Goal: Task Accomplishment & Management: Manage account settings

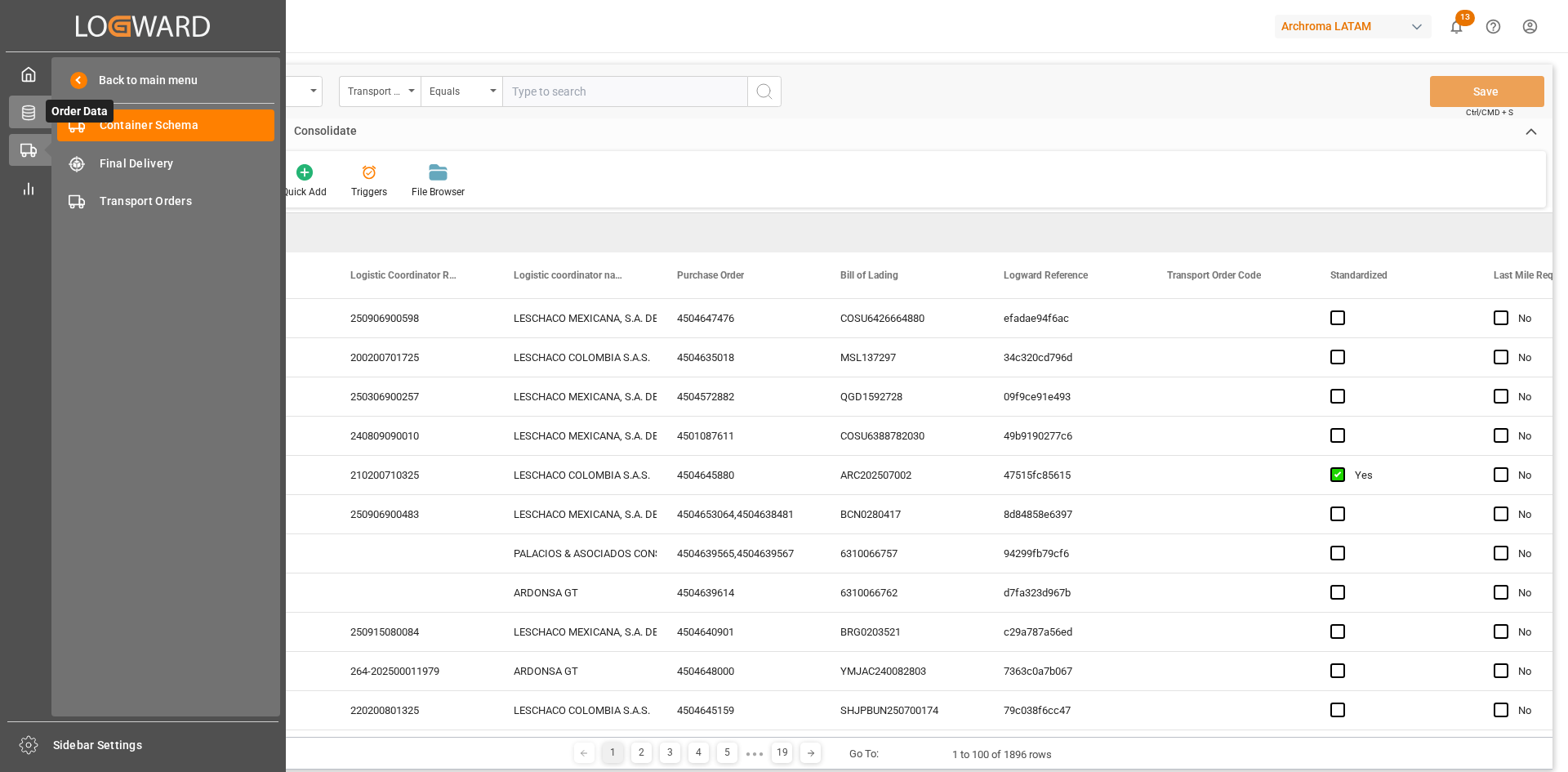
click at [27, 108] on icon at bounding box center [28, 112] width 16 height 16
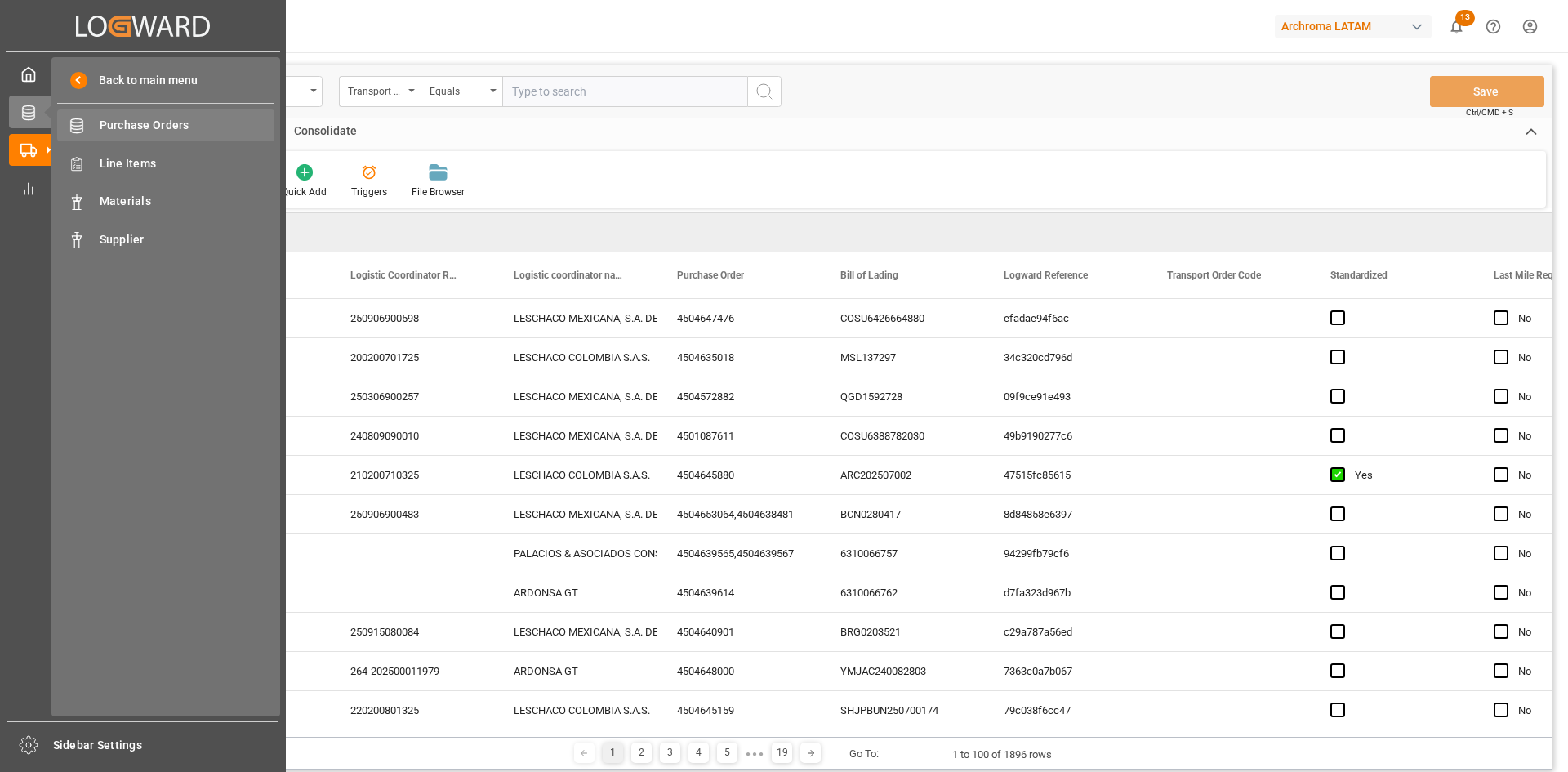
click at [170, 126] on span "Purchase Orders" at bounding box center [188, 126] width 175 height 17
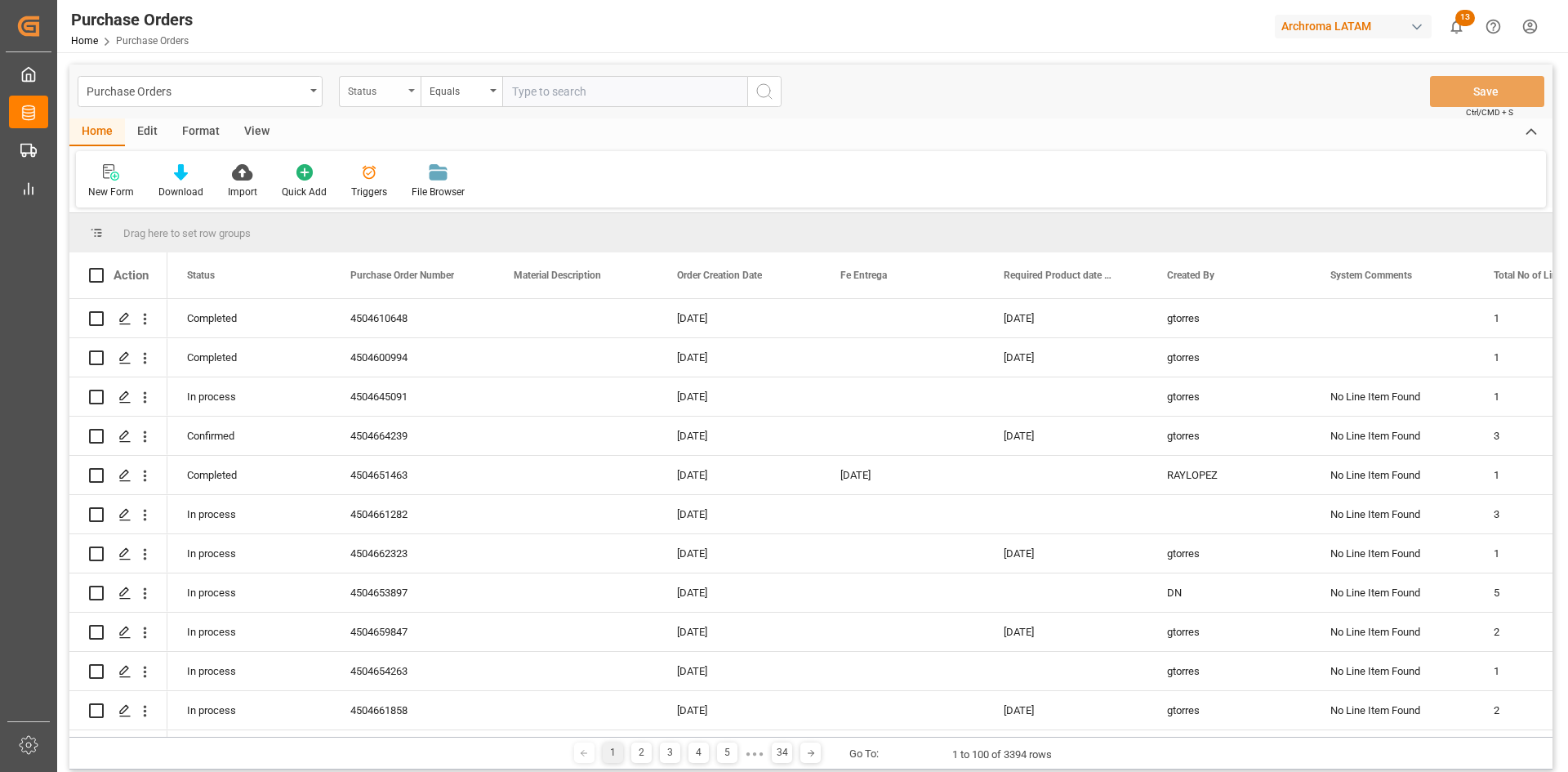
click at [401, 89] on div "Status" at bounding box center [376, 90] width 55 height 19
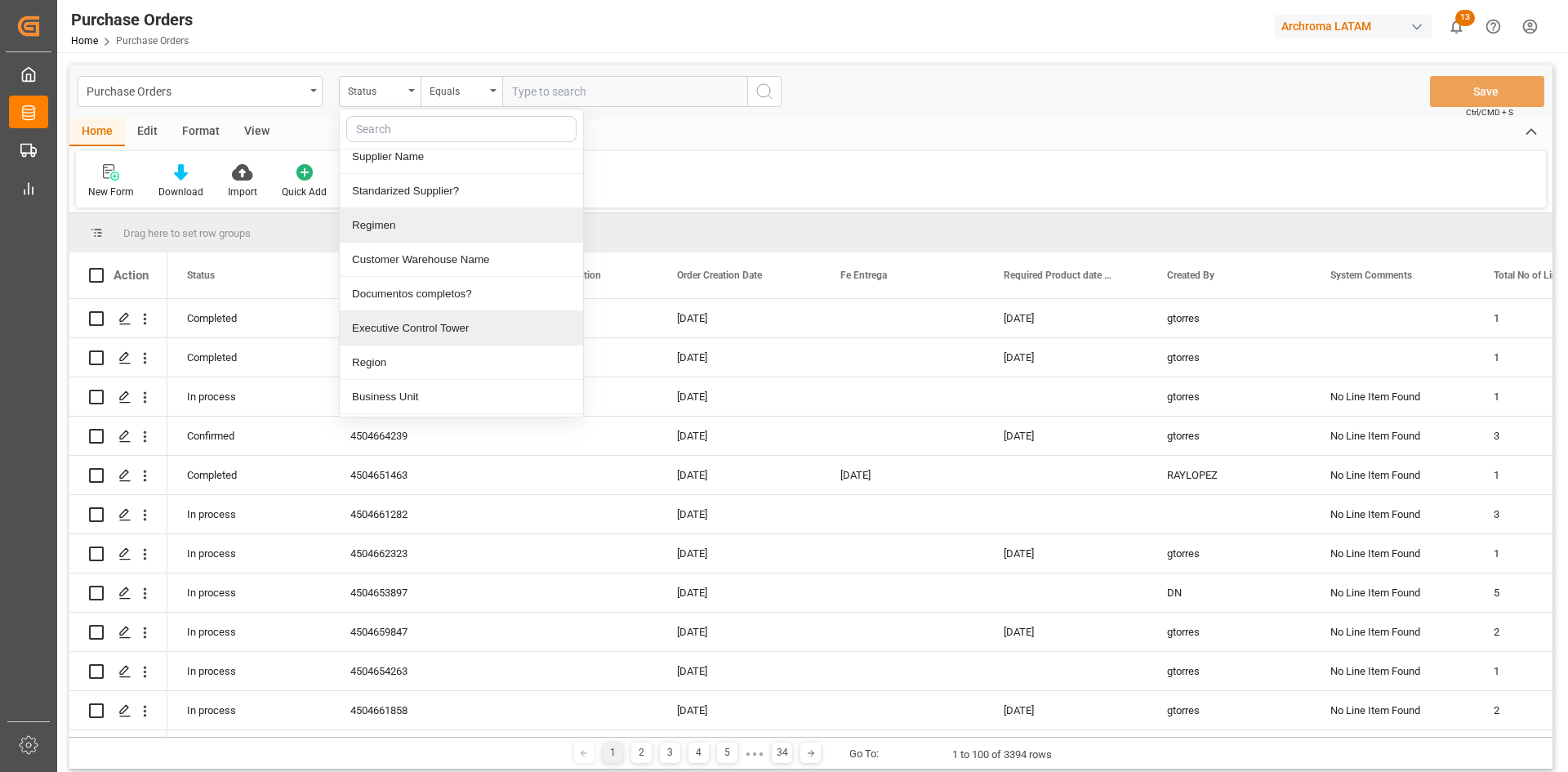
scroll to position [572, 0]
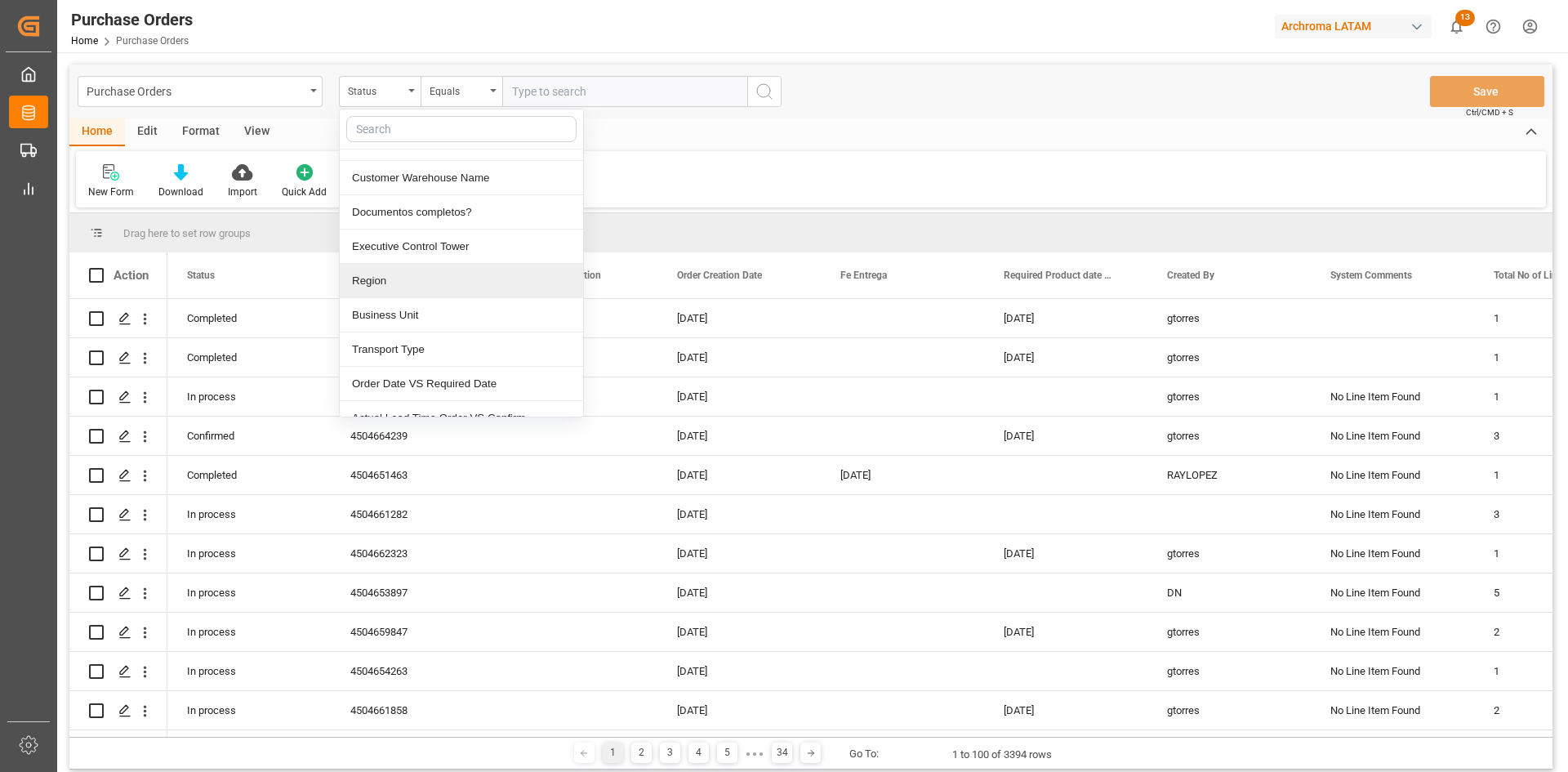
click at [431, 272] on div "Region" at bounding box center [460, 281] width 243 height 34
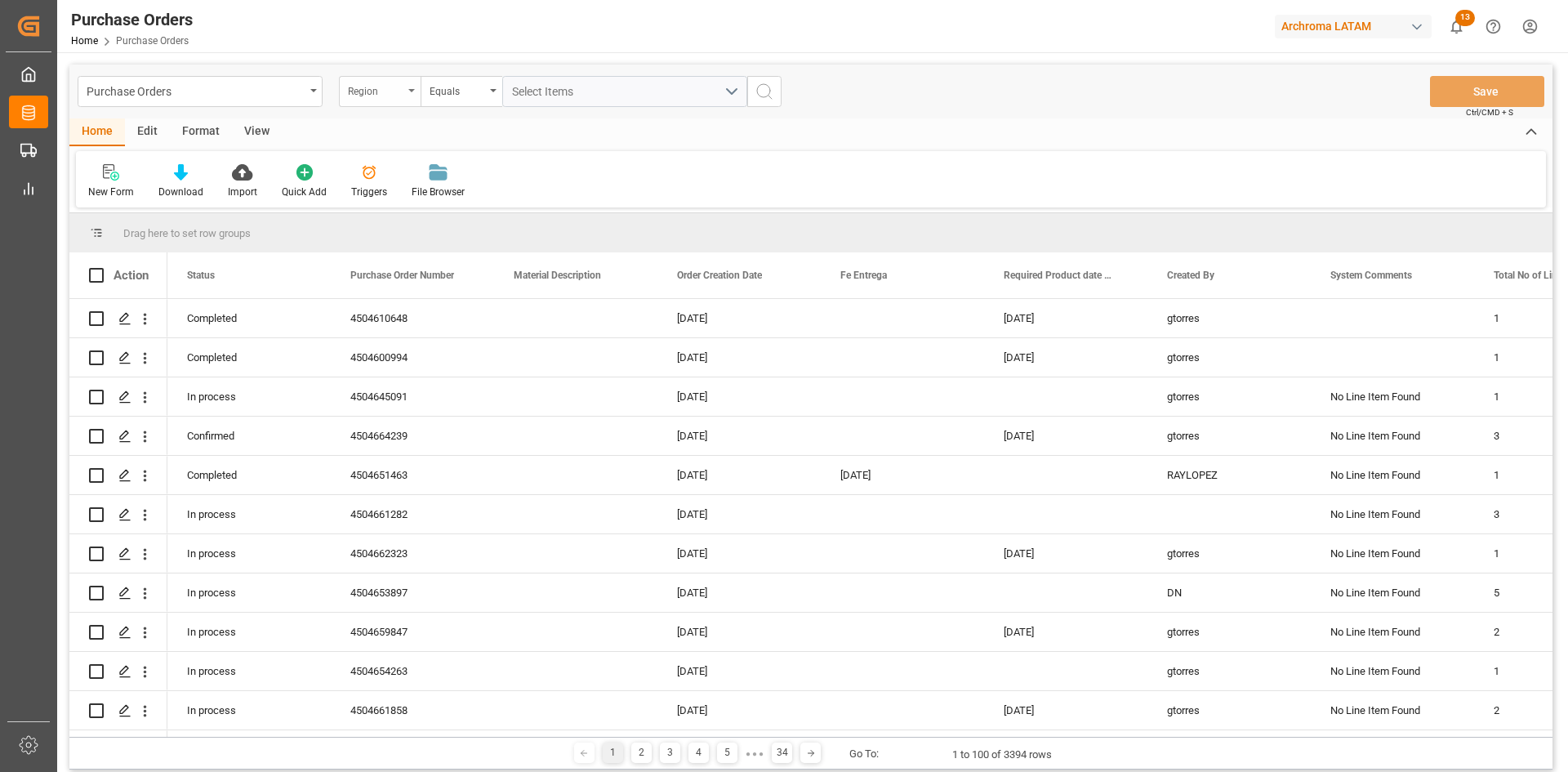
click at [377, 80] on div "Region" at bounding box center [376, 90] width 55 height 19
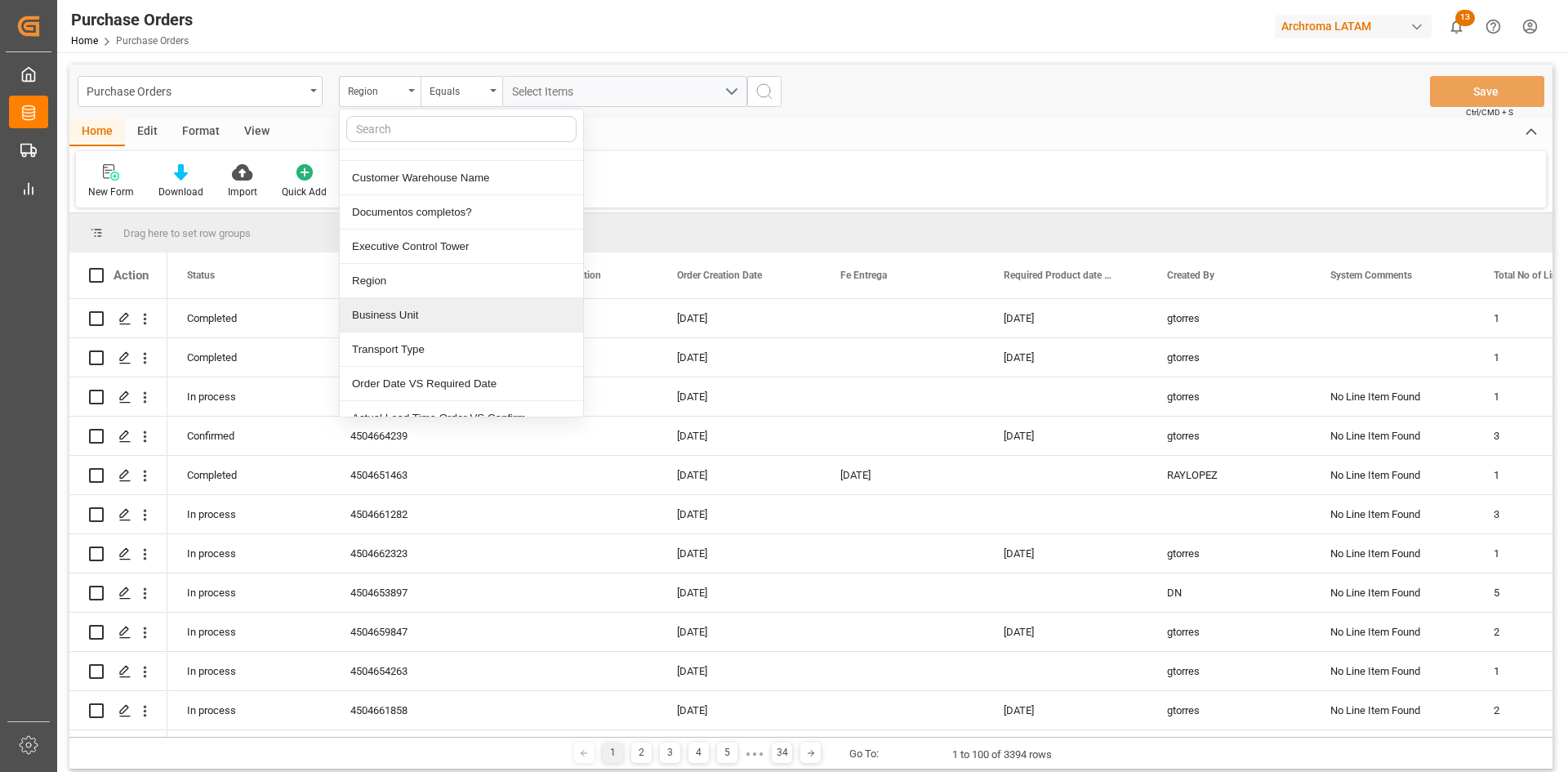
click at [415, 311] on div "Business Unit" at bounding box center [460, 315] width 243 height 34
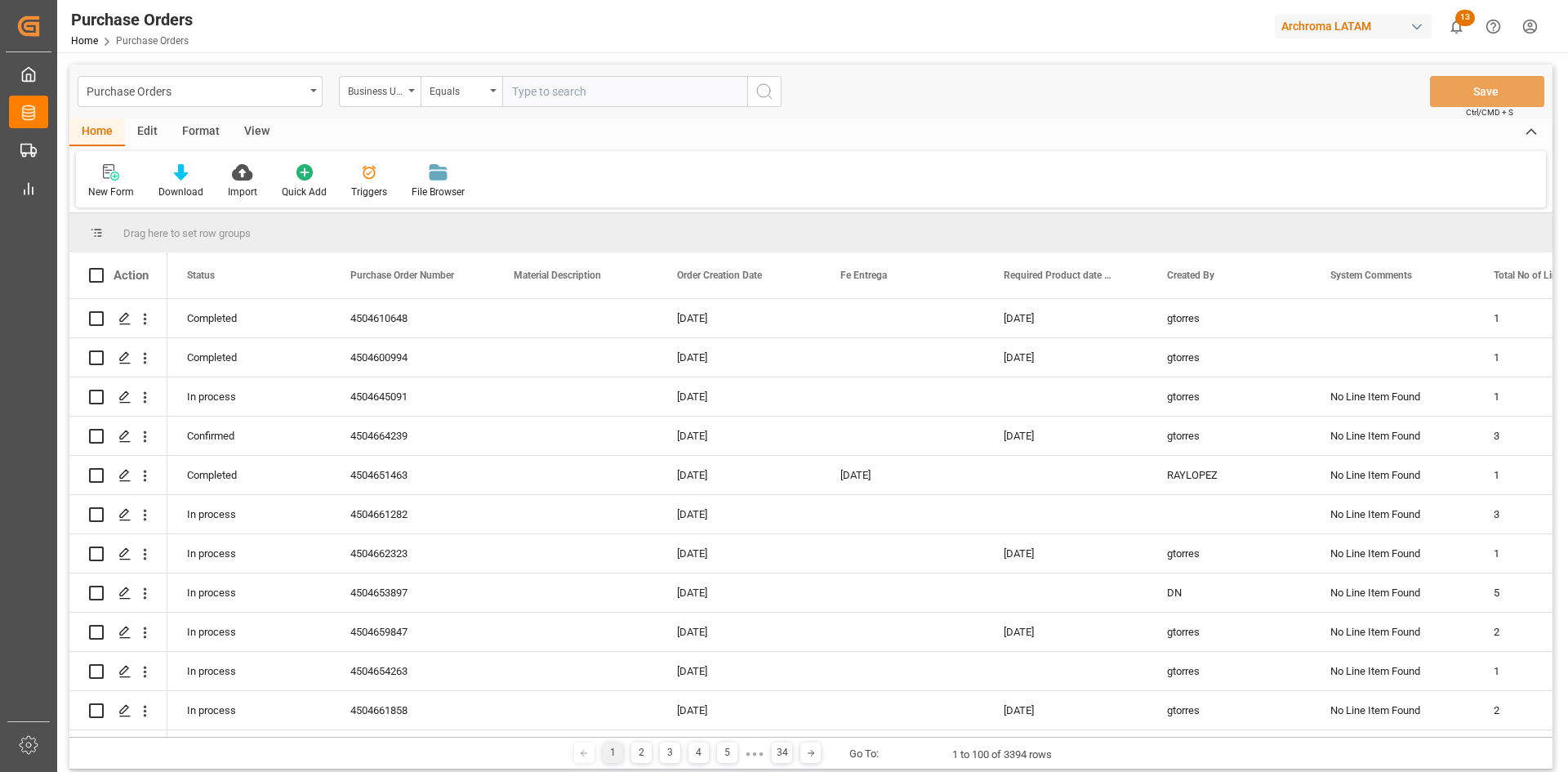
click at [551, 91] on input "text" at bounding box center [624, 91] width 245 height 31
type input "PT"
click at [759, 88] on icon "search button" at bounding box center [764, 91] width 20 height 20
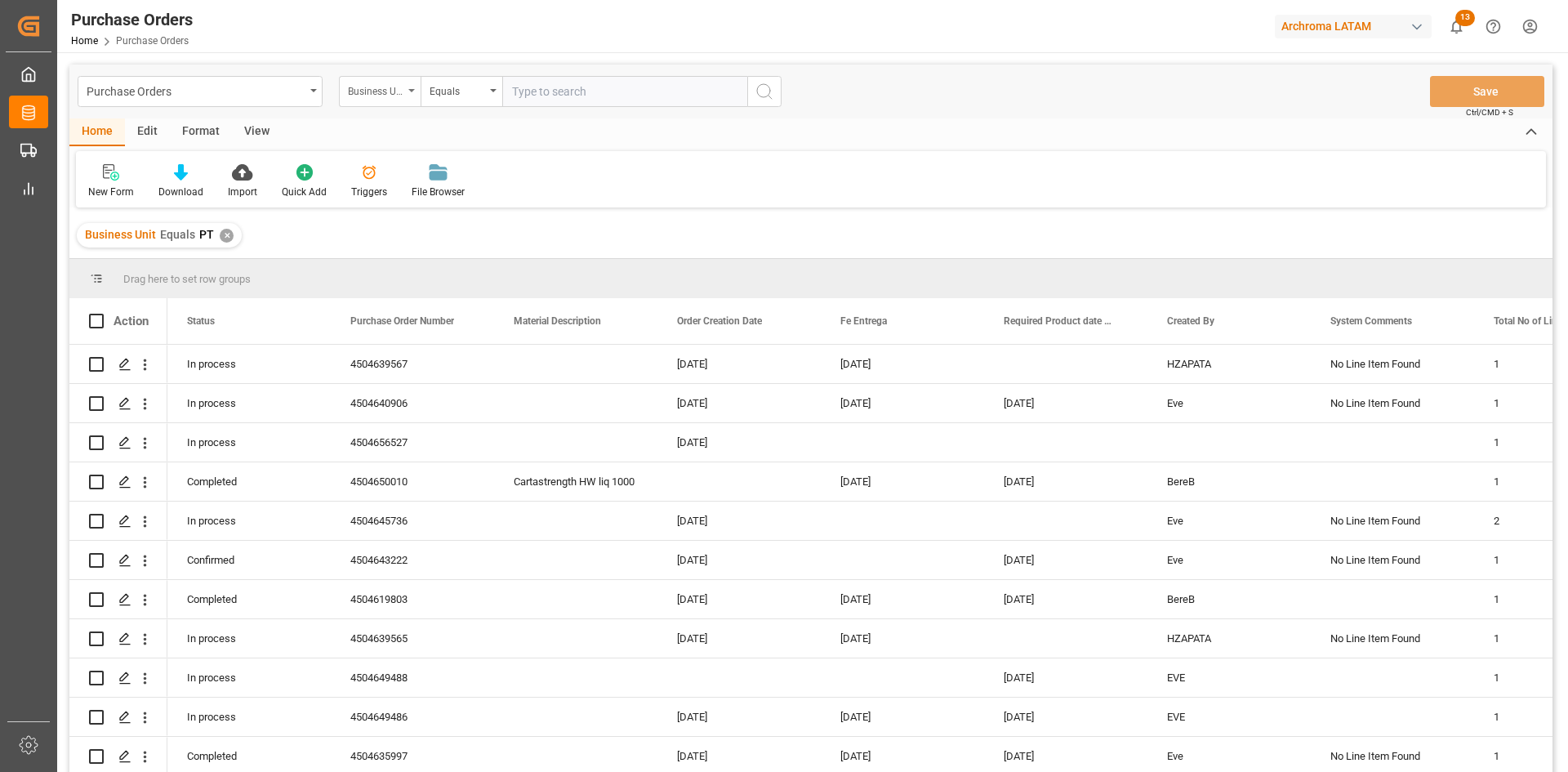
click at [397, 99] on div "Business Unit" at bounding box center [380, 91] width 82 height 31
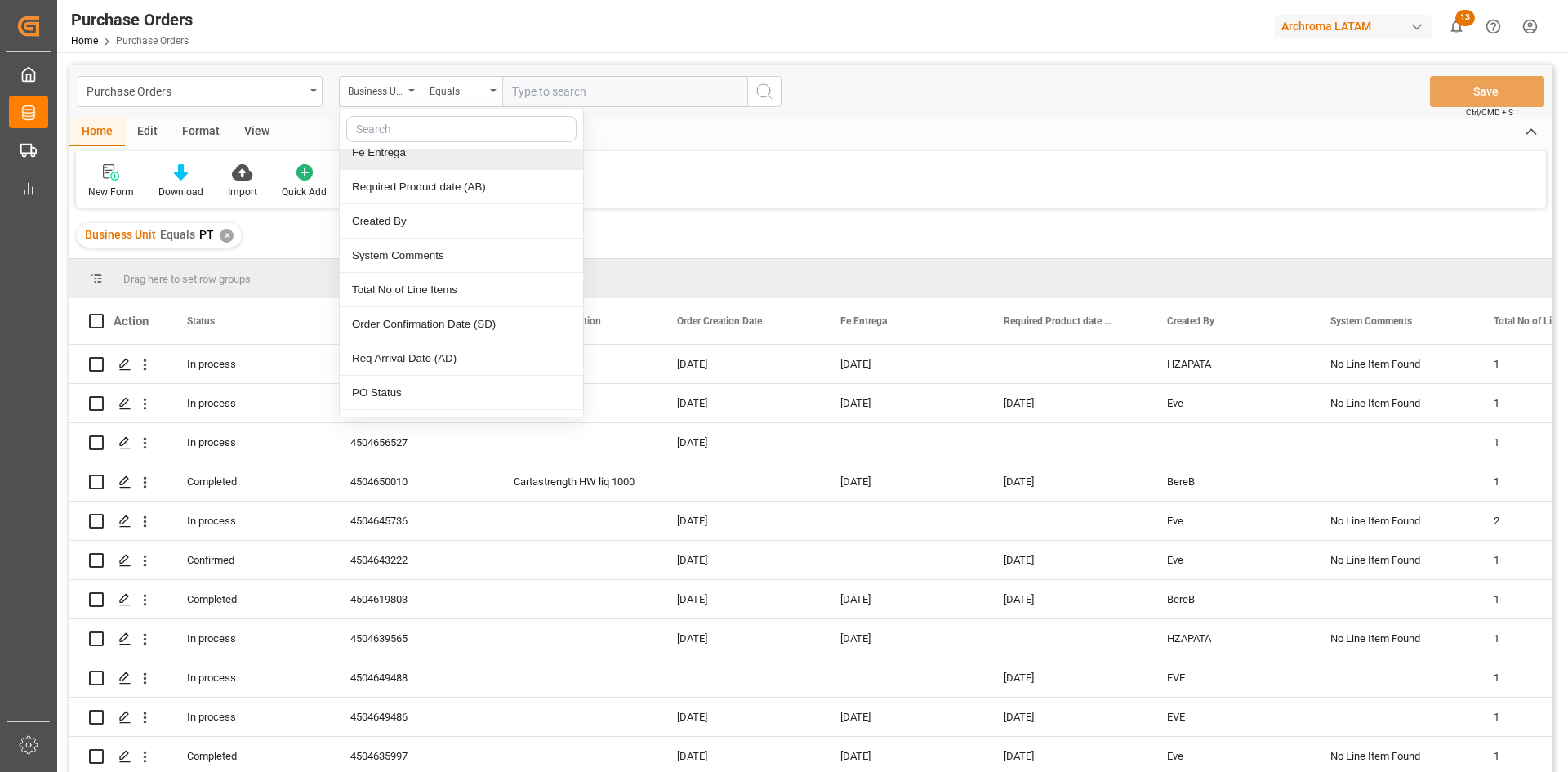
scroll to position [163, 0]
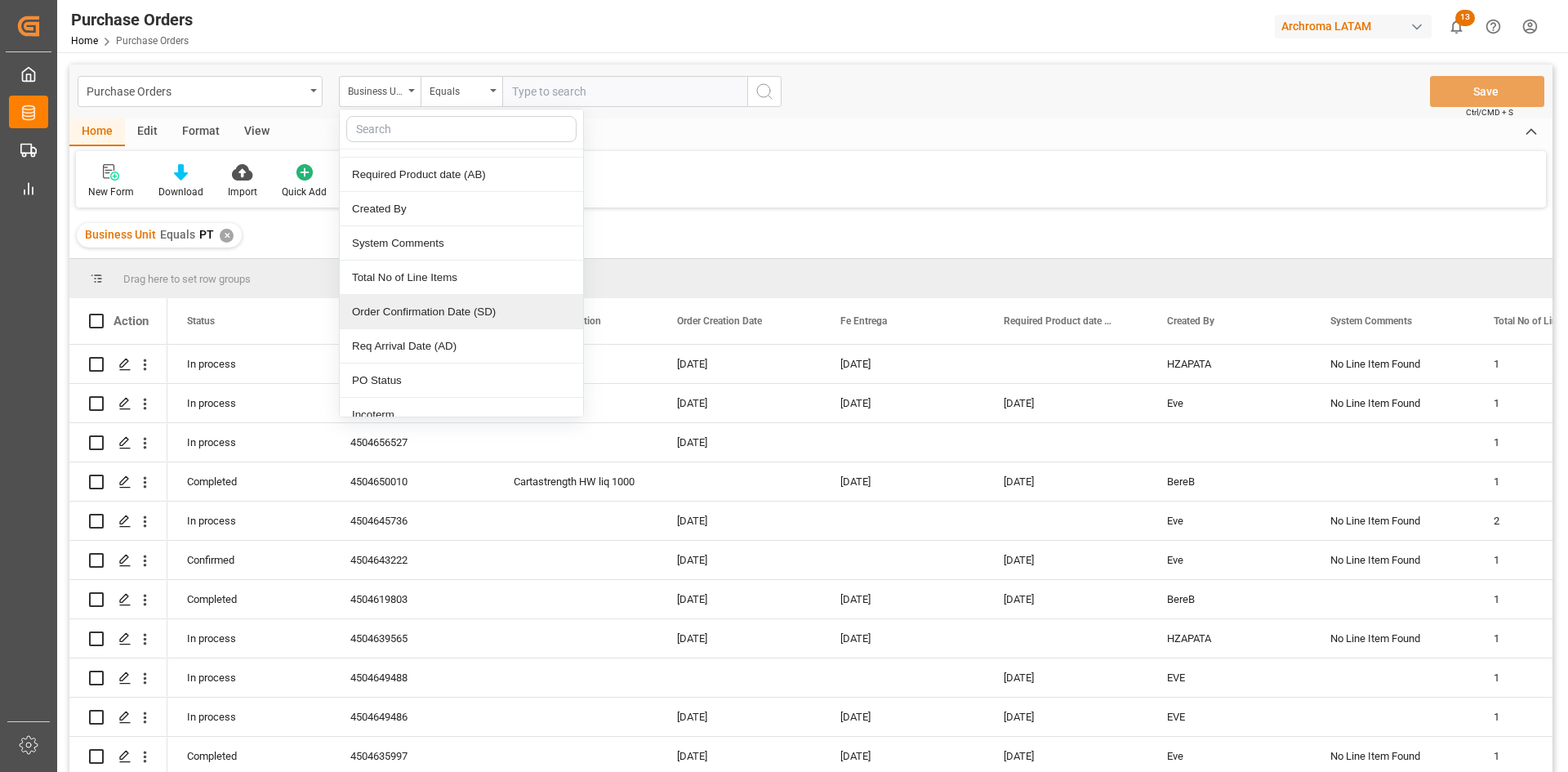
click at [978, 148] on div "Home Edit Format View New Form Download Import Quick Add Triggers File Browser" at bounding box center [811, 162] width 1483 height 89
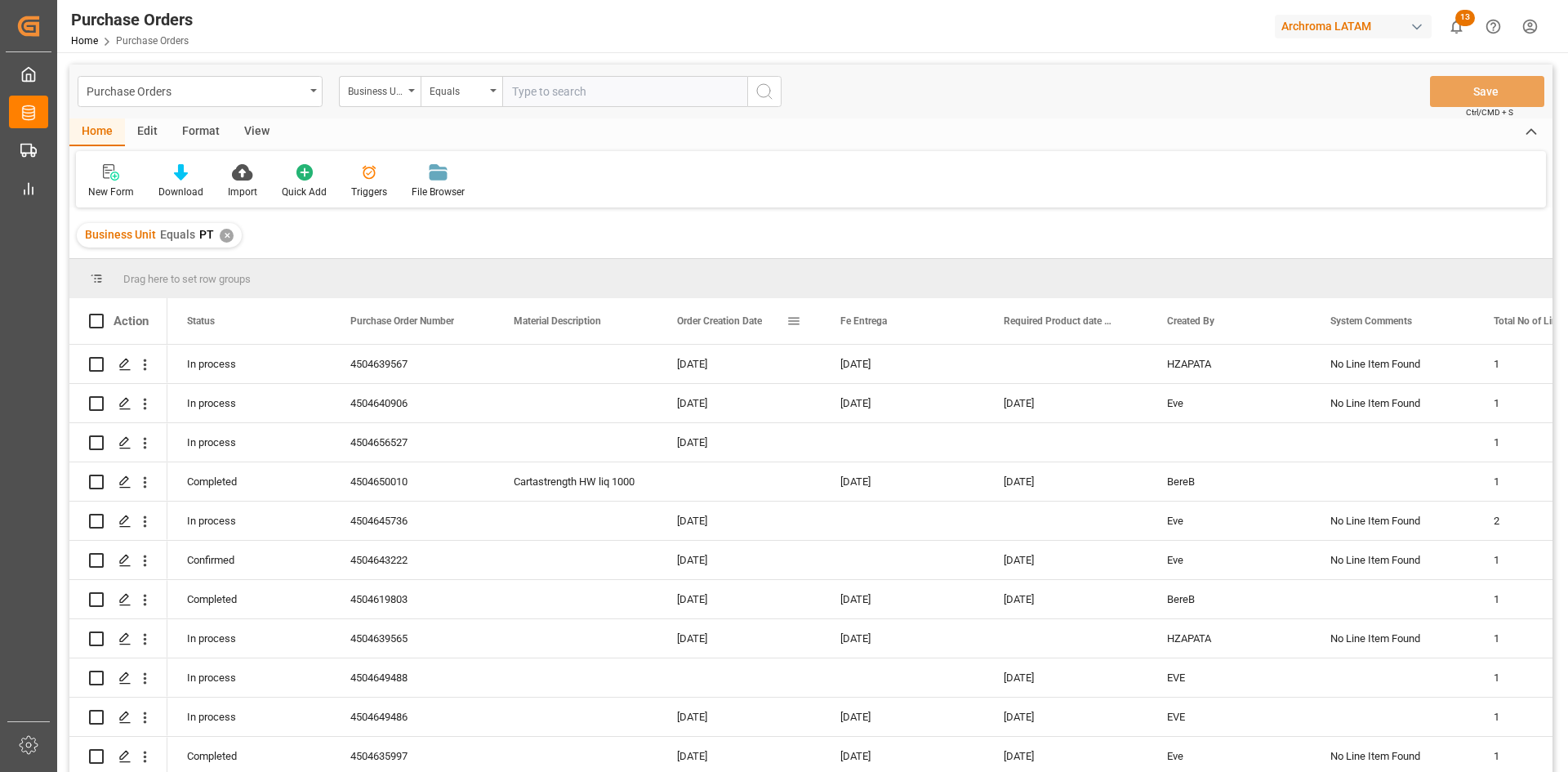
click at [722, 318] on span "Order Creation Date" at bounding box center [719, 321] width 85 height 11
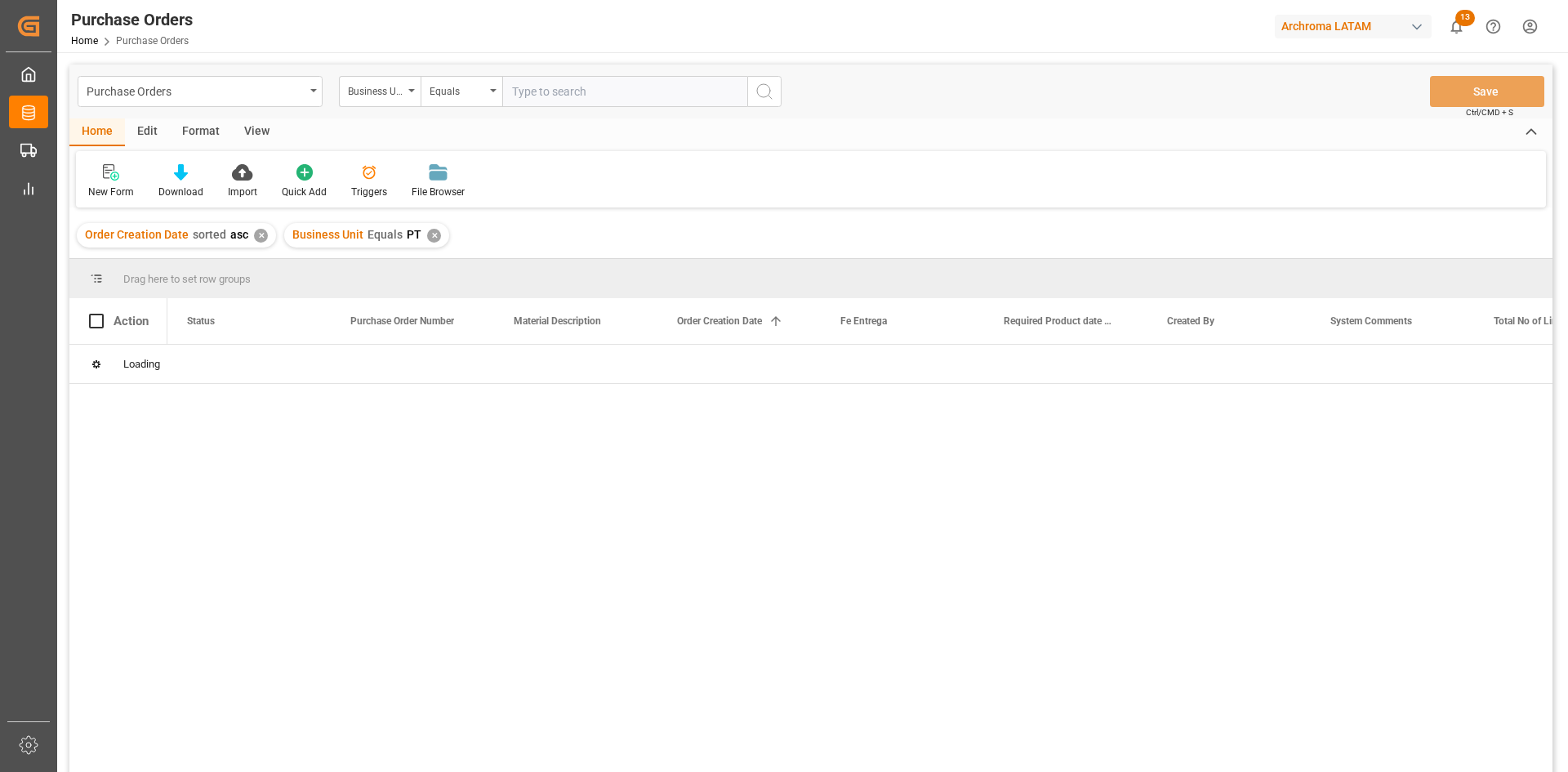
click at [258, 233] on div "✕" at bounding box center [261, 235] width 14 height 14
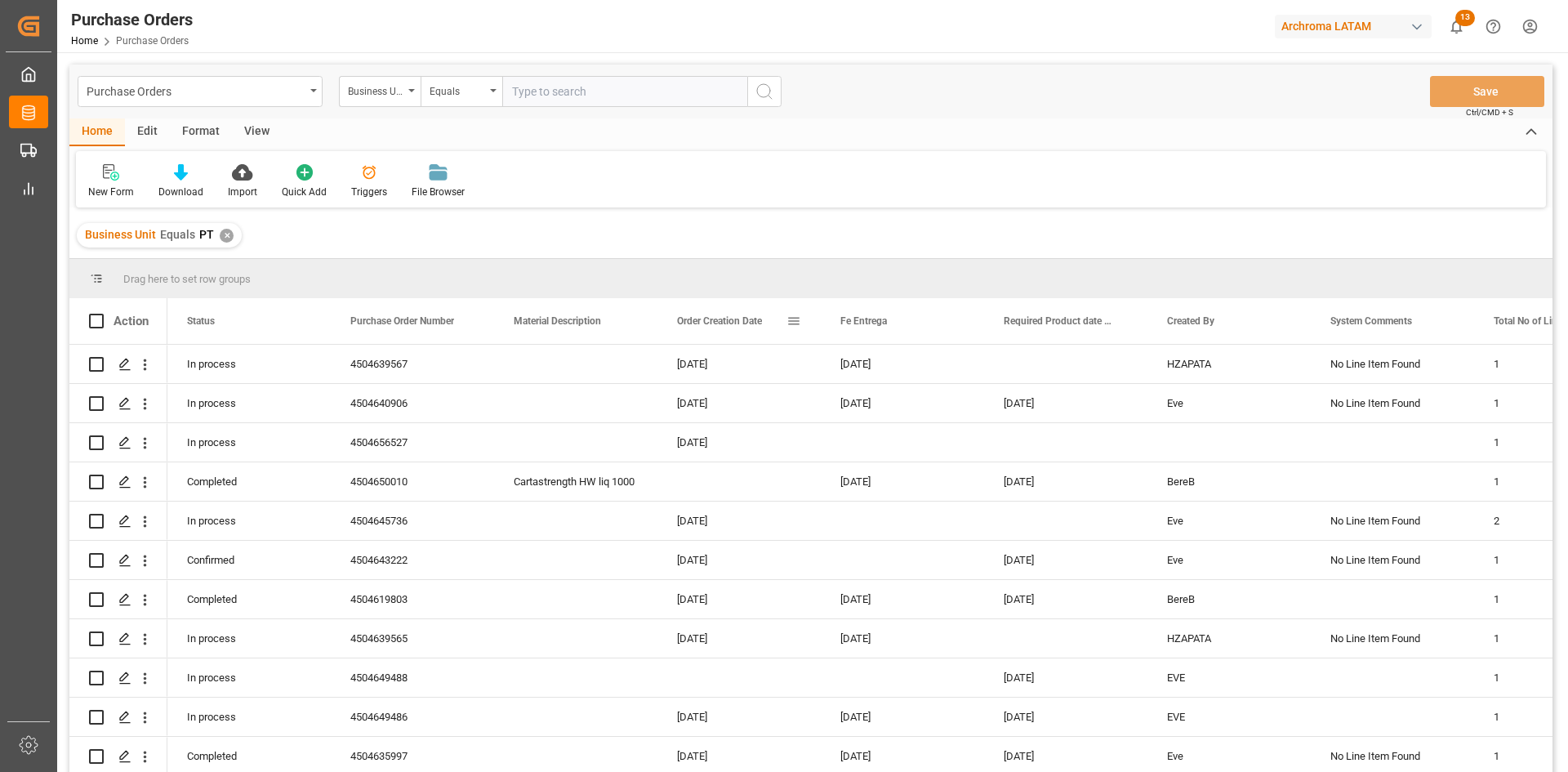
click at [790, 318] on span at bounding box center [793, 320] width 14 height 14
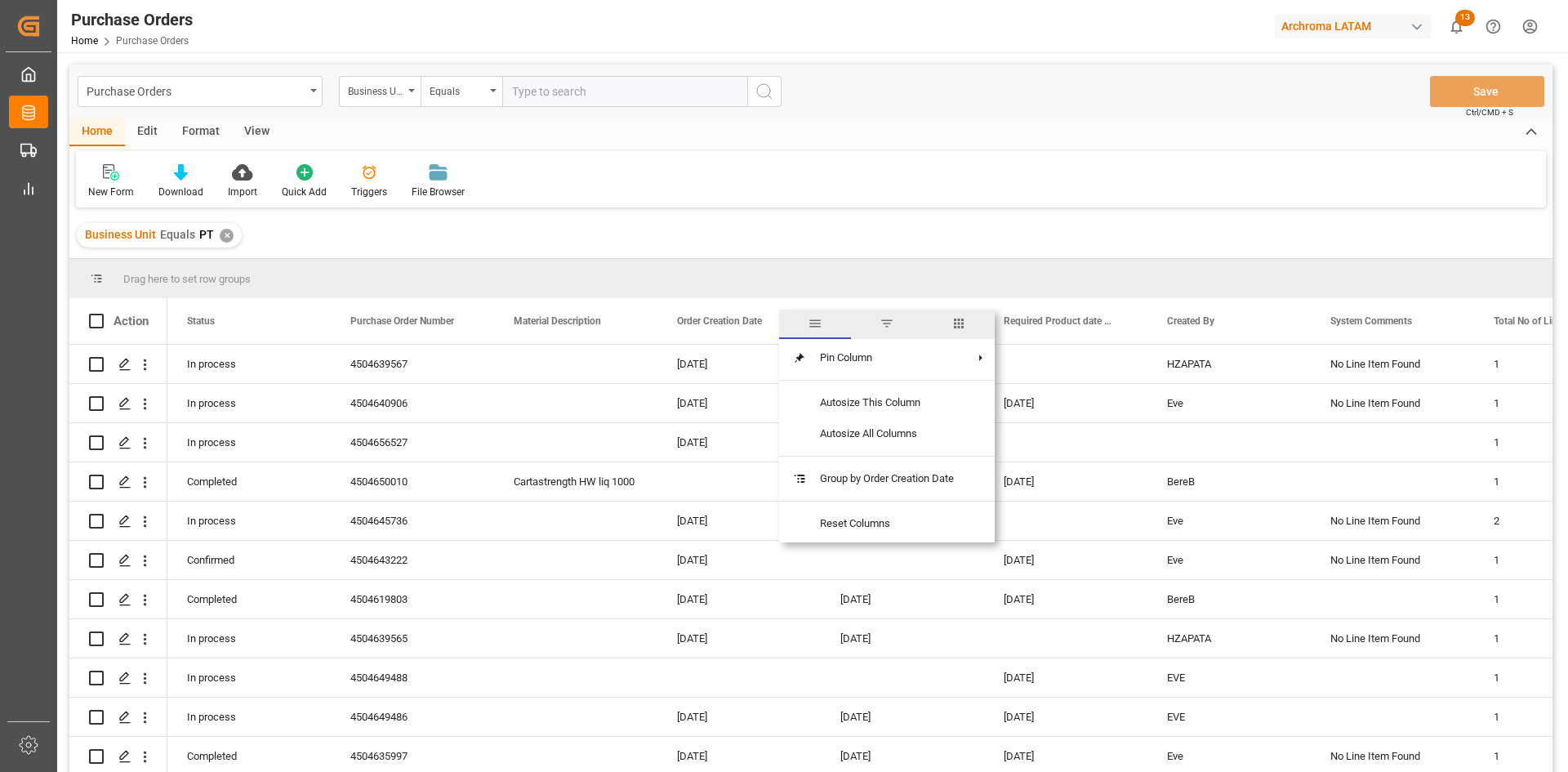
click at [892, 329] on span "filter" at bounding box center [886, 323] width 14 height 14
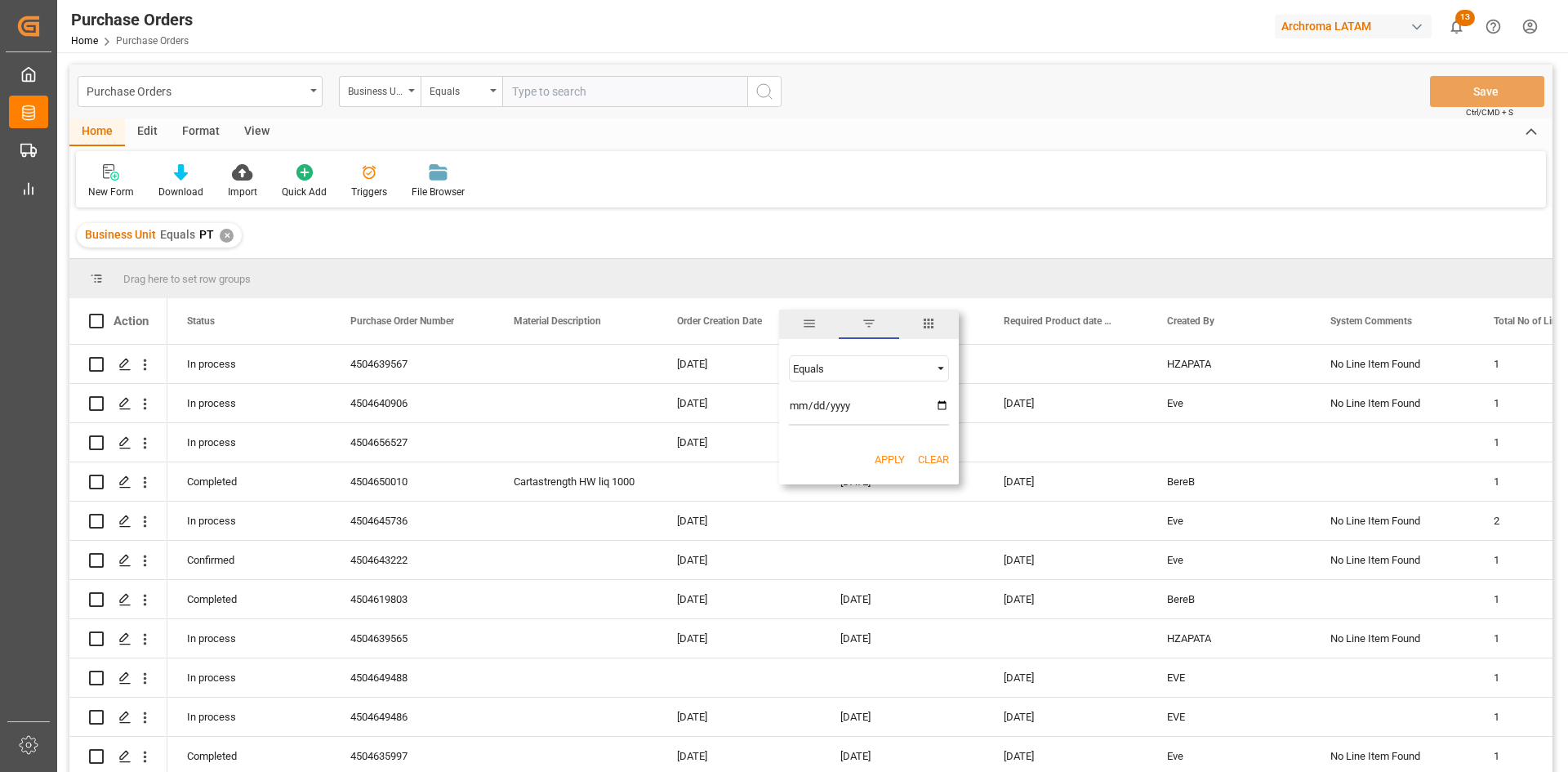
click at [939, 366] on span "Filtering operator" at bounding box center [940, 368] width 14 height 14
click at [840, 473] on div "In range" at bounding box center [869, 472] width 160 height 26
click at [941, 402] on input "date" at bounding box center [869, 409] width 160 height 32
type input "2025-08-01"
click at [944, 454] on input "date" at bounding box center [869, 453] width 160 height 32
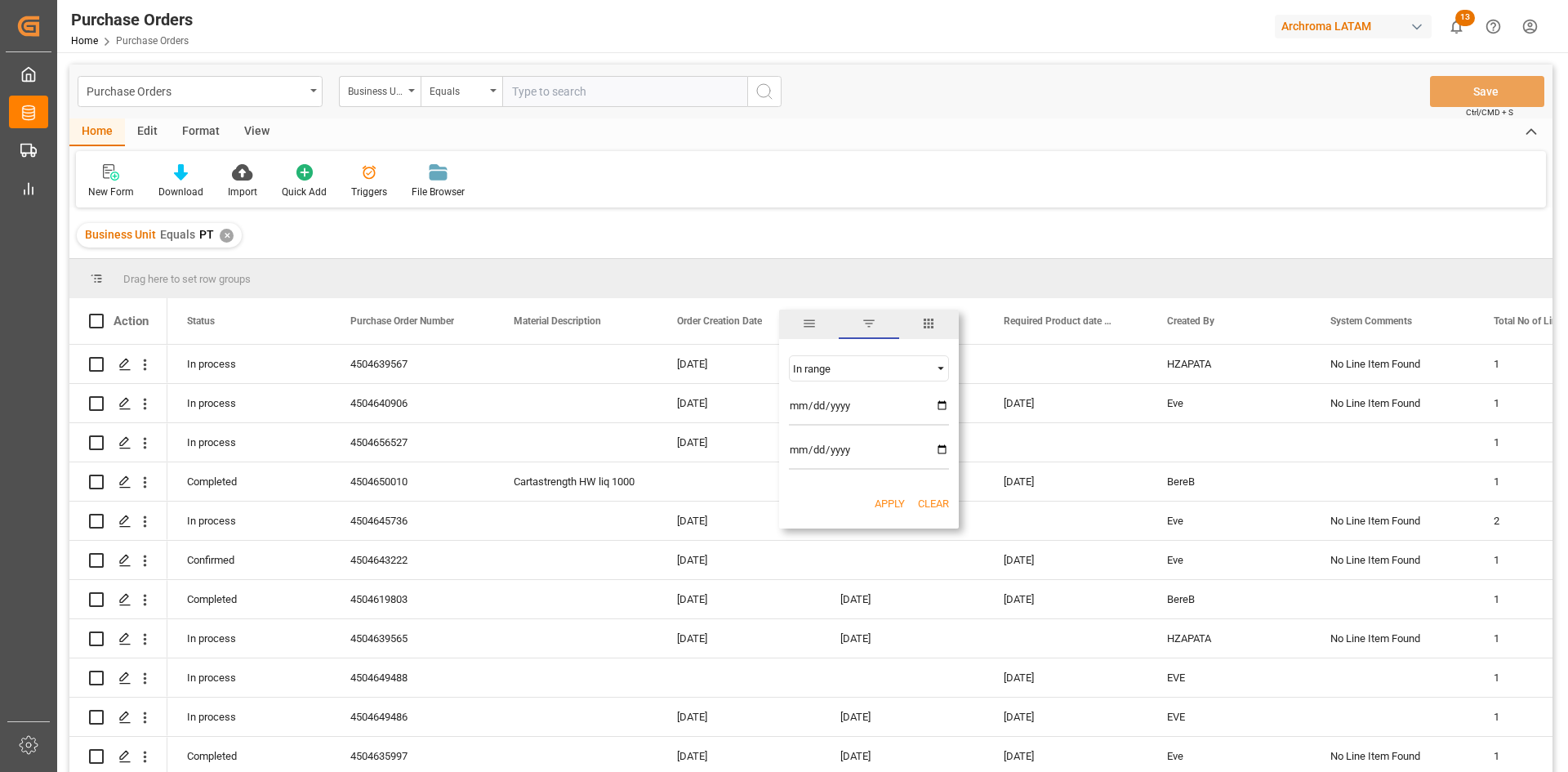
type input "2025-08-12"
click at [766, 247] on div "Business Unit Equals PT ✕" at bounding box center [811, 235] width 1483 height 46
click at [1037, 445] on div "Press SPACE to select this row." at bounding box center [1066, 442] width 163 height 38
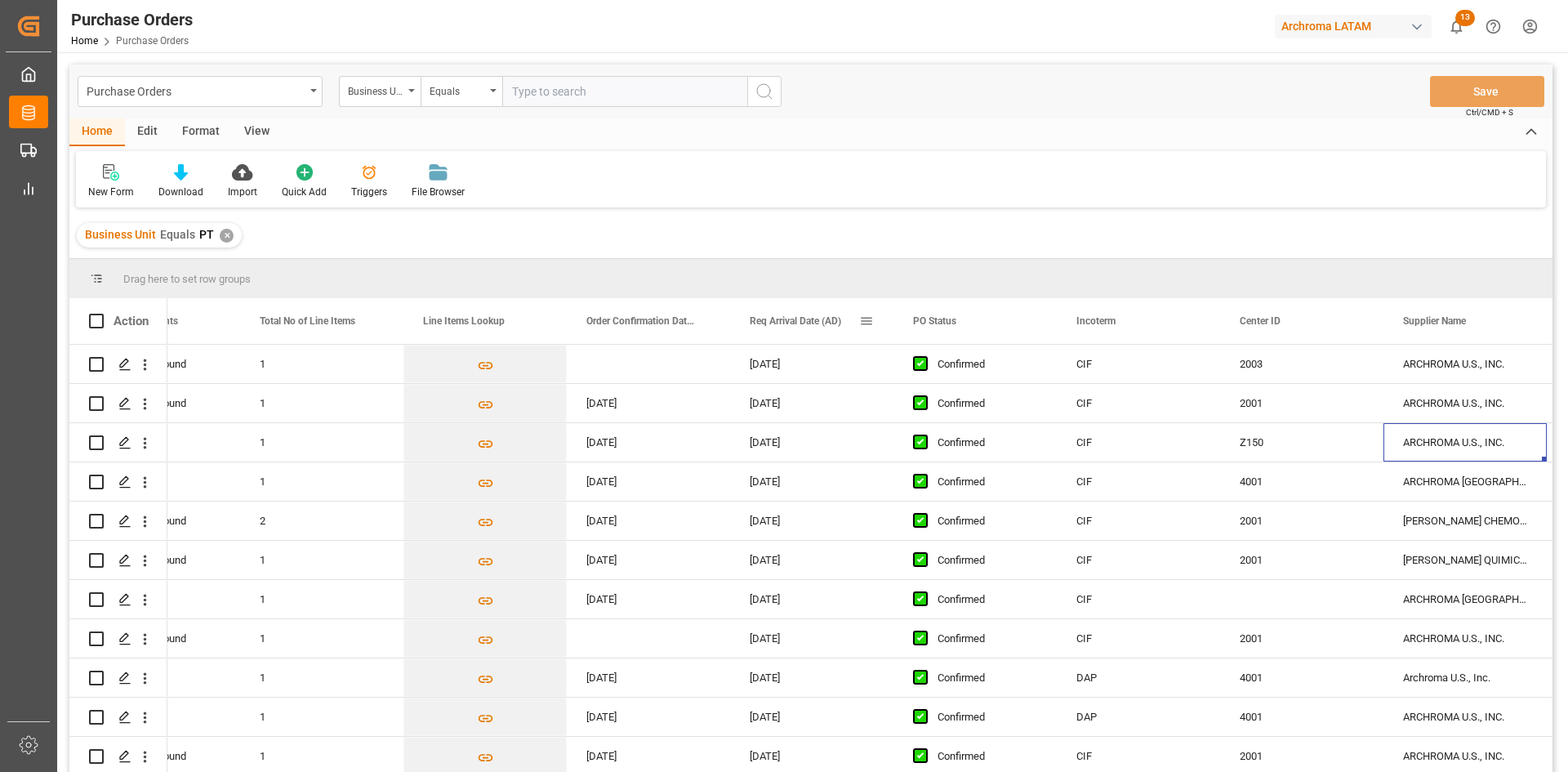
click at [872, 321] on span at bounding box center [865, 320] width 14 height 14
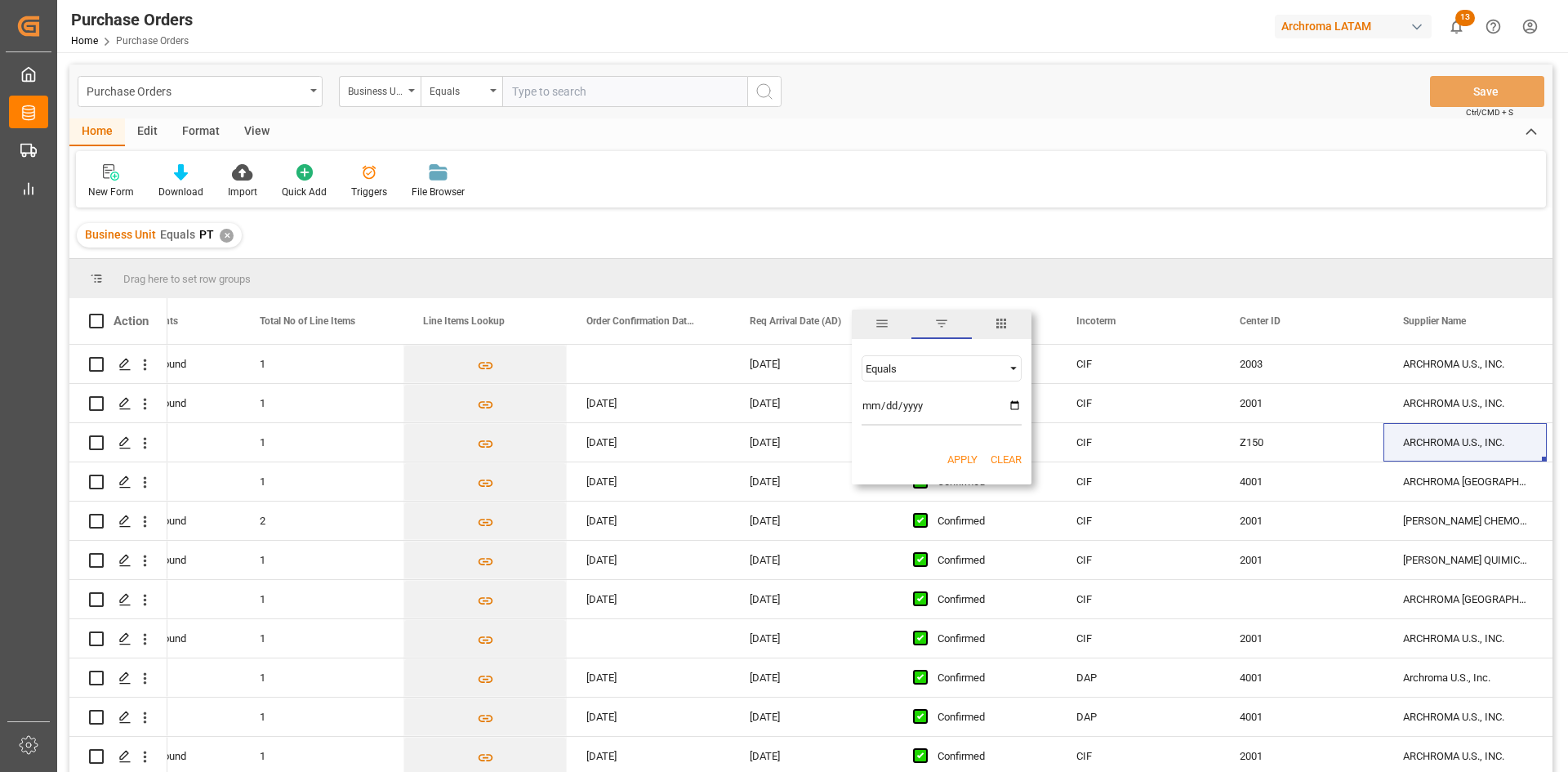
click at [942, 326] on span "filter" at bounding box center [941, 323] width 14 height 14
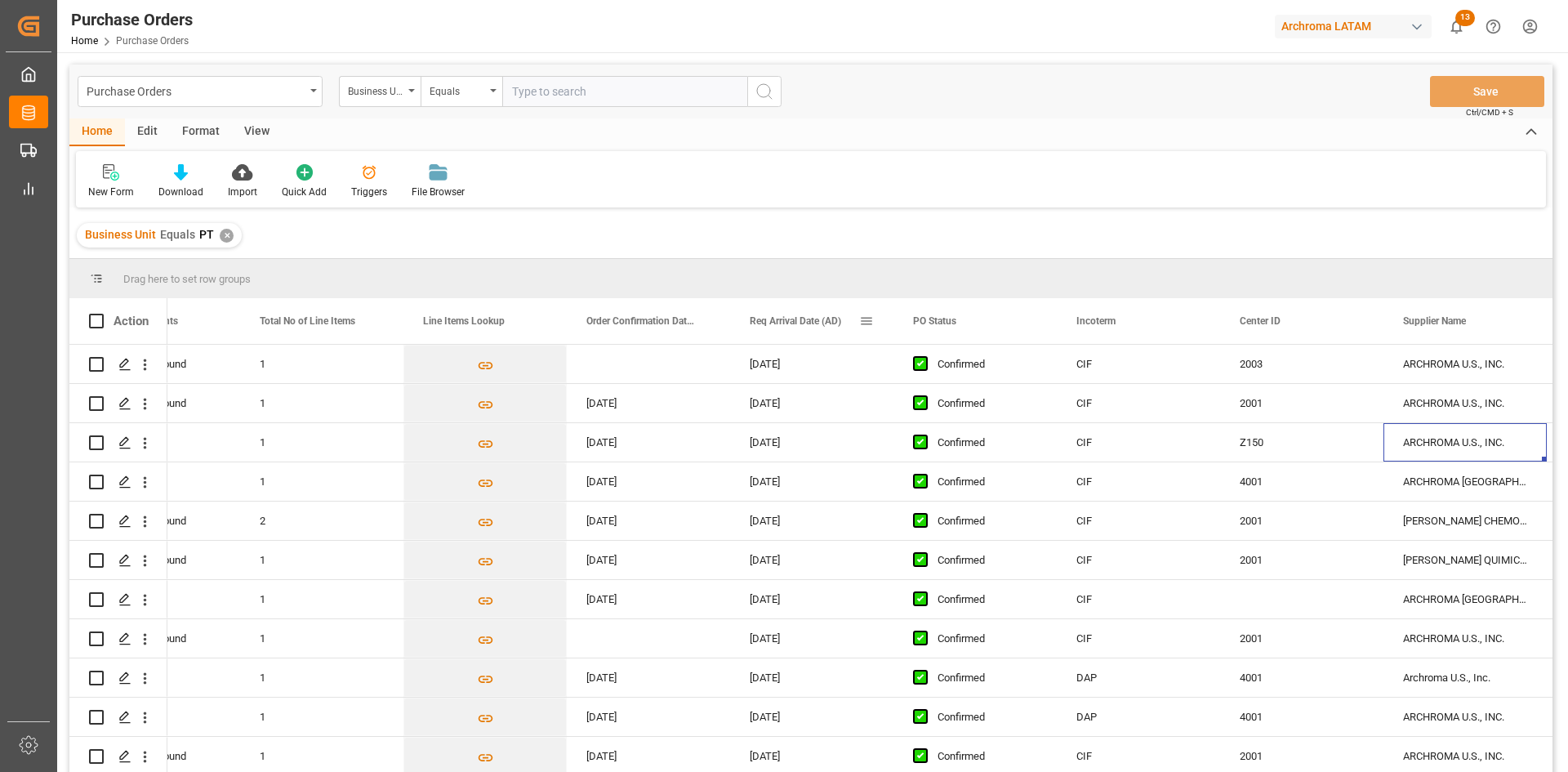
click at [841, 324] on span "Req Arrival Date (AD)" at bounding box center [796, 321] width 92 height 11
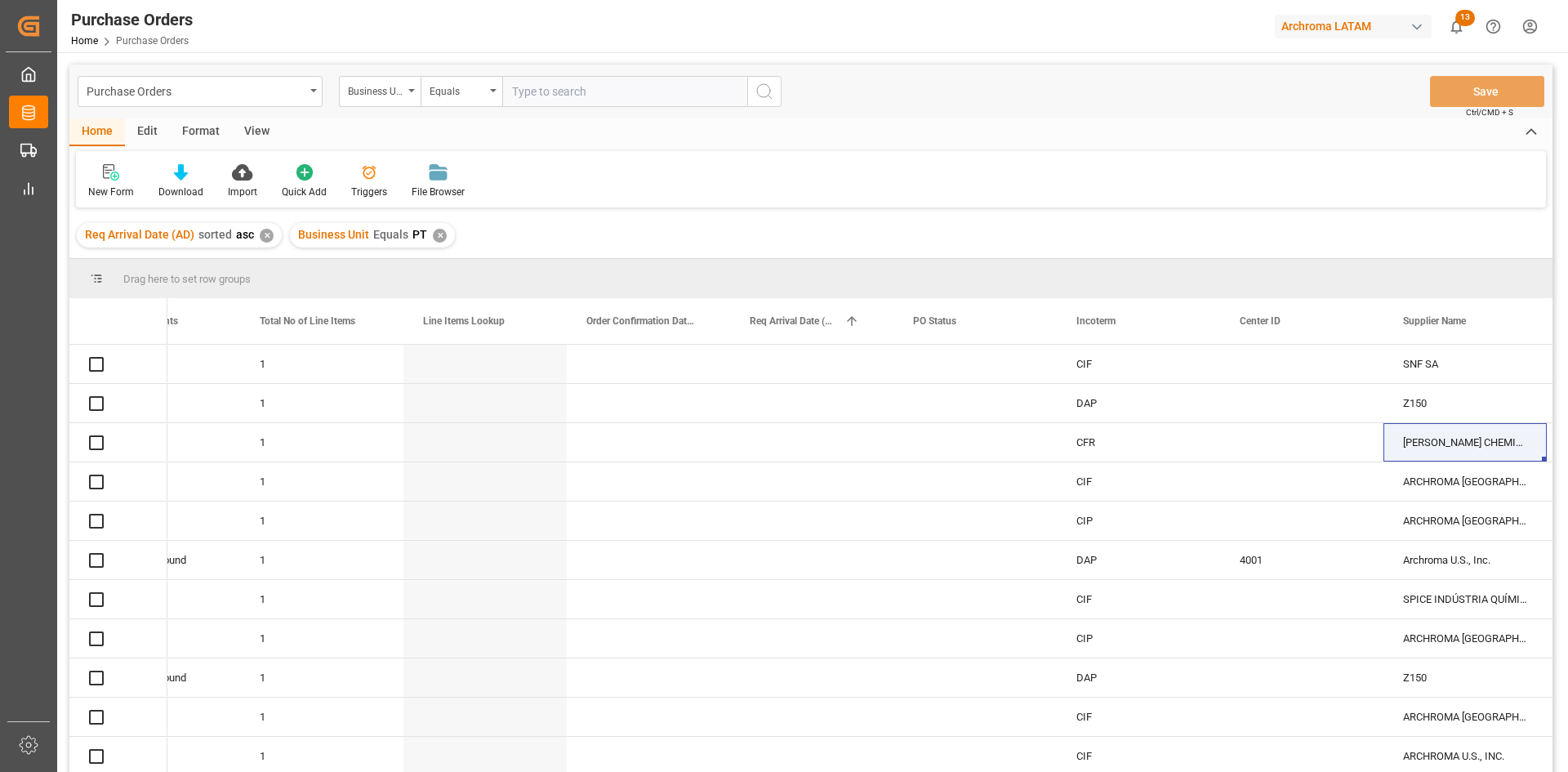
click at [263, 234] on div "✕" at bounding box center [266, 235] width 14 height 14
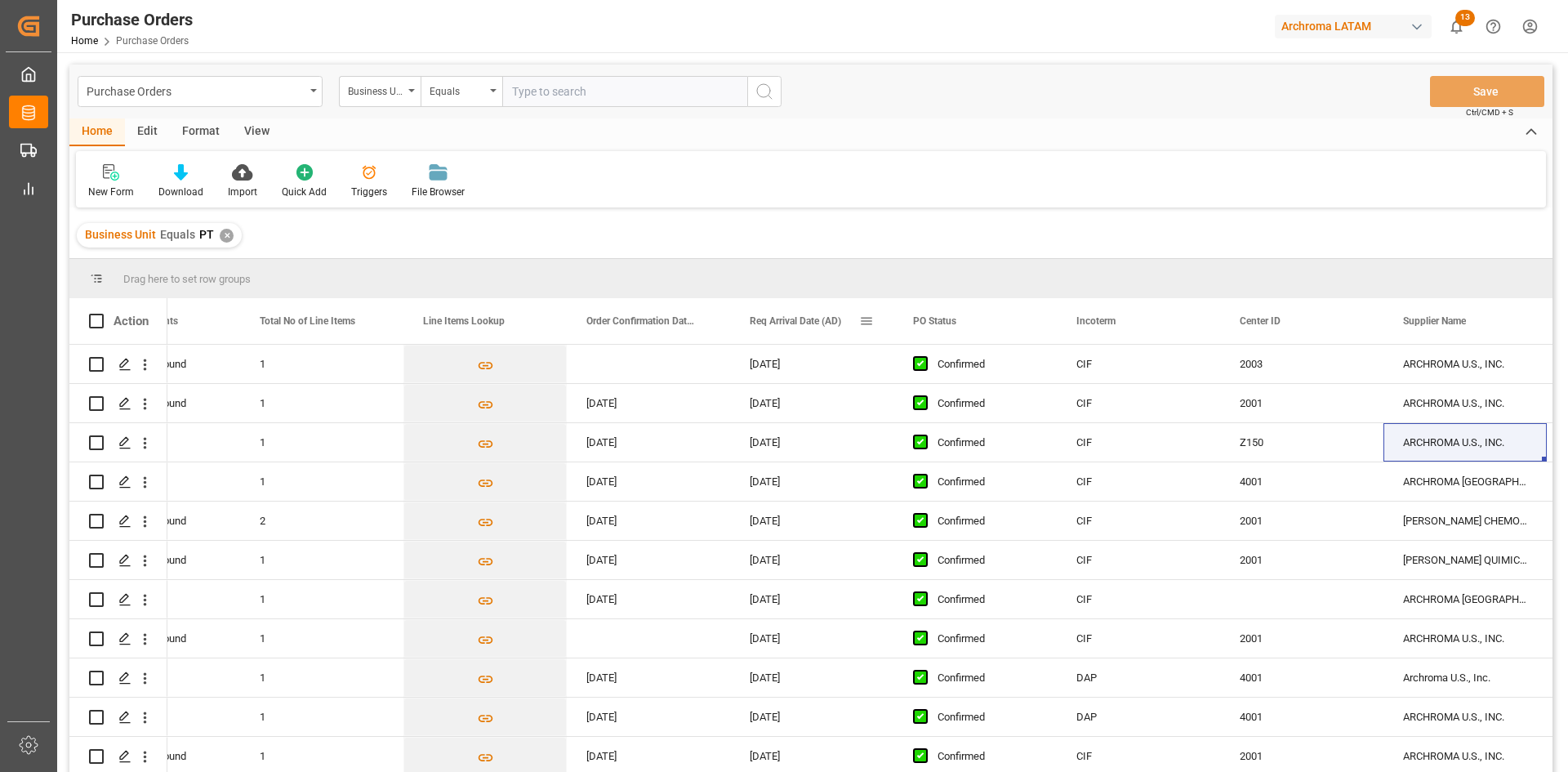
click at [869, 319] on span at bounding box center [865, 320] width 14 height 14
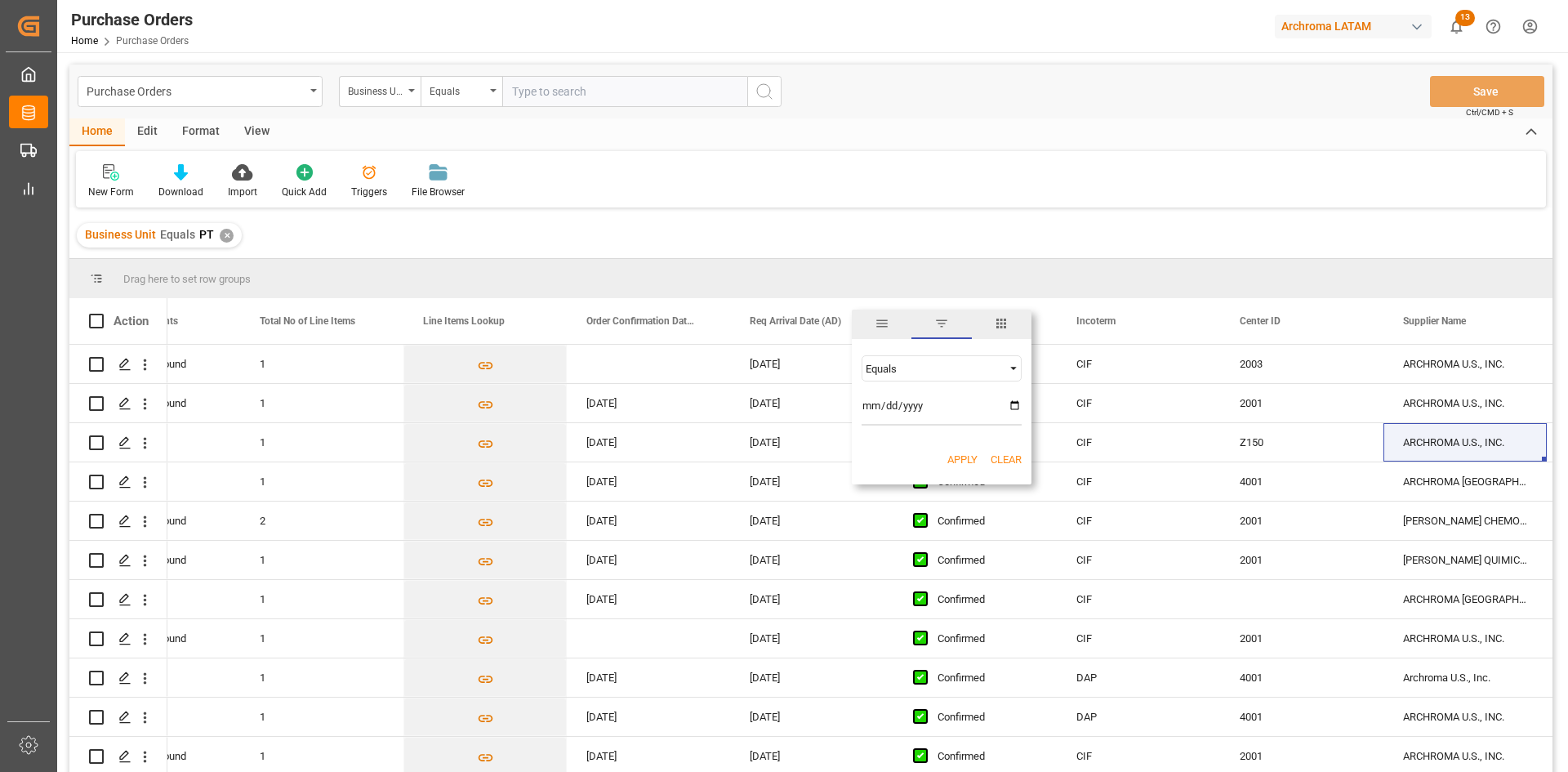
click at [1018, 369] on span "Filtering operator" at bounding box center [1013, 368] width 14 height 14
click at [912, 471] on div "In range" at bounding box center [942, 472] width 160 height 26
click at [1008, 406] on input "date" at bounding box center [942, 409] width 160 height 32
type input "2025-08-05"
click at [1016, 452] on input "date" at bounding box center [942, 453] width 160 height 32
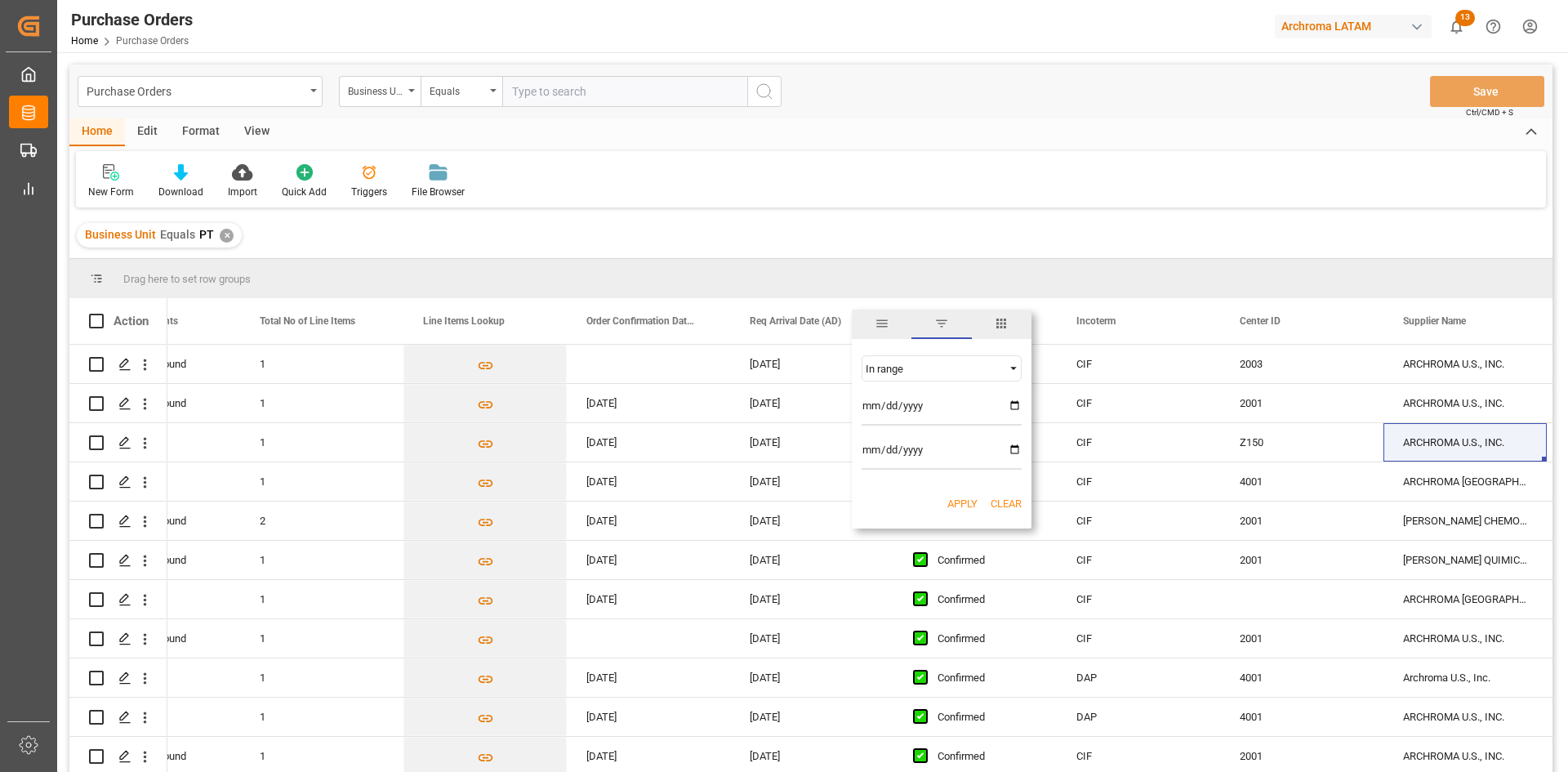
type input "2025-09-12"
click at [967, 501] on button "Apply" at bounding box center [963, 503] width 31 height 16
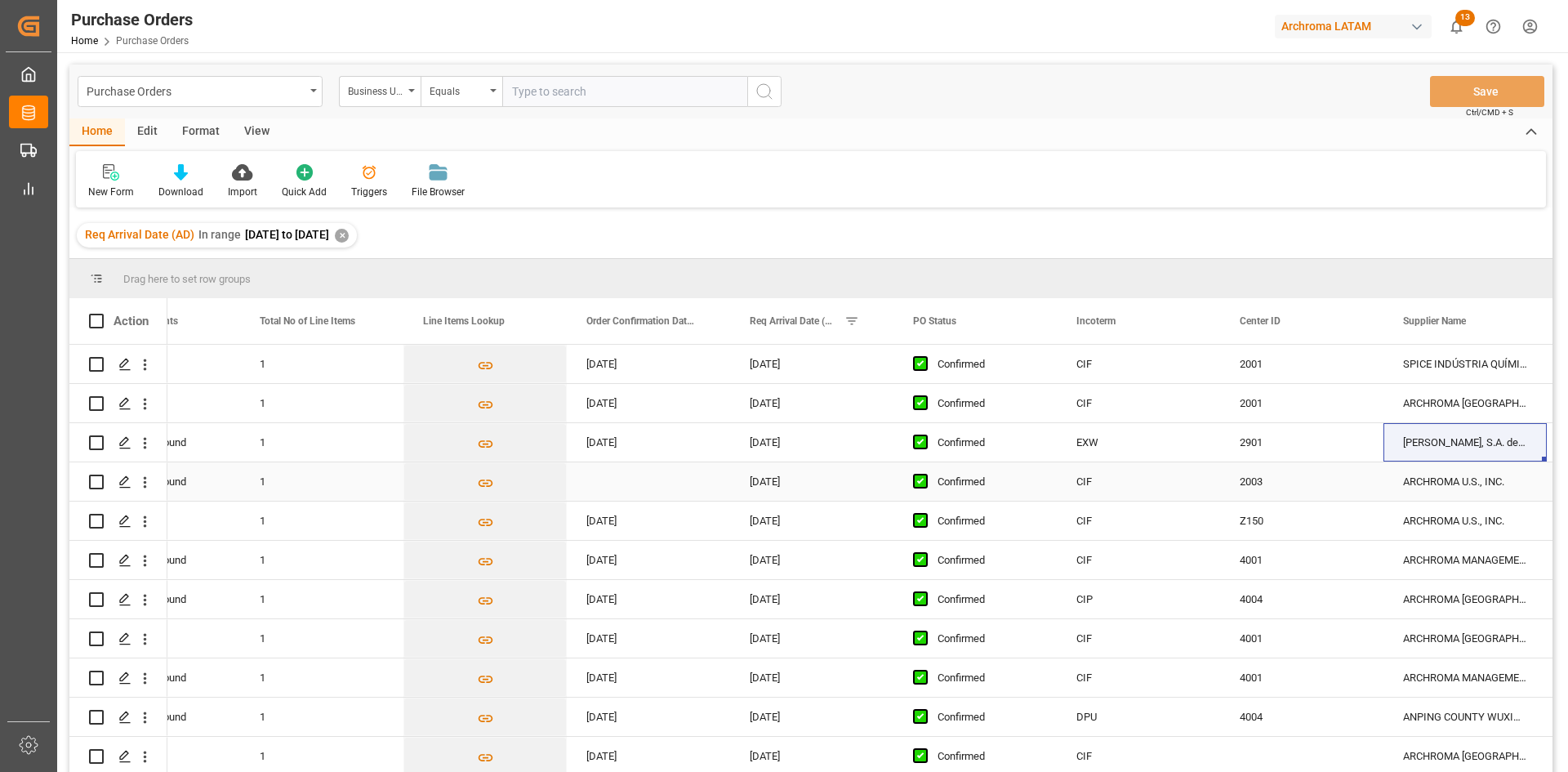
click at [650, 480] on div "Press SPACE to select this row." at bounding box center [648, 481] width 163 height 38
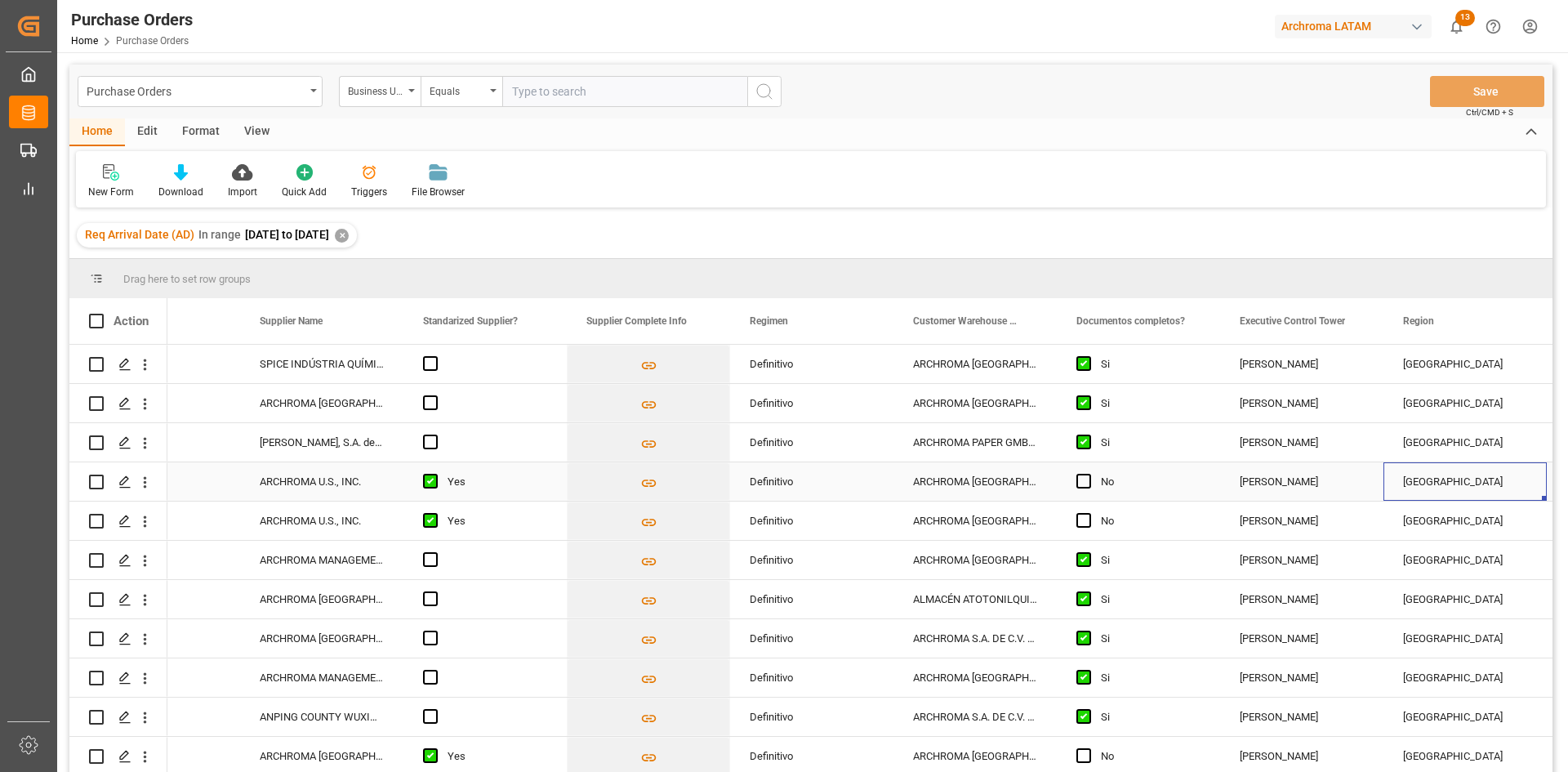
scroll to position [0, 2541]
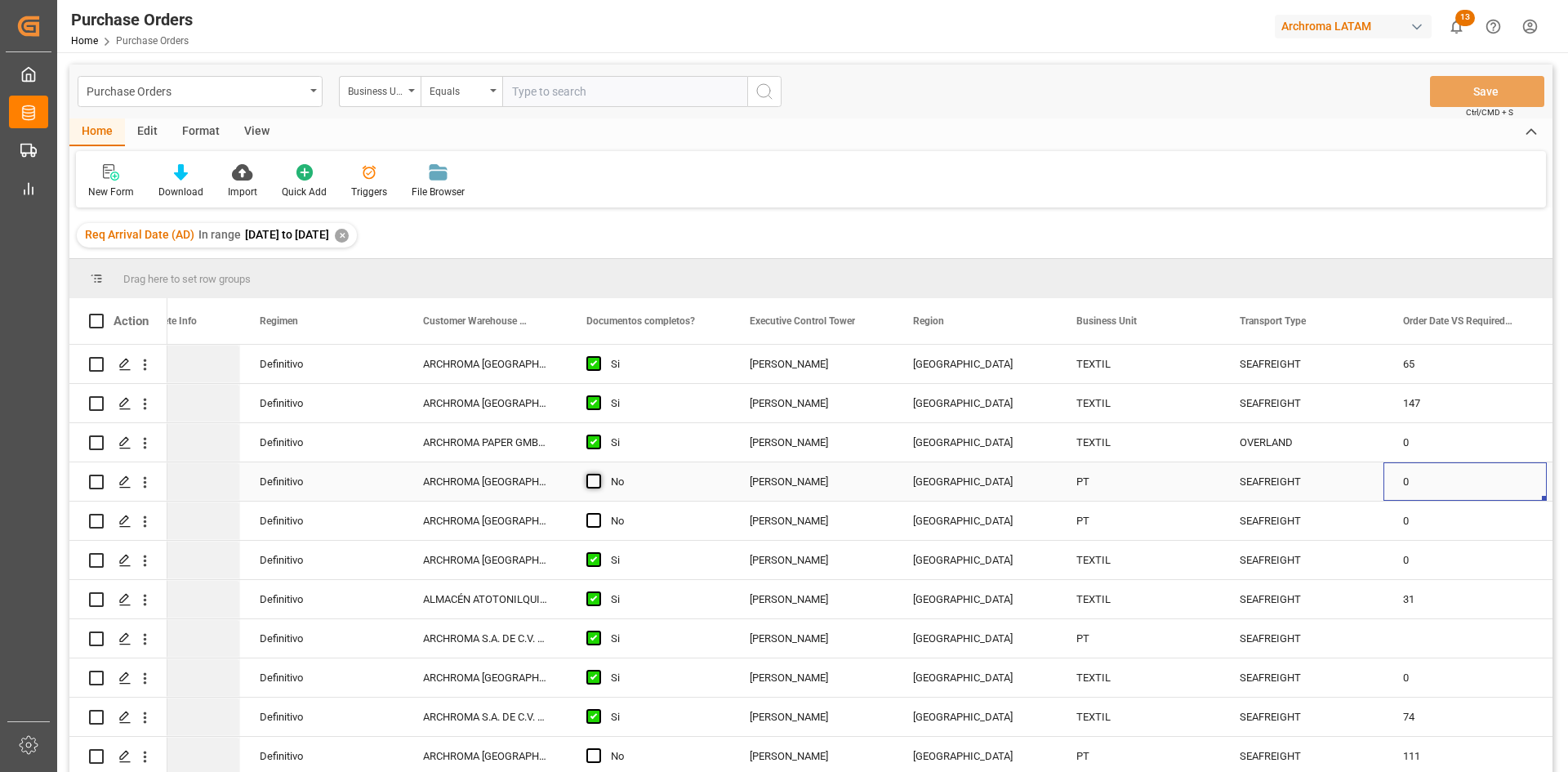
click at [592, 482] on span "Press SPACE to select this row." at bounding box center [593, 480] width 14 height 14
click at [599, 474] on input "Press SPACE to select this row." at bounding box center [599, 474] width 0 height 0
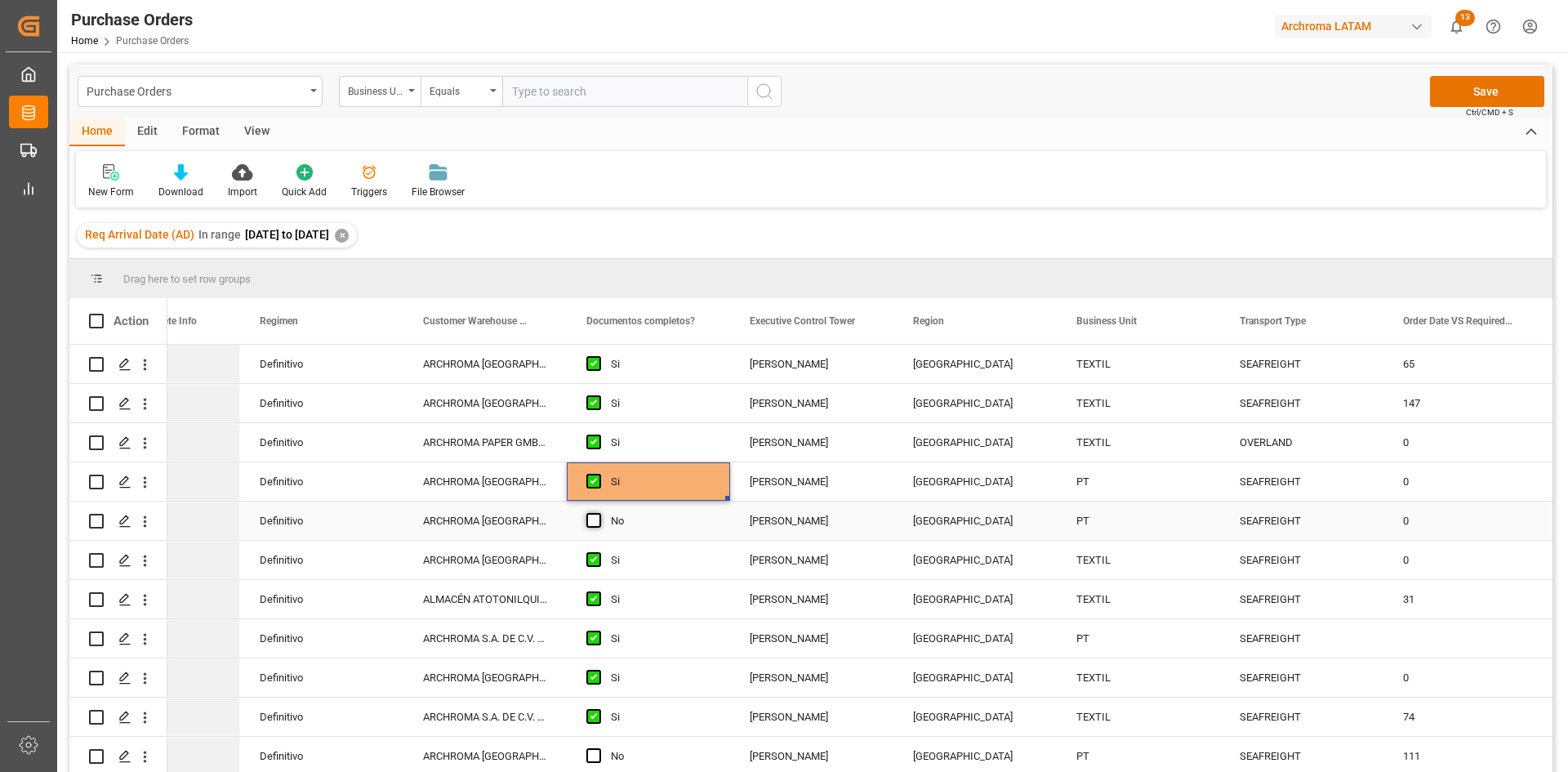
click at [591, 519] on span "Press SPACE to select this row." at bounding box center [593, 519] width 14 height 14
click at [599, 513] on input "Press SPACE to select this row." at bounding box center [599, 513] width 0 height 0
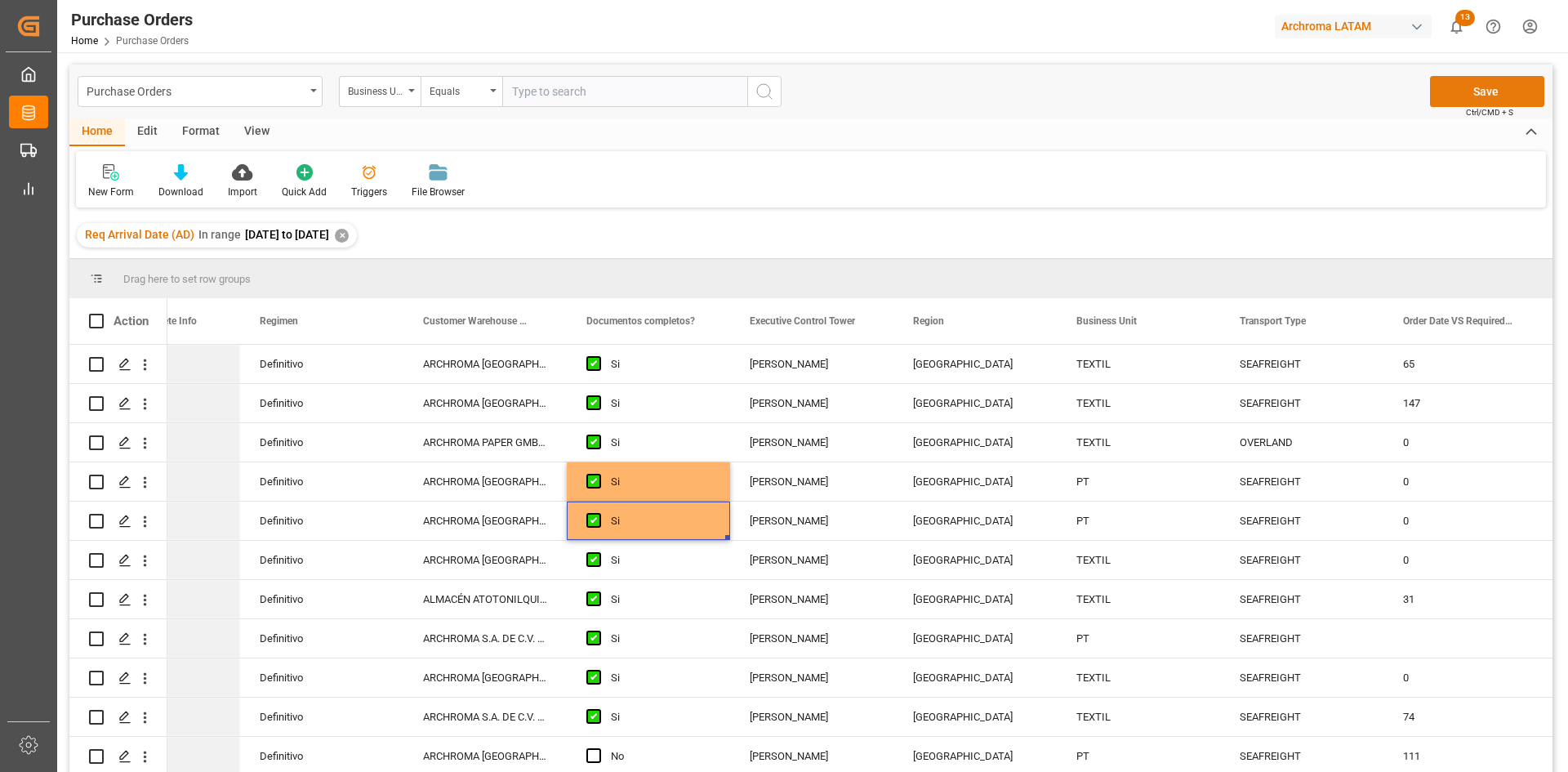
click at [1478, 82] on button "Save" at bounding box center [1487, 91] width 114 height 31
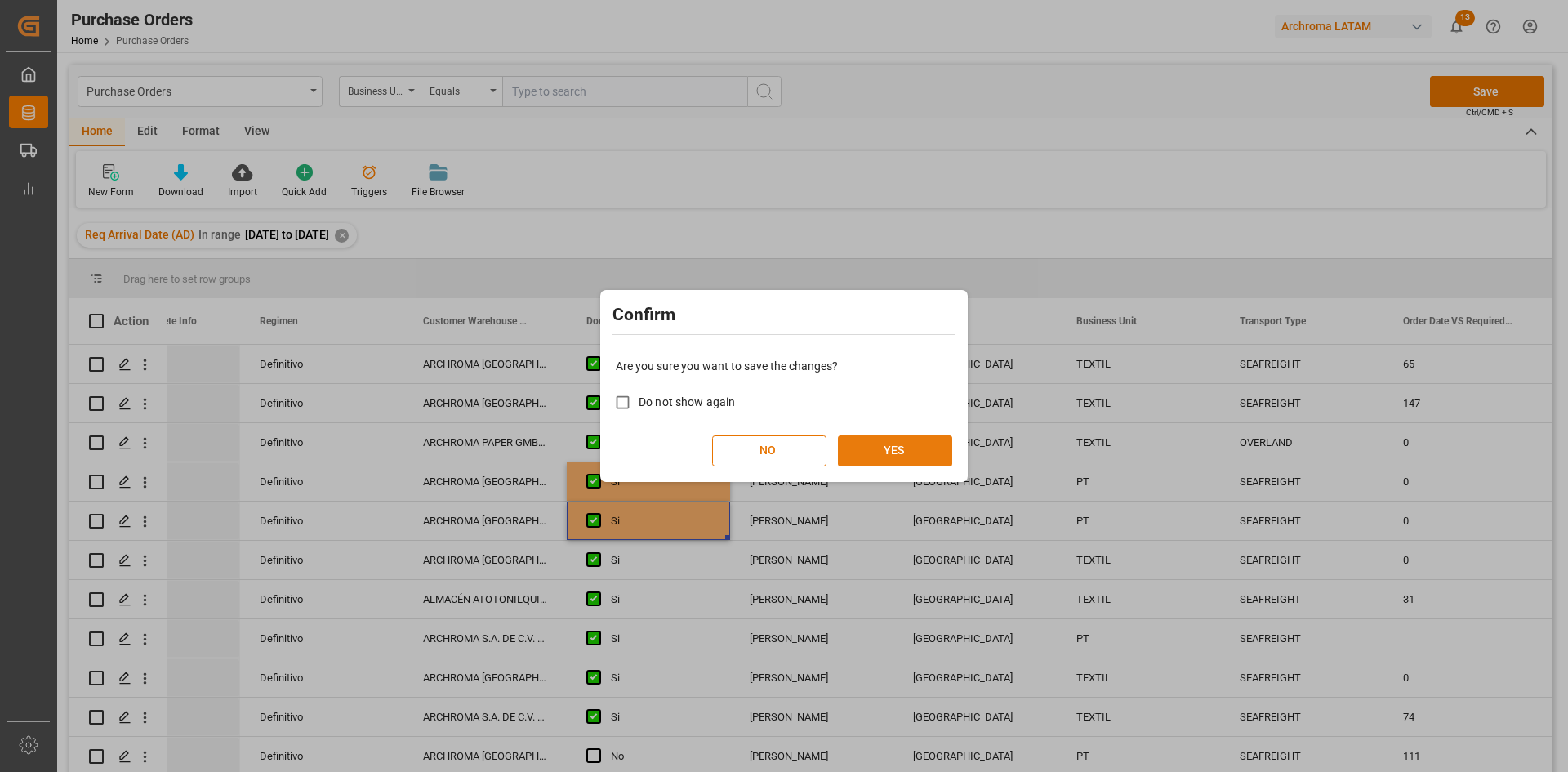
click at [894, 448] on button "YES" at bounding box center [895, 451] width 114 height 31
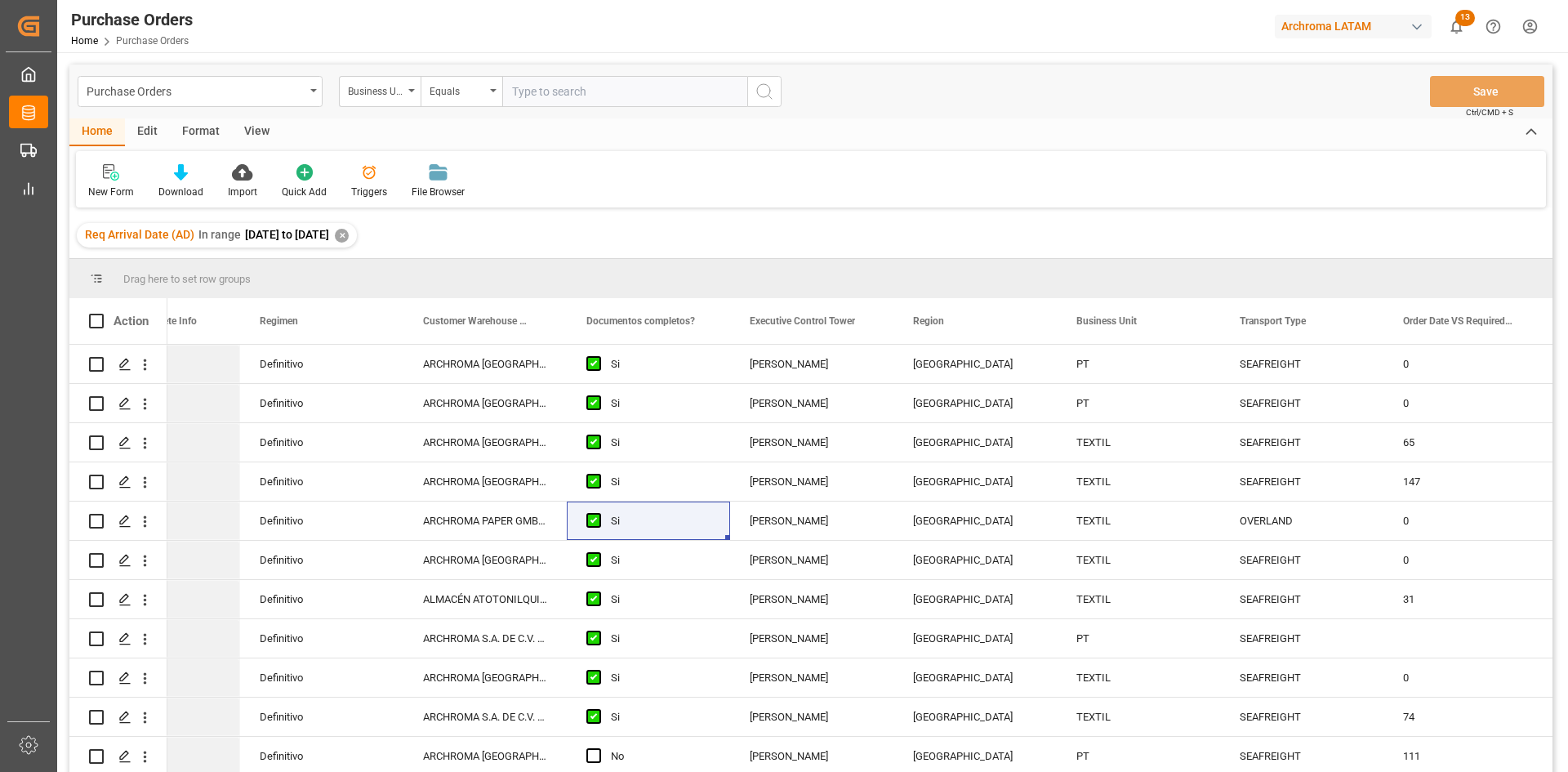
click at [554, 90] on input "text" at bounding box center [624, 91] width 245 height 31
type input "p"
type input "PT"
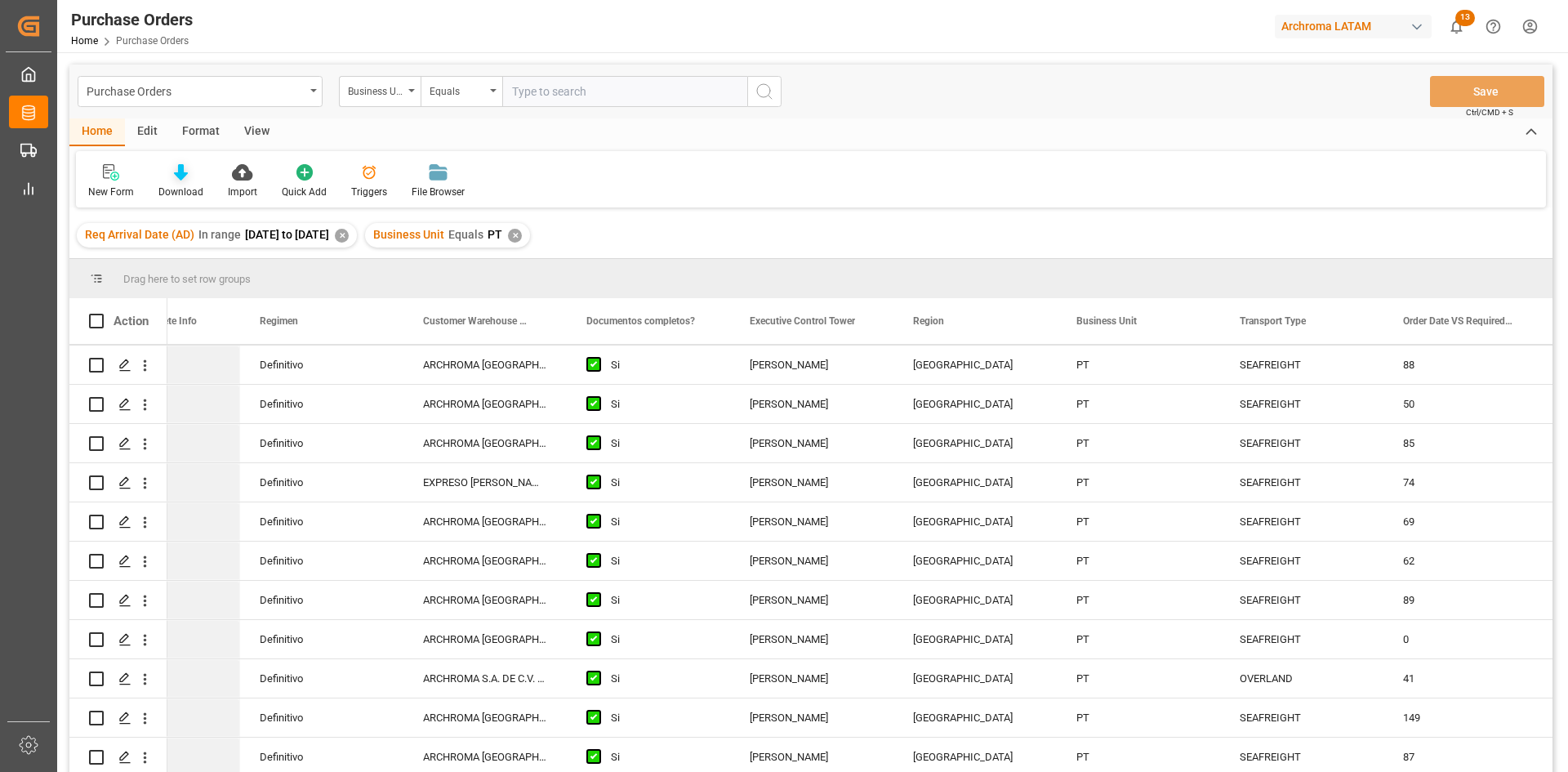
click at [176, 174] on icon at bounding box center [181, 172] width 14 height 16
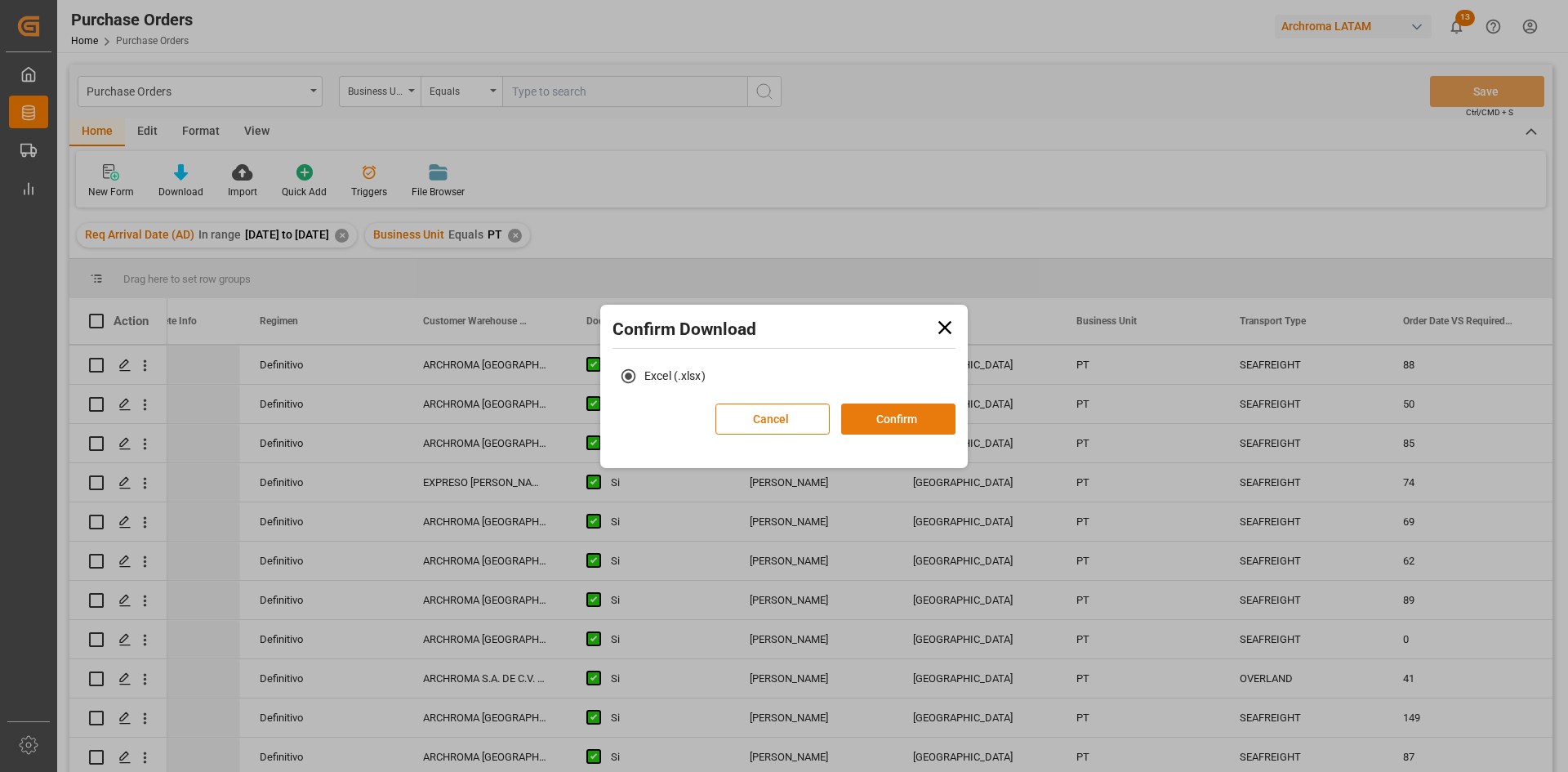
click at [899, 414] on button "Confirm" at bounding box center [899, 418] width 114 height 31
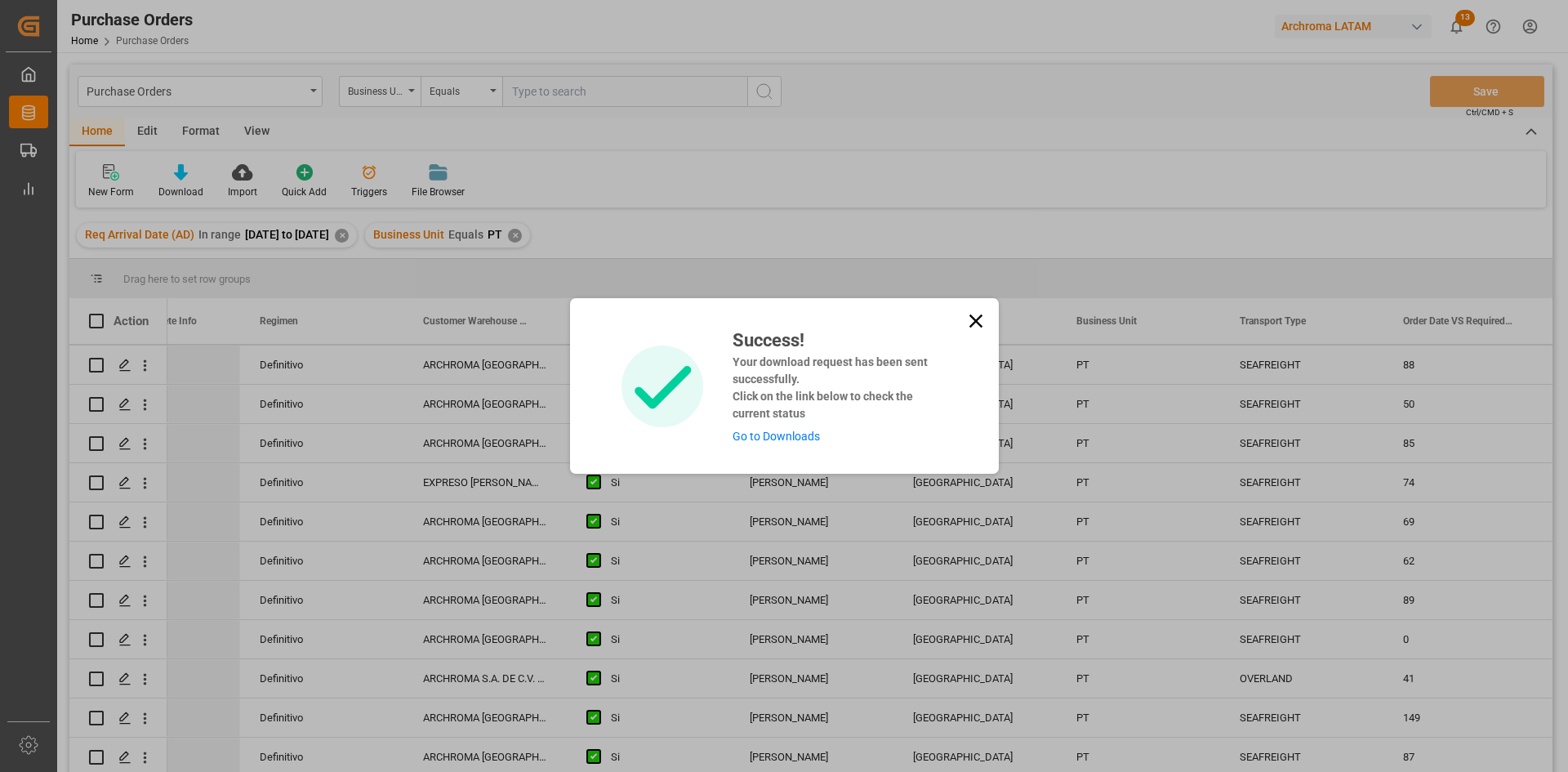
click at [797, 434] on link "Go to Downloads" at bounding box center [777, 437] width 88 height 13
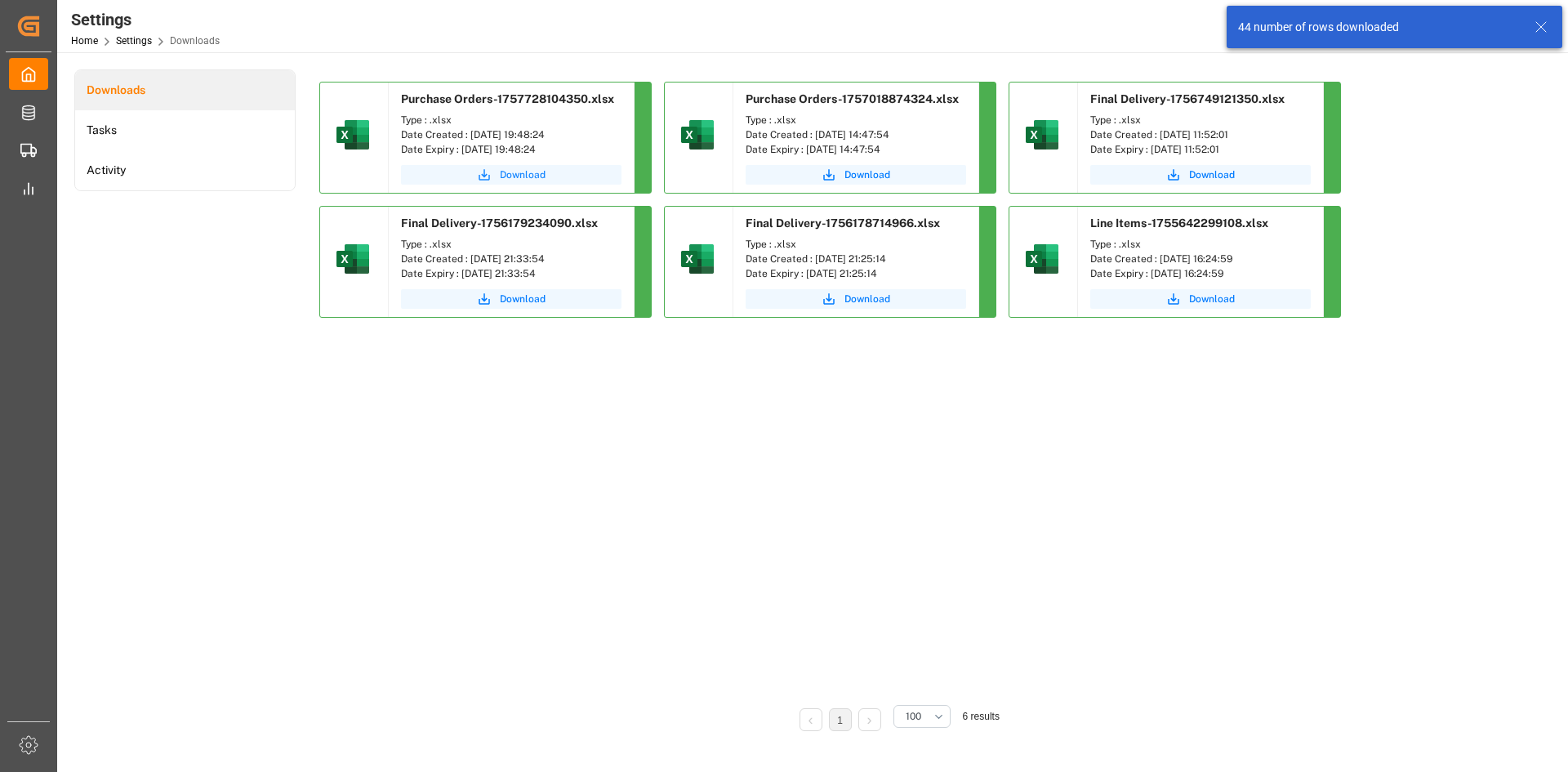
click at [514, 179] on span "Download" at bounding box center [522, 174] width 46 height 14
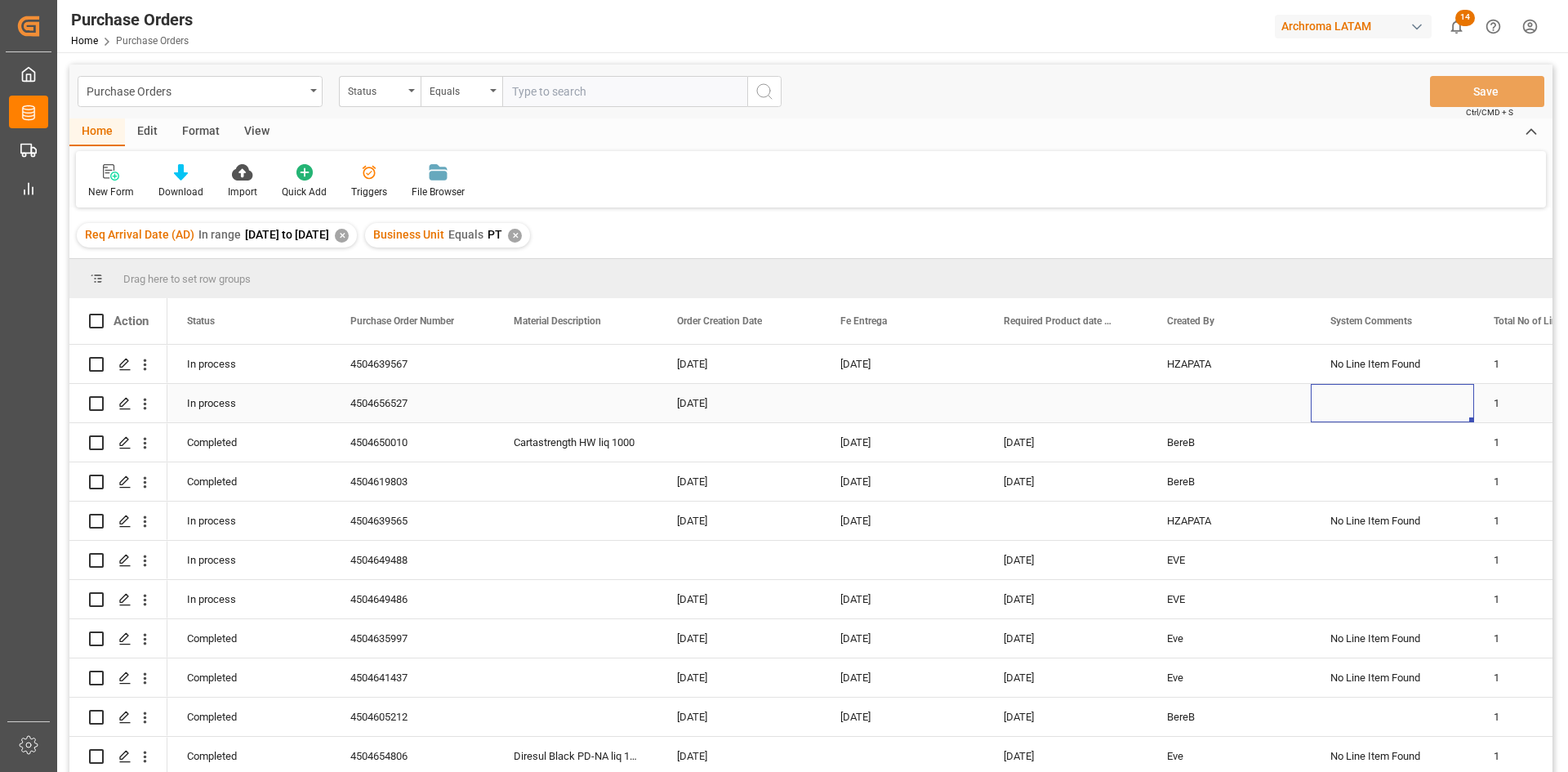
click at [1342, 414] on div "Press SPACE to select this row." at bounding box center [1392, 403] width 163 height 38
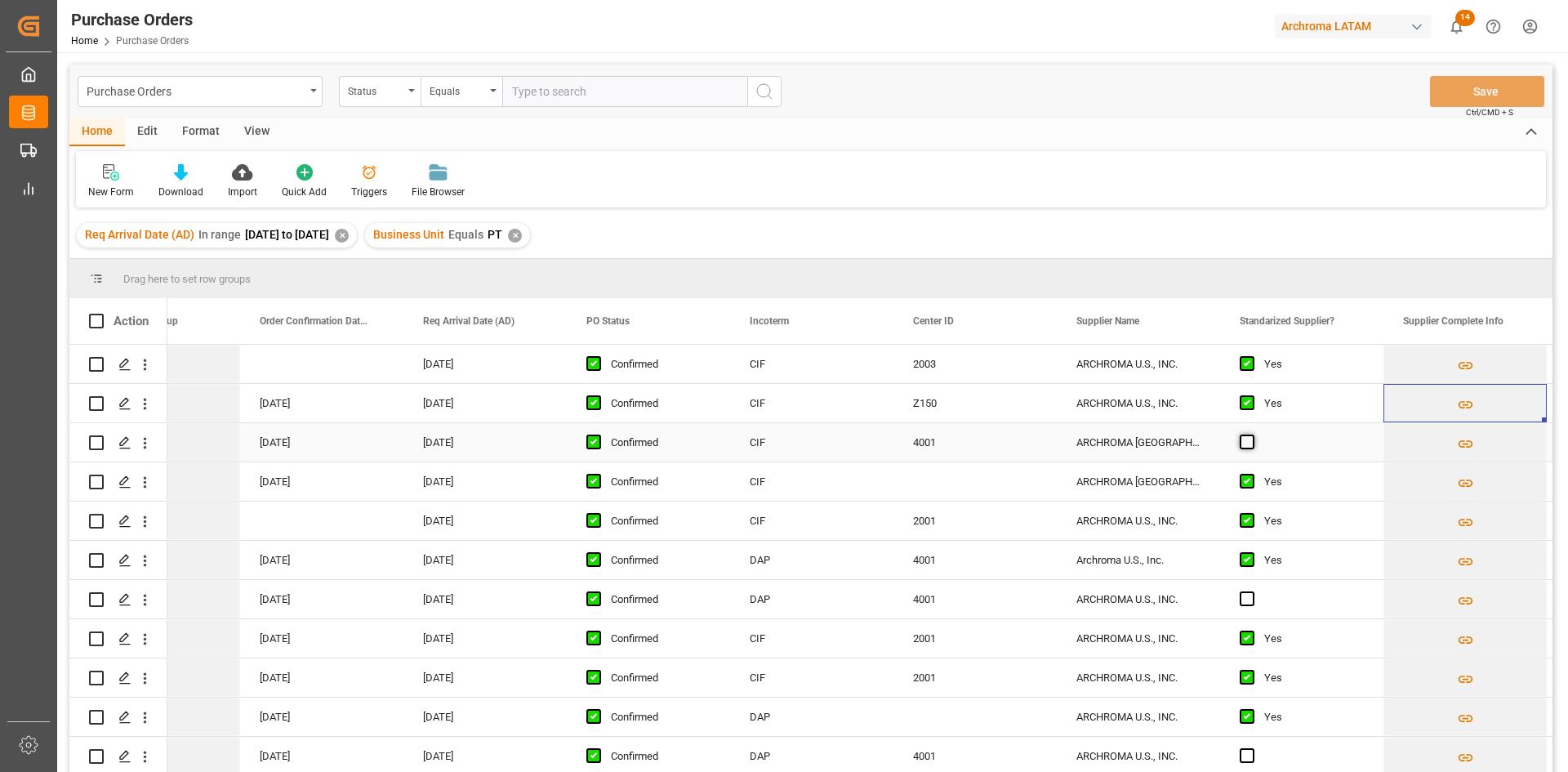
click at [1251, 444] on span "Press SPACE to select this row." at bounding box center [1247, 441] width 14 height 14
click at [1252, 435] on input "Press SPACE to select this row." at bounding box center [1252, 435] width 0 height 0
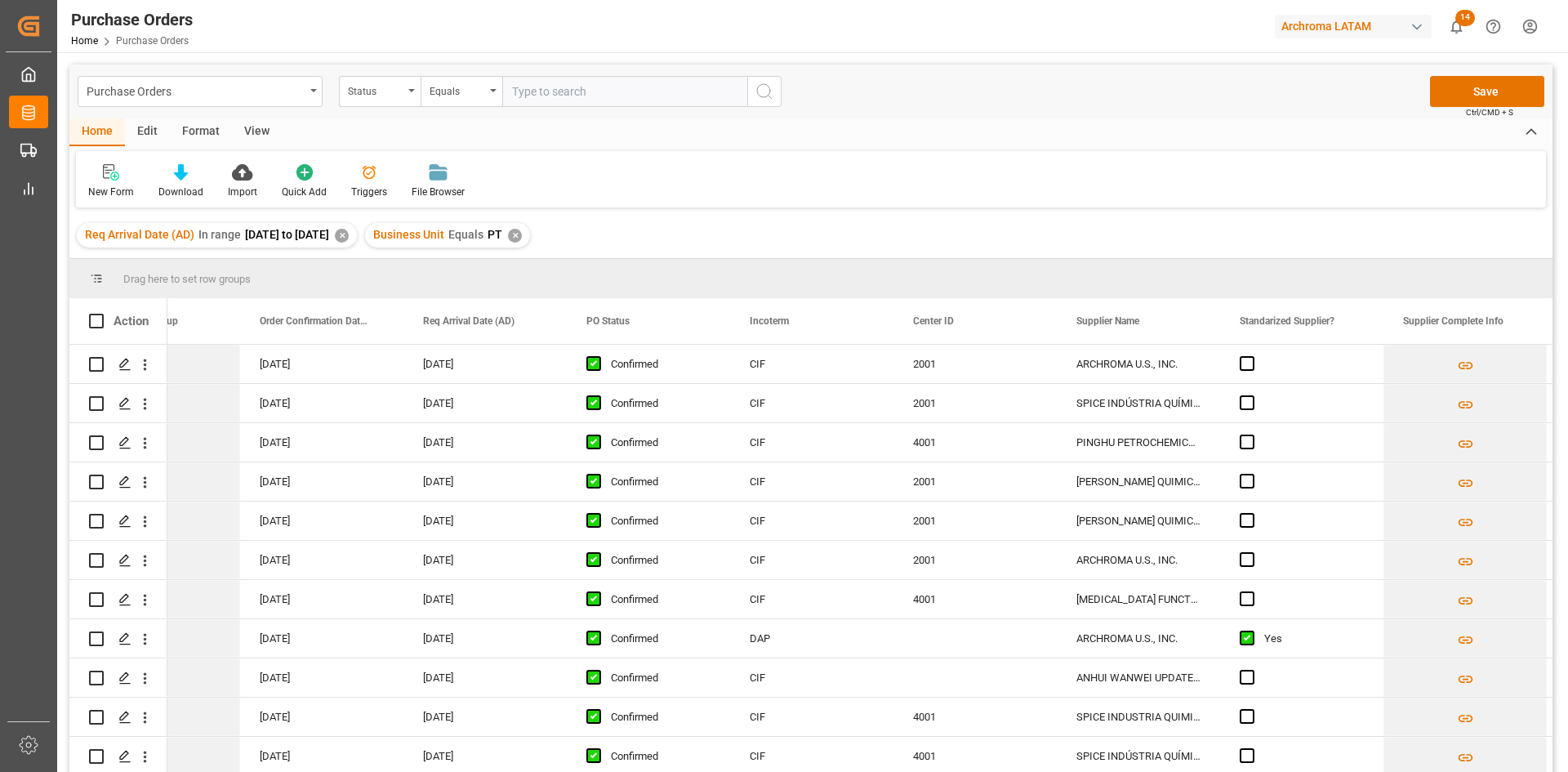
scroll to position [1298, 0]
drag, startPoint x: 1382, startPoint y: 458, endPoint x: 1321, endPoint y: 756, distance: 304.2
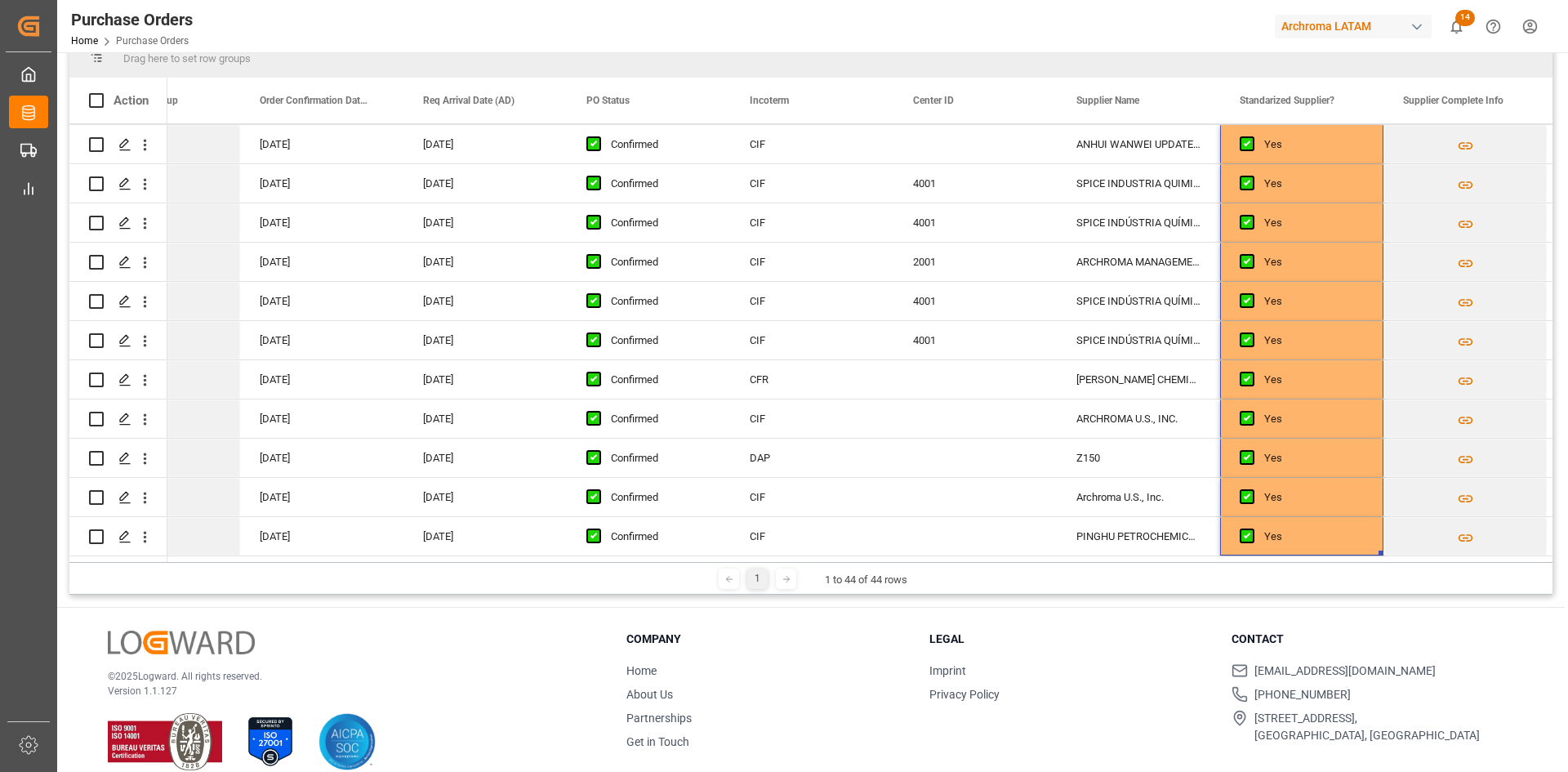
scroll to position [33, 0]
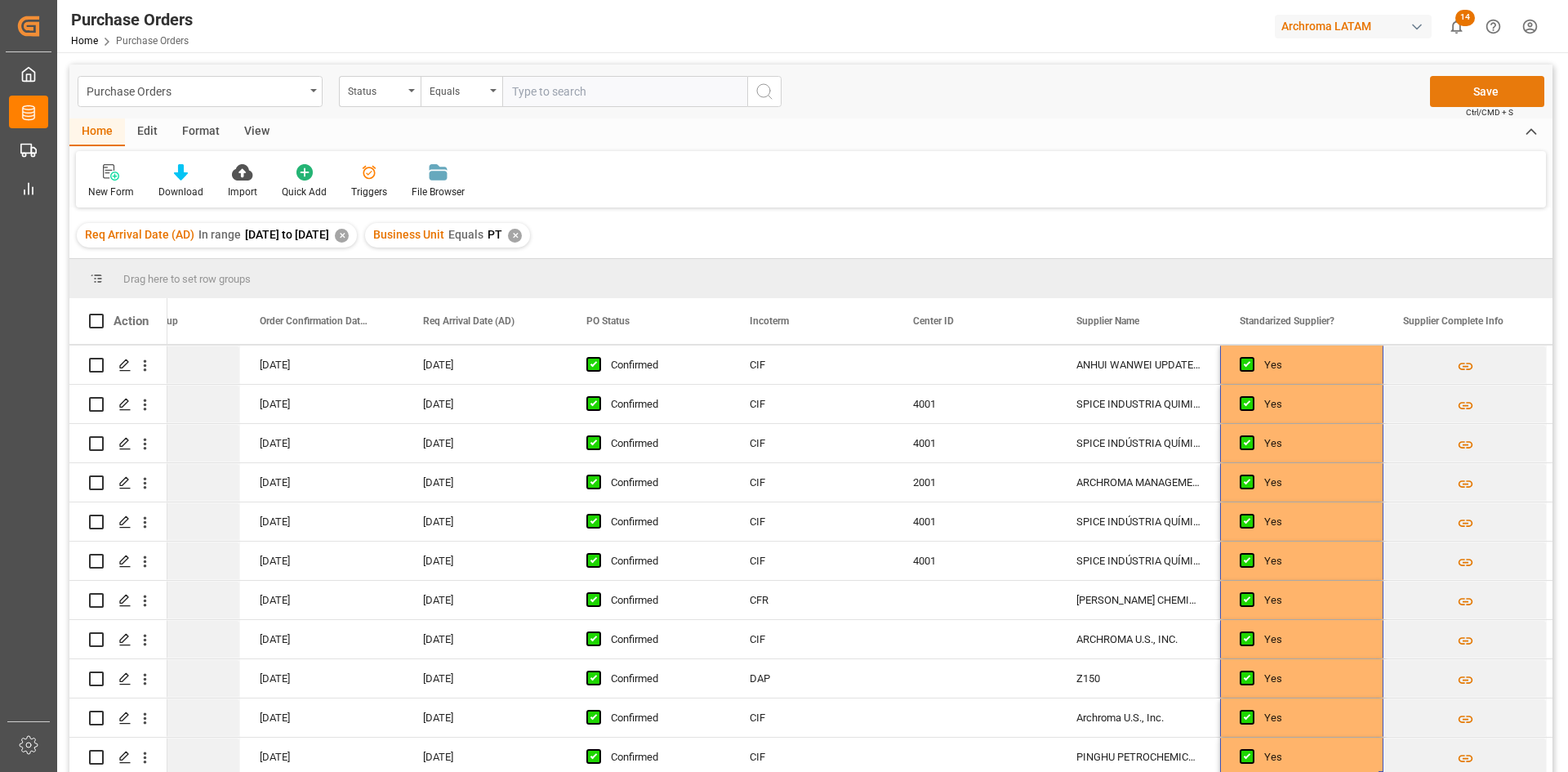
click at [1481, 84] on button "Save" at bounding box center [1487, 91] width 114 height 31
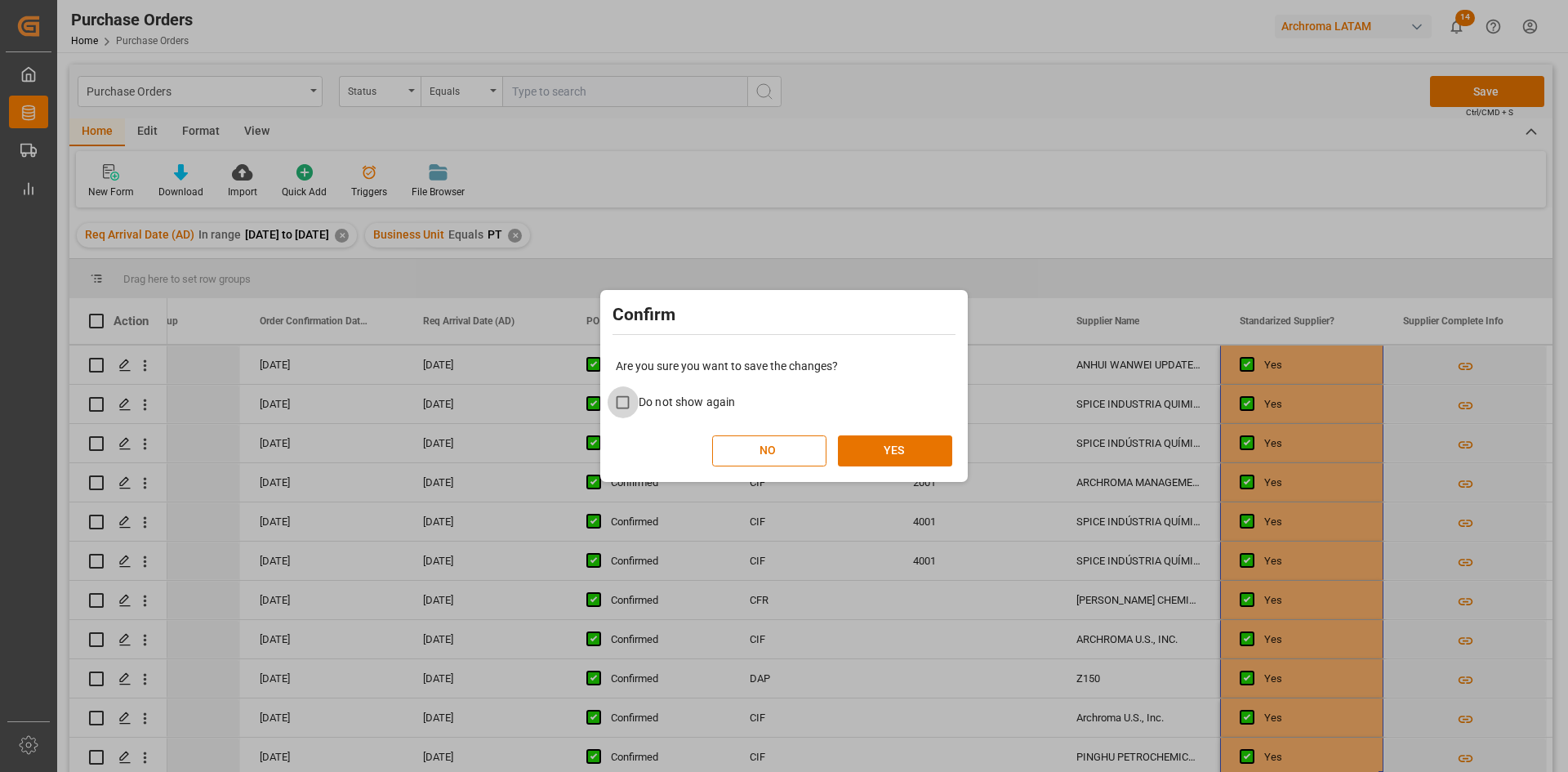
click at [636, 404] on input "Do not show again" at bounding box center [622, 401] width 31 height 31
checkbox input "true"
click at [918, 445] on button "YES" at bounding box center [895, 451] width 114 height 31
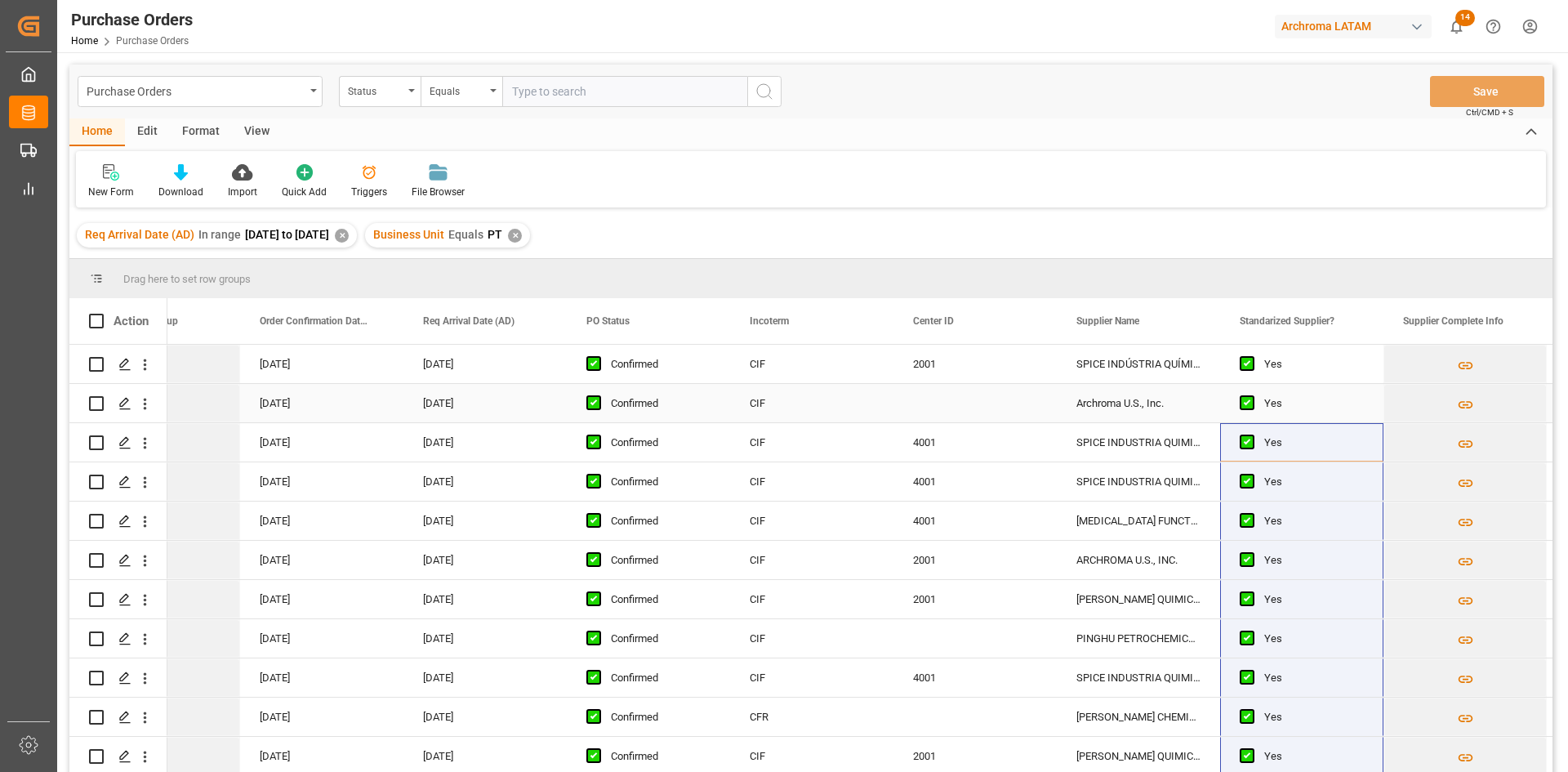
click at [967, 397] on div "Press SPACE to select this row." at bounding box center [974, 403] width 163 height 38
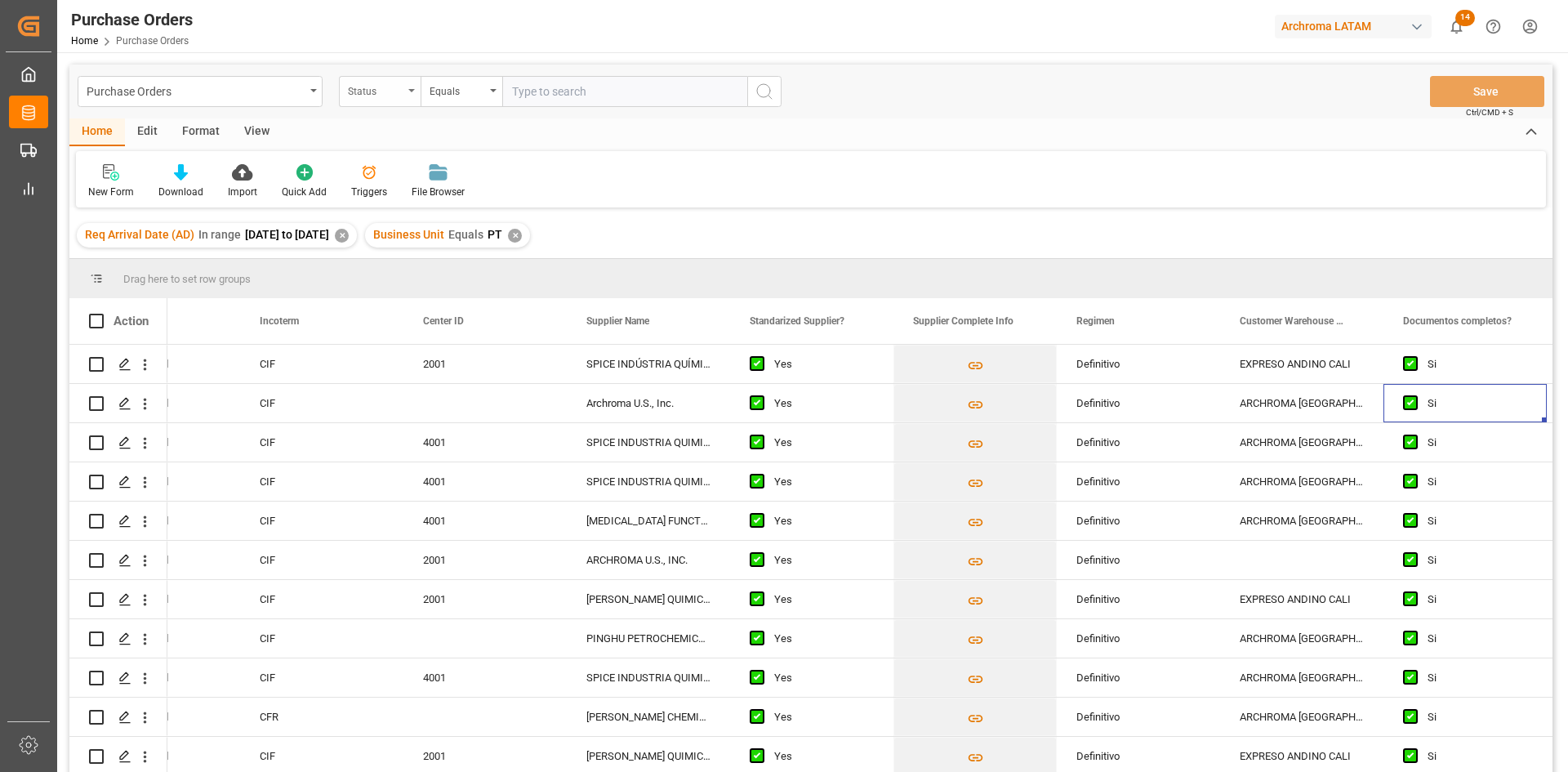
click at [400, 94] on div "Status" at bounding box center [376, 90] width 55 height 19
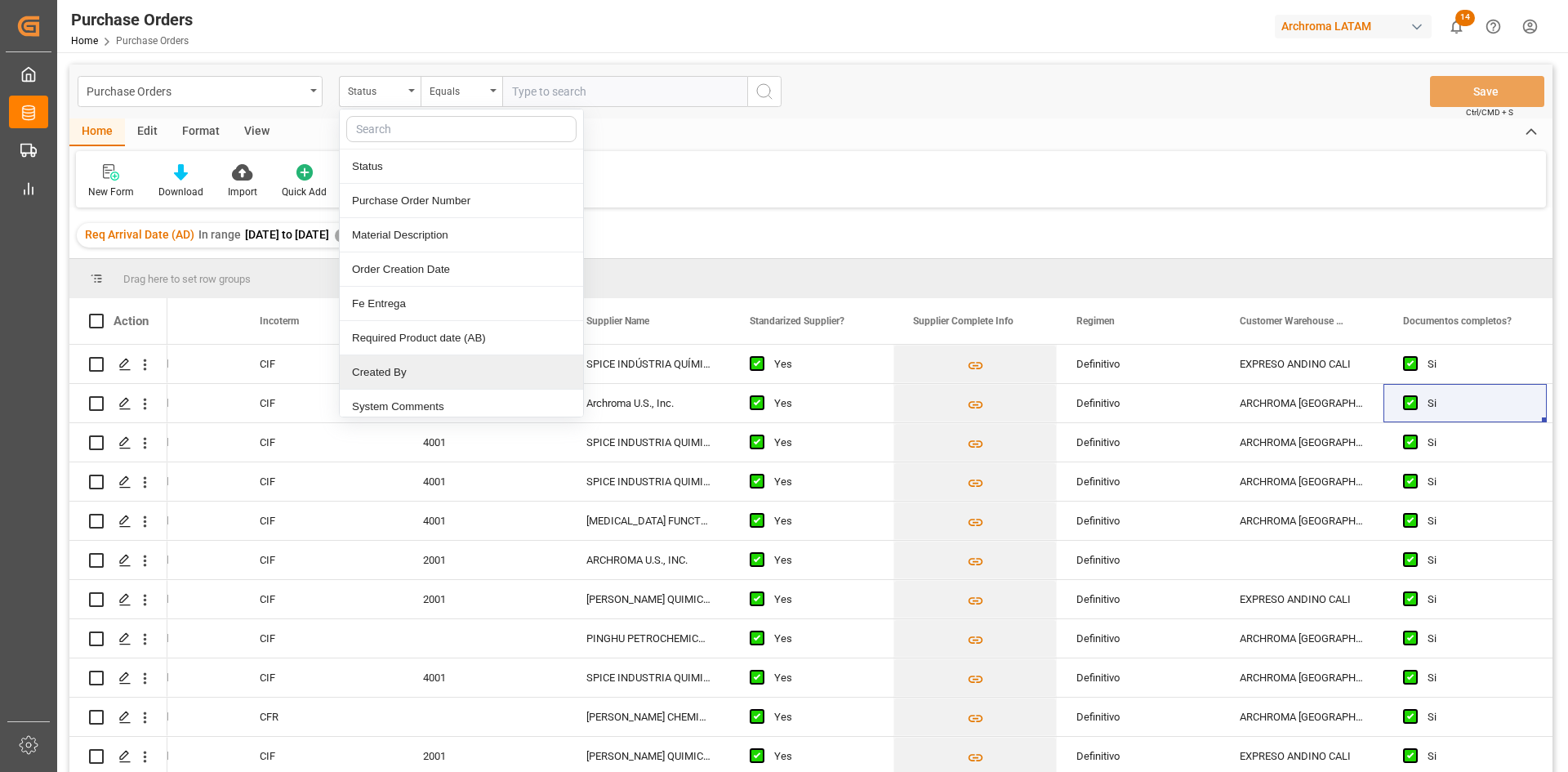
click at [904, 122] on div "Home Edit Format View" at bounding box center [811, 132] width 1483 height 28
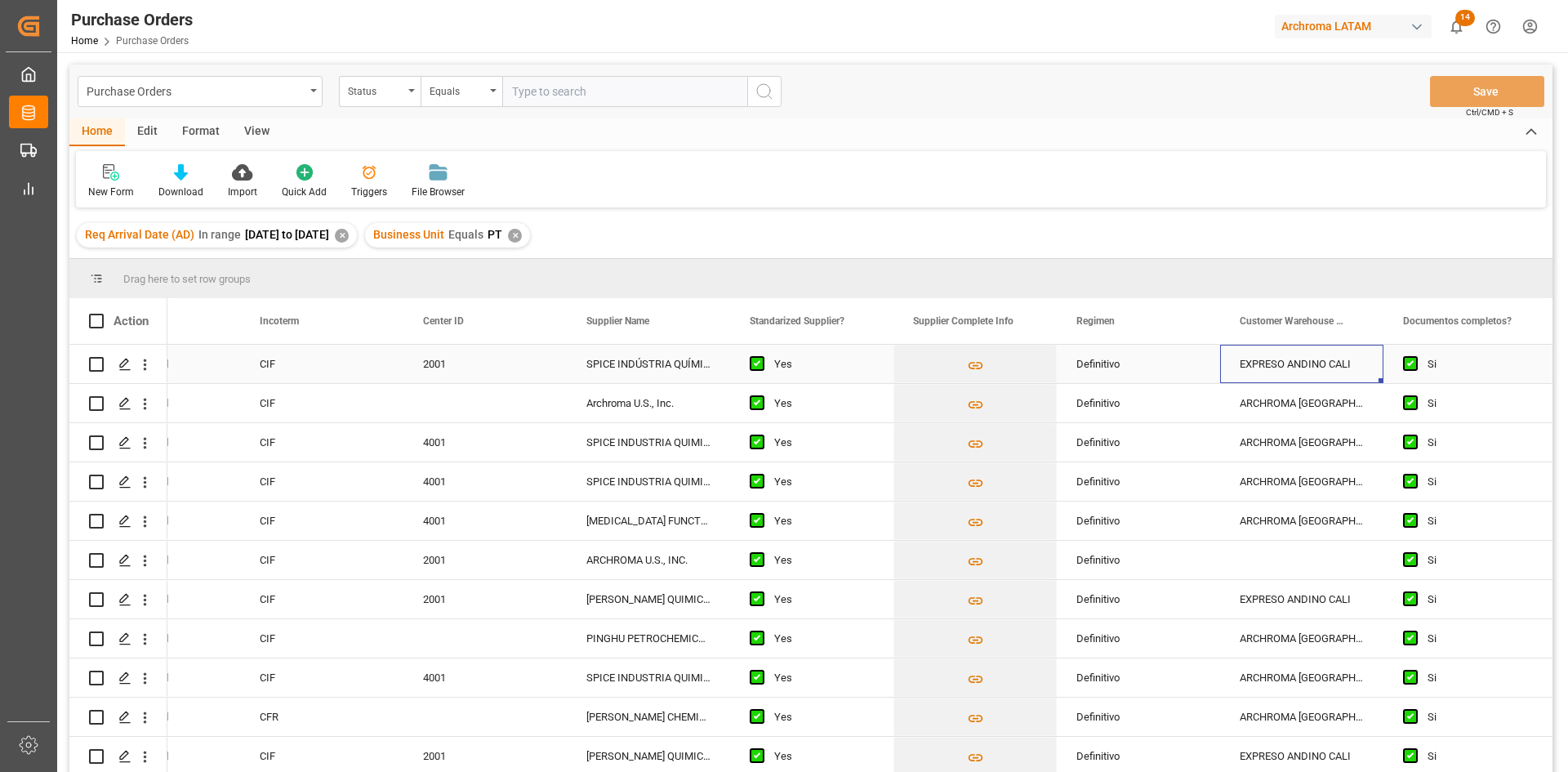
click at [1281, 363] on div "EXPRESO ANDINO CALI" at bounding box center [1301, 364] width 163 height 38
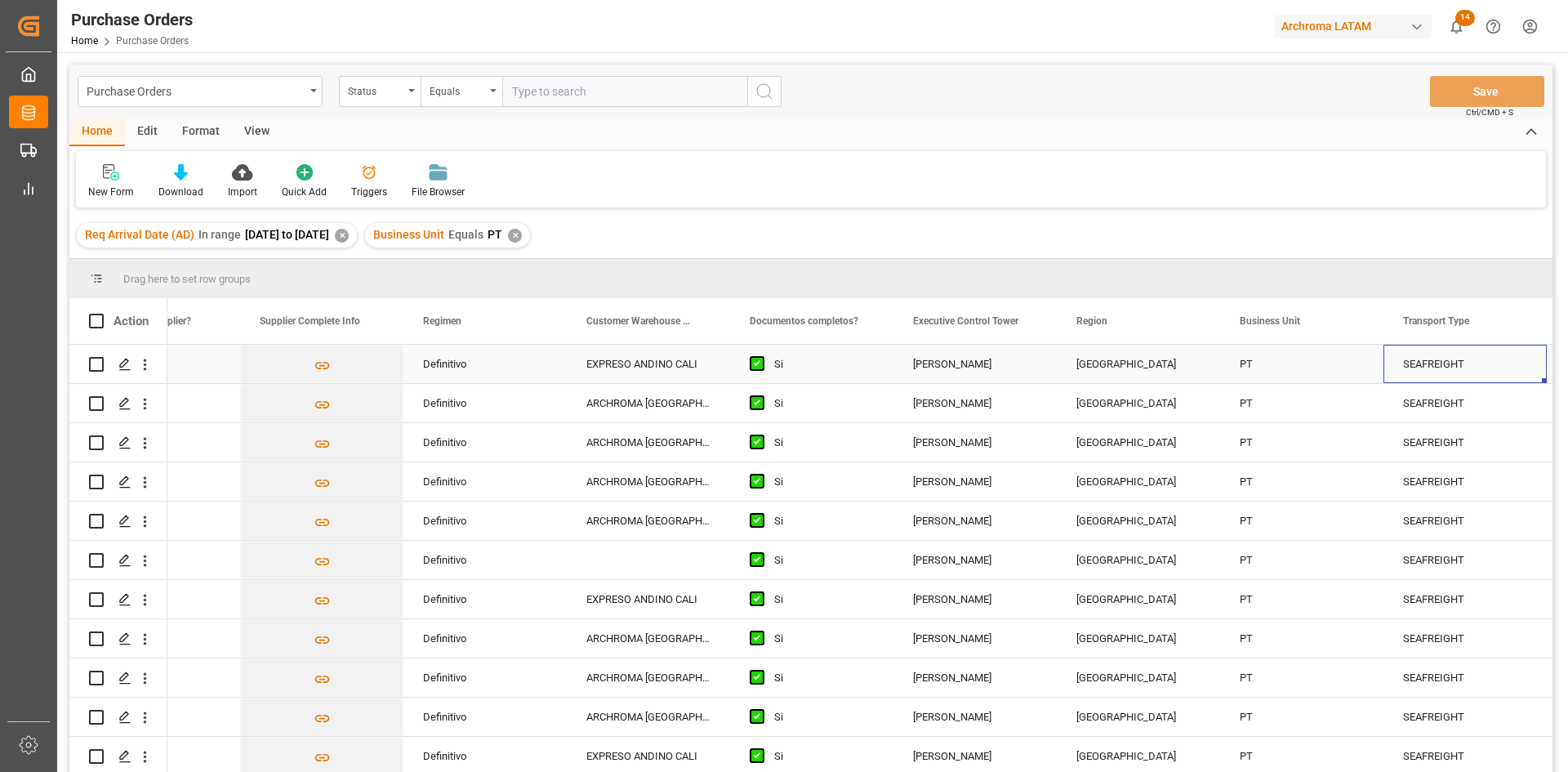
scroll to position [0, 2868]
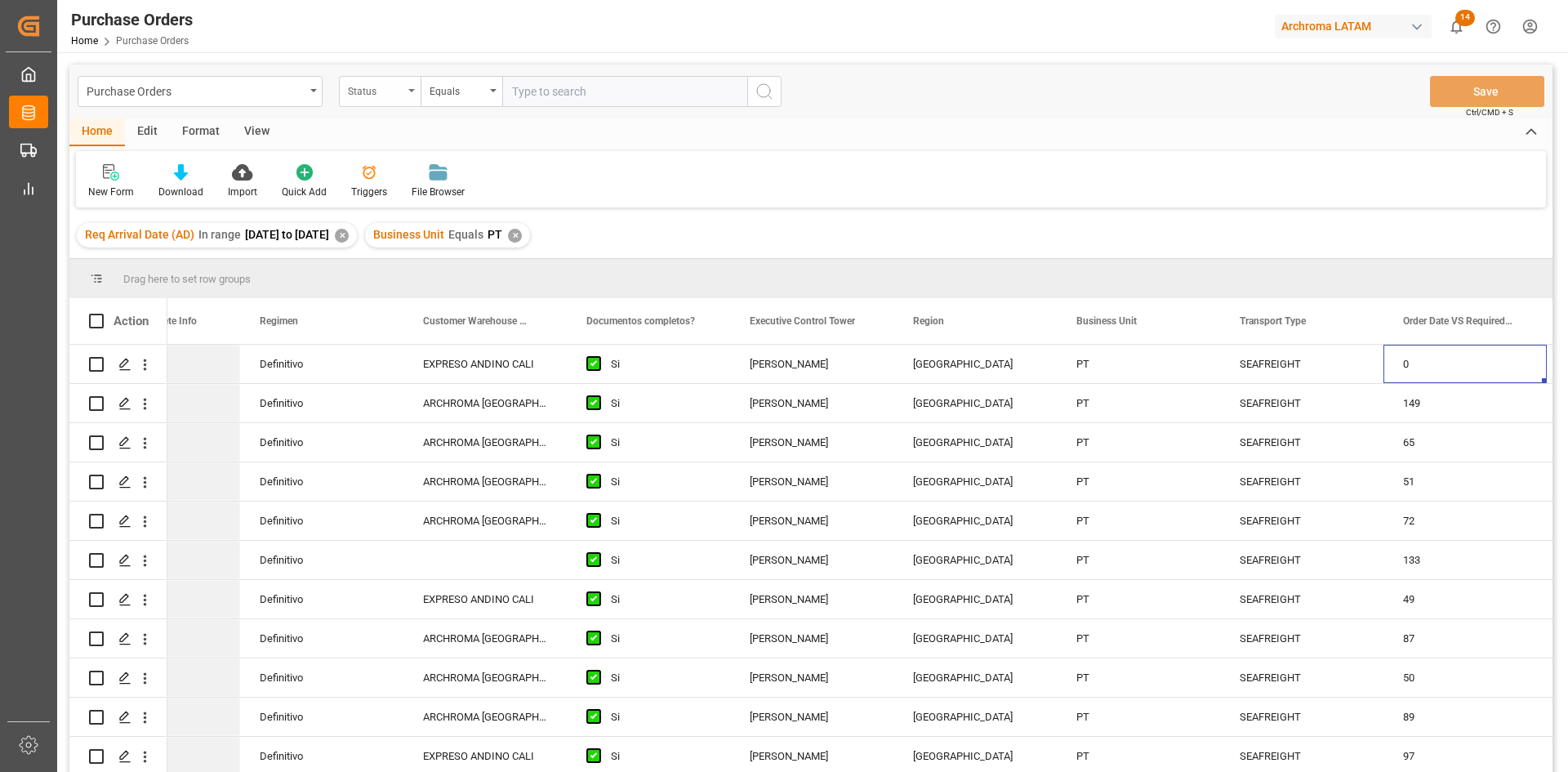
click at [375, 89] on div "Status" at bounding box center [376, 90] width 55 height 19
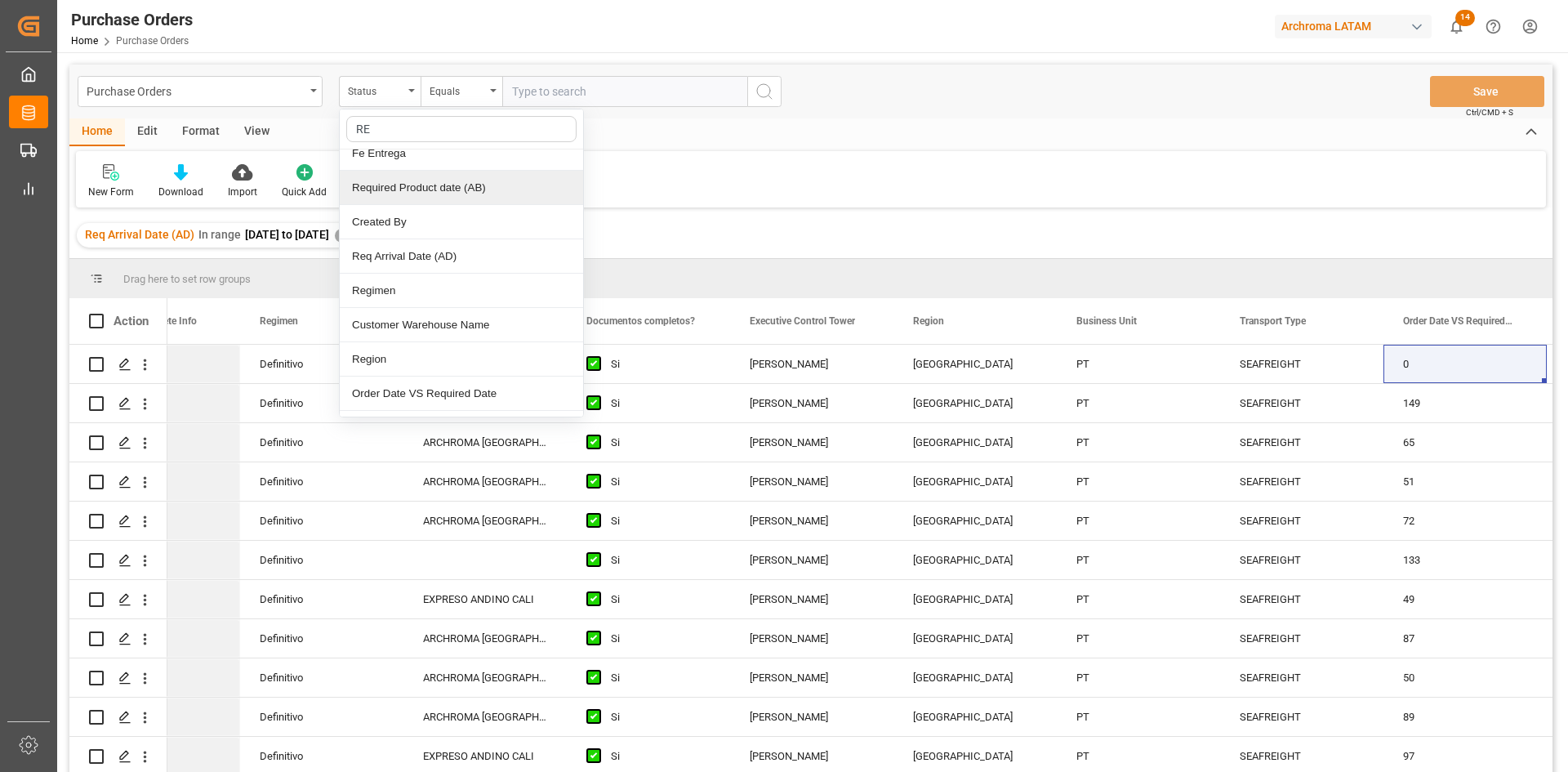
scroll to position [0, 0]
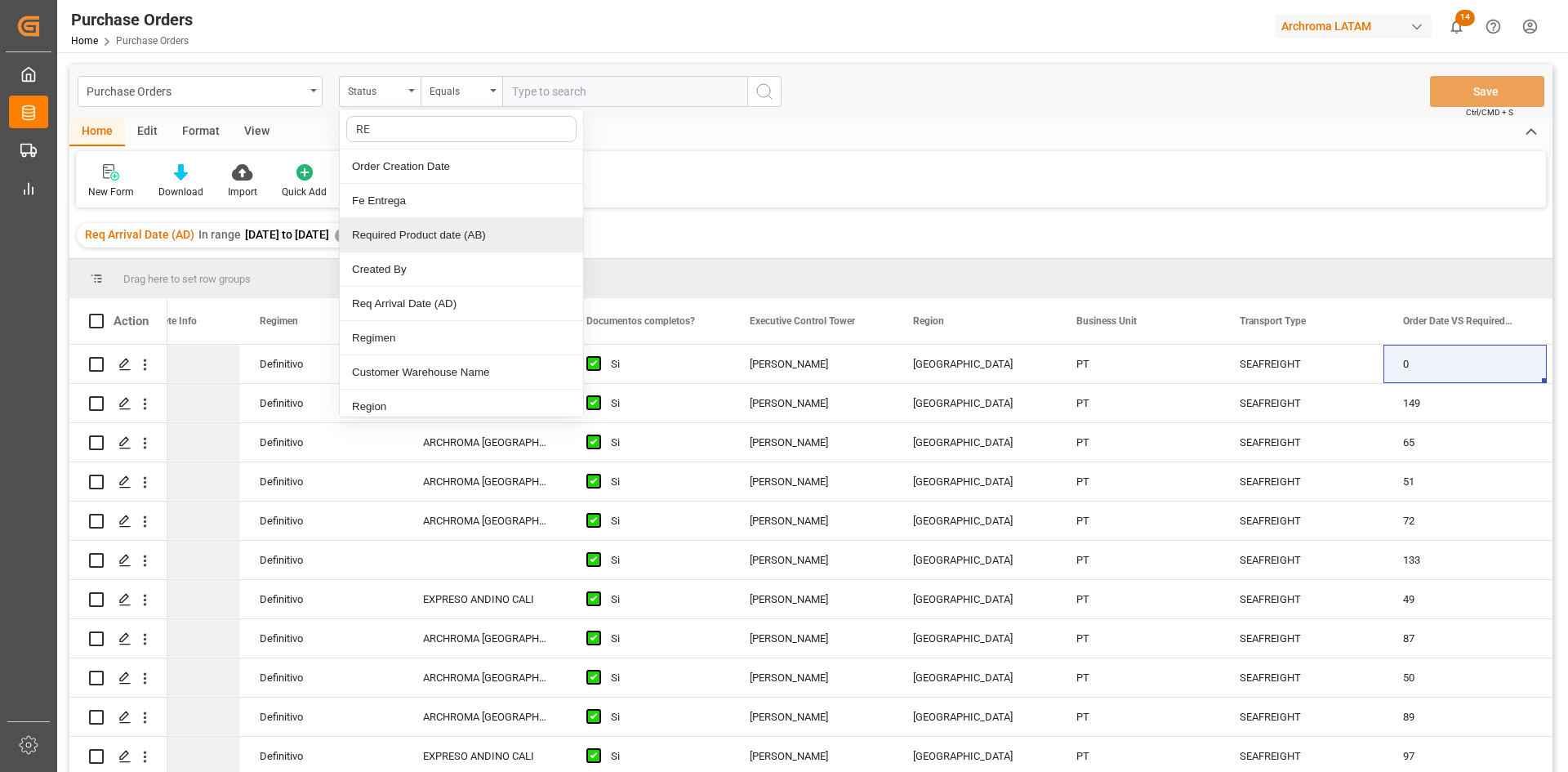
type input "REG"
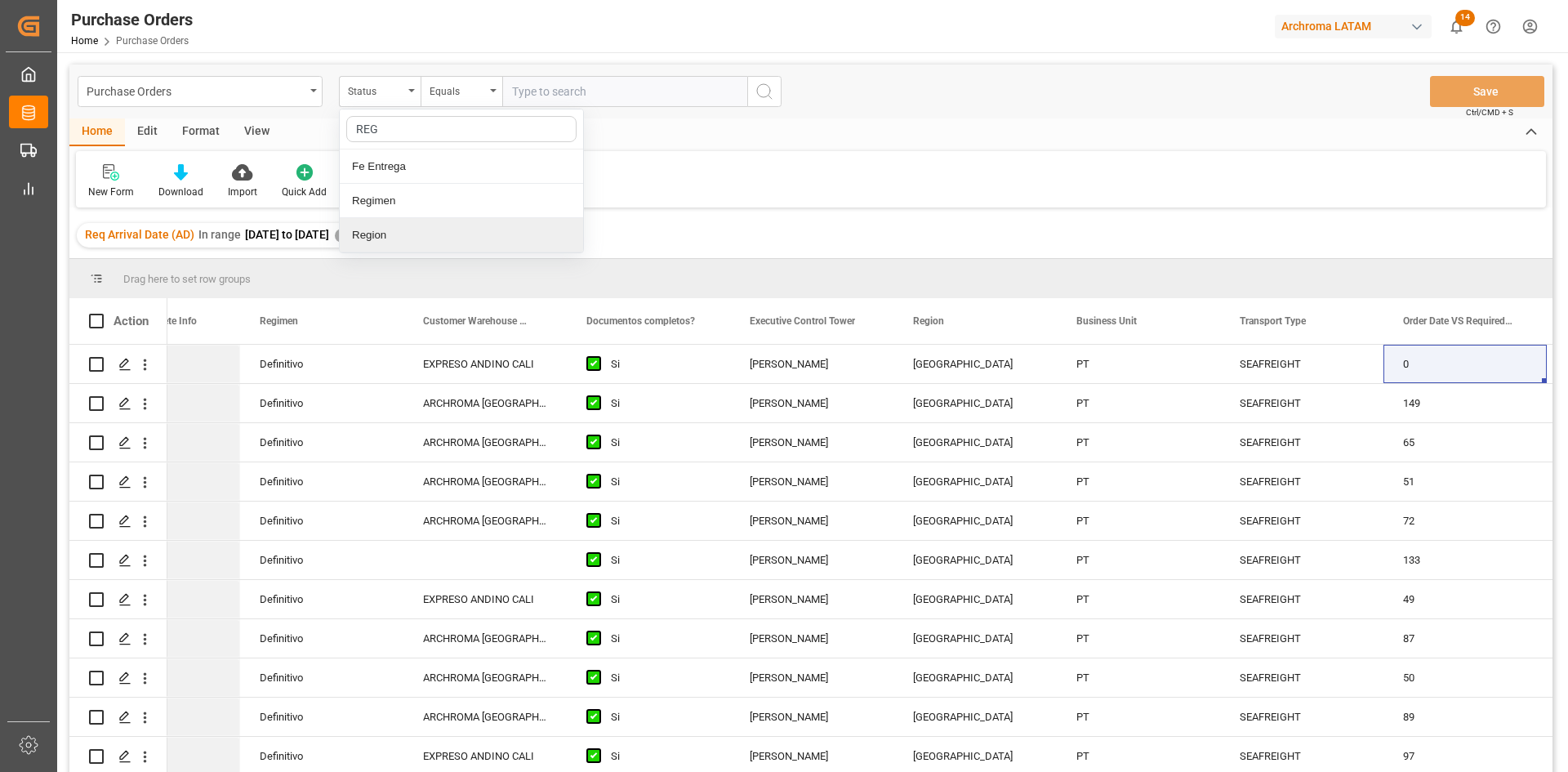
click at [401, 232] on div "Region" at bounding box center [460, 235] width 243 height 34
click at [628, 91] on div "Select Items" at bounding box center [618, 91] width 213 height 17
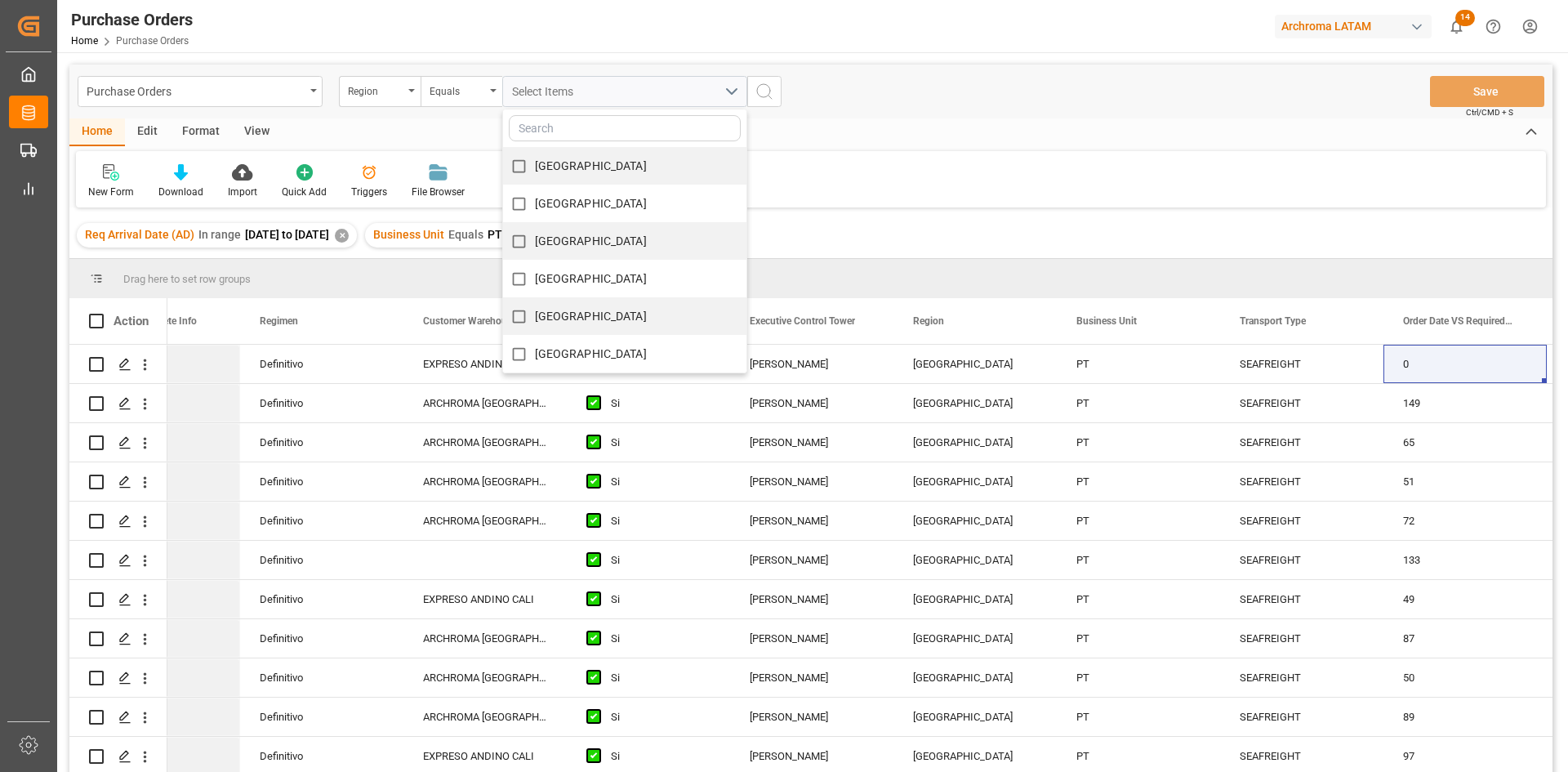
click at [562, 168] on span "MEXICO" at bounding box center [590, 166] width 112 height 13
click at [535, 168] on input "MEXICO" at bounding box center [519, 166] width 31 height 31
checkbox input "true"
click at [767, 91] on icon "search button" at bounding box center [764, 91] width 20 height 20
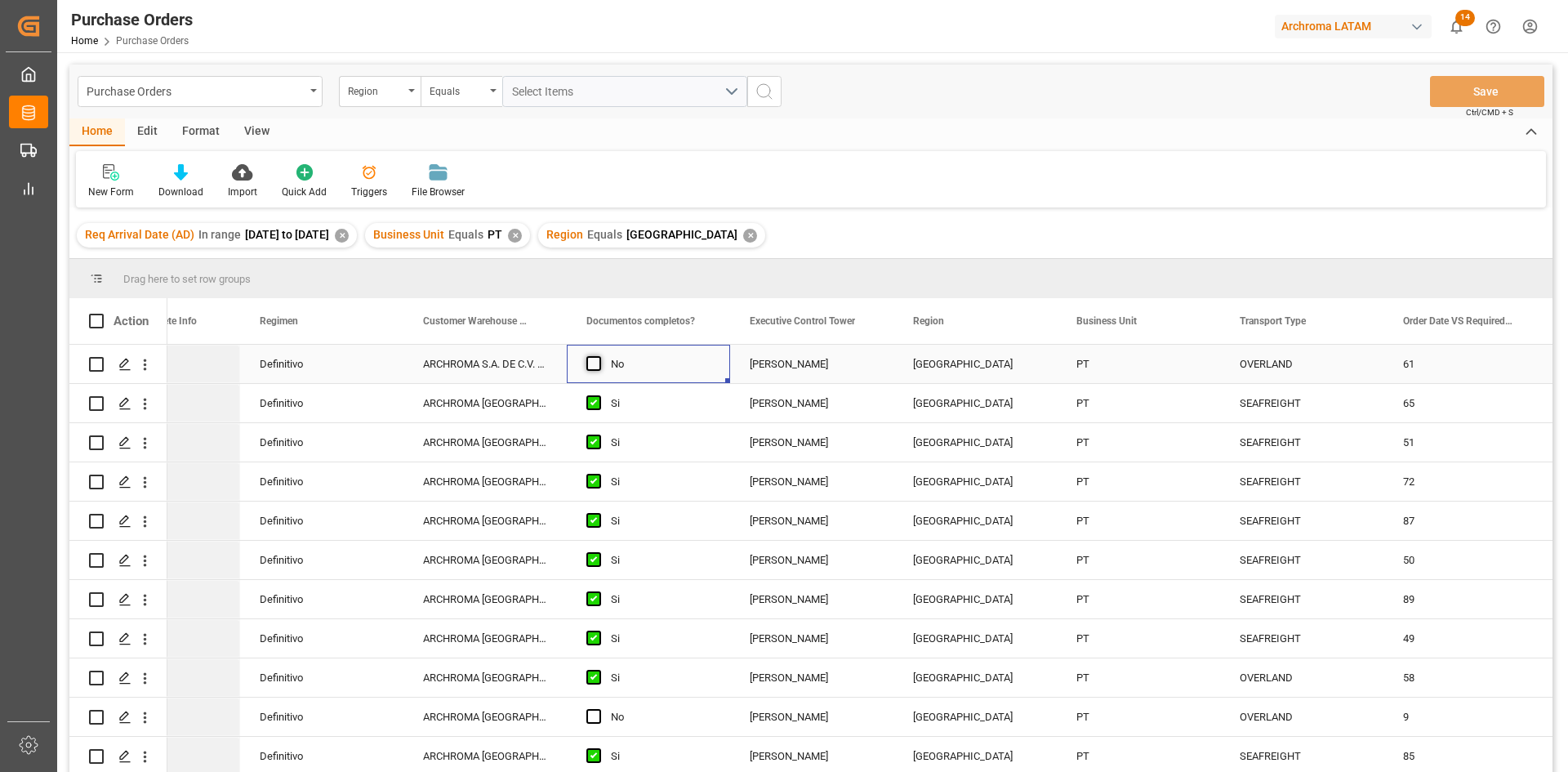
click at [592, 362] on span "Press SPACE to select this row." at bounding box center [593, 363] width 14 height 14
click at [599, 356] on input "Press SPACE to select this row." at bounding box center [599, 356] width 0 height 0
click at [1491, 92] on button "Save" at bounding box center [1487, 91] width 114 height 31
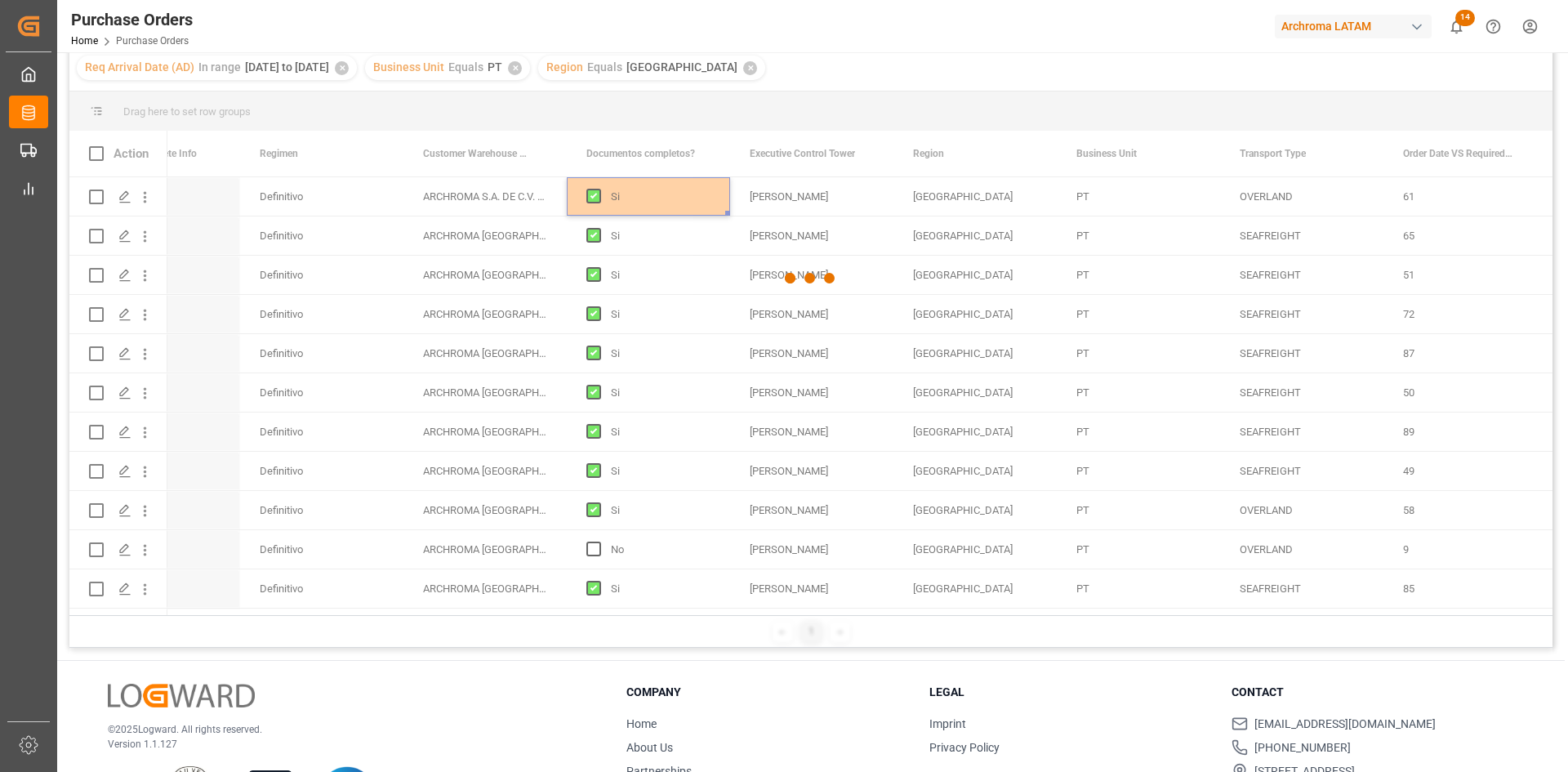
scroll to position [242, 0]
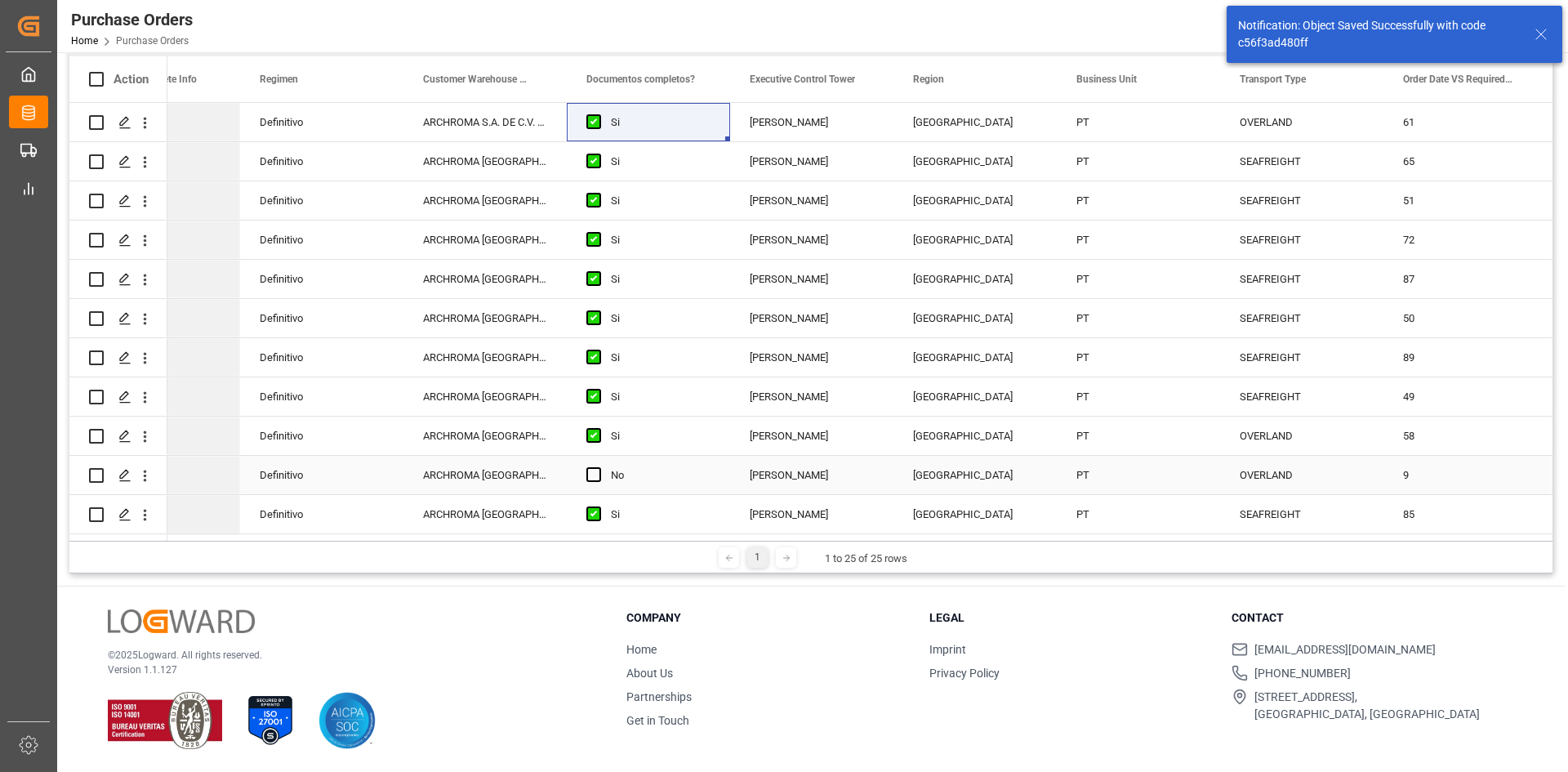
click at [592, 482] on div "Press SPACE to select this row." at bounding box center [599, 475] width 25 height 37
click at [595, 477] on span "Press SPACE to select this row." at bounding box center [593, 474] width 14 height 14
click at [599, 467] on input "Press SPACE to select this row." at bounding box center [599, 467] width 0 height 0
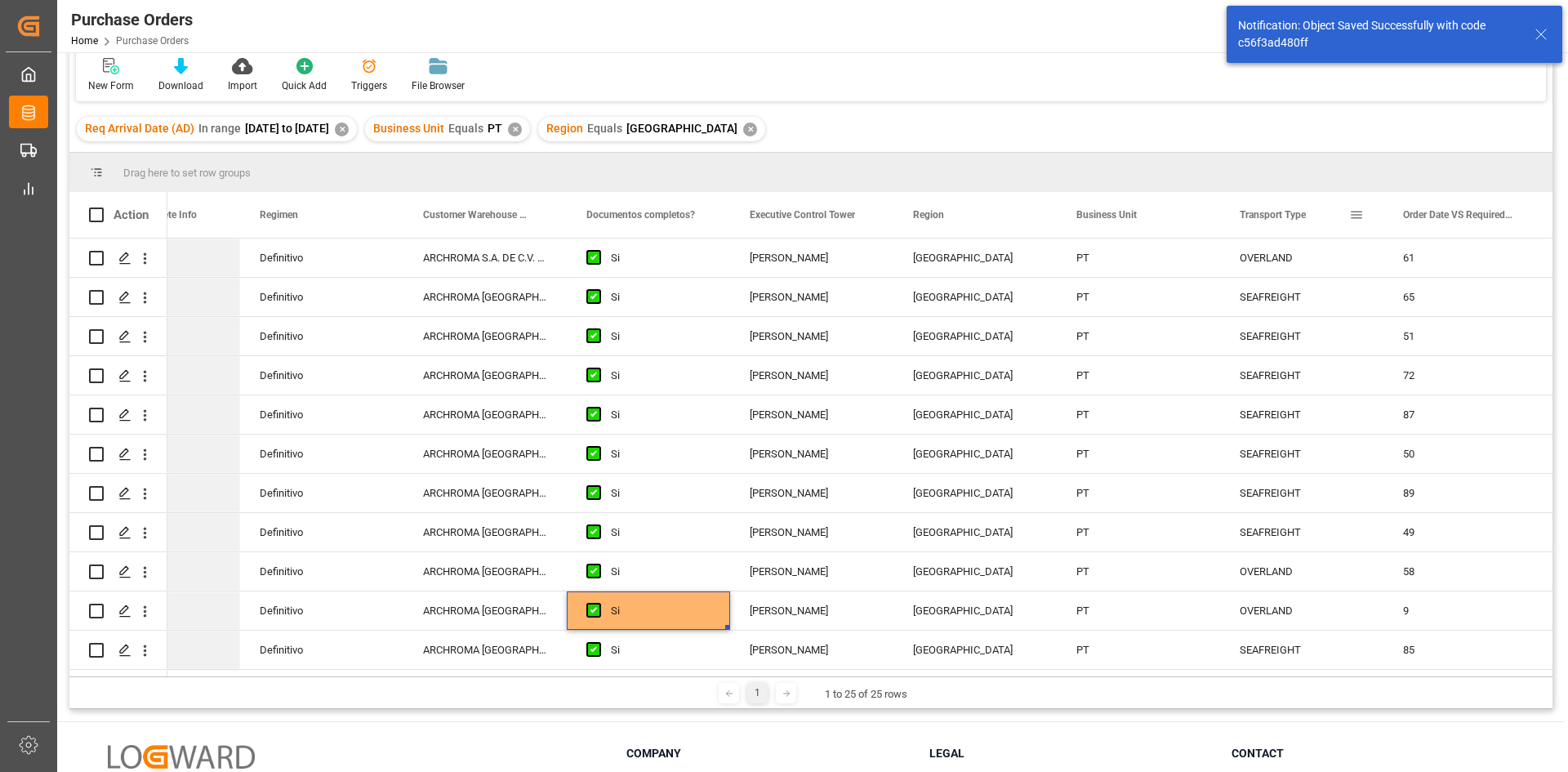
scroll to position [0, 0]
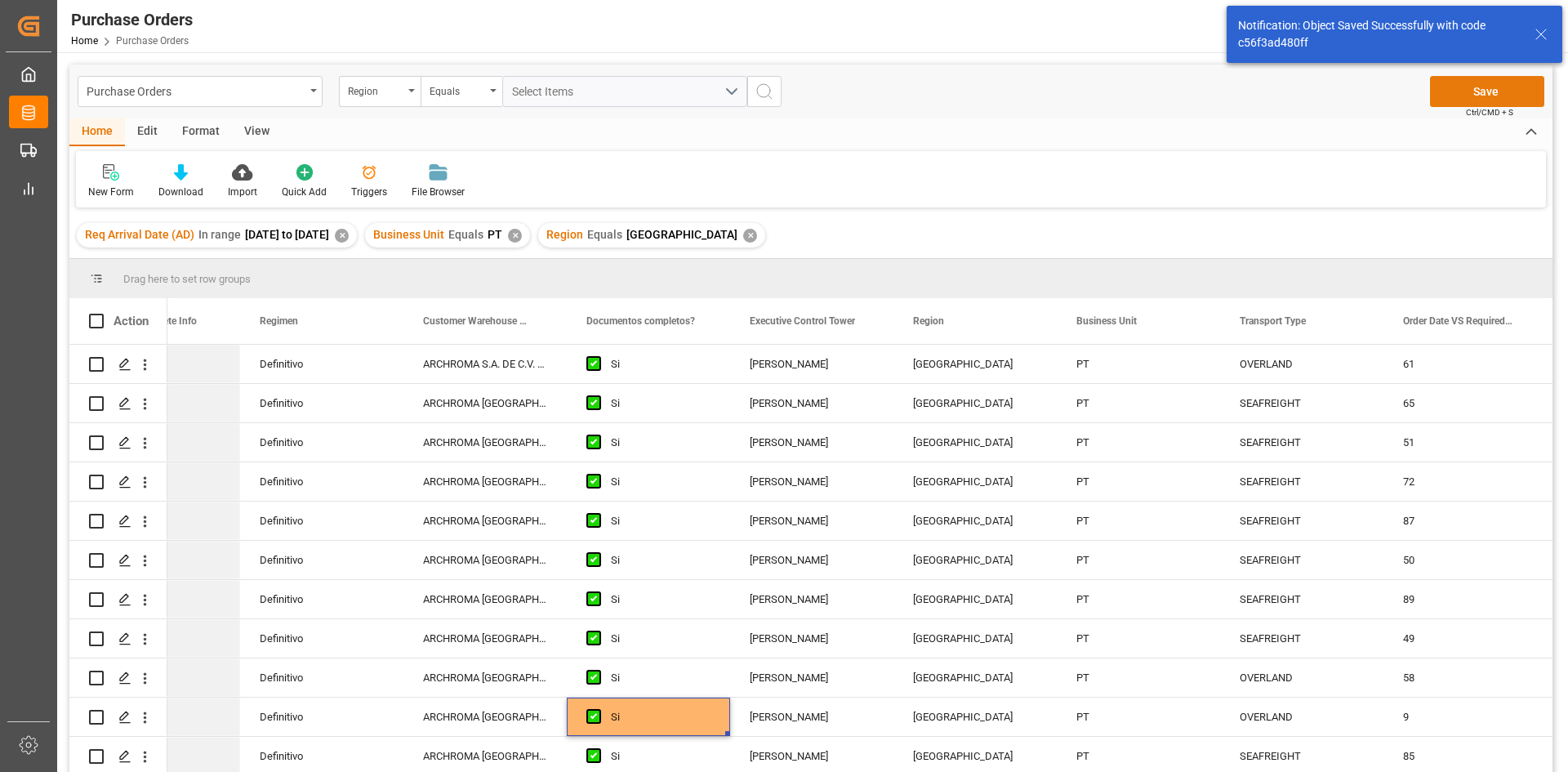
click at [1471, 89] on button "Save" at bounding box center [1487, 91] width 114 height 31
click at [653, 479] on div "Si" at bounding box center [661, 481] width 100 height 37
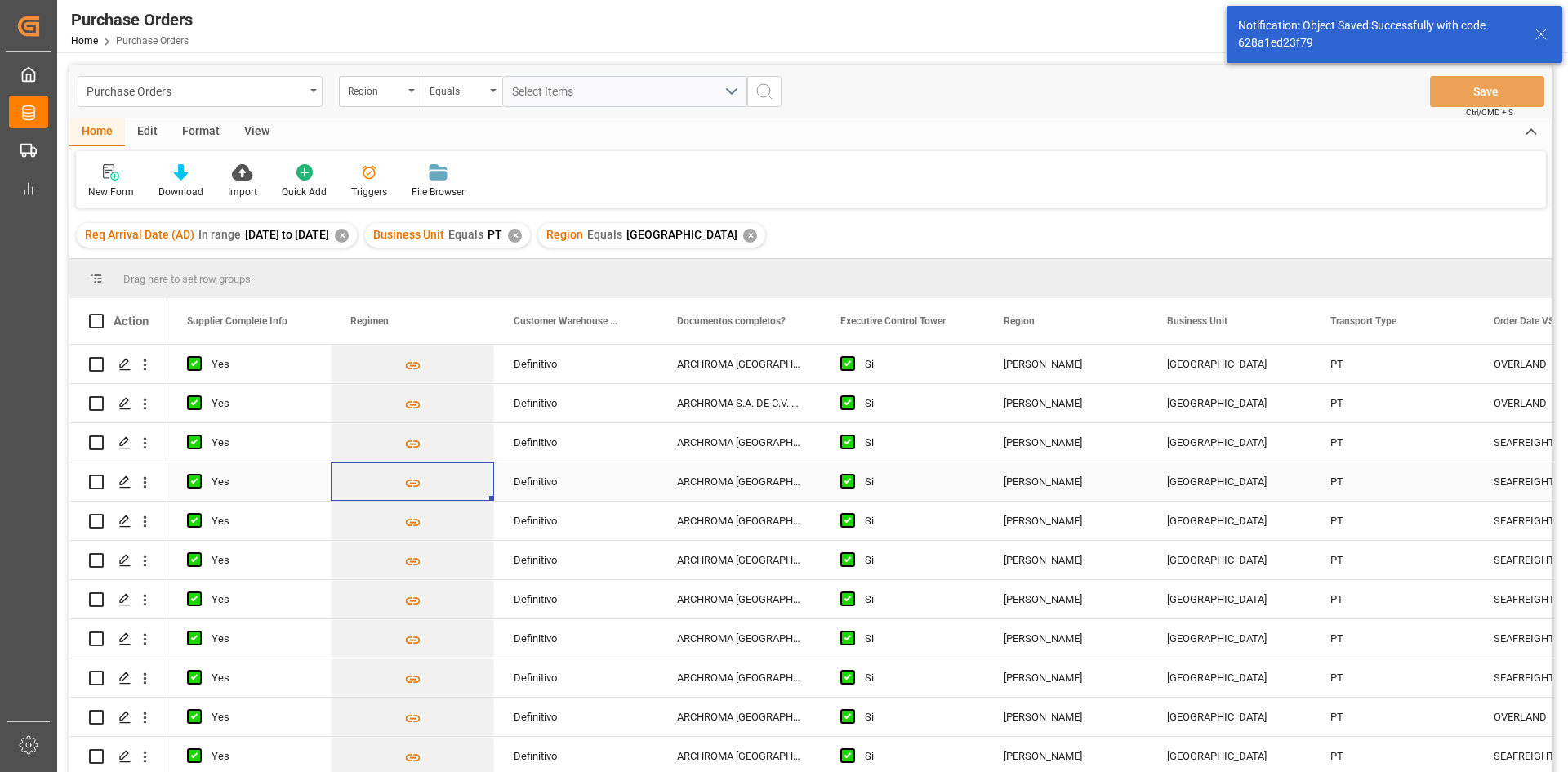
scroll to position [0, 1961]
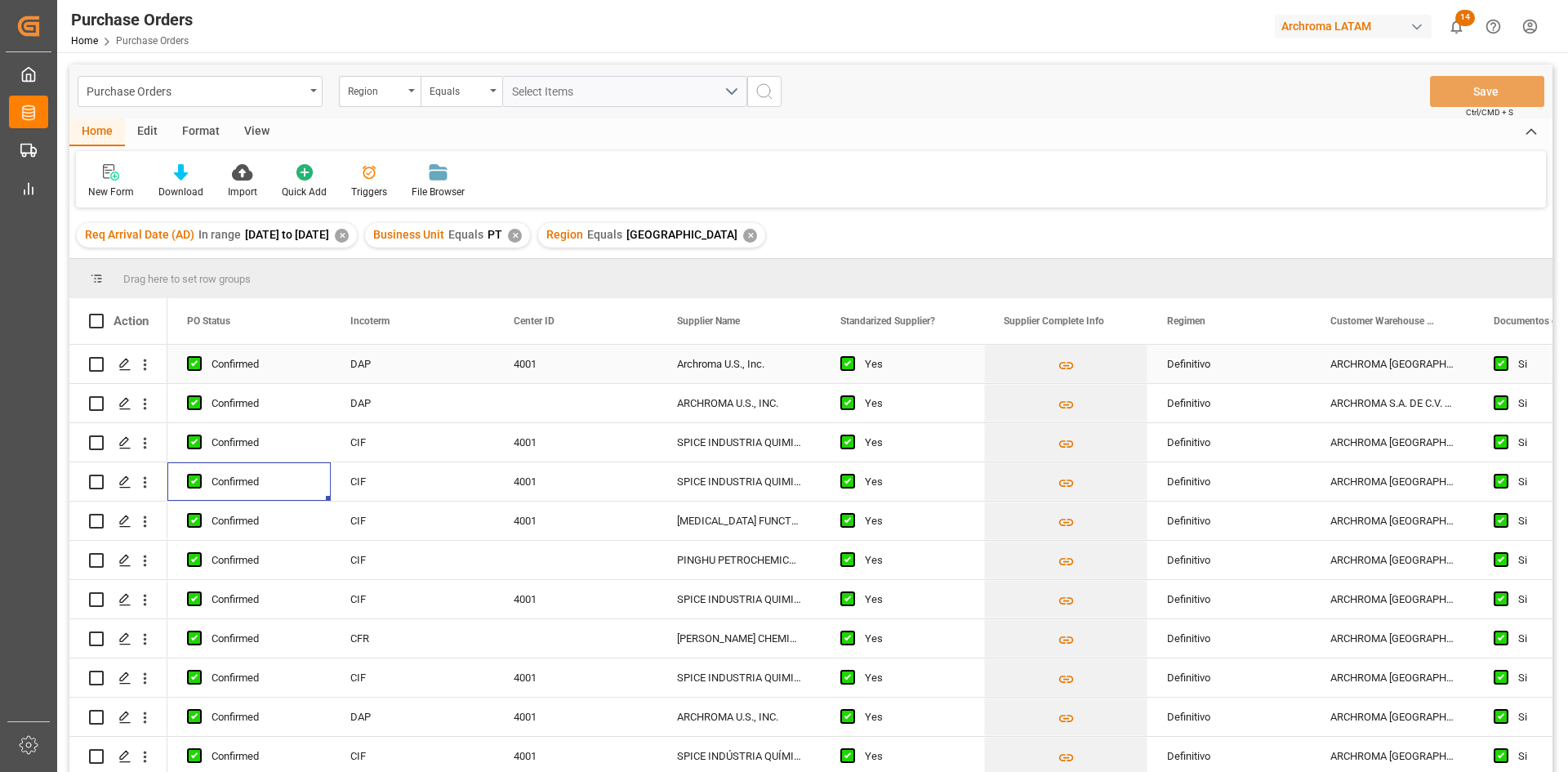
click at [586, 375] on div "4001" at bounding box center [575, 364] width 163 height 38
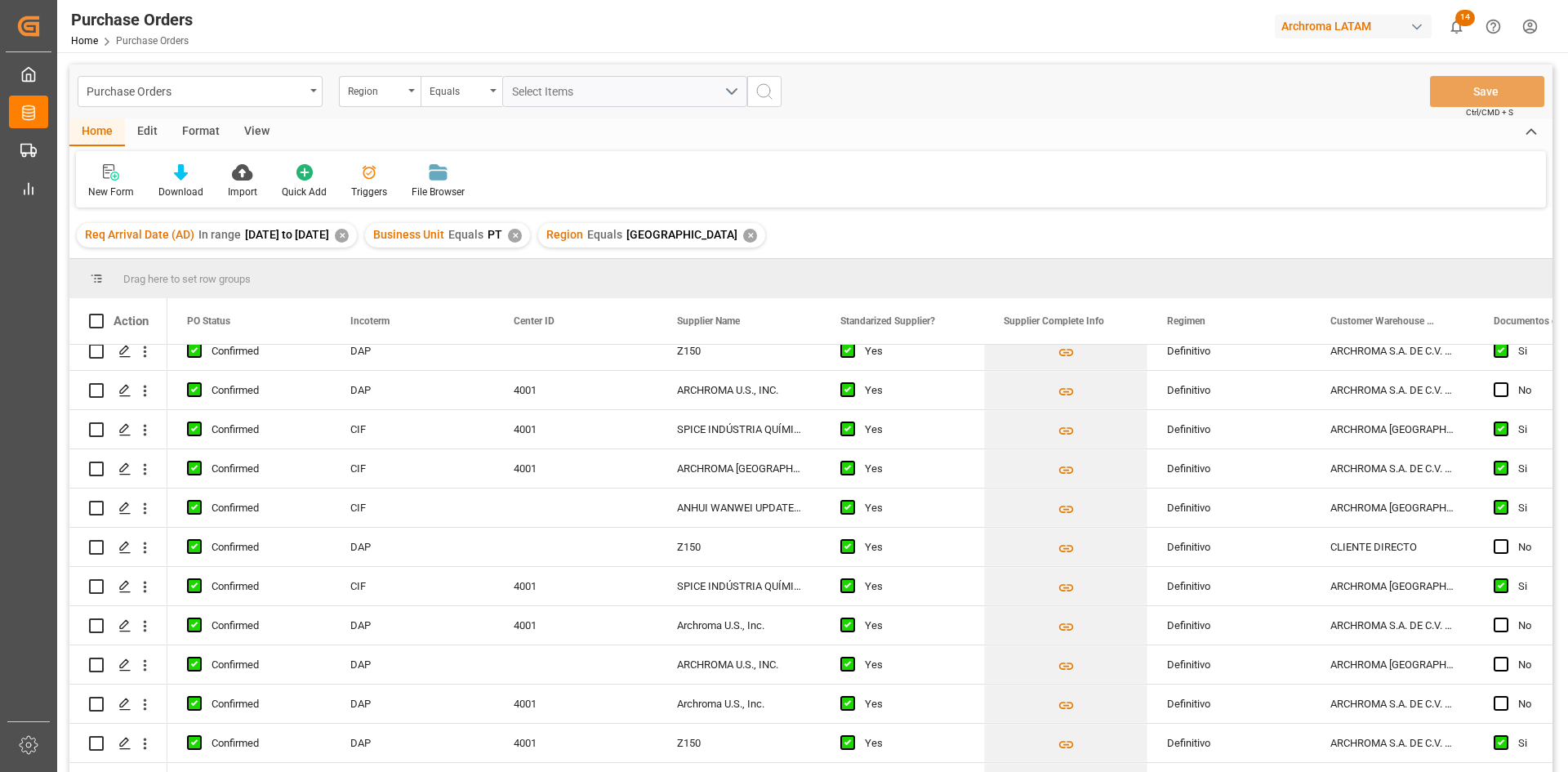
scroll to position [554, 0]
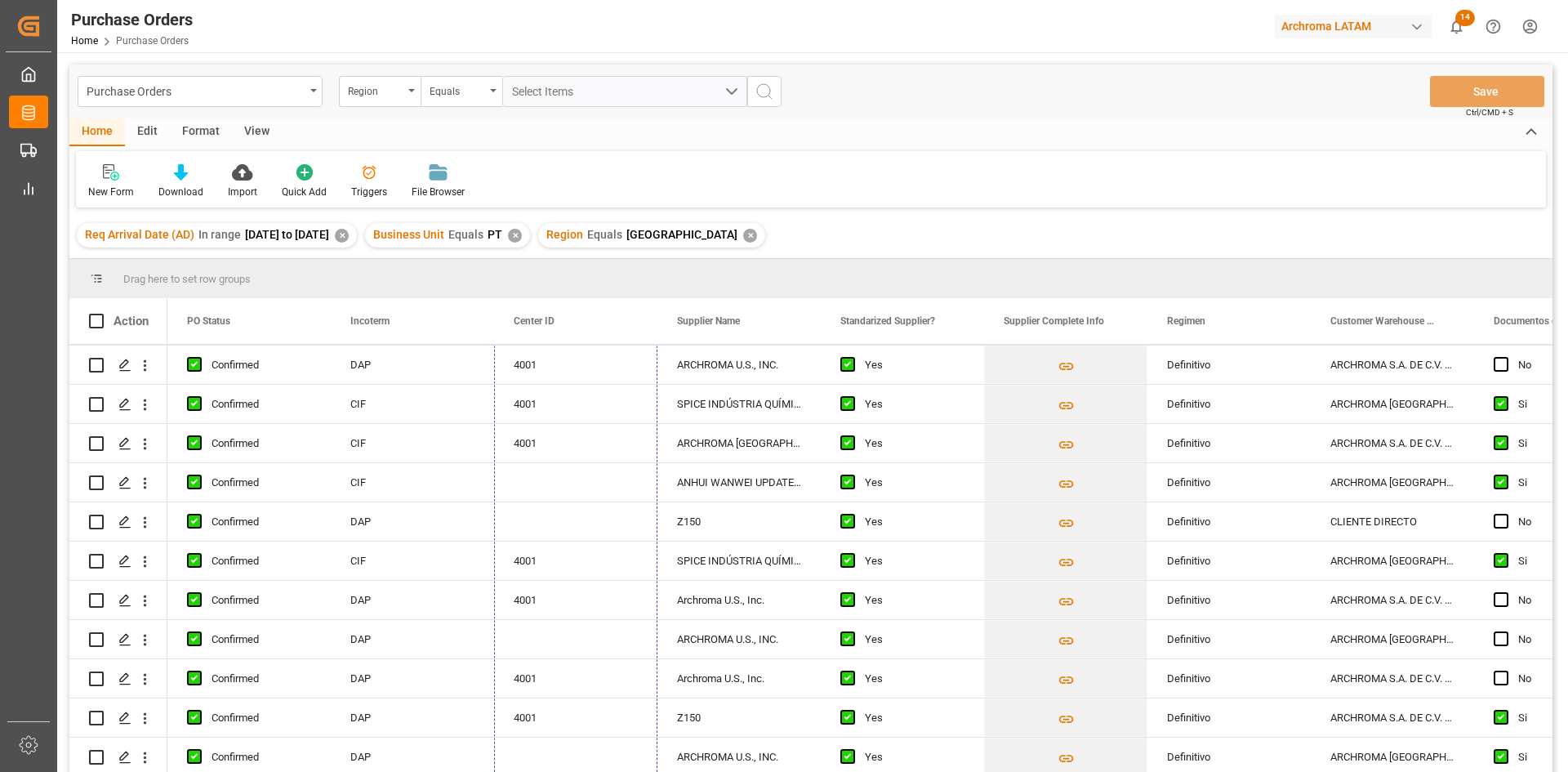
drag, startPoint x: 654, startPoint y: 379, endPoint x: 530, endPoint y: 796, distance: 435.0
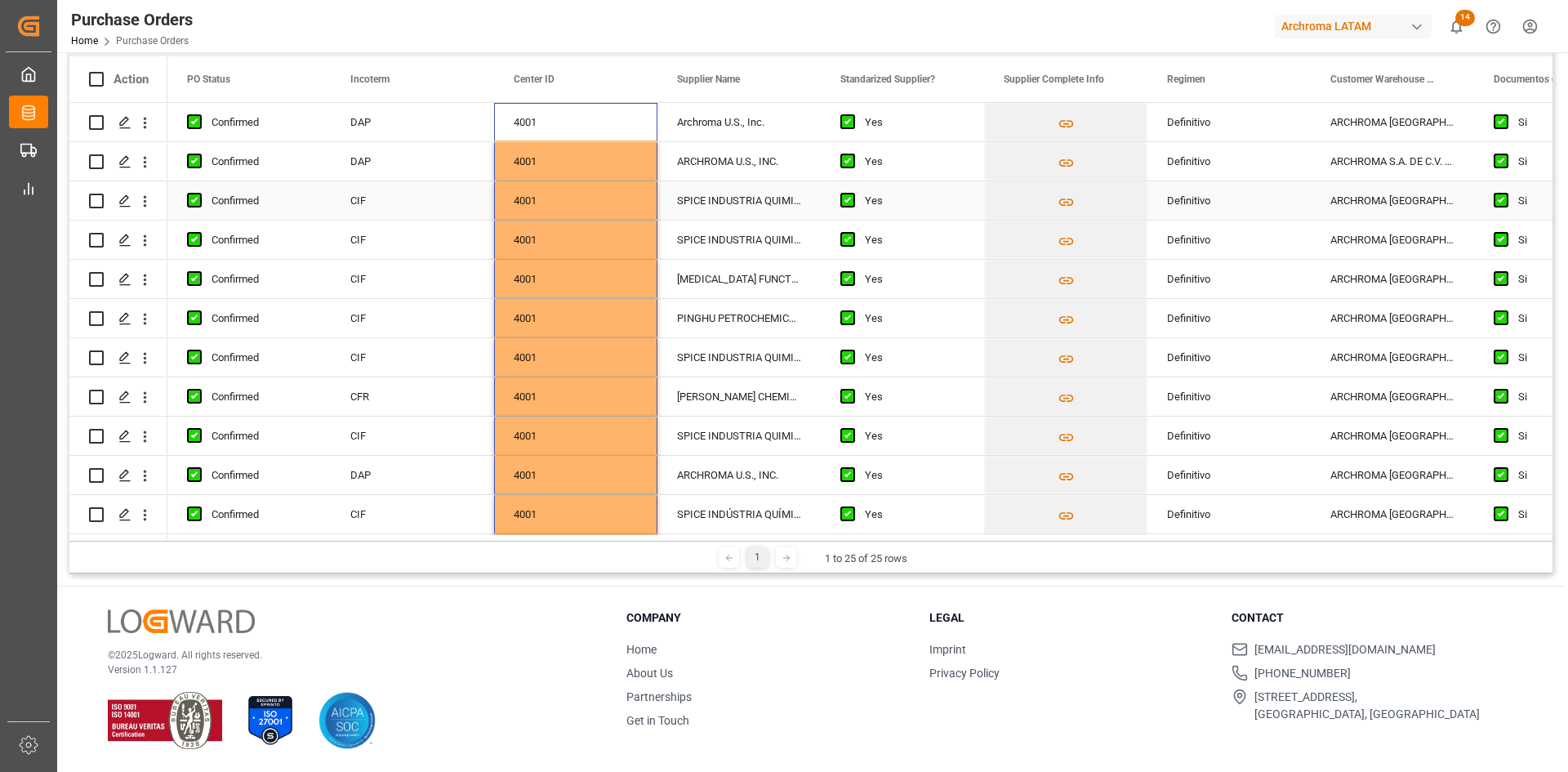
scroll to position [0, 0]
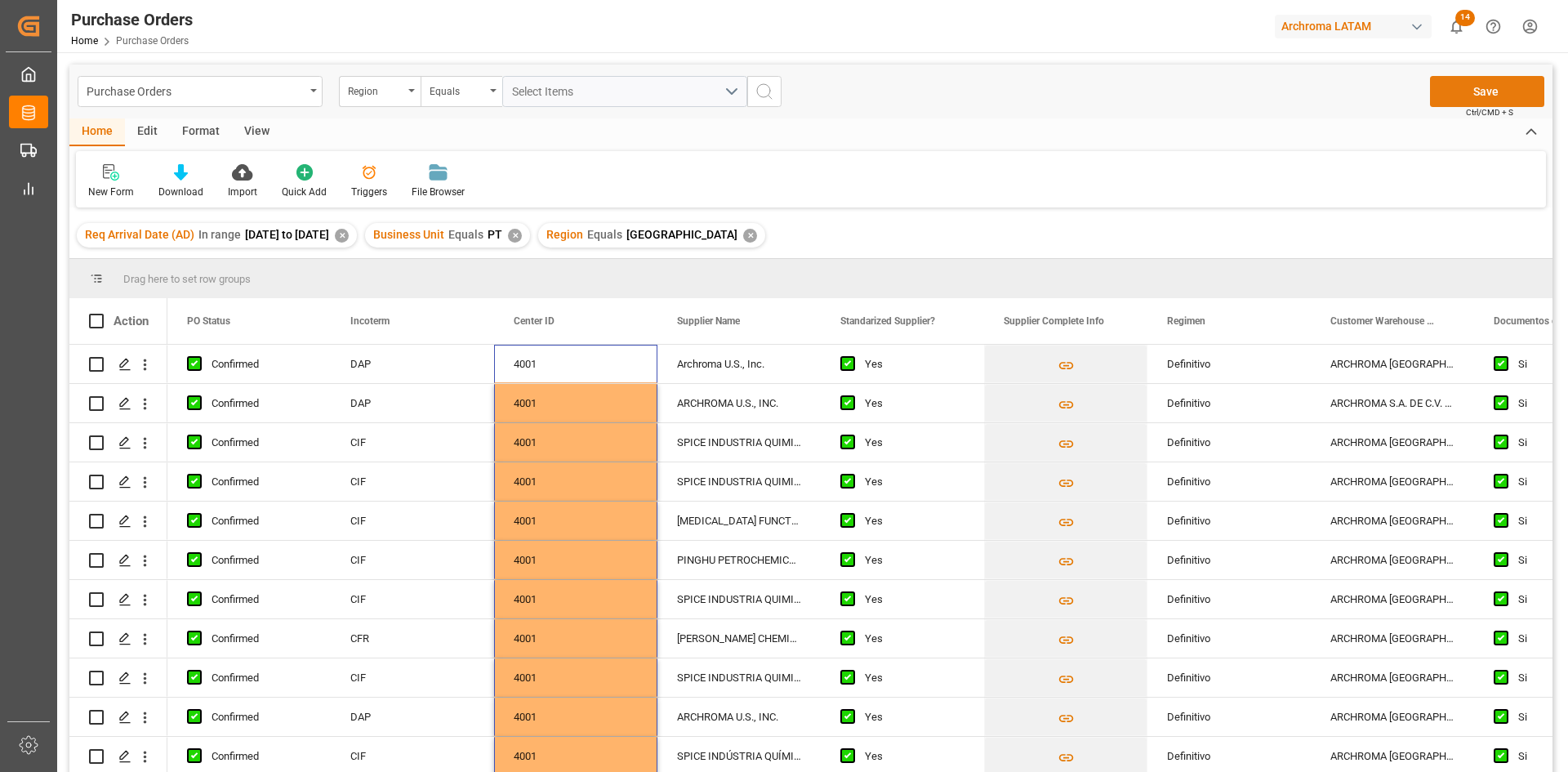
click at [1491, 80] on button "Save" at bounding box center [1487, 91] width 114 height 31
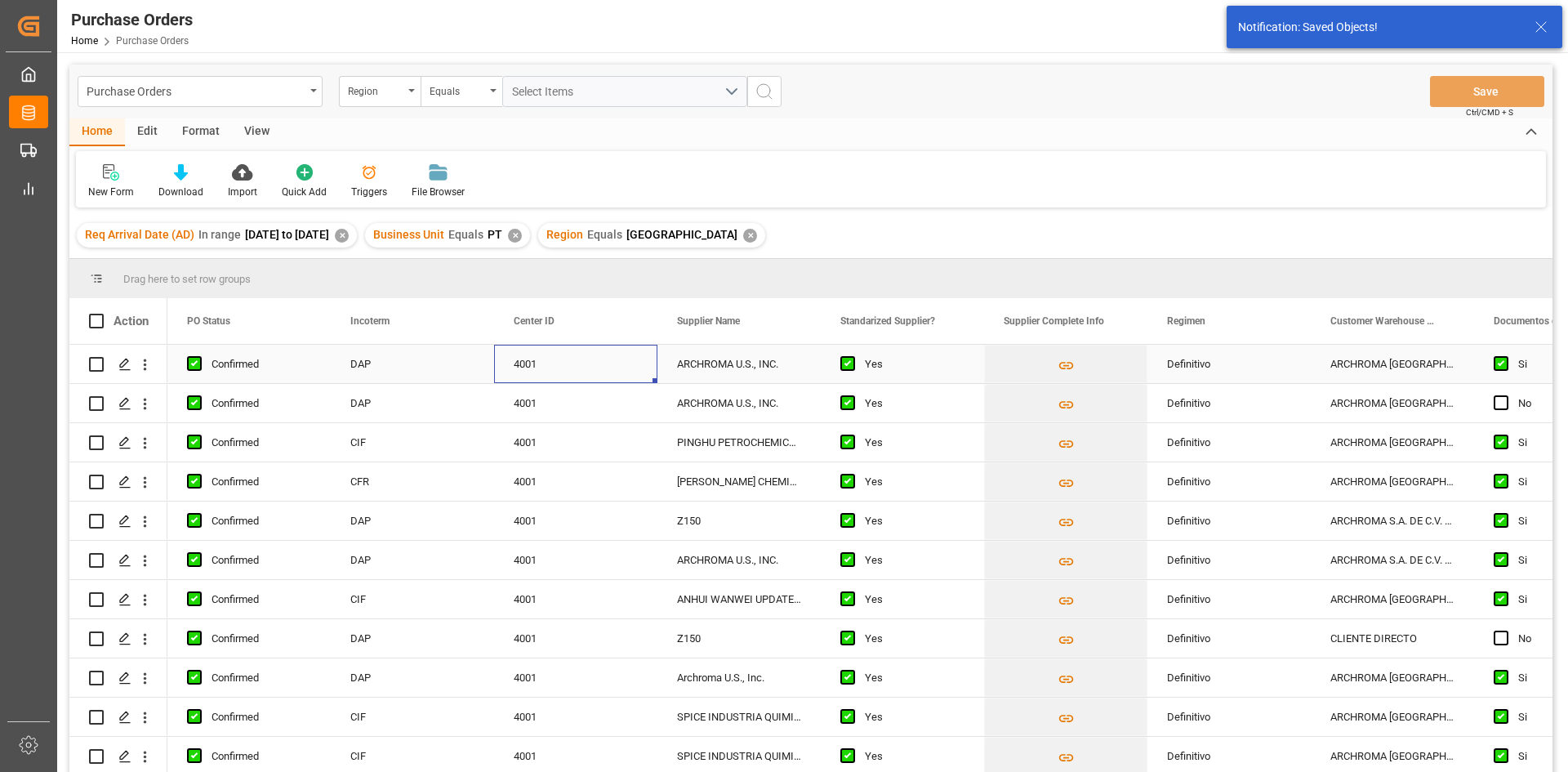
click at [625, 370] on div "4001" at bounding box center [575, 364] width 163 height 38
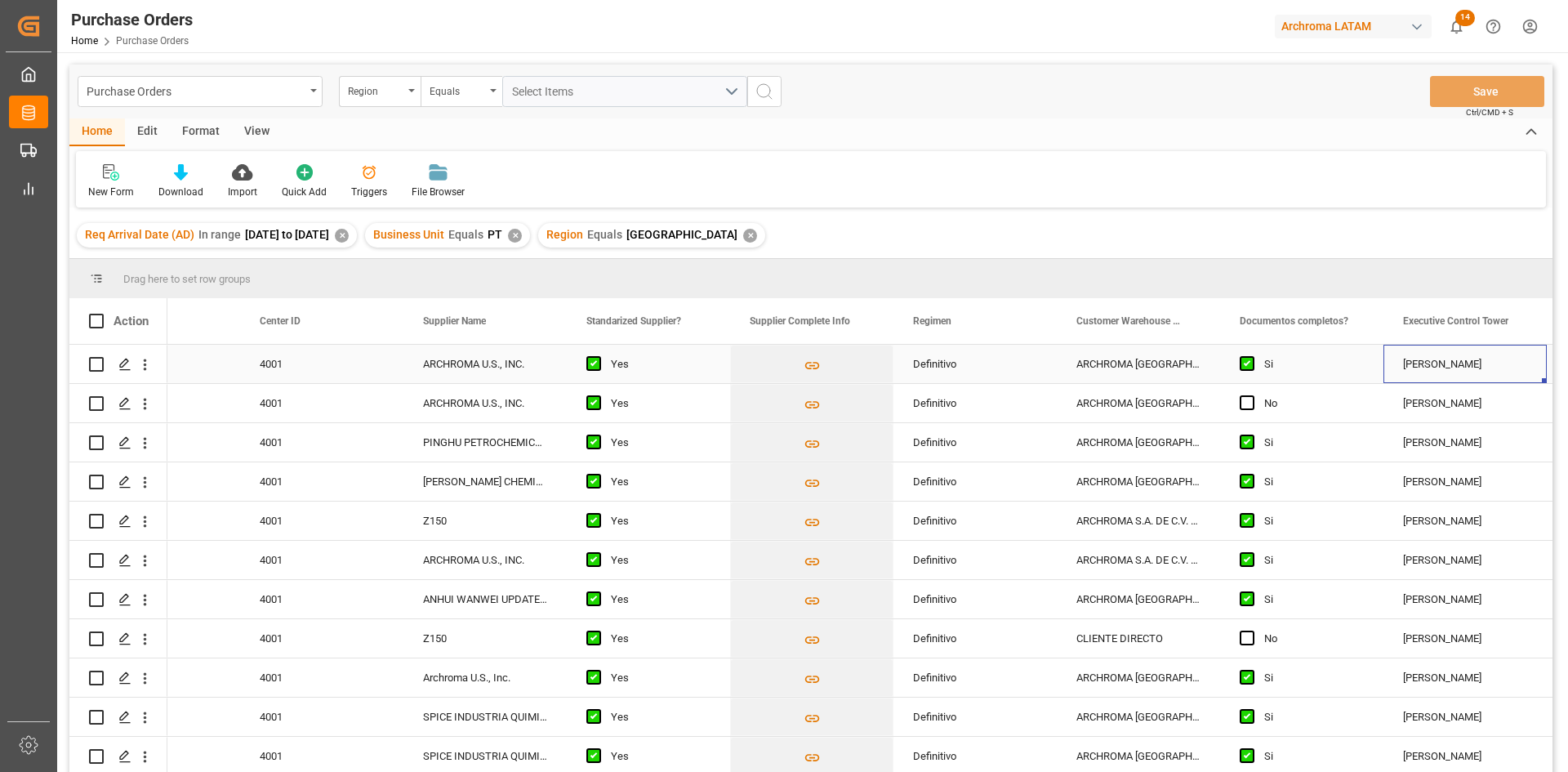
scroll to position [0, 2377]
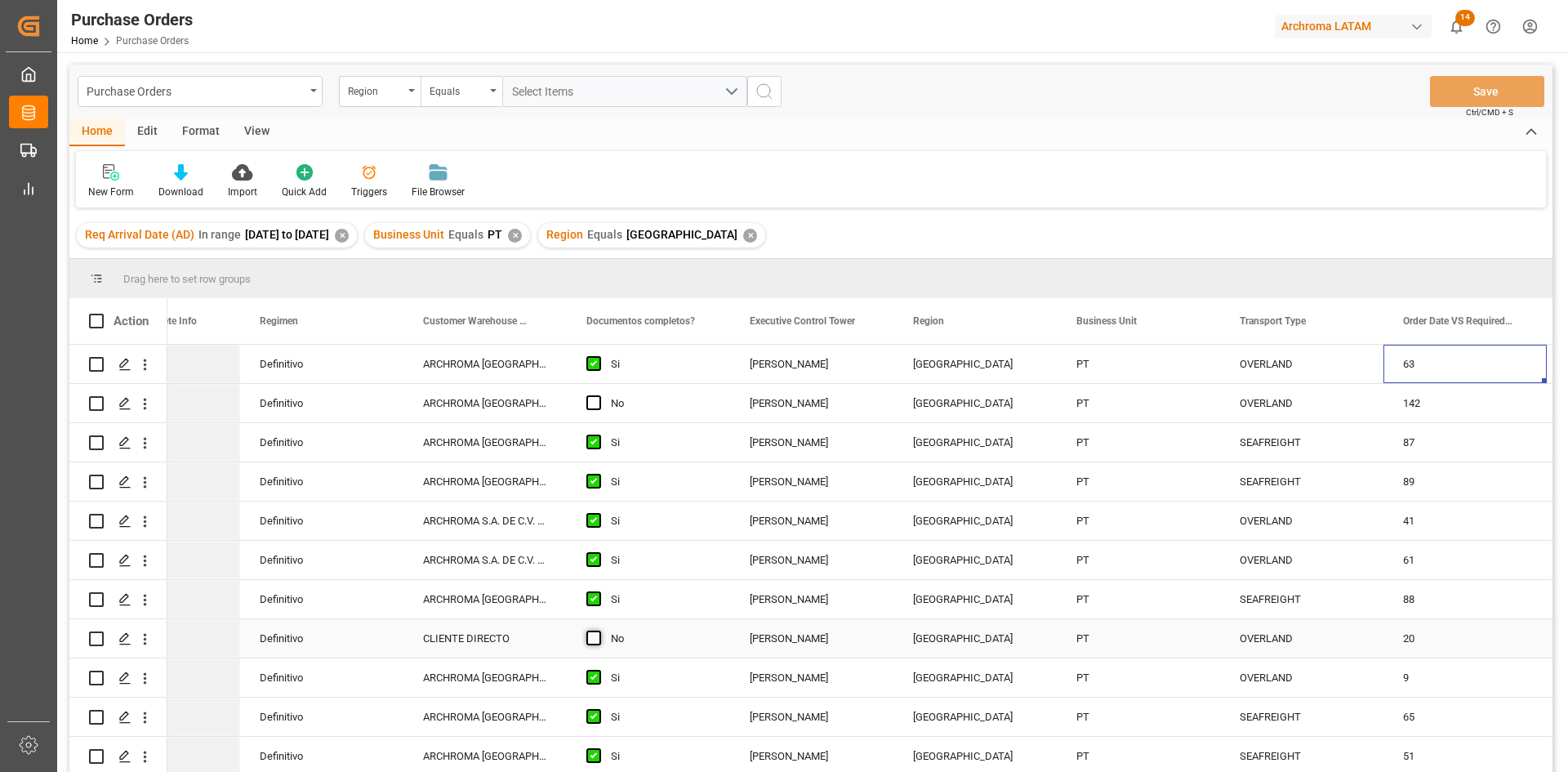
click at [593, 642] on span "Press SPACE to select this row." at bounding box center [593, 638] width 14 height 14
click at [599, 631] on input "Press SPACE to select this row." at bounding box center [599, 631] width 0 height 0
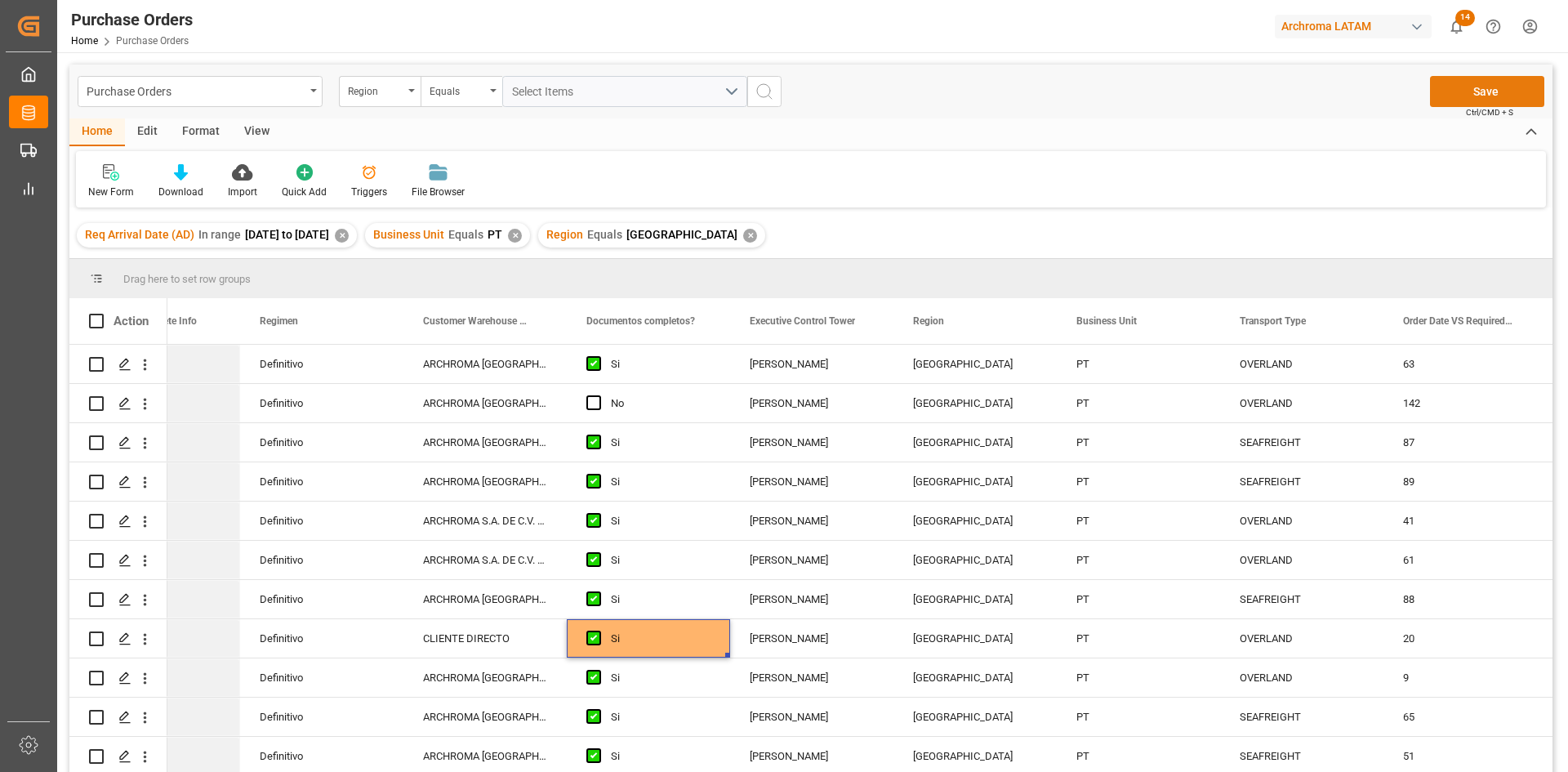
click at [1504, 91] on button "Save" at bounding box center [1487, 91] width 114 height 31
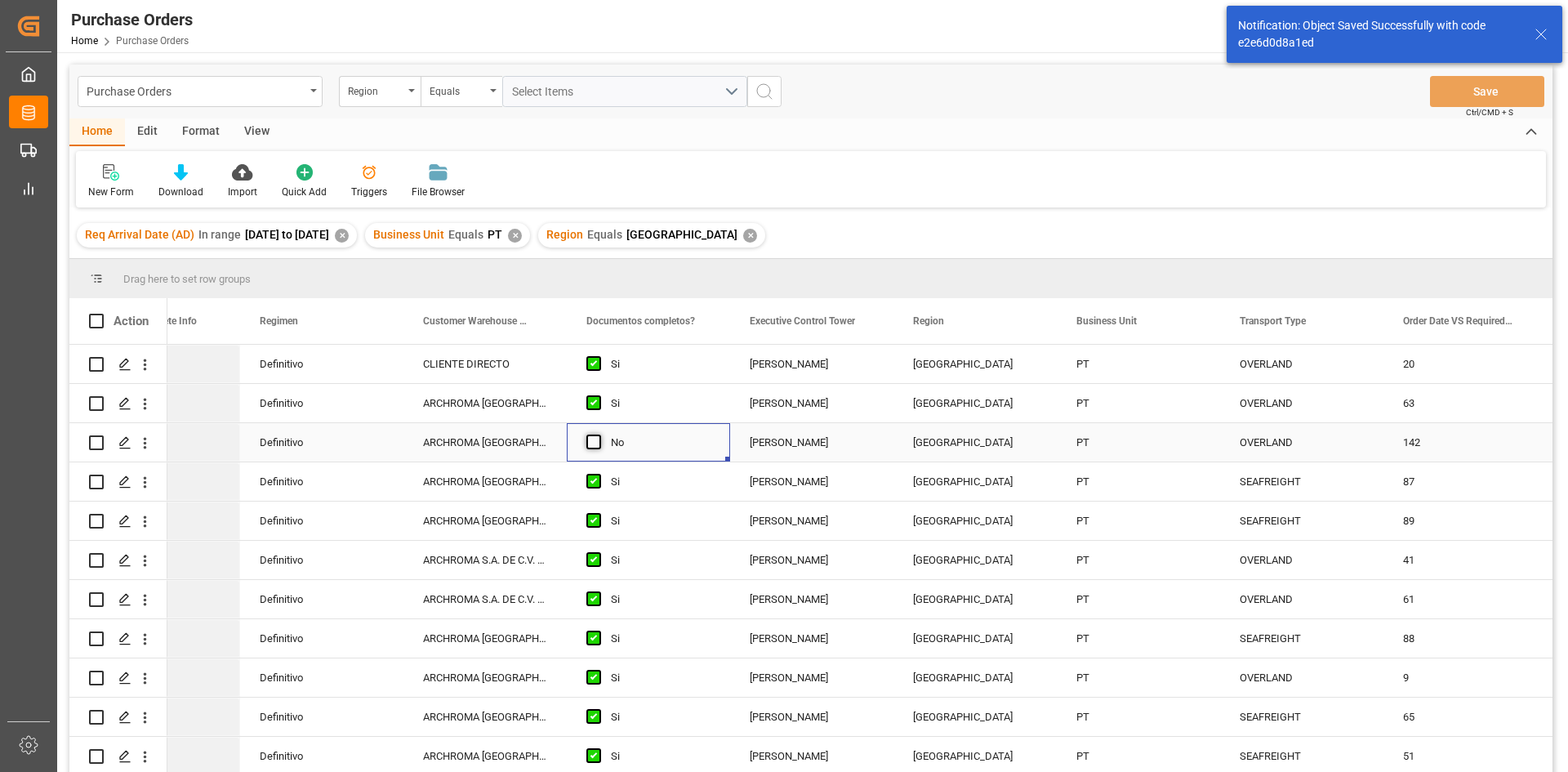
click at [590, 442] on span "Press SPACE to select this row." at bounding box center [593, 441] width 14 height 14
click at [599, 435] on input "Press SPACE to select this row." at bounding box center [599, 435] width 0 height 0
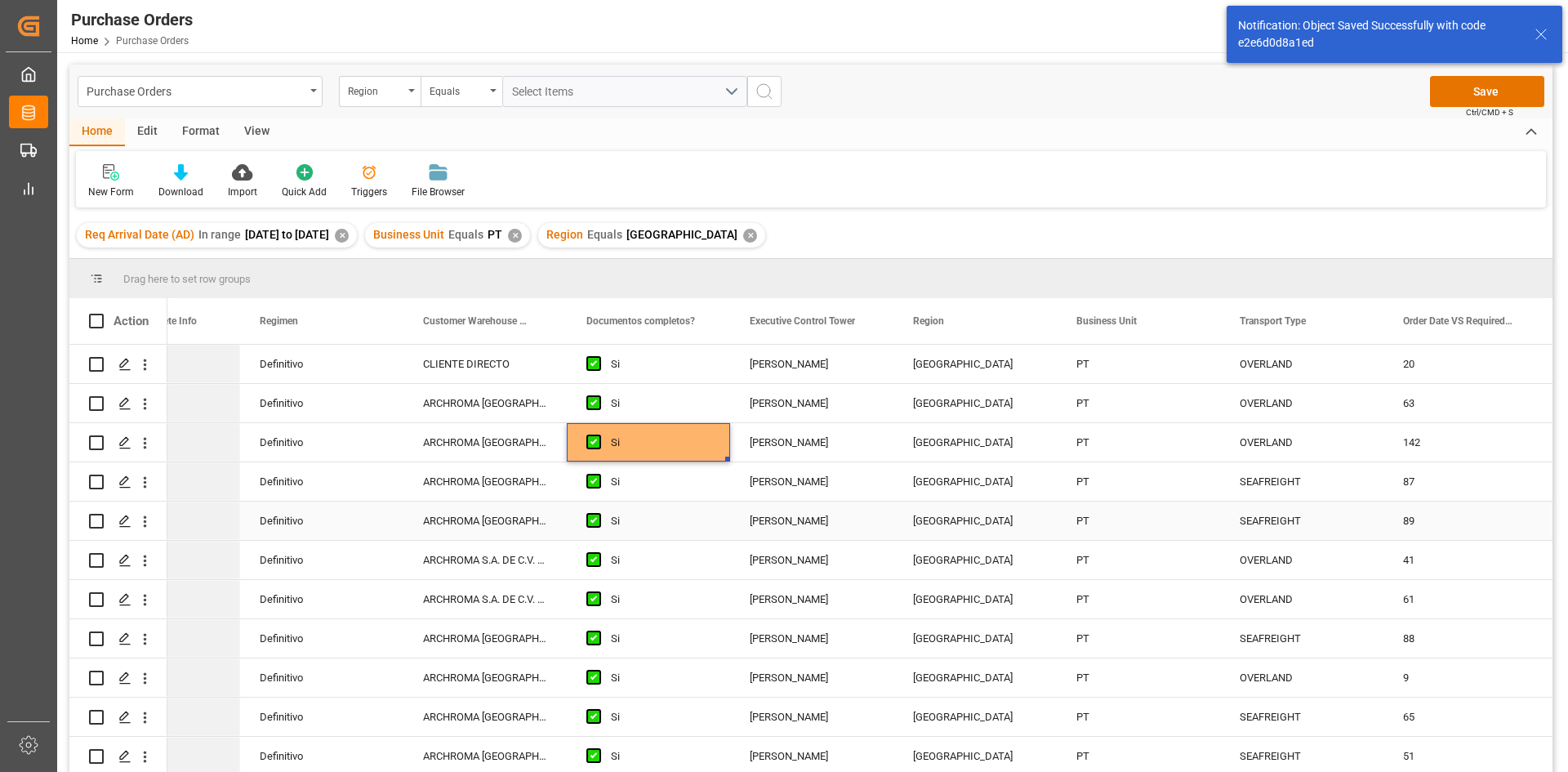
click at [677, 515] on div "Si" at bounding box center [661, 520] width 100 height 37
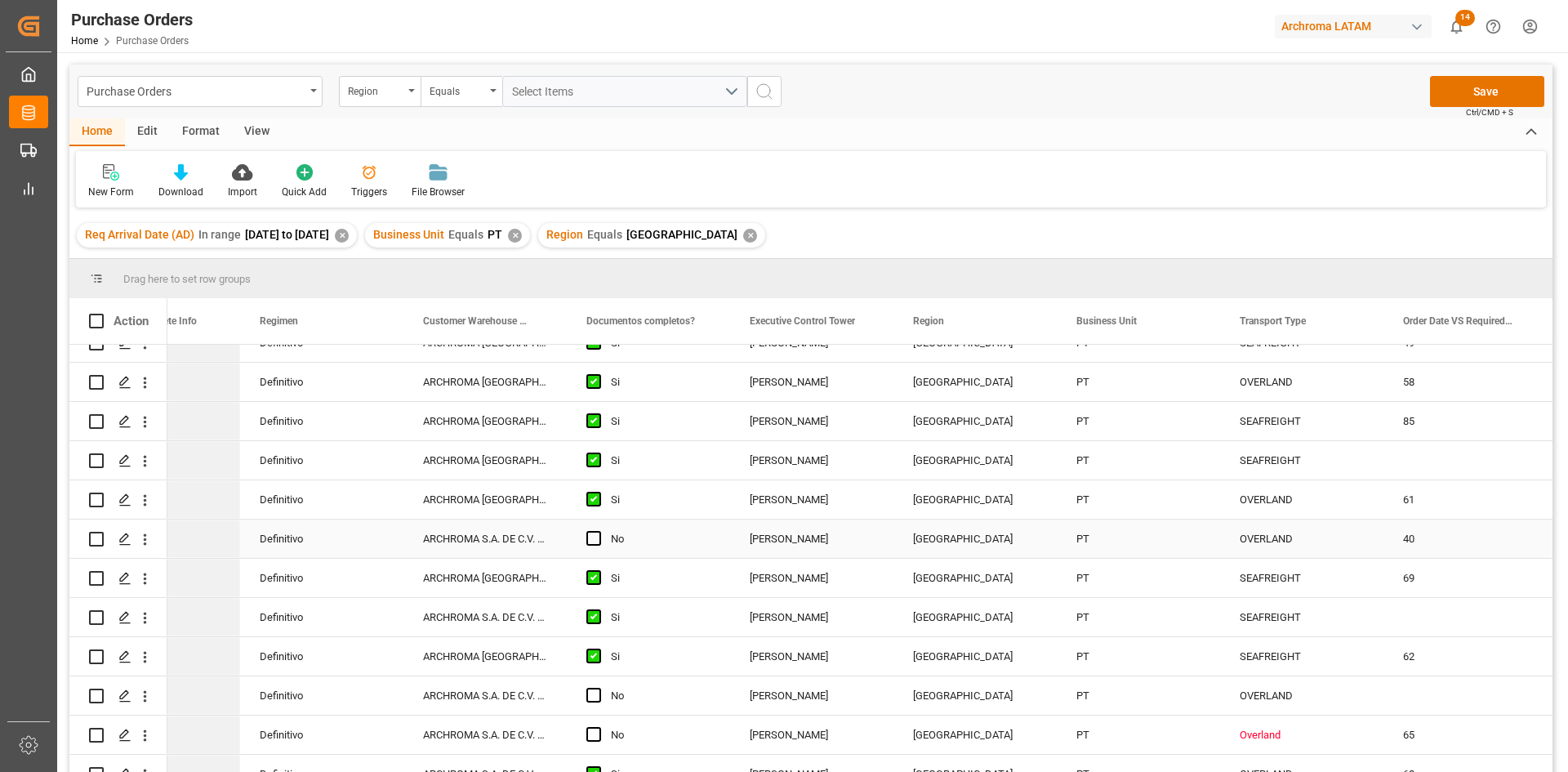
scroll to position [554, 0]
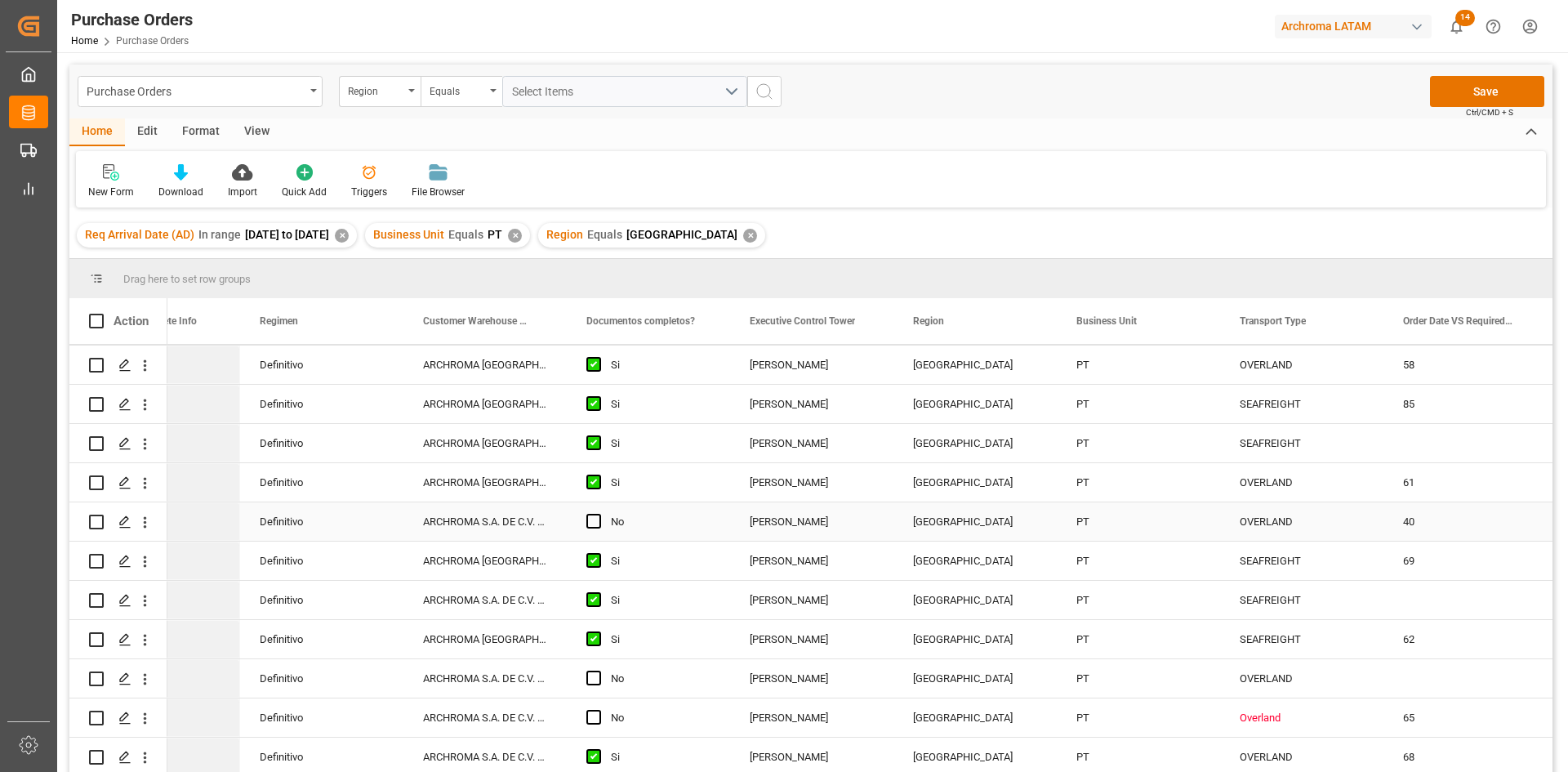
click at [594, 517] on span "Press SPACE to select this row." at bounding box center [593, 520] width 14 height 14
click at [599, 514] on input "Press SPACE to select this row." at bounding box center [599, 514] width 0 height 0
click at [588, 675] on span "Press SPACE to select this row." at bounding box center [593, 678] width 14 height 14
click at [599, 671] on input "Press SPACE to select this row." at bounding box center [599, 671] width 0 height 0
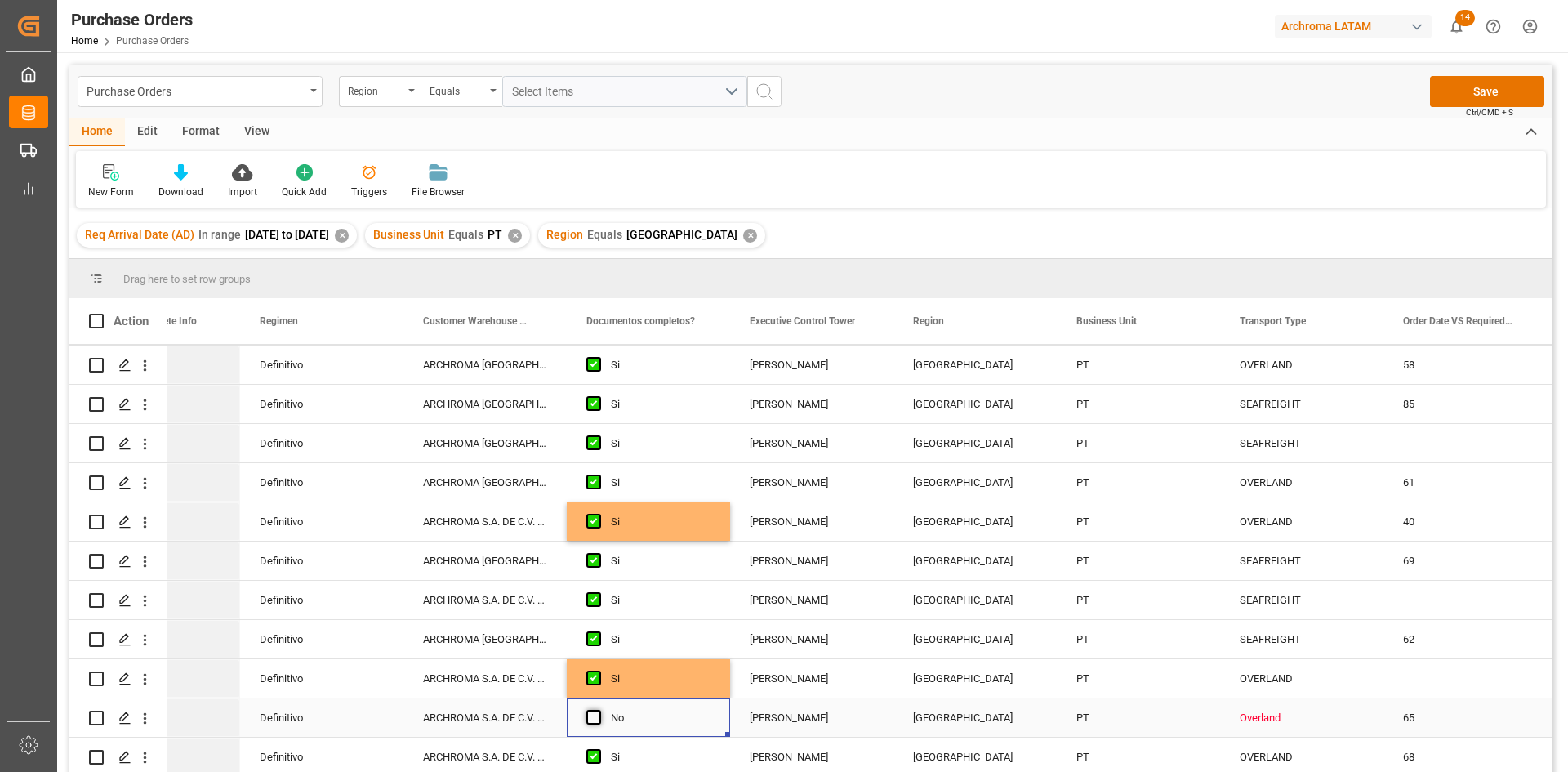
click at [591, 715] on span "Press SPACE to select this row." at bounding box center [593, 717] width 14 height 14
click at [599, 710] on input "Press SPACE to select this row." at bounding box center [599, 710] width 0 height 0
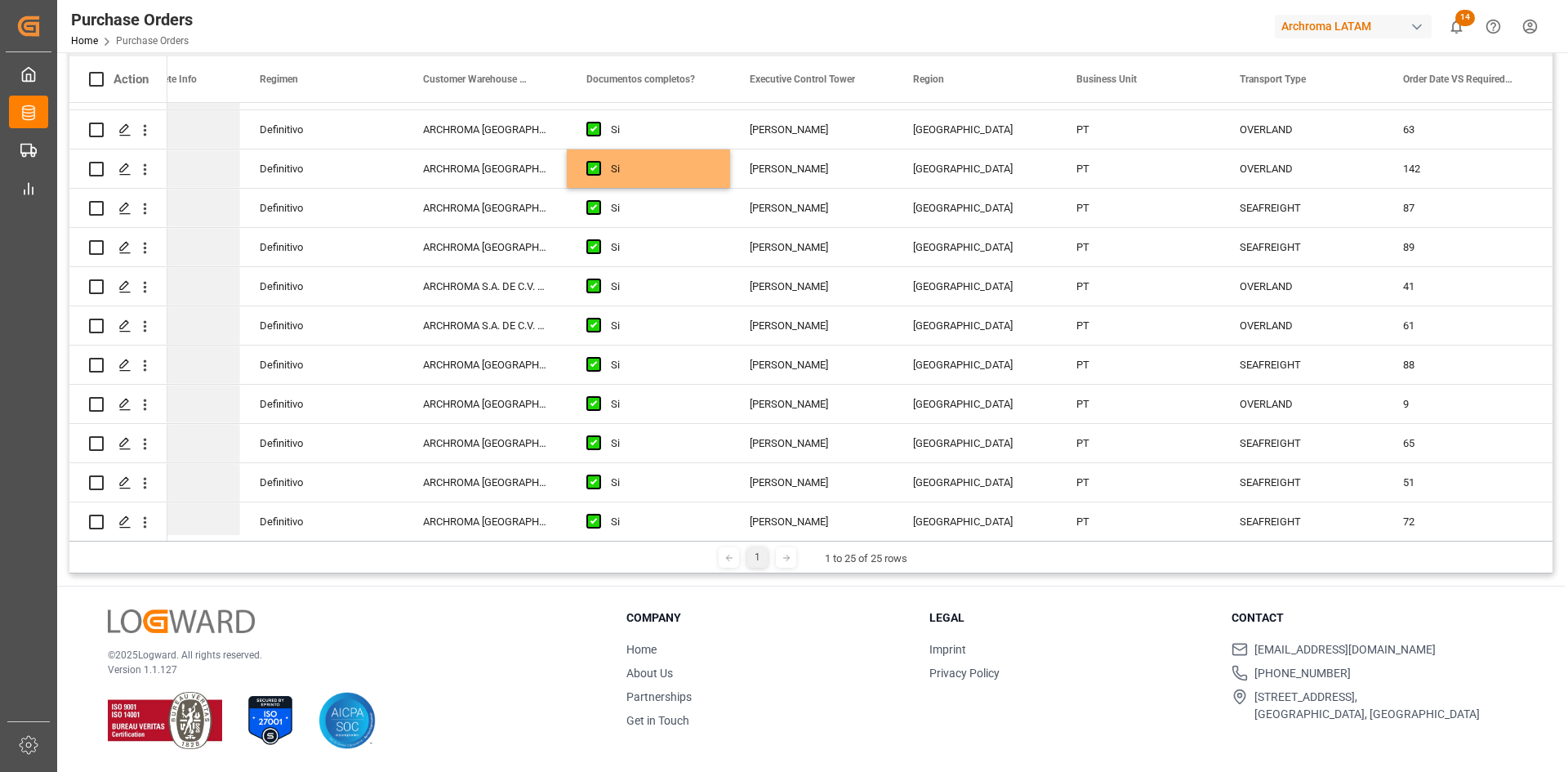
scroll to position [0, 0]
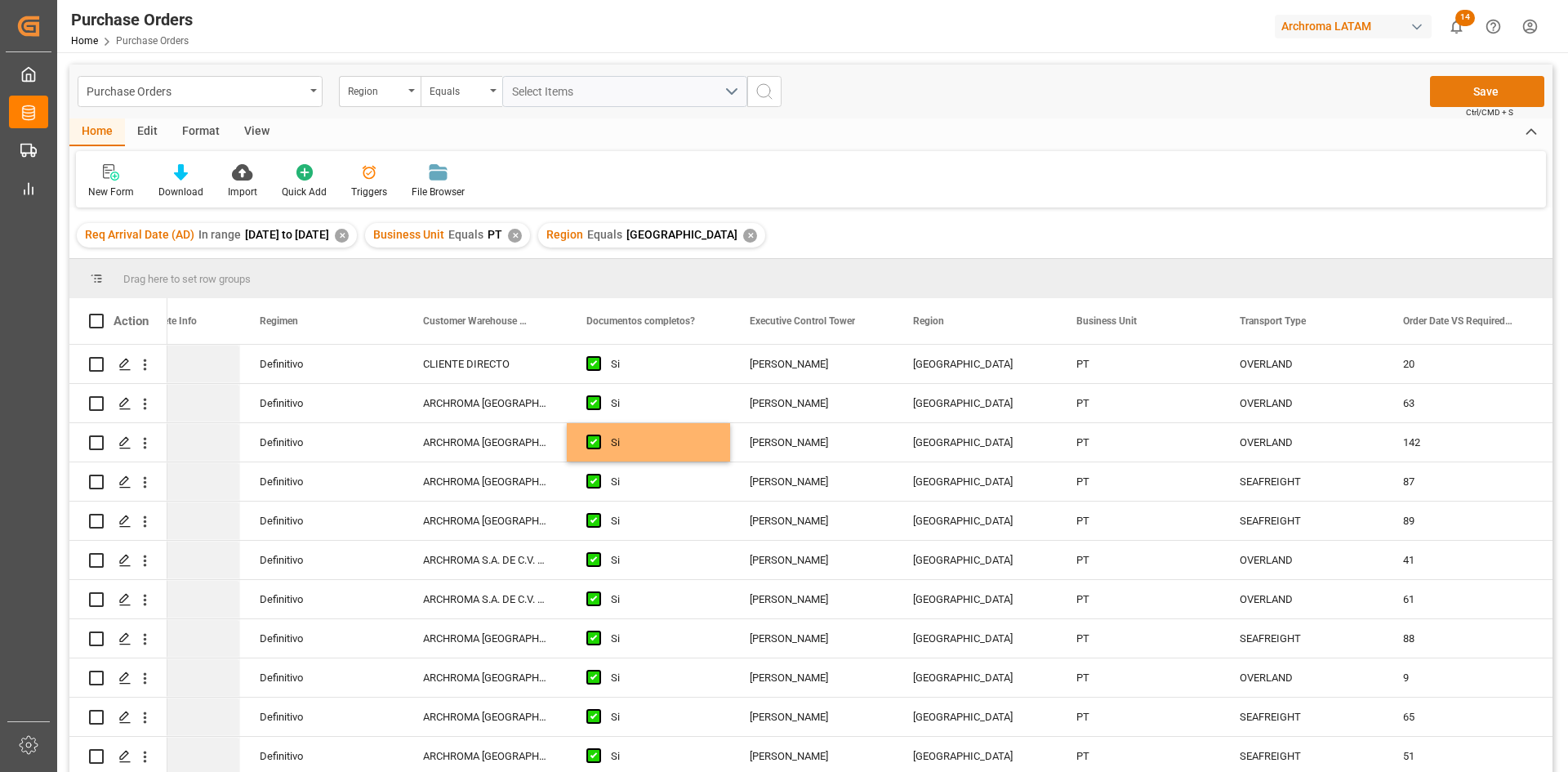
click at [1503, 100] on button "Save" at bounding box center [1487, 91] width 114 height 31
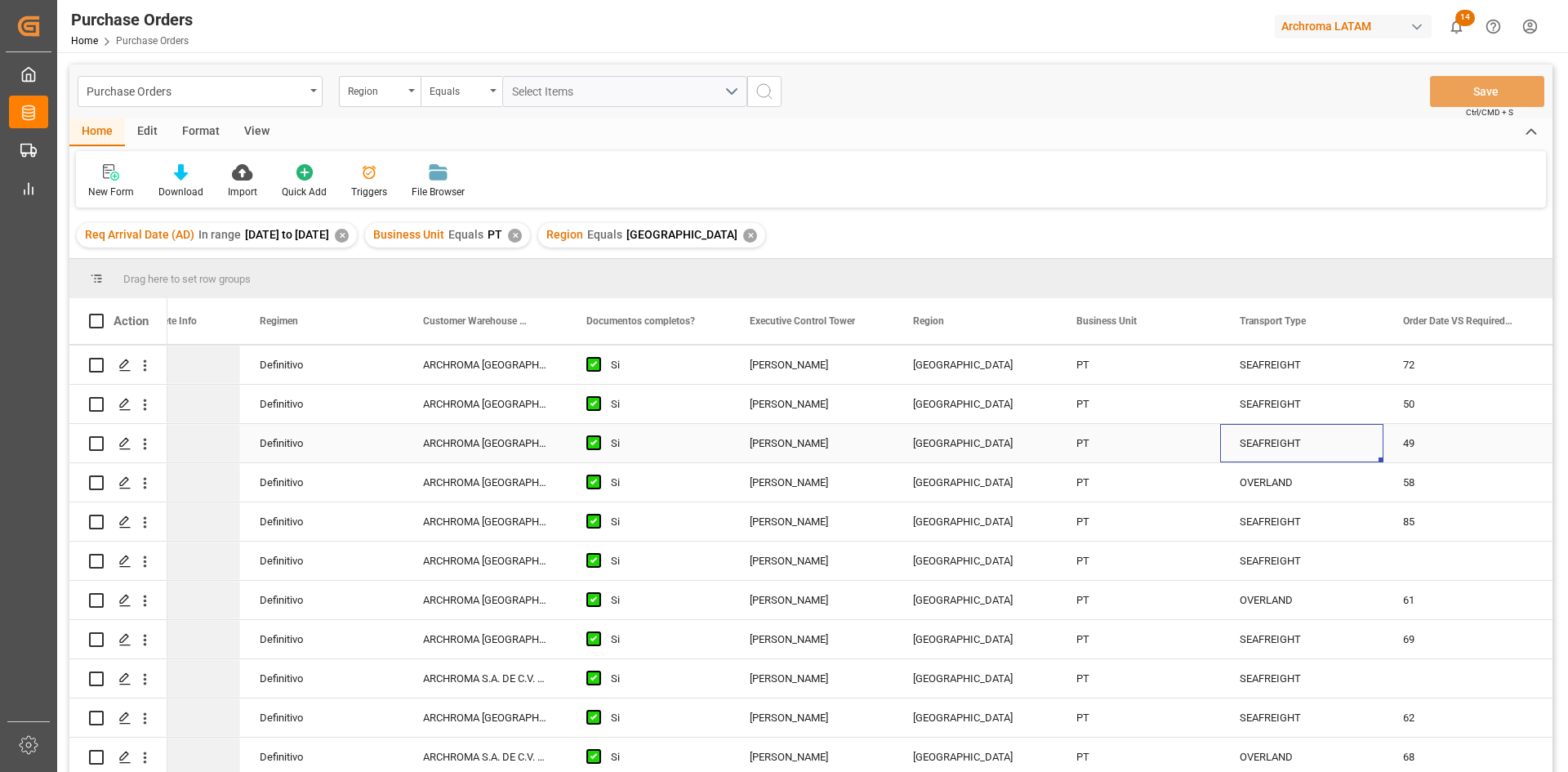
click at [1254, 437] on div "SEAFREIGHT" at bounding box center [1302, 443] width 124 height 37
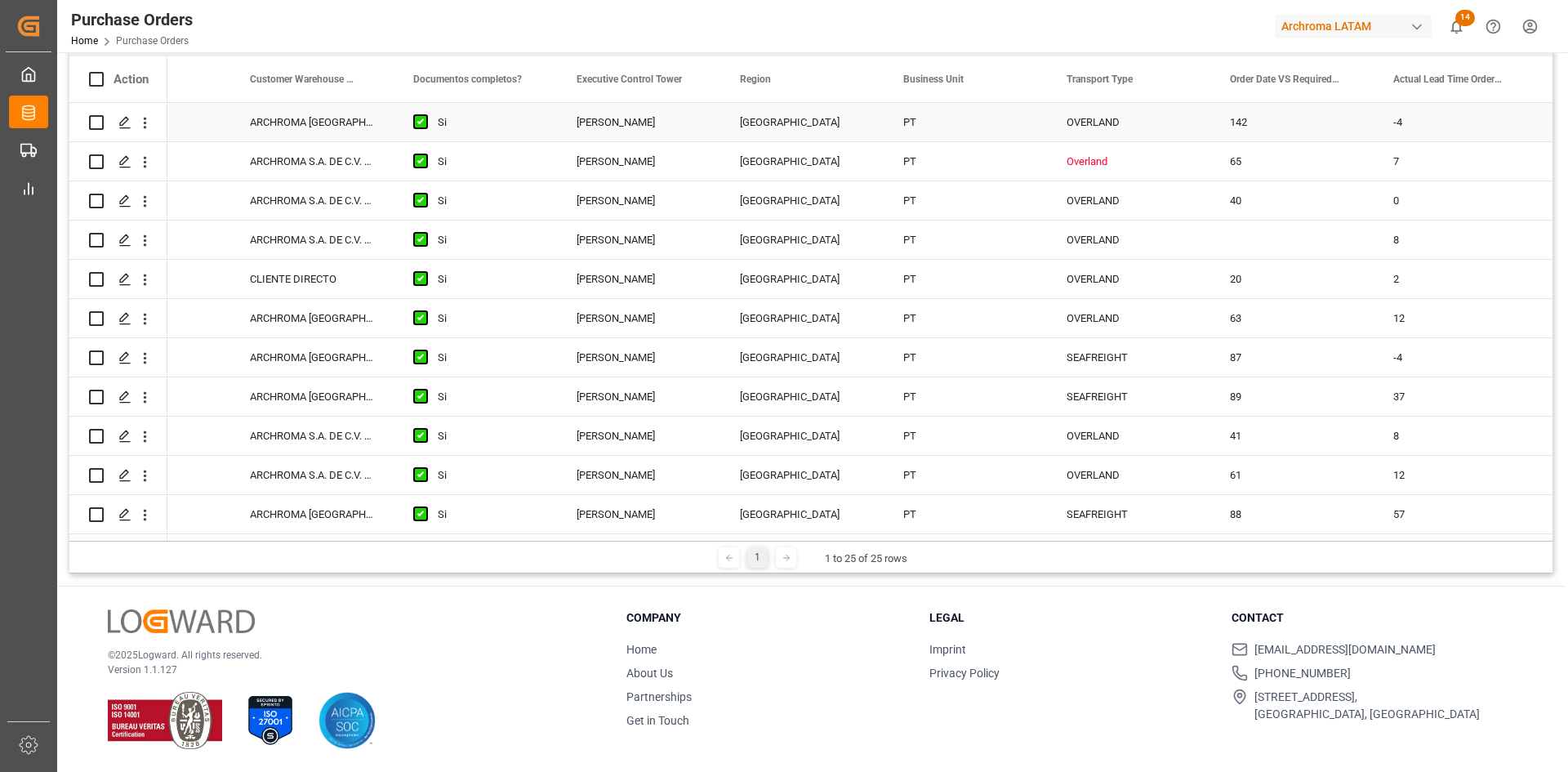
click at [1110, 117] on div "OVERLAND" at bounding box center [1129, 122] width 124 height 37
drag, startPoint x: 1208, startPoint y: 140, endPoint x: 1206, endPoint y: 170, distance: 30.1
click at [1146, 271] on div "OVERLAND" at bounding box center [1129, 278] width 124 height 37
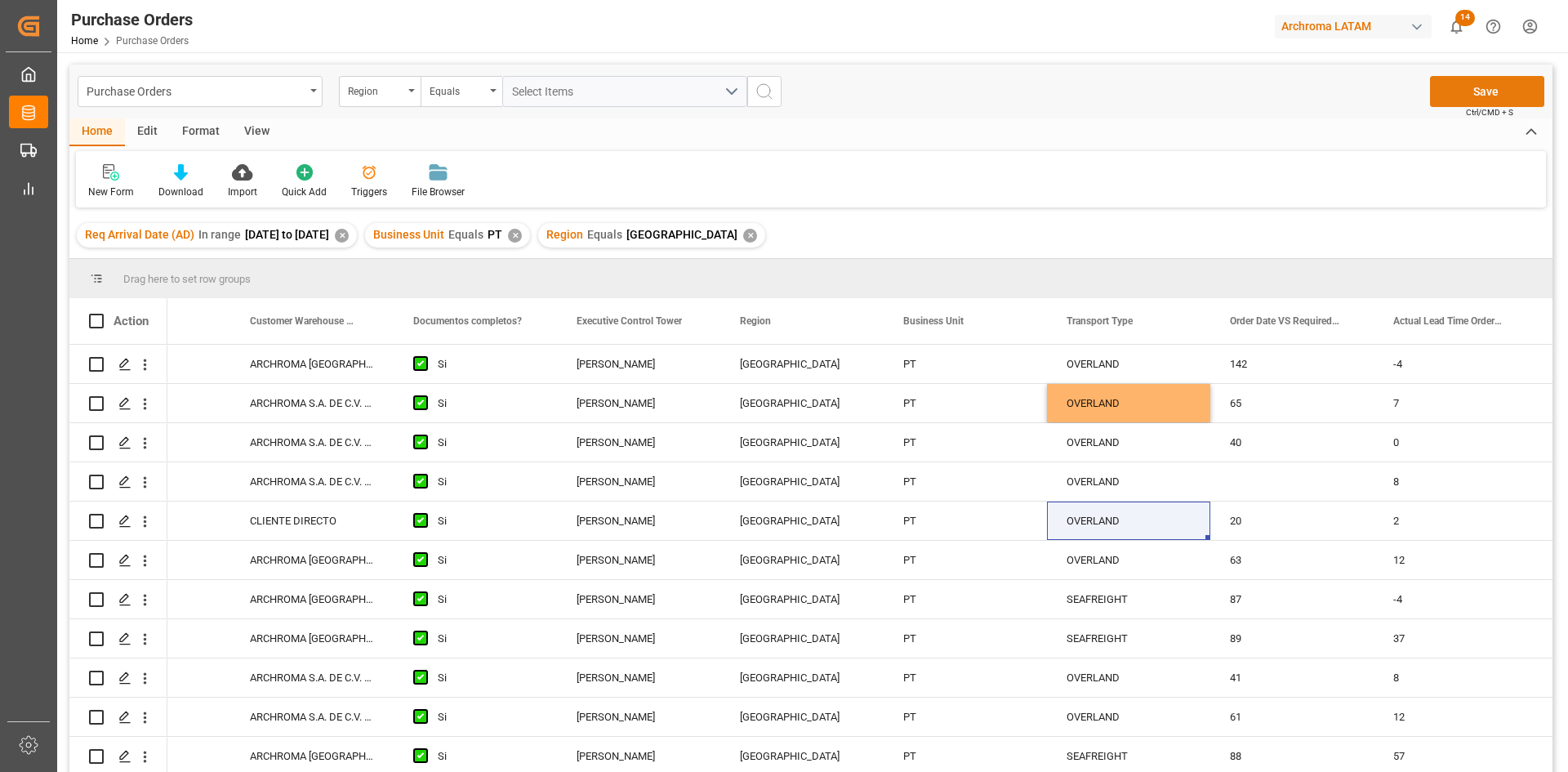
click at [1461, 86] on button "Save" at bounding box center [1487, 91] width 114 height 31
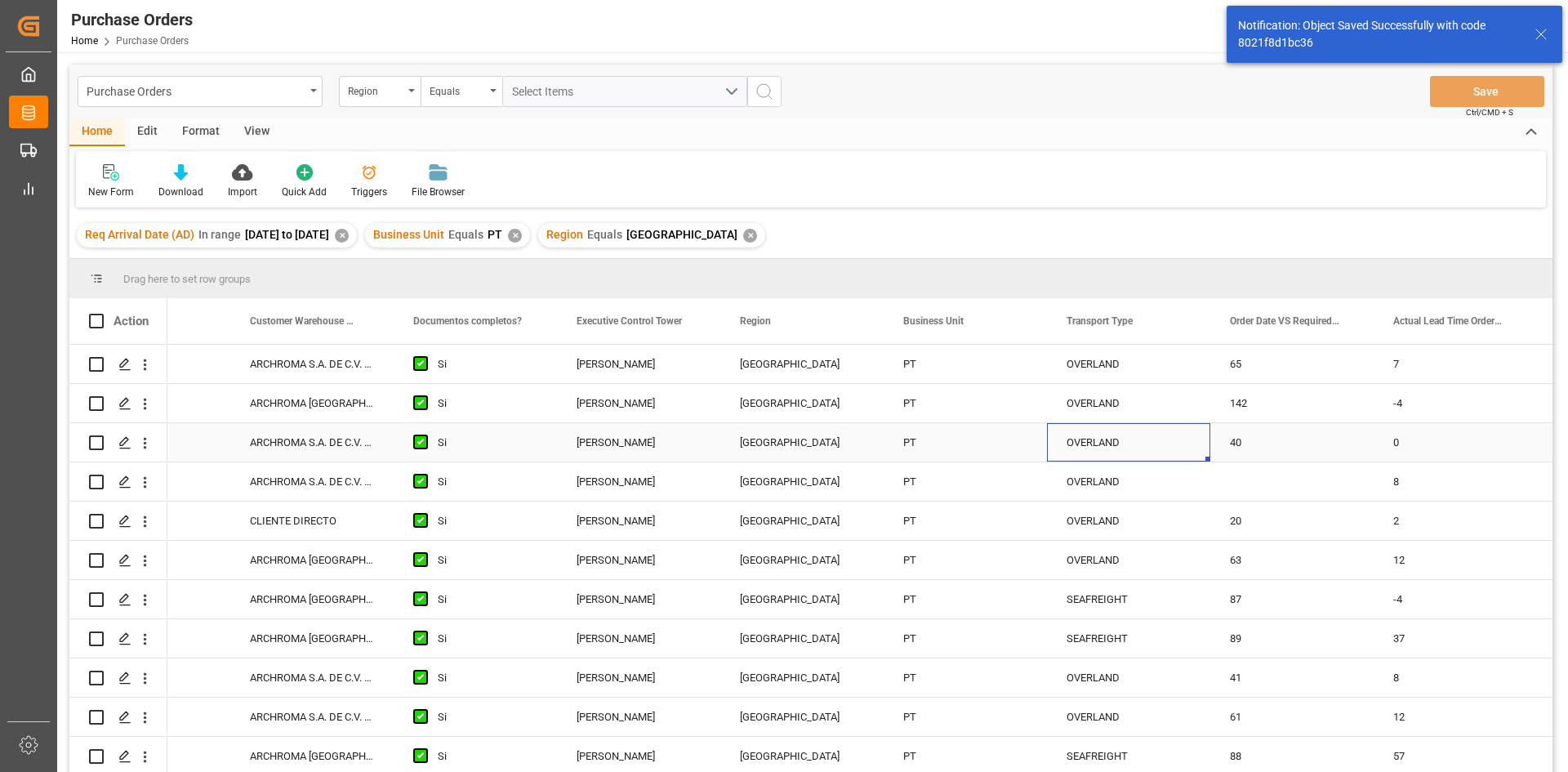
click at [1074, 454] on div "OVERLAND" at bounding box center [1129, 442] width 124 height 37
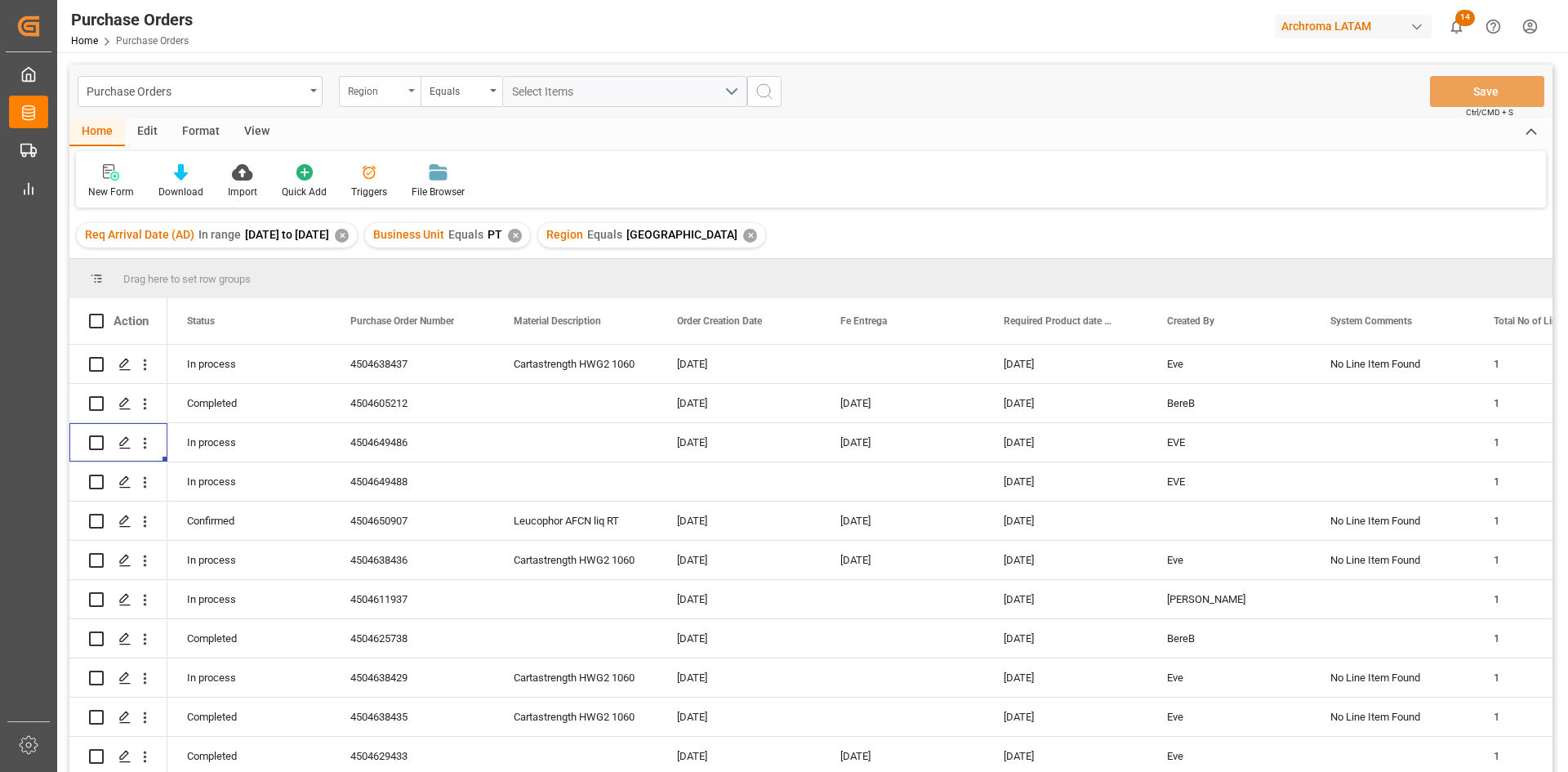
click at [397, 93] on div "Region" at bounding box center [376, 90] width 55 height 19
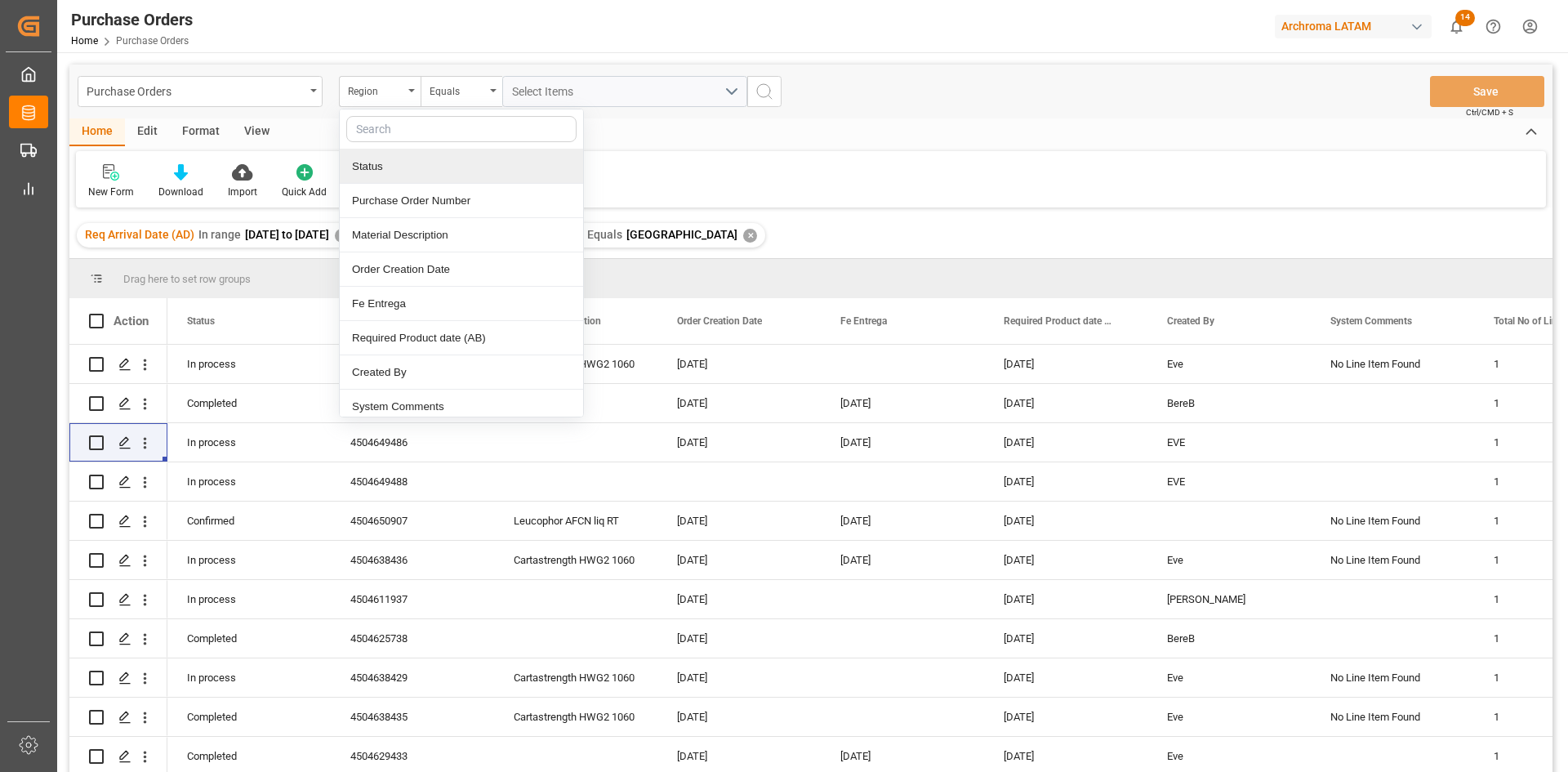
click at [414, 171] on div "Status" at bounding box center [460, 167] width 243 height 34
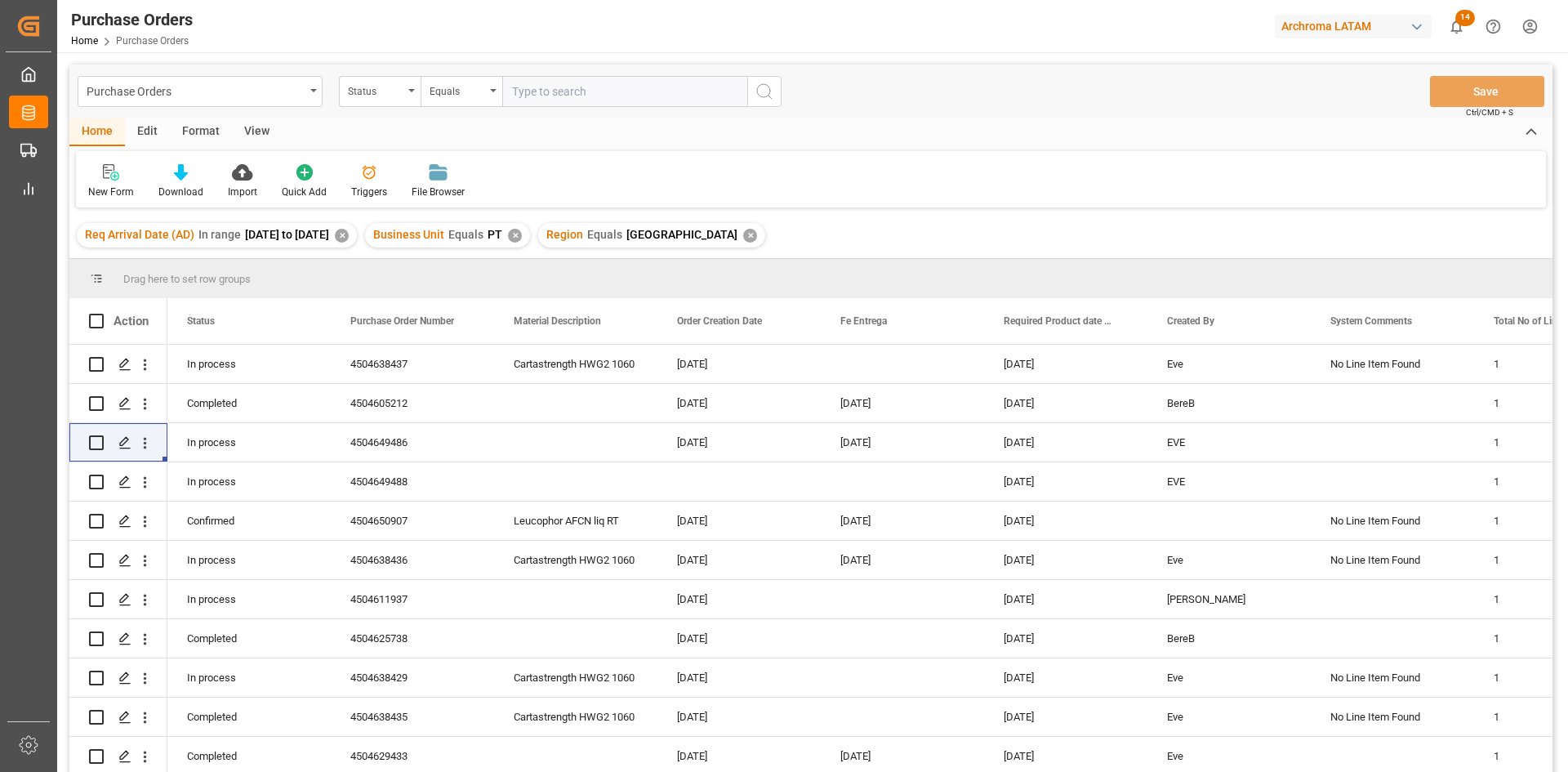
click at [721, 89] on input "text" at bounding box center [624, 91] width 245 height 31
drag, startPoint x: 253, startPoint y: 361, endPoint x: 172, endPoint y: 365, distance: 81.1
click at [172, 365] on div "In process" at bounding box center [249, 364] width 163 height 38
drag, startPoint x: 248, startPoint y: 365, endPoint x: 163, endPoint y: 367, distance: 85.0
click at [163, 367] on div "1 1" at bounding box center [811, 560] width 1483 height 432
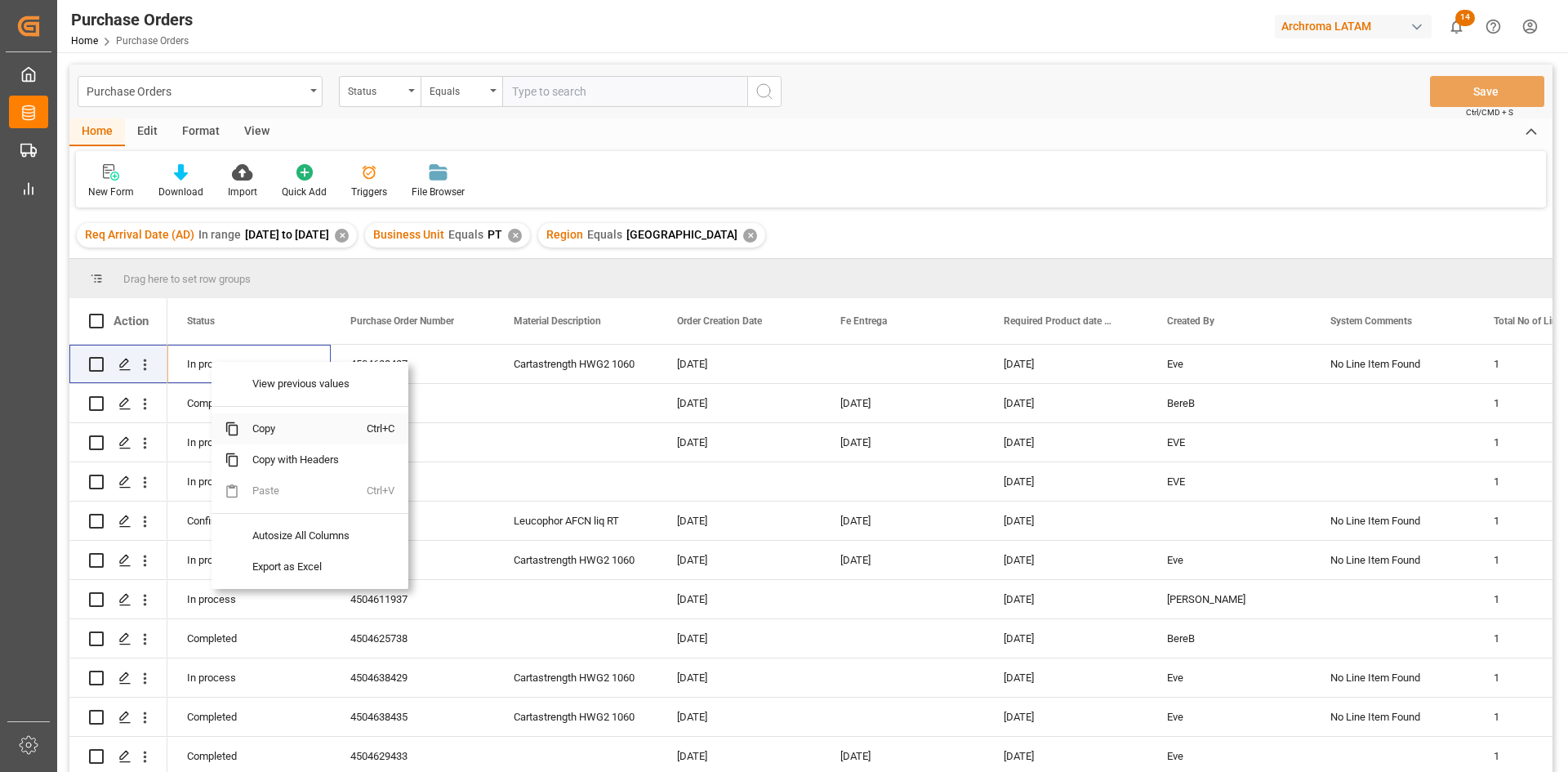
click at [288, 437] on span "Copy" at bounding box center [303, 429] width 128 height 31
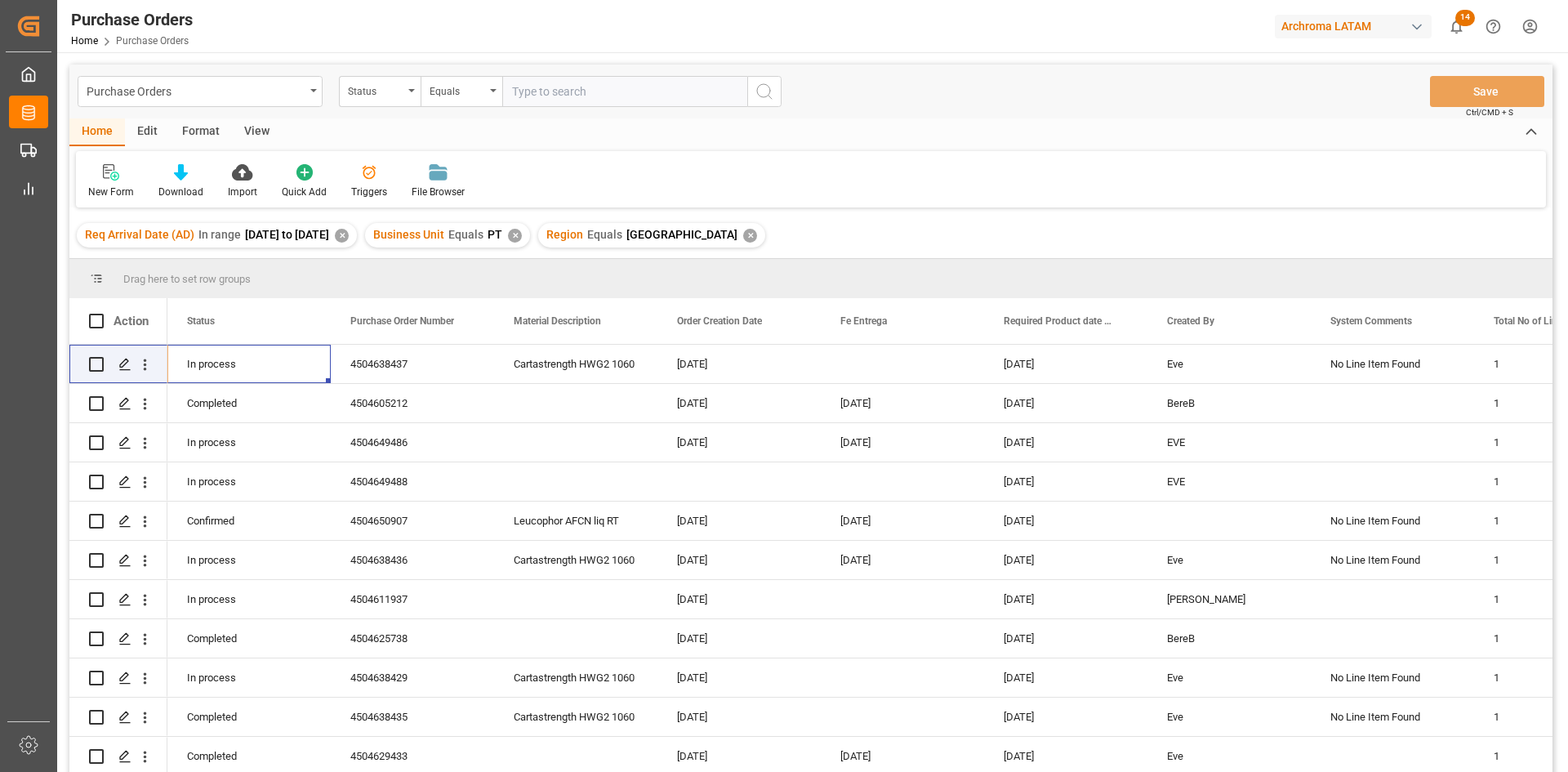
click at [573, 89] on input "text" at bounding box center [624, 91] width 245 height 31
paste input "In process"
type input "In process"
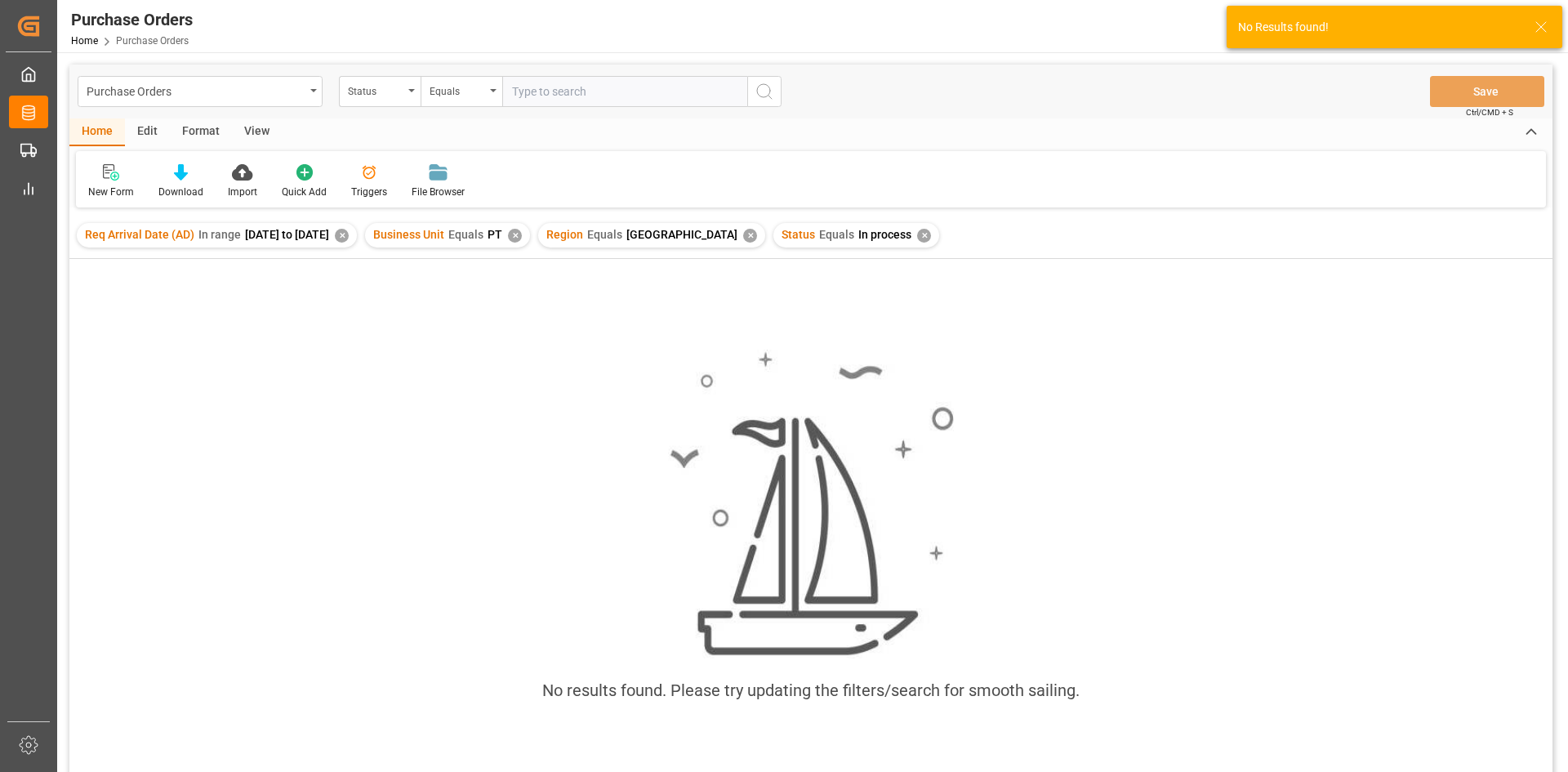
click at [917, 237] on div "✕" at bounding box center [924, 235] width 14 height 14
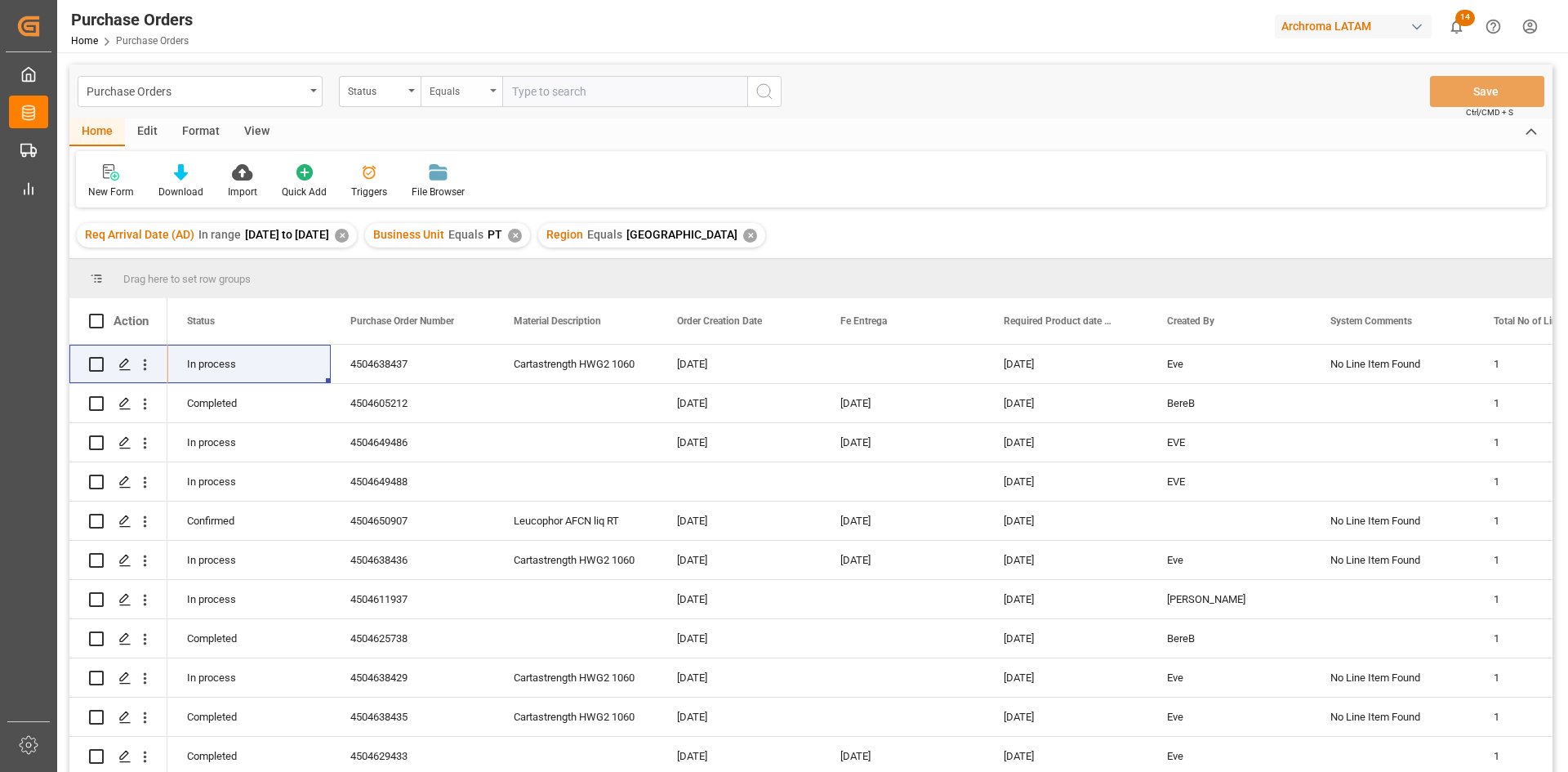
click at [488, 91] on div "Equals" at bounding box center [461, 91] width 82 height 31
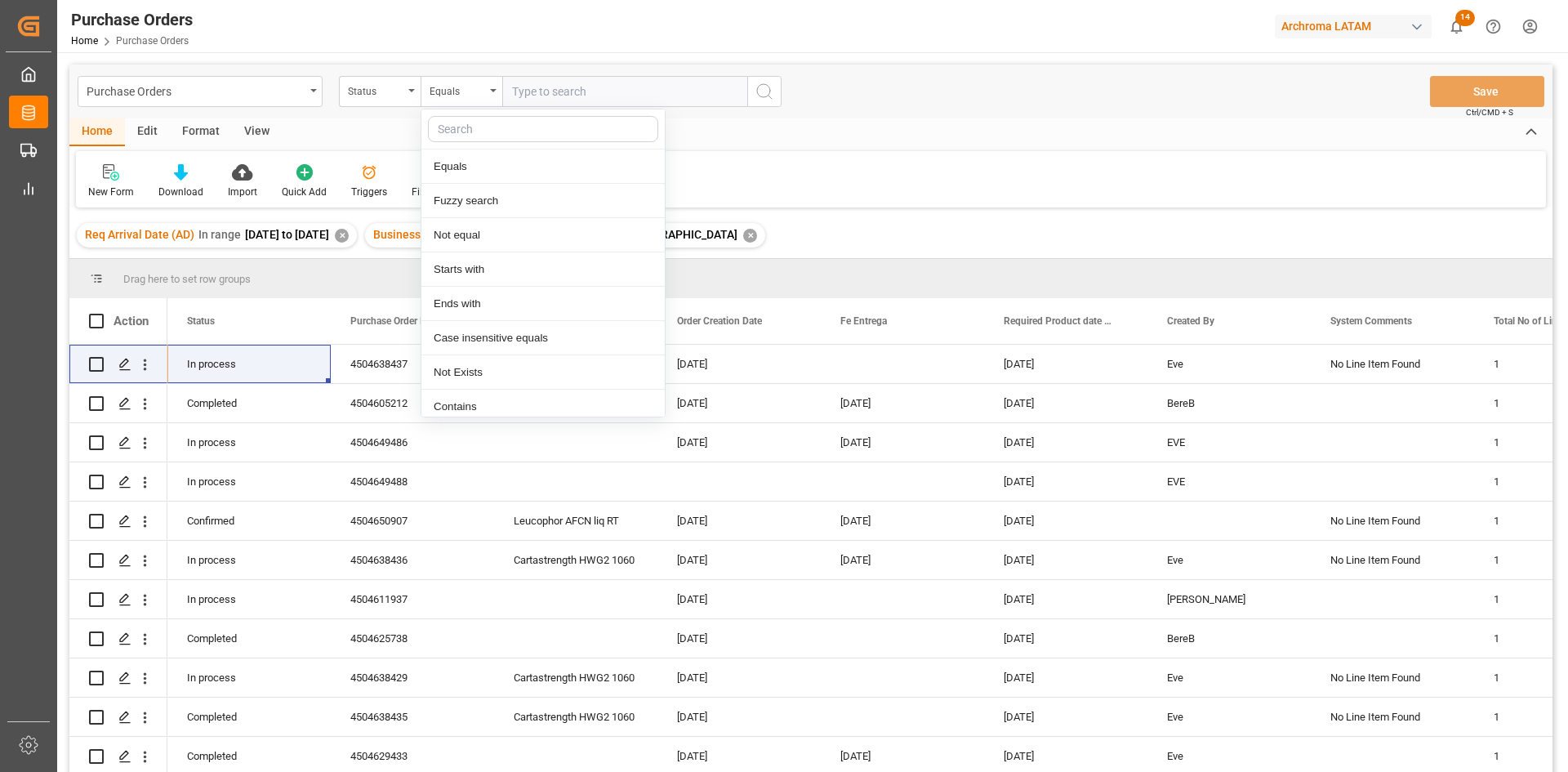
click at [608, 86] on input "text" at bounding box center [624, 91] width 245 height 31
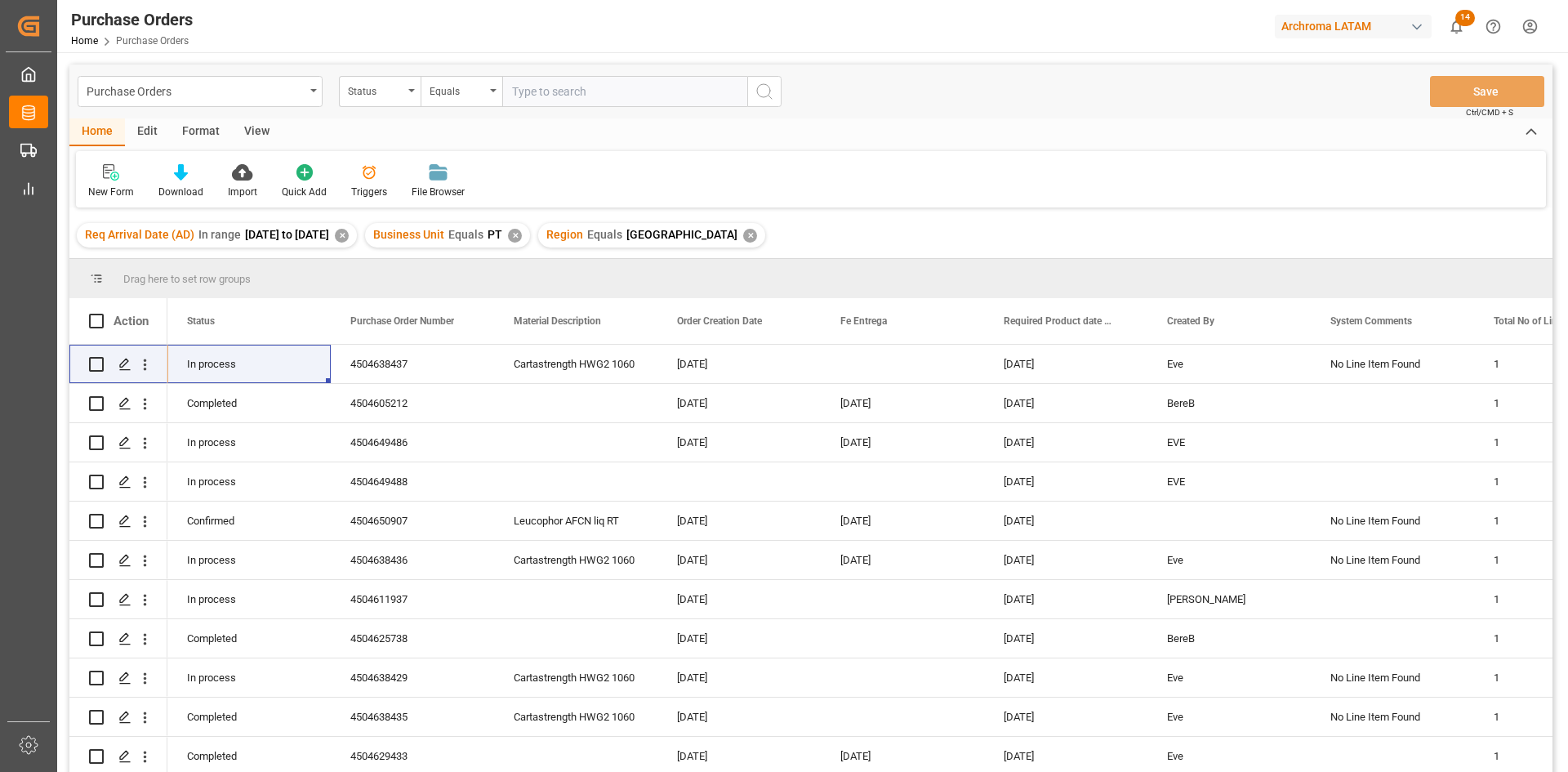
paste input "In process"
click at [519, 92] on input "In process" at bounding box center [624, 91] width 245 height 31
click at [608, 92] on input "In process" at bounding box center [624, 91] width 245 height 31
type input "In process"
click at [760, 91] on icon "search button" at bounding box center [764, 91] width 20 height 20
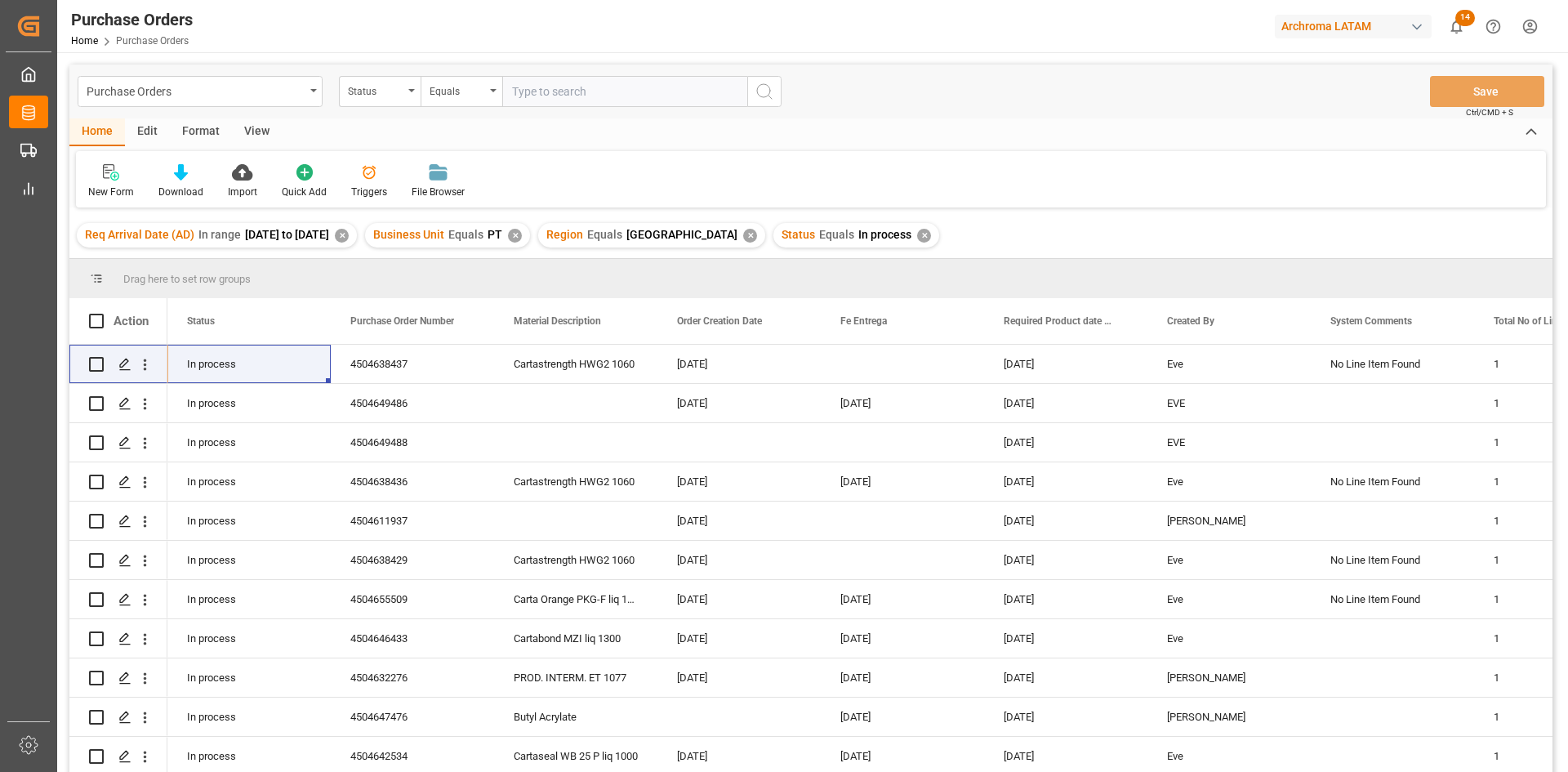
click at [905, 239] on div "Status Equals In process ✕" at bounding box center [856, 235] width 166 height 25
click at [917, 237] on div "✕" at bounding box center [924, 235] width 14 height 14
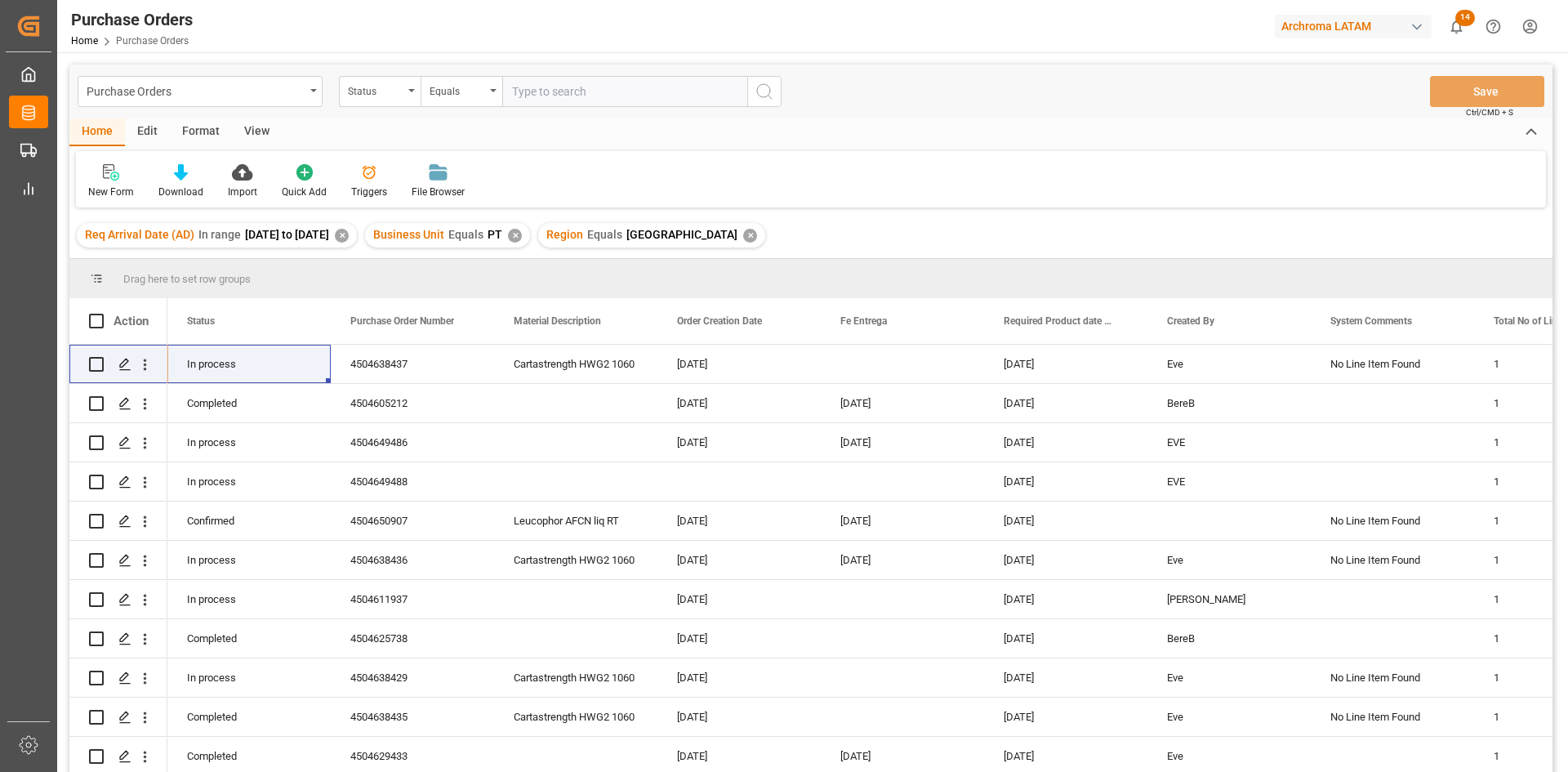
click at [743, 240] on div "✕" at bounding box center [750, 235] width 14 height 14
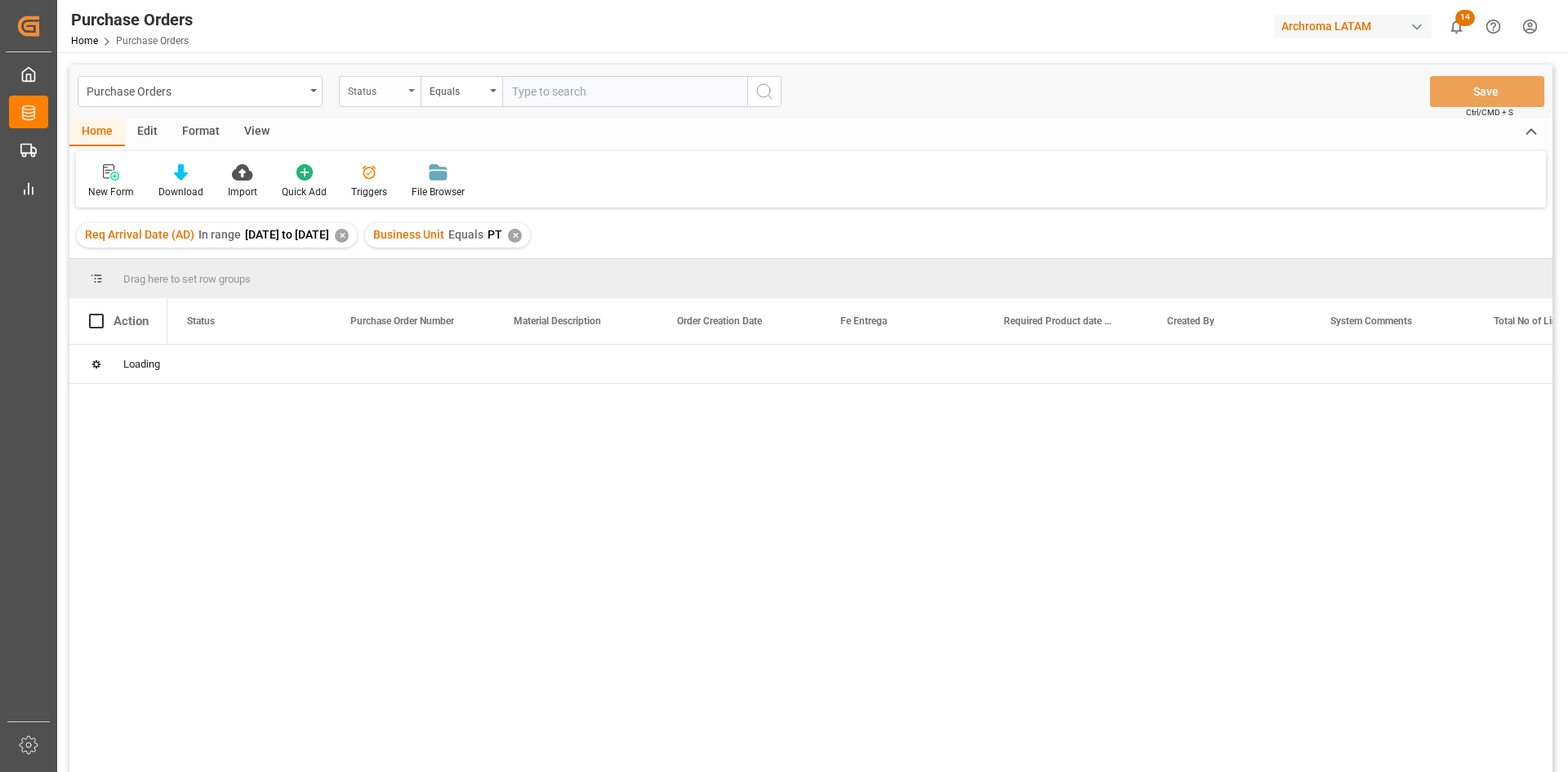
click at [389, 81] on div "Status" at bounding box center [376, 90] width 55 height 19
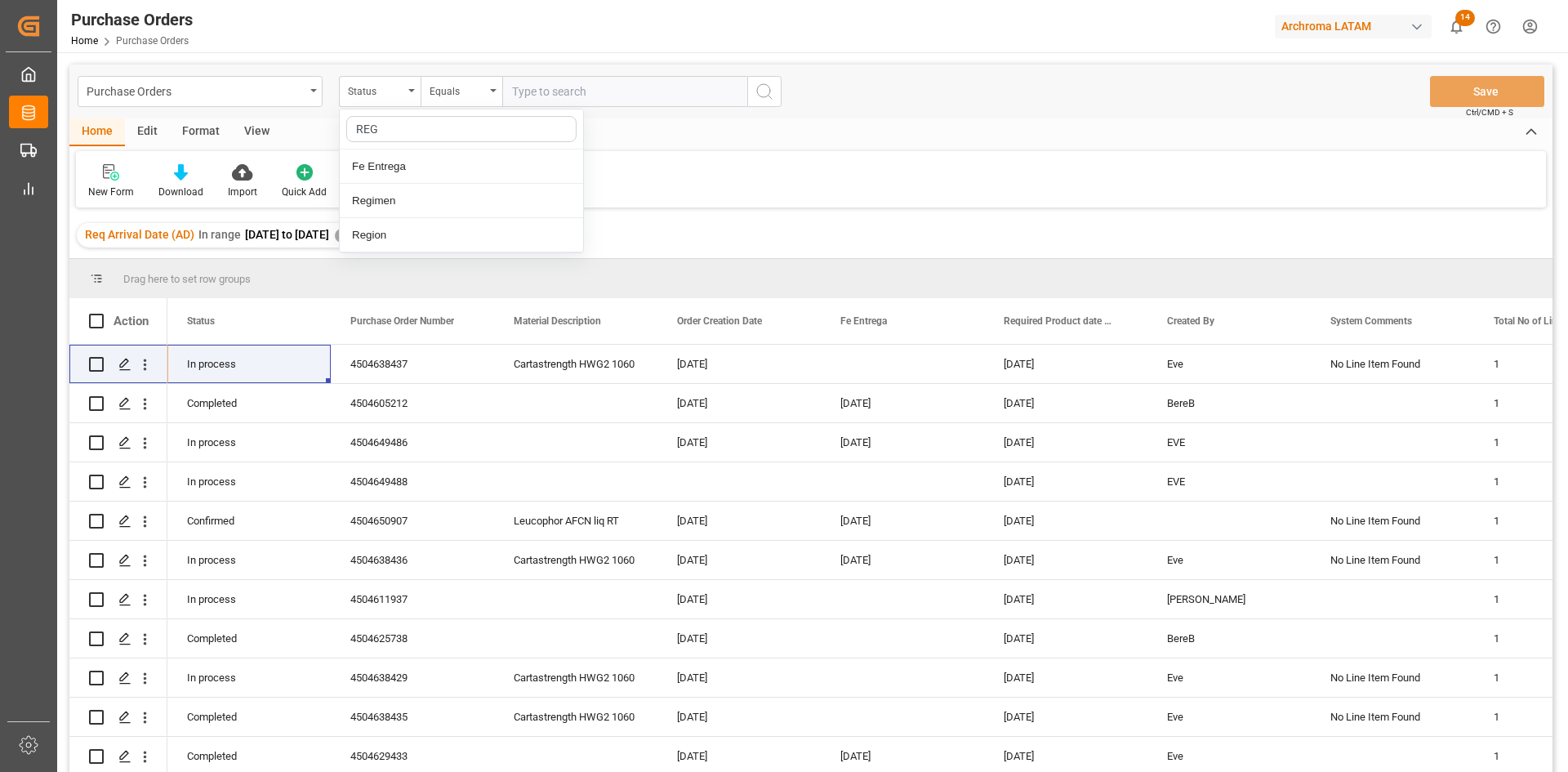
type input "REGI"
click at [416, 192] on div "Region" at bounding box center [460, 201] width 243 height 34
click at [740, 95] on button "Select Items" at bounding box center [624, 91] width 245 height 31
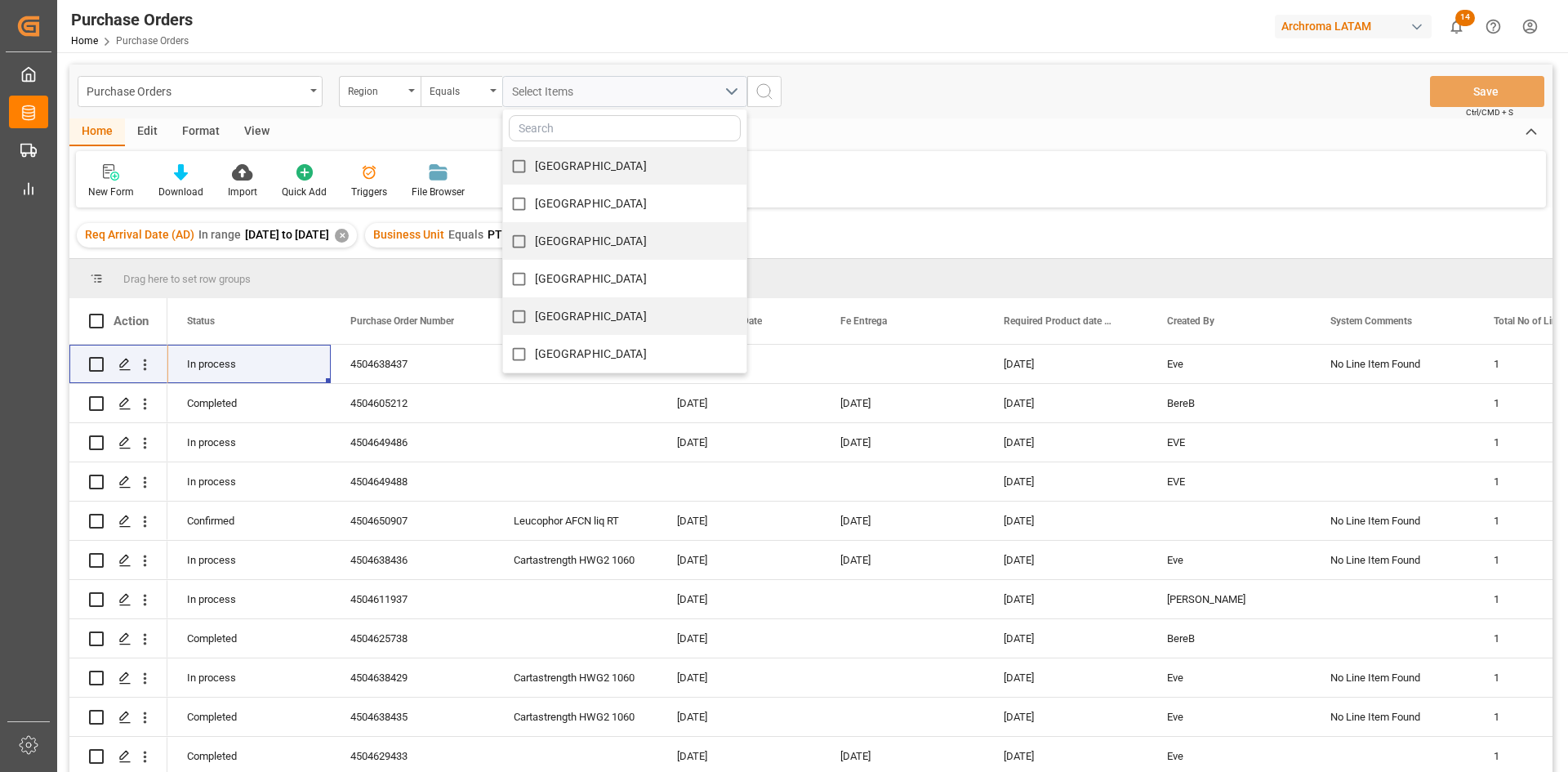
click at [562, 202] on span "PERU" at bounding box center [590, 204] width 112 height 13
click at [535, 202] on input "PERU" at bounding box center [519, 203] width 31 height 31
checkbox input "true"
click at [776, 96] on button "search button" at bounding box center [764, 91] width 34 height 31
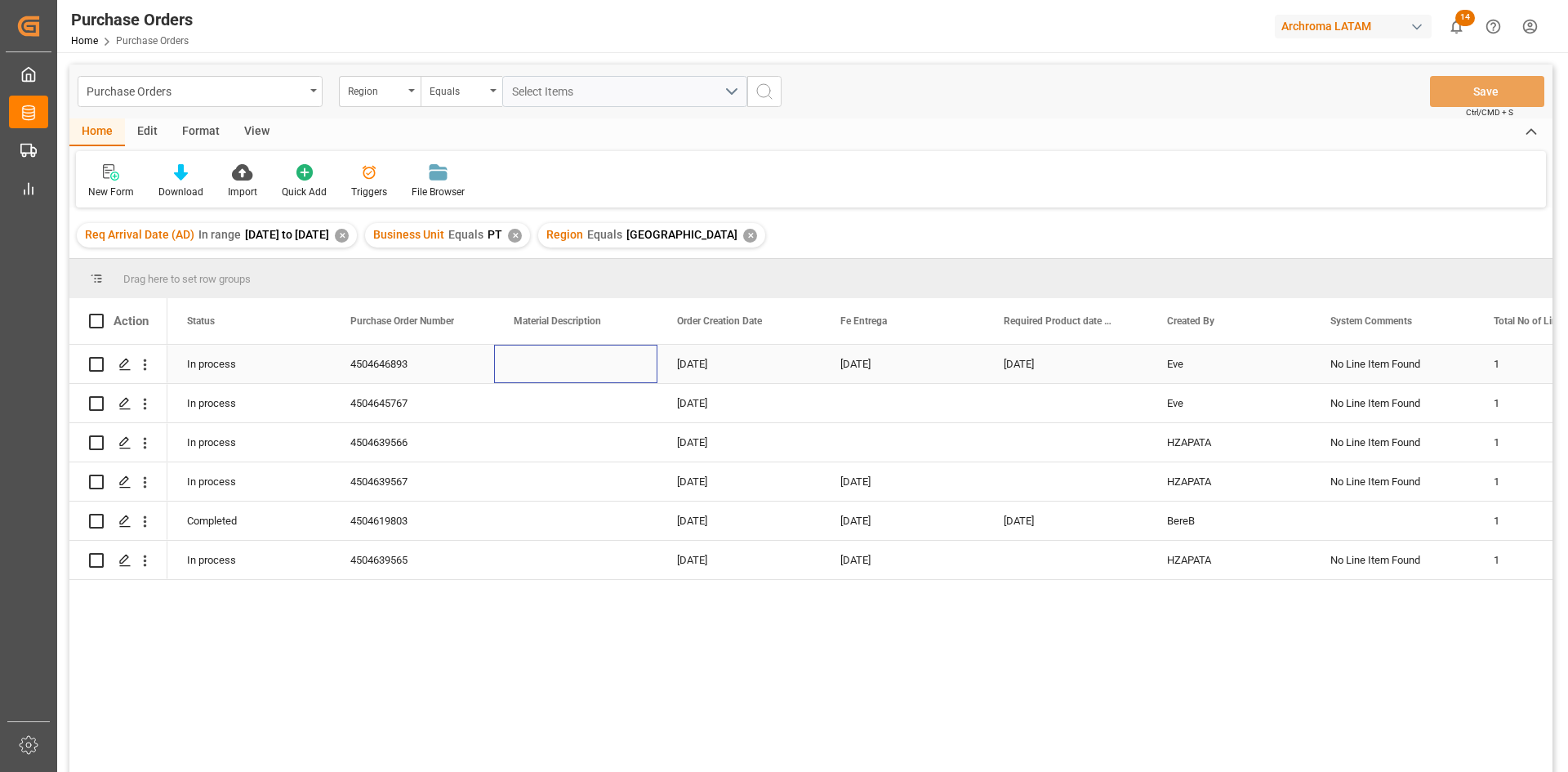
click at [561, 358] on div "Press SPACE to select this row." at bounding box center [575, 364] width 163 height 38
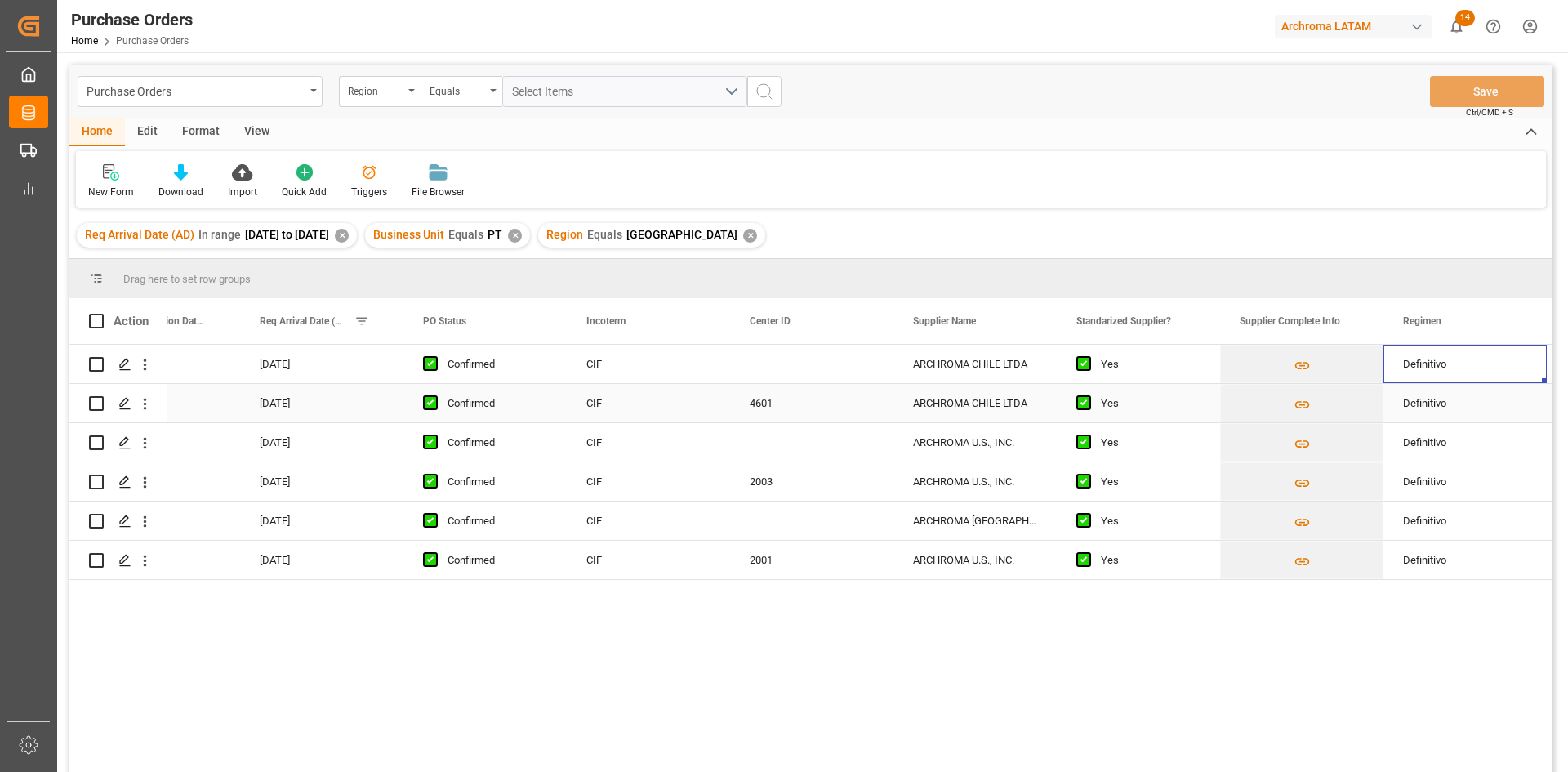
click at [802, 413] on div "4601" at bounding box center [811, 403] width 163 height 38
drag, startPoint x: 892, startPoint y: 421, endPoint x: 859, endPoint y: 568, distance: 150.7
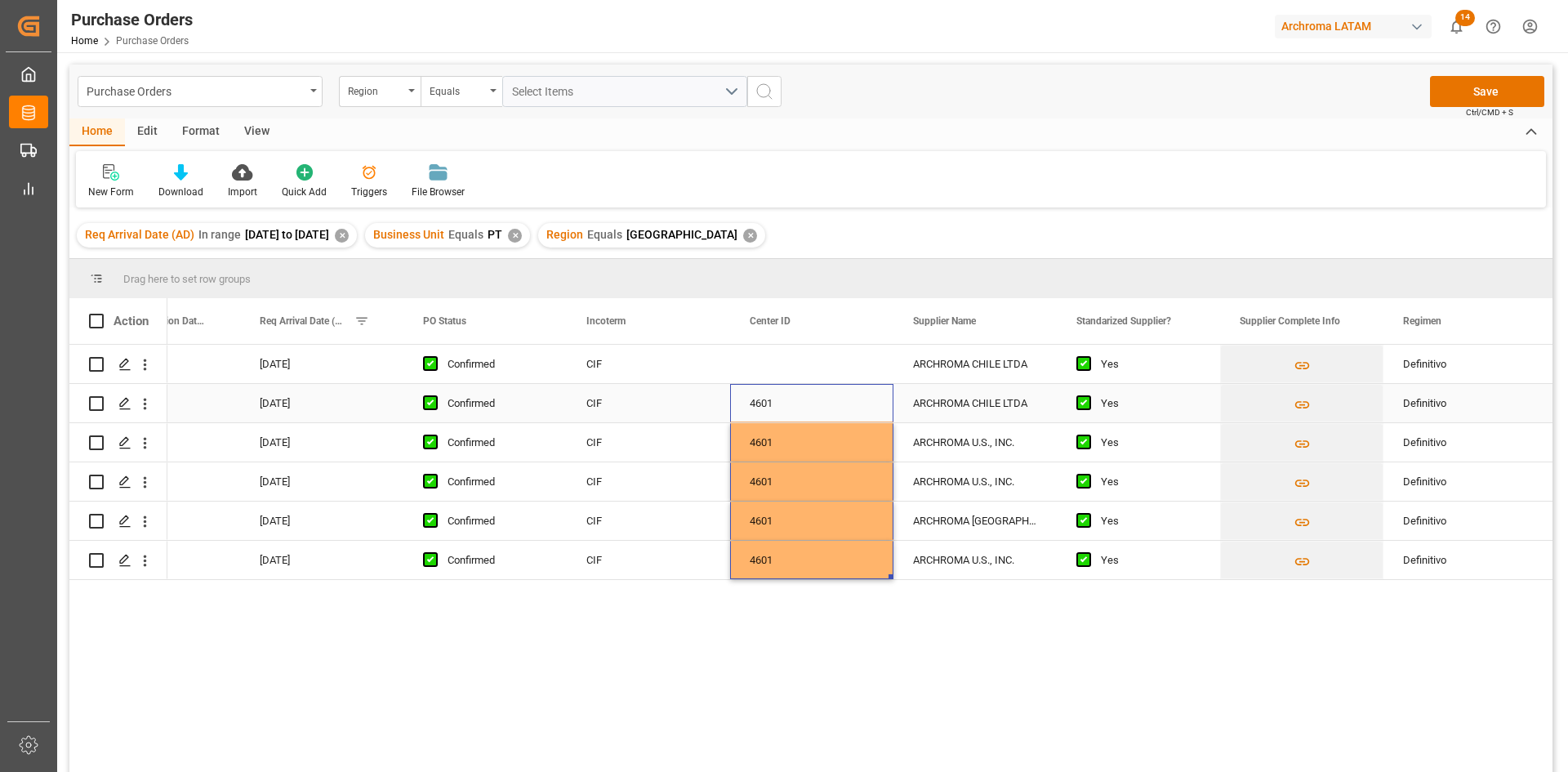
click at [833, 408] on div "4601" at bounding box center [811, 403] width 163 height 38
drag, startPoint x: 890, startPoint y: 419, endPoint x: 885, endPoint y: 365, distance: 54.2
click at [885, 365] on div "01.09.2025 06.09.2025 Confirmed CIF ARCHROMA CHILE LTDA Yes Definitivo ARCHROMA…" at bounding box center [1139, 462] width 5391 height 235
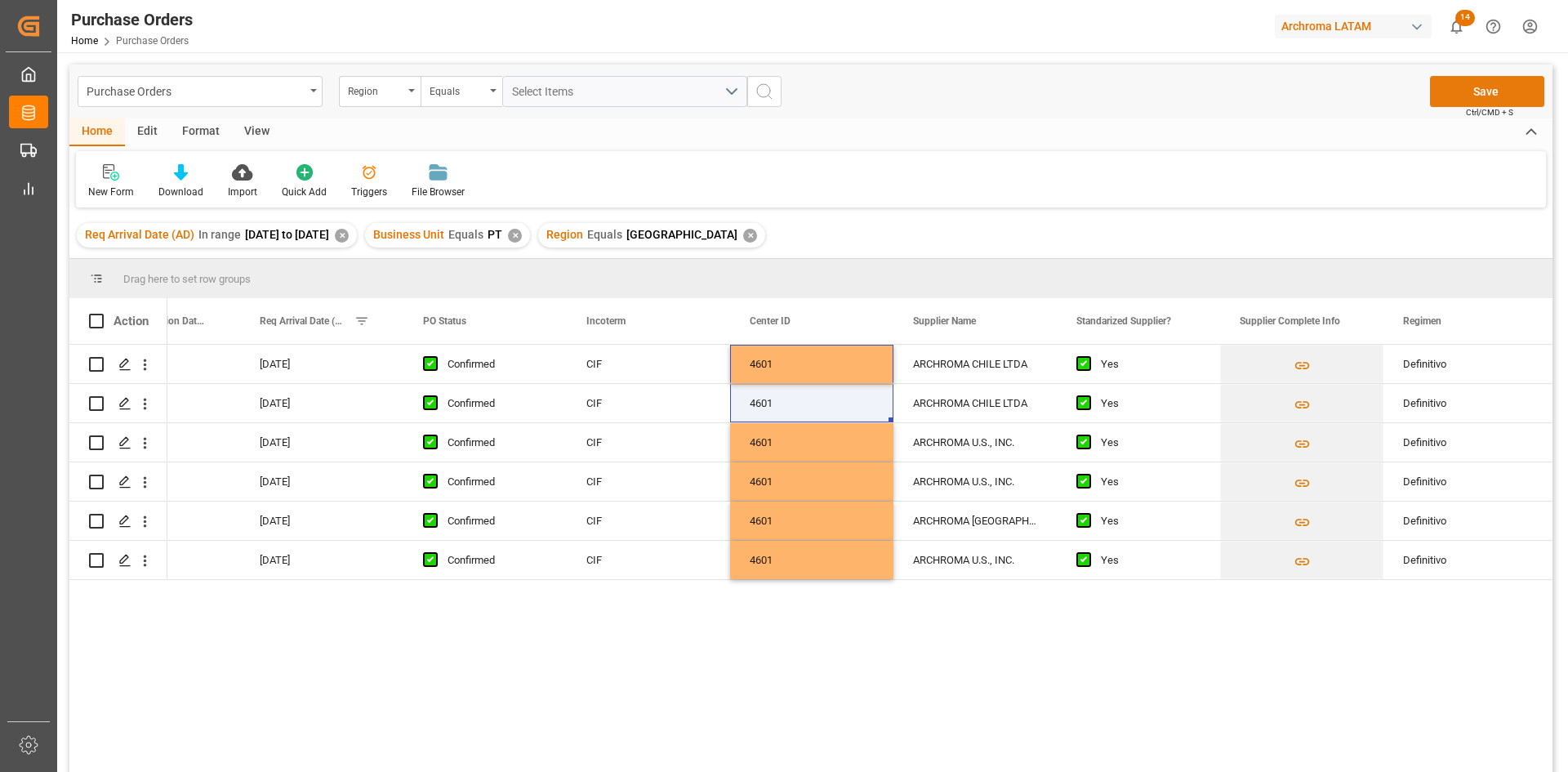
click at [1487, 85] on button "Save" at bounding box center [1487, 91] width 114 height 31
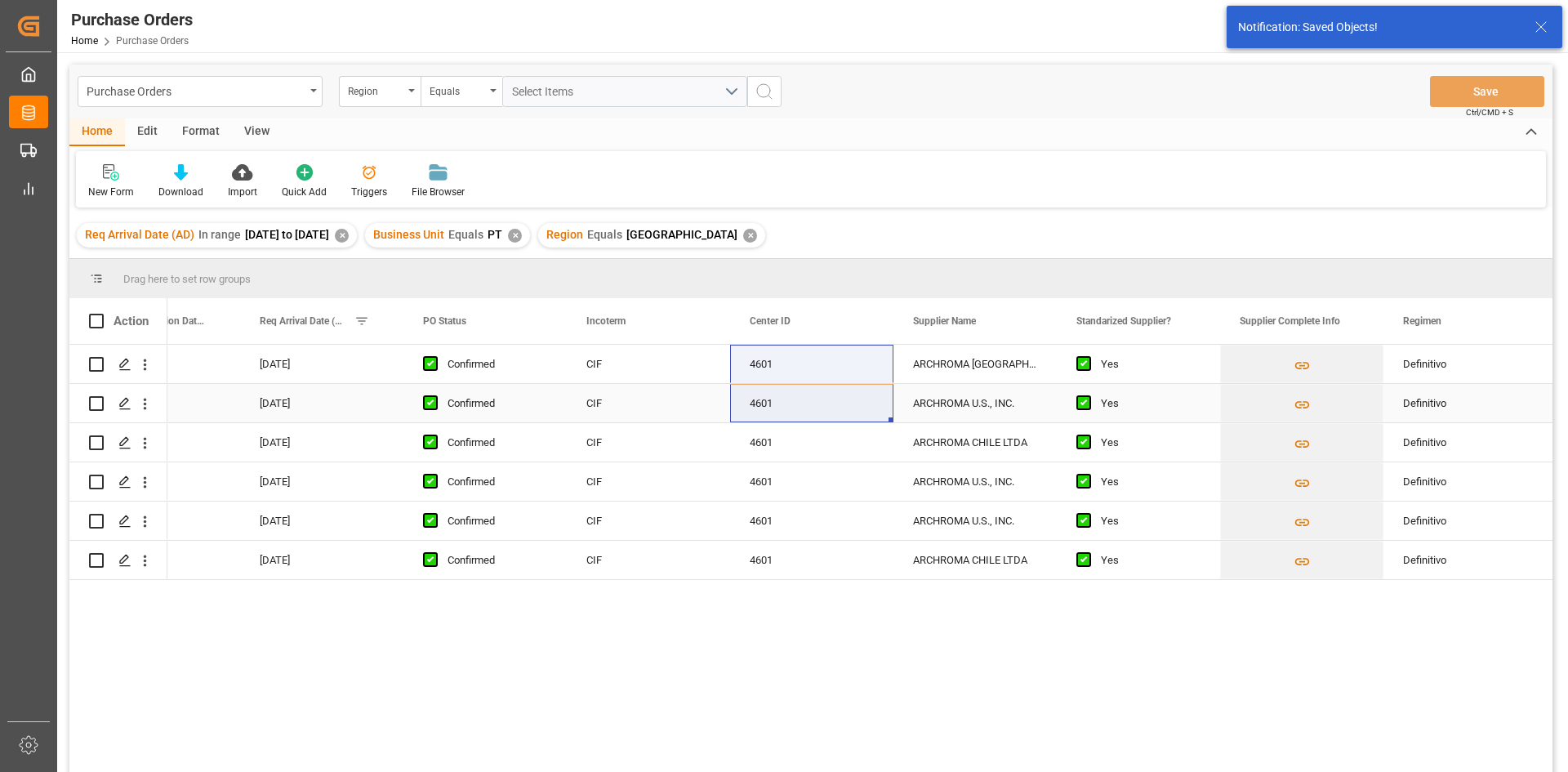
click at [990, 404] on div "ARCHROMA U.S., INC." at bounding box center [974, 403] width 163 height 38
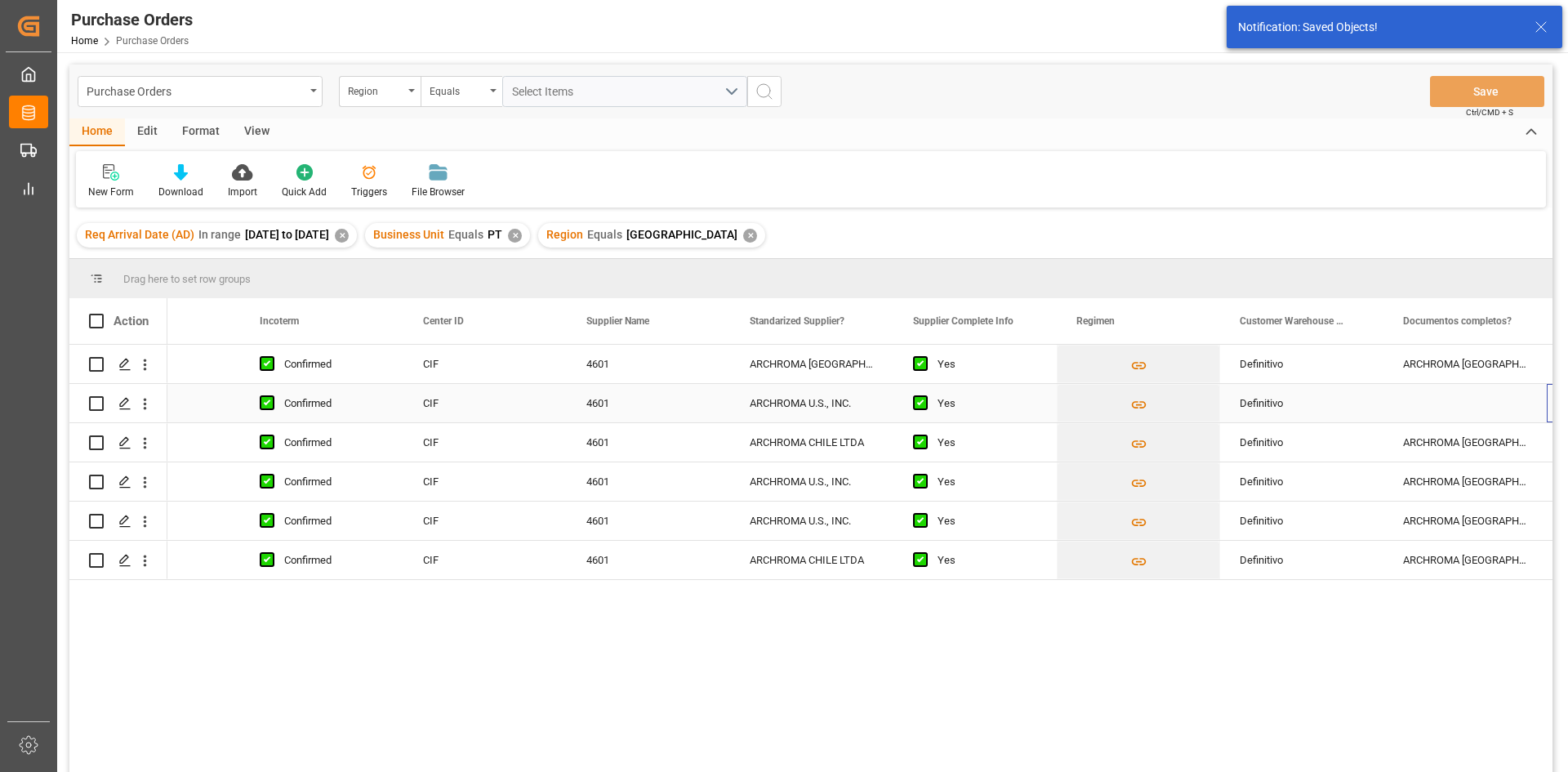
scroll to position [0, 2051]
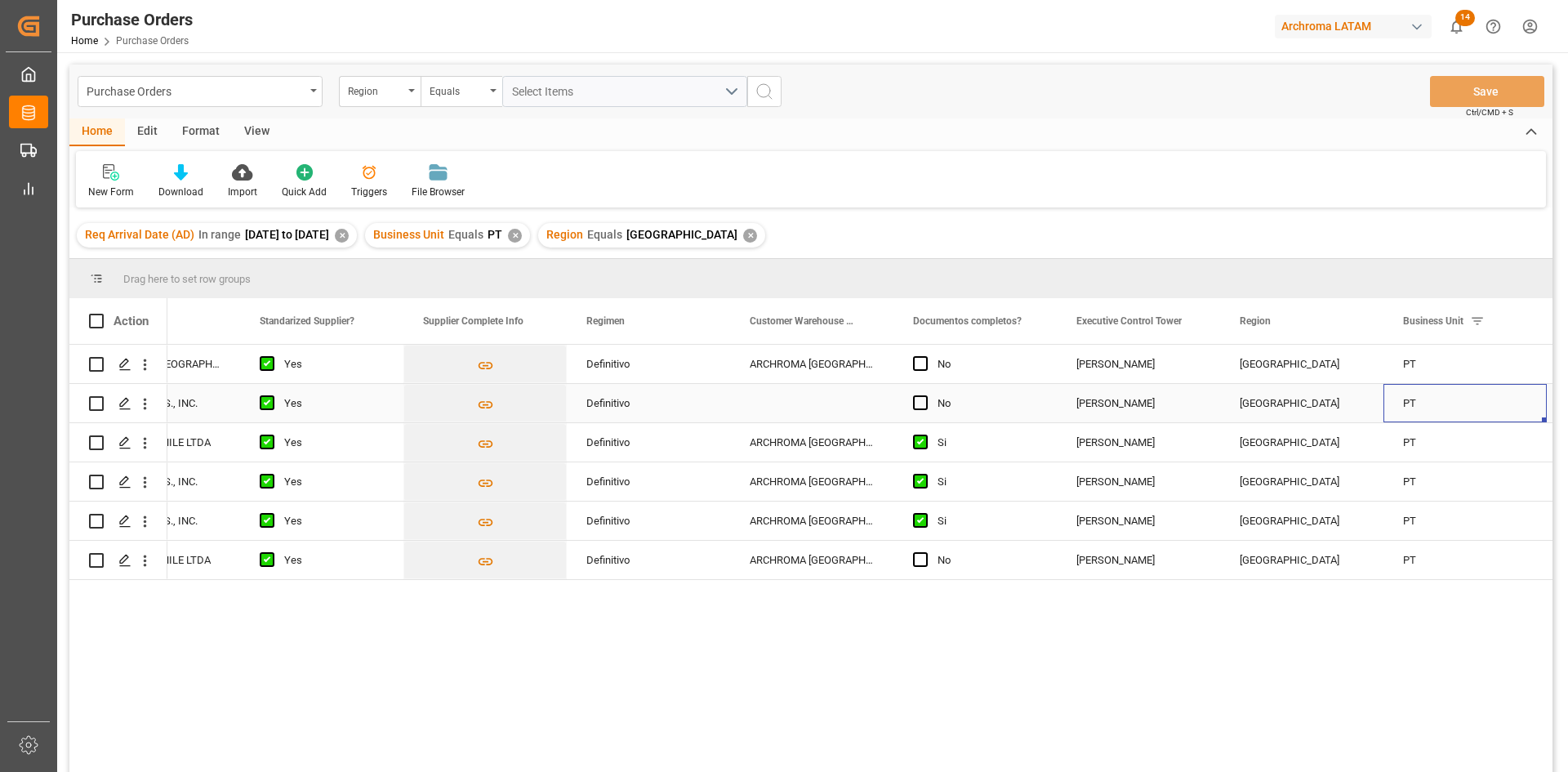
click at [830, 402] on div "Press SPACE to select this row." at bounding box center [811, 403] width 163 height 38
click at [847, 362] on div "ARCHROMA PERU S.A" at bounding box center [811, 364] width 163 height 38
drag, startPoint x: 891, startPoint y: 379, endPoint x: 886, endPoint y: 411, distance: 32.4
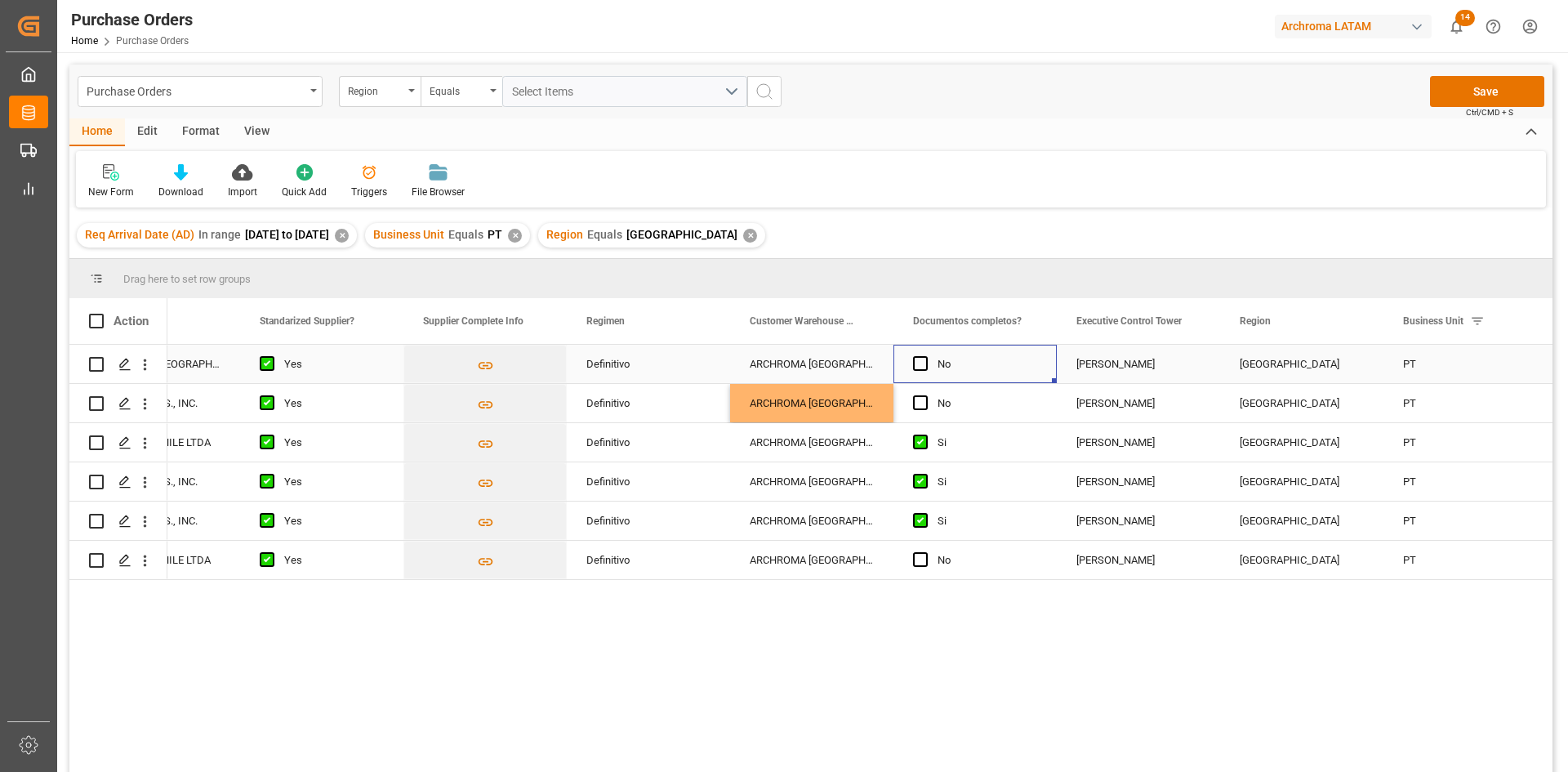
click at [955, 364] on div "No" at bounding box center [988, 363] width 100 height 37
drag, startPoint x: 922, startPoint y: 365, endPoint x: 917, endPoint y: 379, distance: 14.9
click at [921, 367] on span "Press SPACE to select this row." at bounding box center [920, 363] width 14 height 14
click at [926, 356] on input "Press SPACE to select this row." at bounding box center [926, 356] width 0 height 0
click at [917, 403] on span "Press SPACE to select this row." at bounding box center [920, 402] width 14 height 14
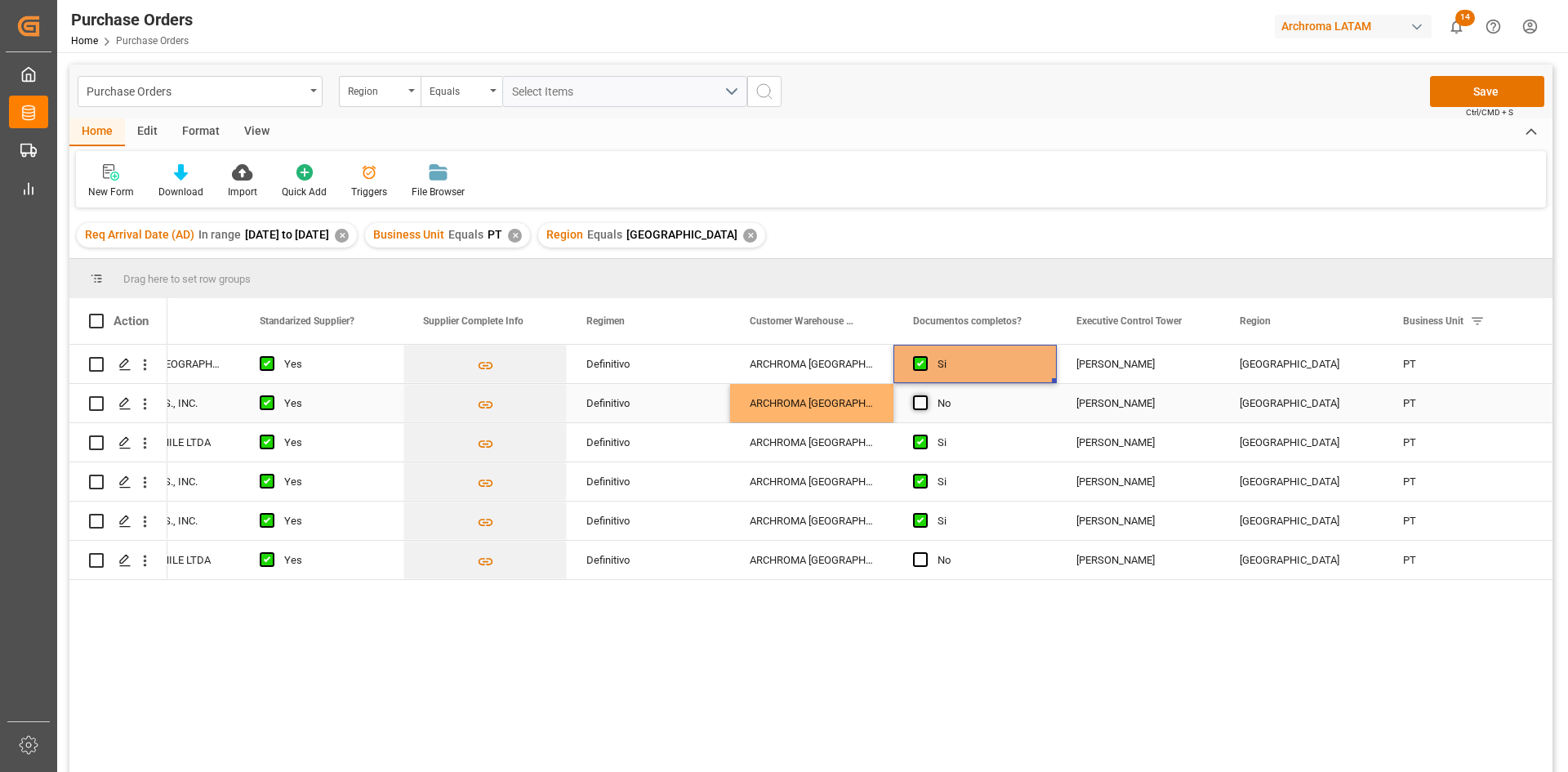
click at [926, 396] on input "Press SPACE to select this row." at bounding box center [926, 396] width 0 height 0
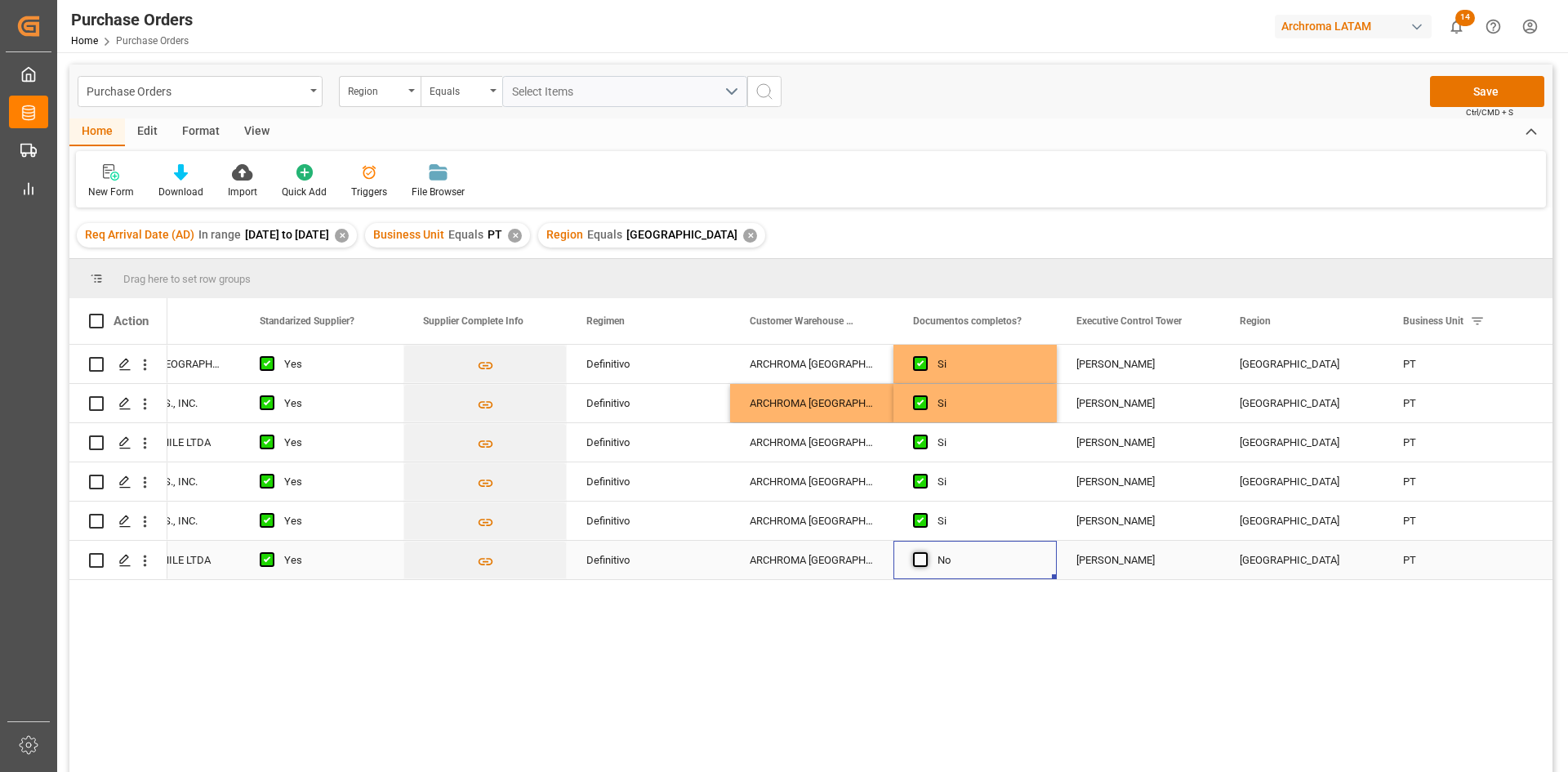
click at [922, 558] on span "Press SPACE to select this row." at bounding box center [920, 559] width 14 height 14
click at [926, 552] on input "Press SPACE to select this row." at bounding box center [926, 552] width 0 height 0
click at [1127, 445] on div "[PERSON_NAME]" at bounding box center [1138, 442] width 124 height 37
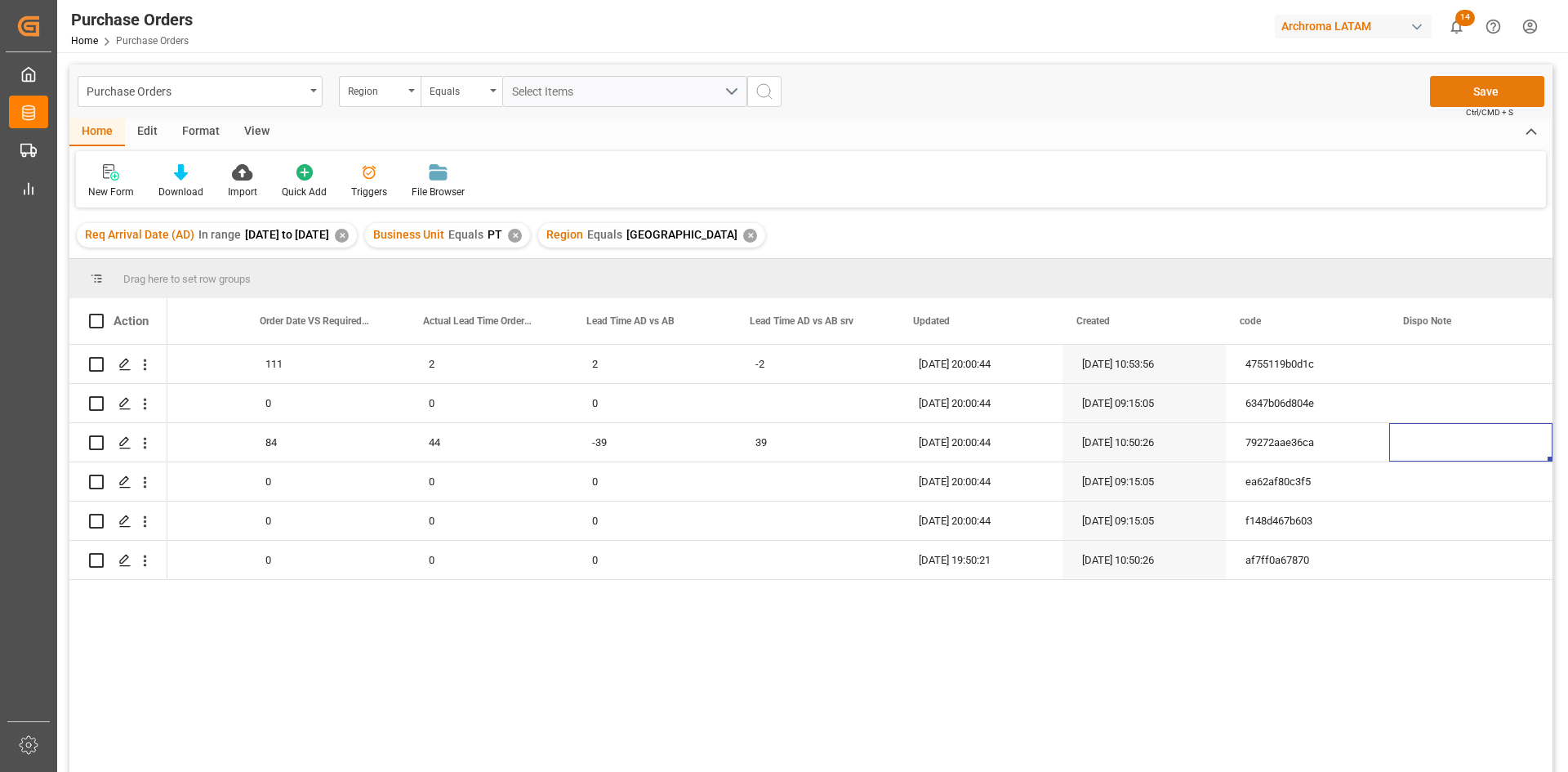
click at [1525, 93] on button "Save" at bounding box center [1487, 91] width 114 height 31
click at [810, 437] on div "Press SPACE to select this row." at bounding box center [817, 442] width 163 height 38
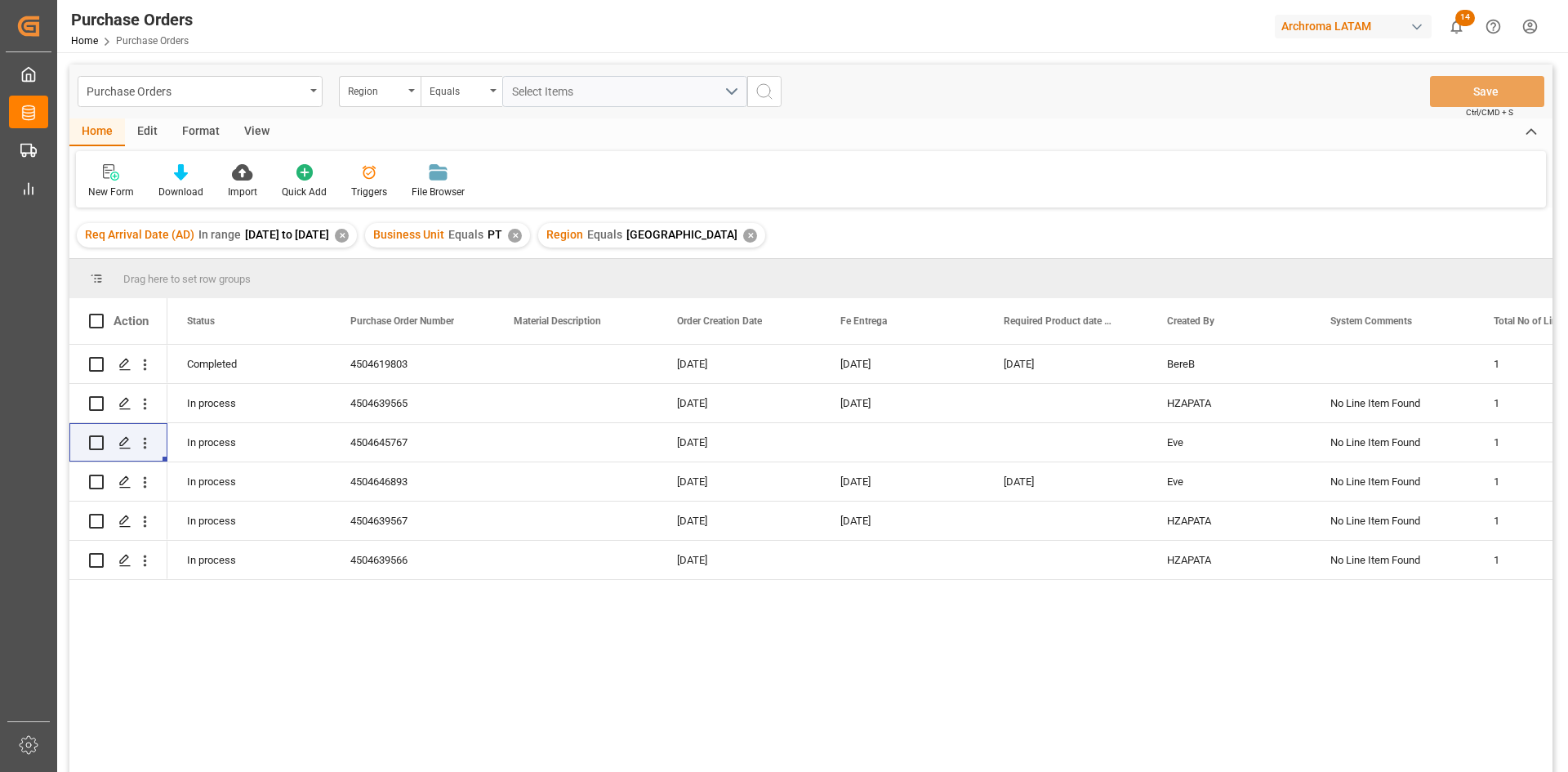
click at [743, 233] on div "✕" at bounding box center [750, 235] width 14 height 14
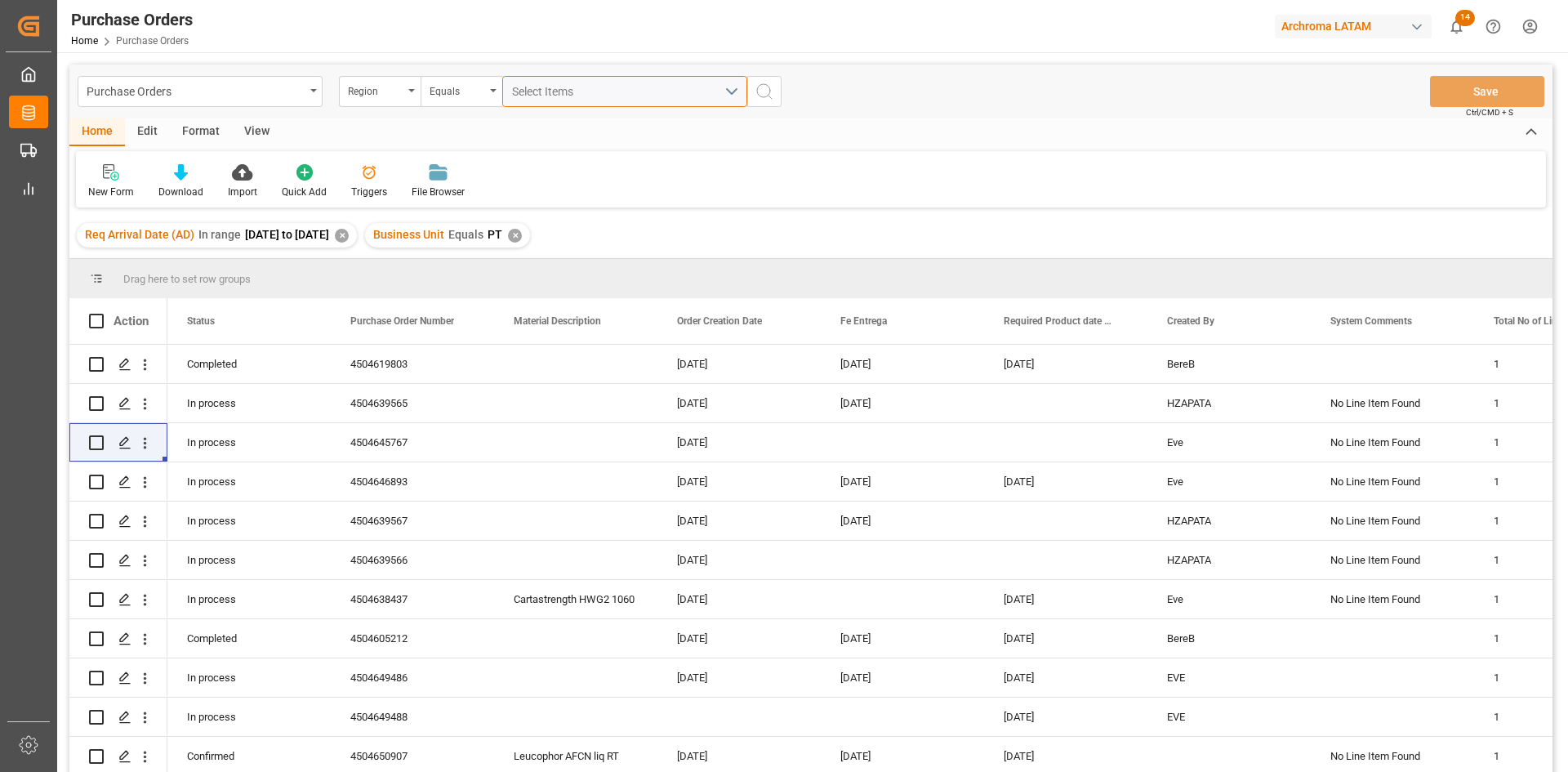
click at [538, 90] on span "Select Items" at bounding box center [546, 91] width 70 height 13
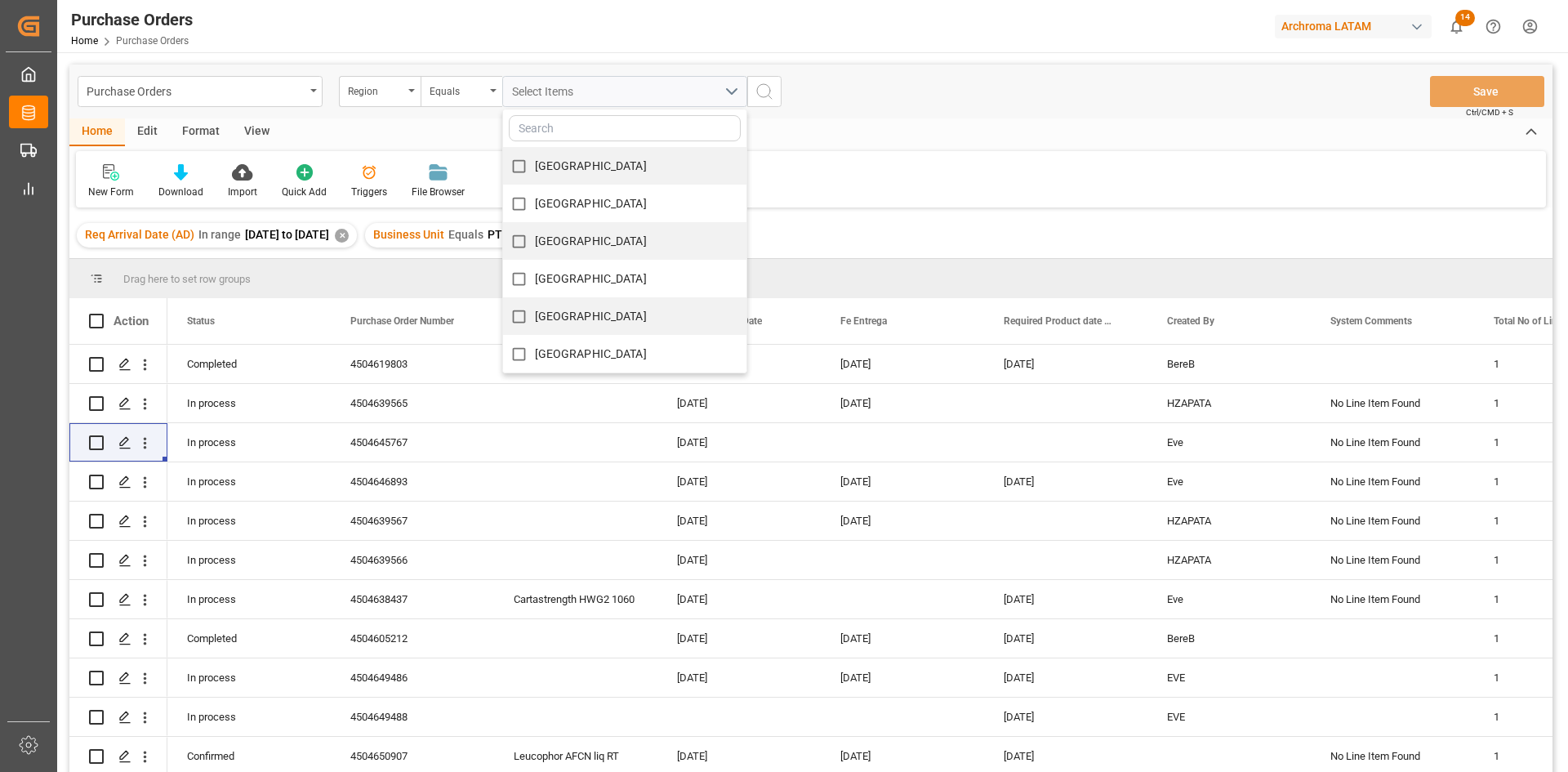
click at [610, 242] on div "HONDURAS" at bounding box center [624, 240] width 243 height 37
click at [524, 237] on input "HONDURAS" at bounding box center [519, 241] width 31 height 31
checkbox input "true"
click at [771, 88] on icon "search button" at bounding box center [764, 91] width 20 height 20
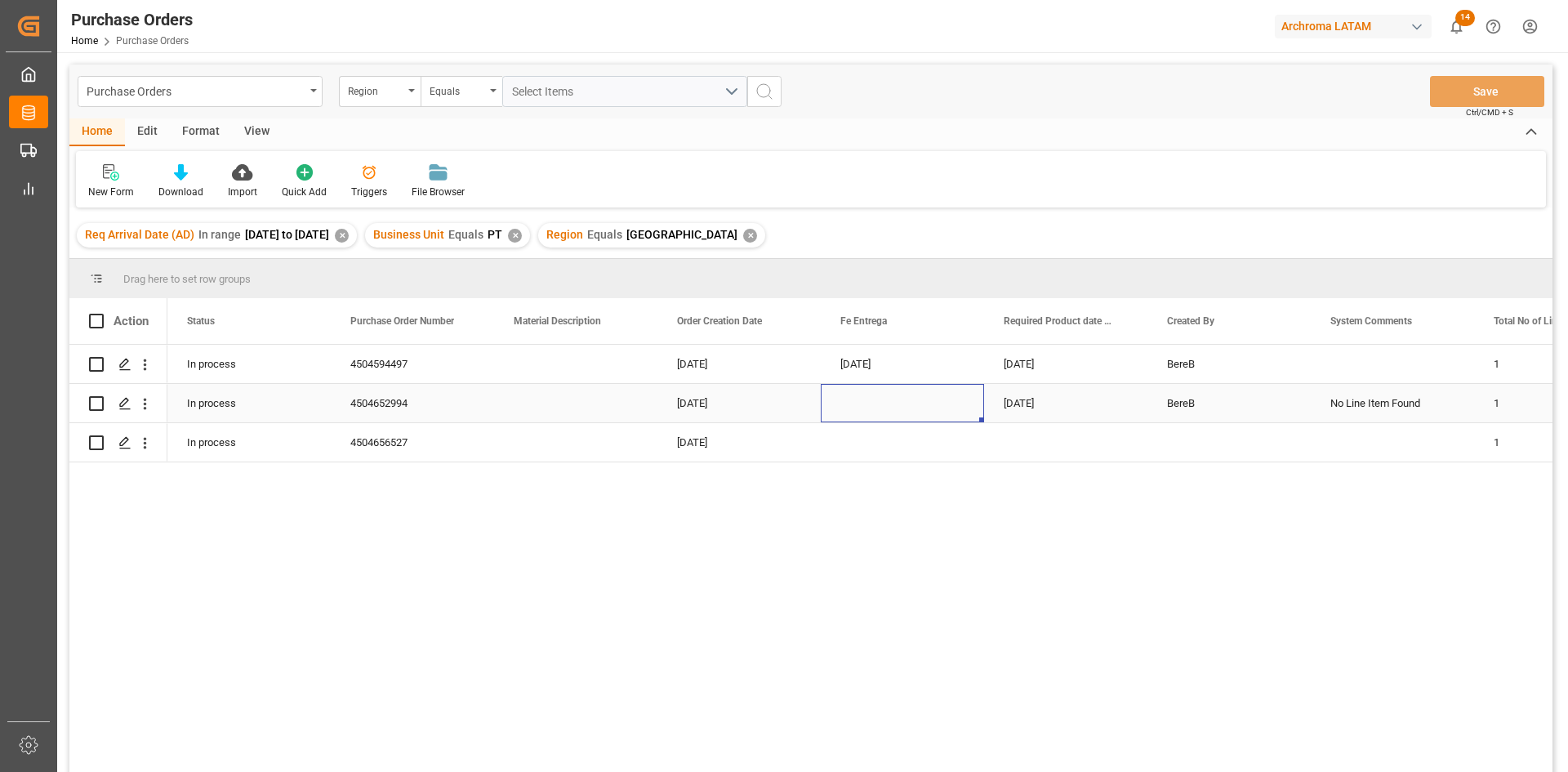
click at [871, 396] on div "Press SPACE to select this row." at bounding box center [902, 403] width 163 height 38
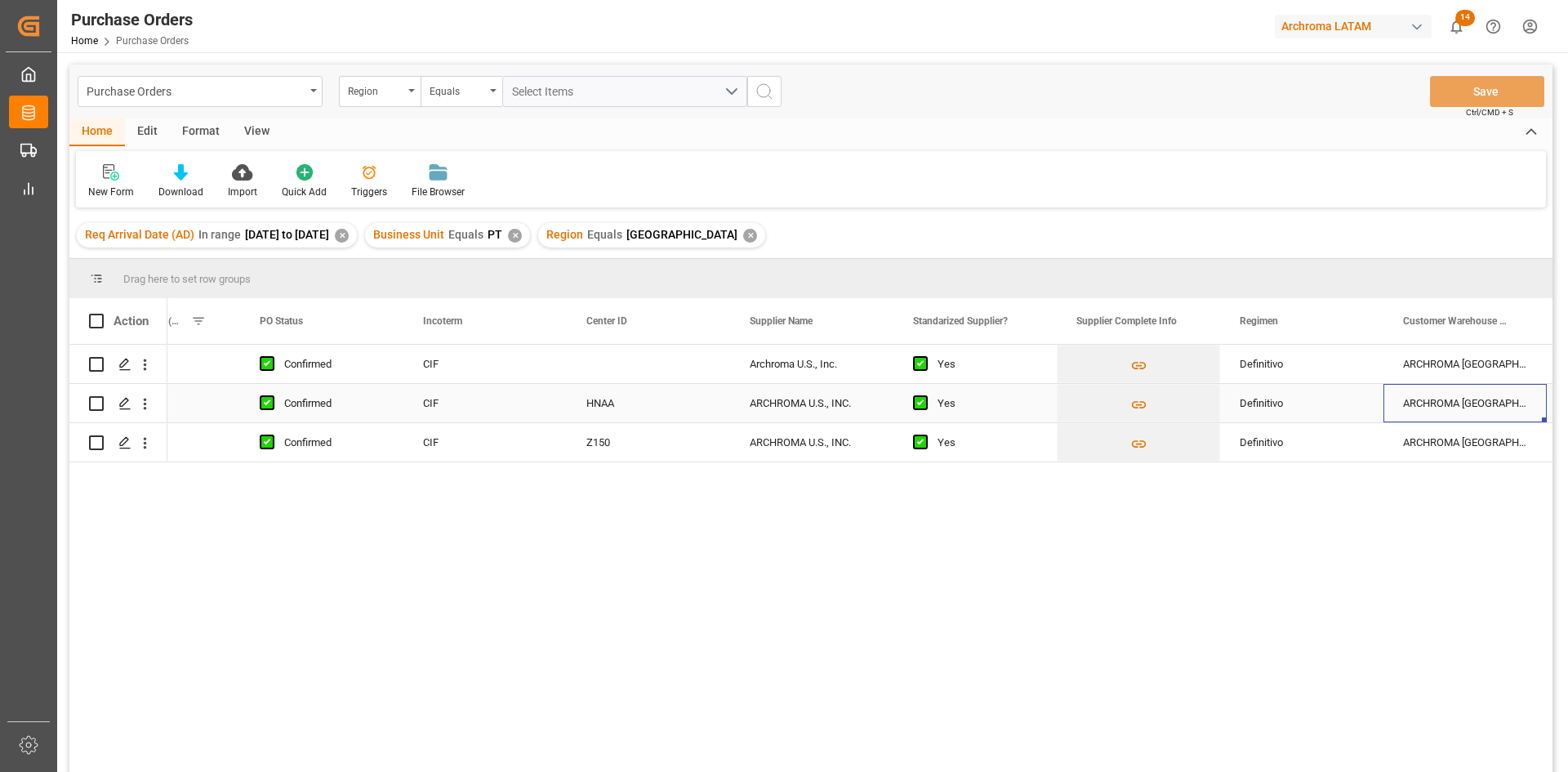
click at [632, 416] on div "HNAA" at bounding box center [648, 403] width 163 height 38
drag, startPoint x: 728, startPoint y: 421, endPoint x: 723, endPoint y: 450, distance: 29.4
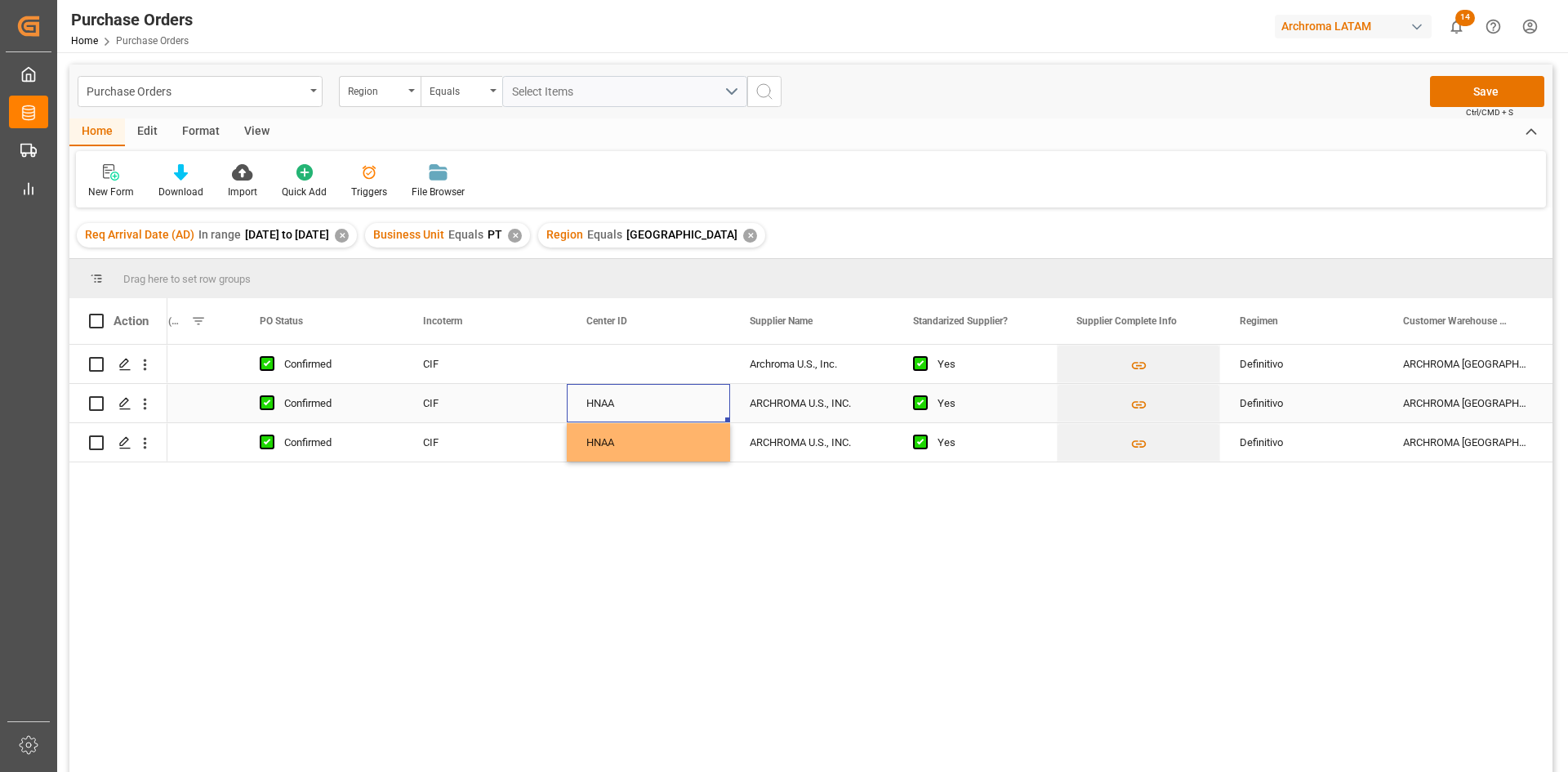
click at [694, 409] on div "HNAA" at bounding box center [648, 403] width 163 height 38
drag, startPoint x: 728, startPoint y: 419, endPoint x: 712, endPoint y: 369, distance: 52.5
click at [712, 369] on div "01.08.2025 06.08.2025 Confirmed CIF Archroma U.S., Inc. Yes Definitivo ARCHROMA…" at bounding box center [975, 403] width 5391 height 117
click at [711, 399] on div "HNAA" at bounding box center [648, 403] width 163 height 38
click at [1476, 92] on button "Save" at bounding box center [1487, 91] width 114 height 31
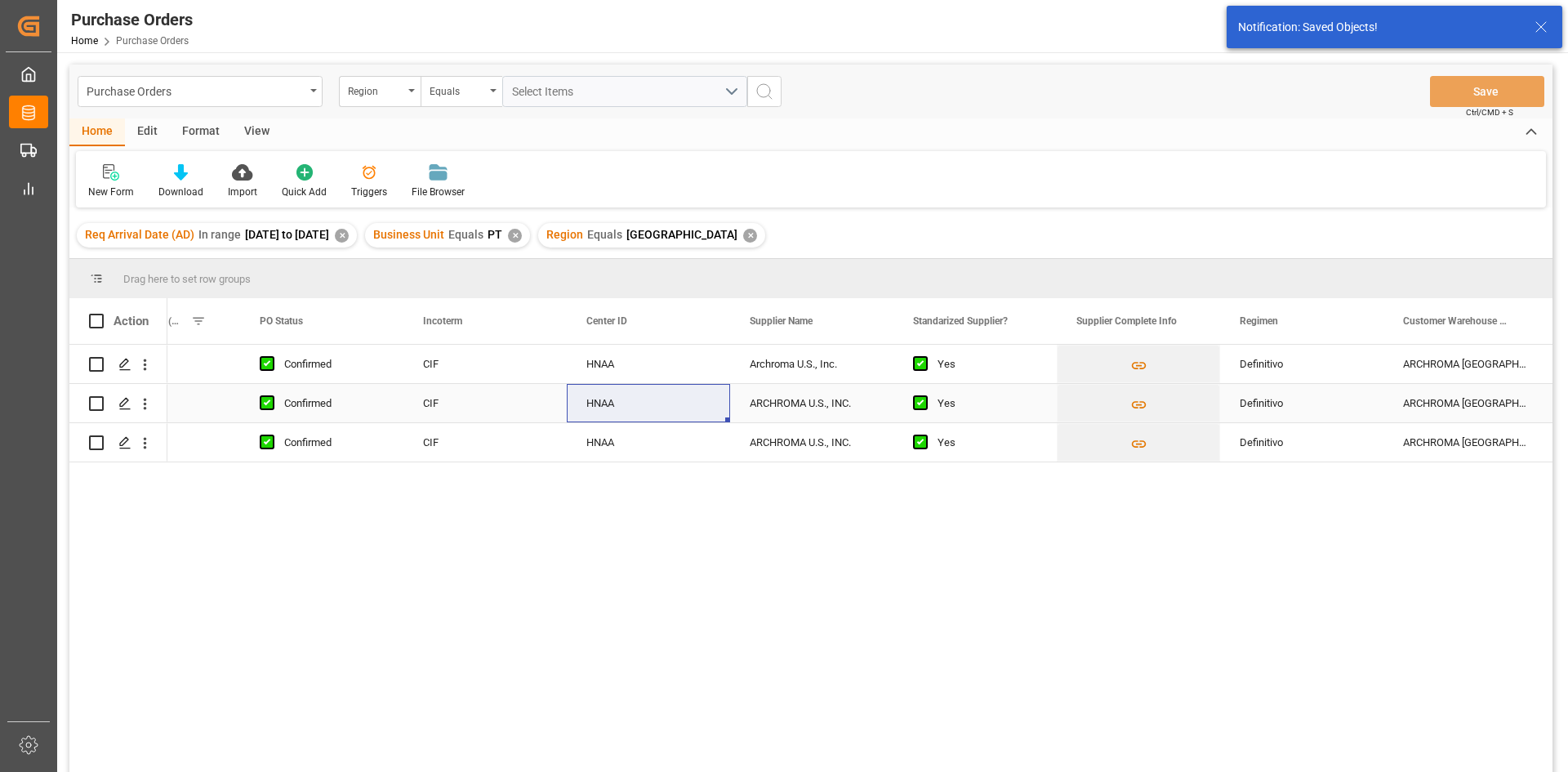
click at [1302, 406] on div "Definitivo" at bounding box center [1302, 403] width 124 height 37
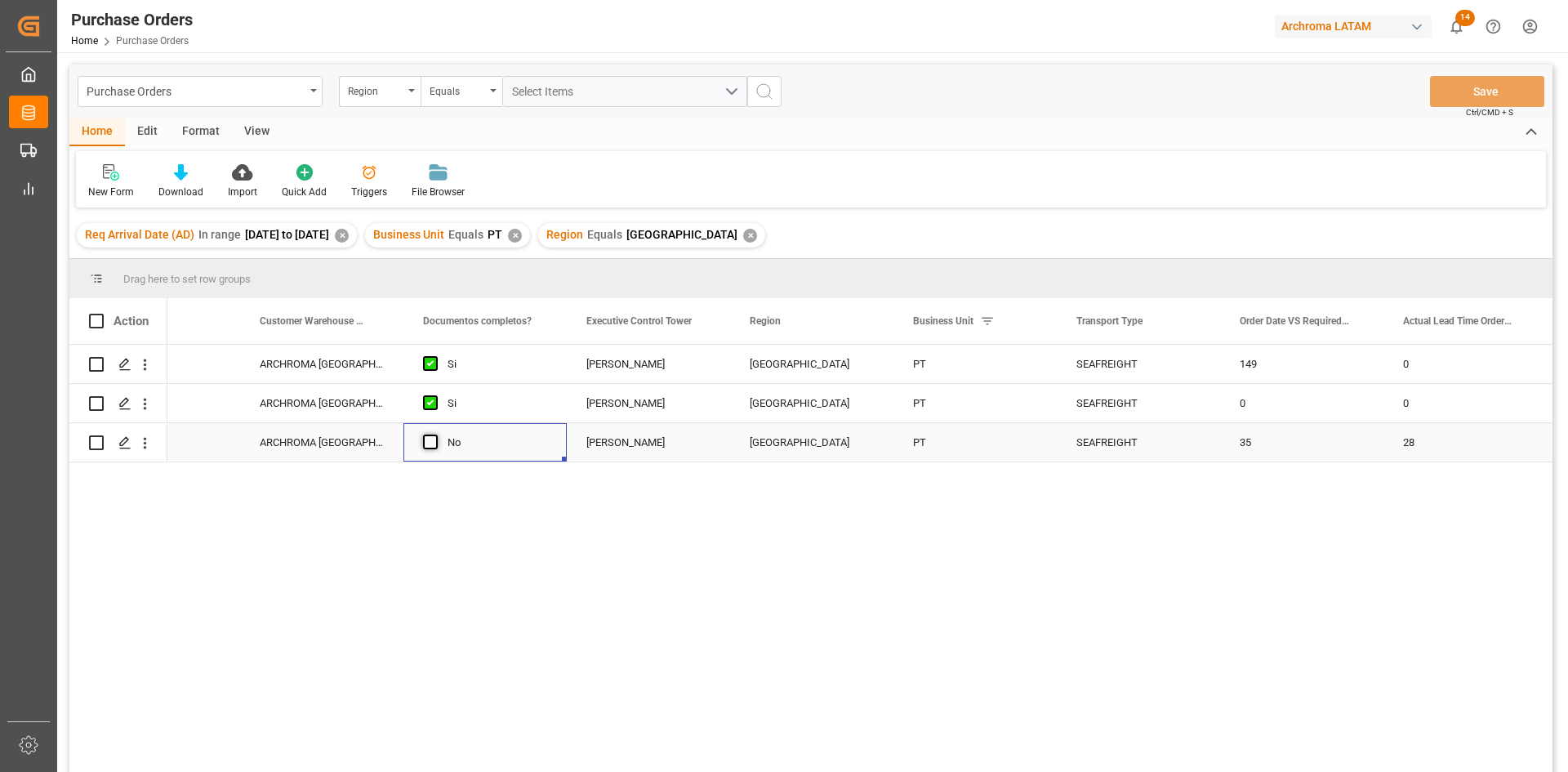
click at [434, 442] on span "Press SPACE to select this row." at bounding box center [430, 441] width 14 height 14
click at [436, 435] on input "Press SPACE to select this row." at bounding box center [436, 435] width 0 height 0
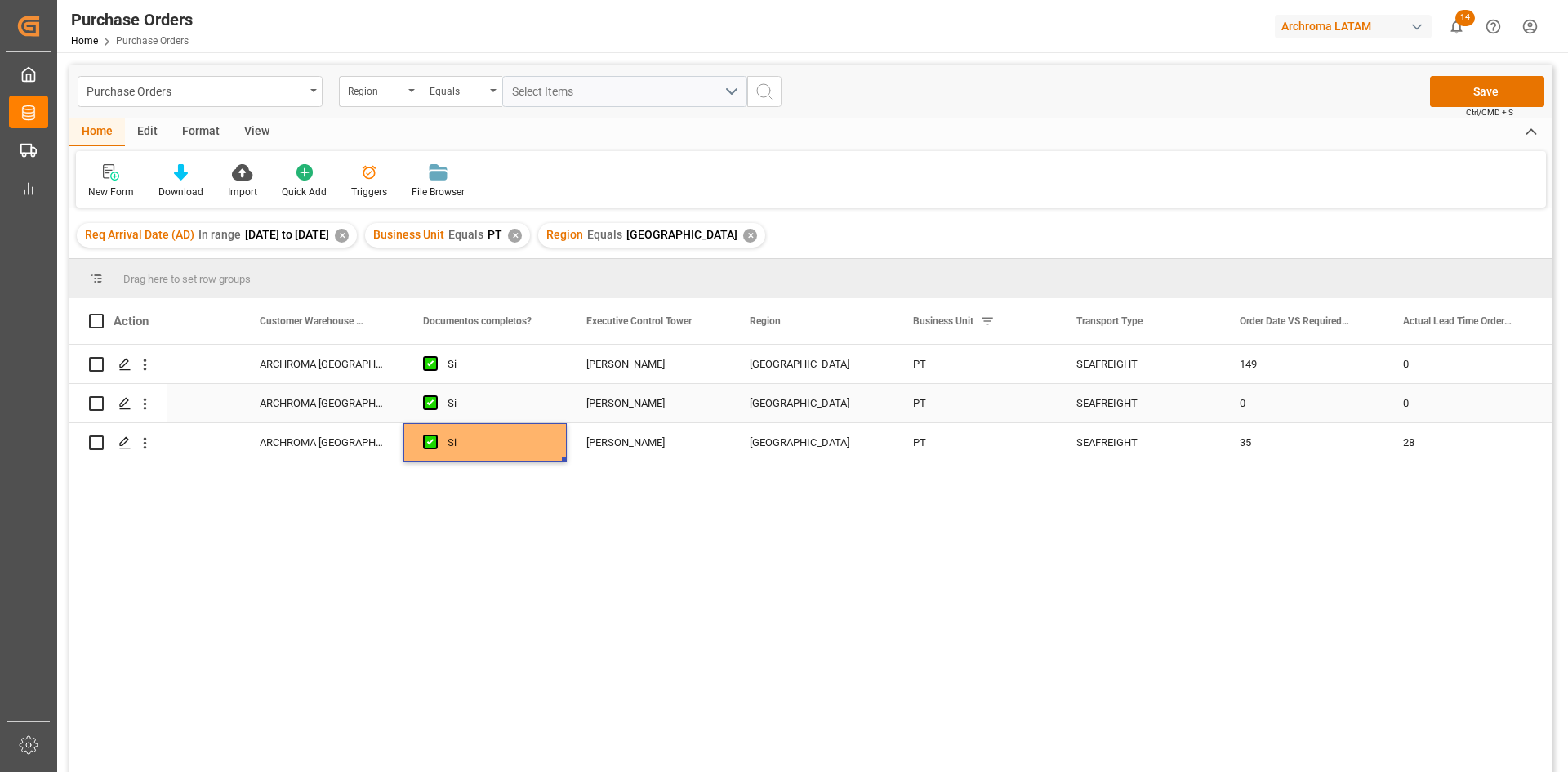
click at [790, 408] on div "HONDURAS" at bounding box center [812, 403] width 124 height 37
click at [1502, 90] on button "Save" at bounding box center [1487, 91] width 114 height 31
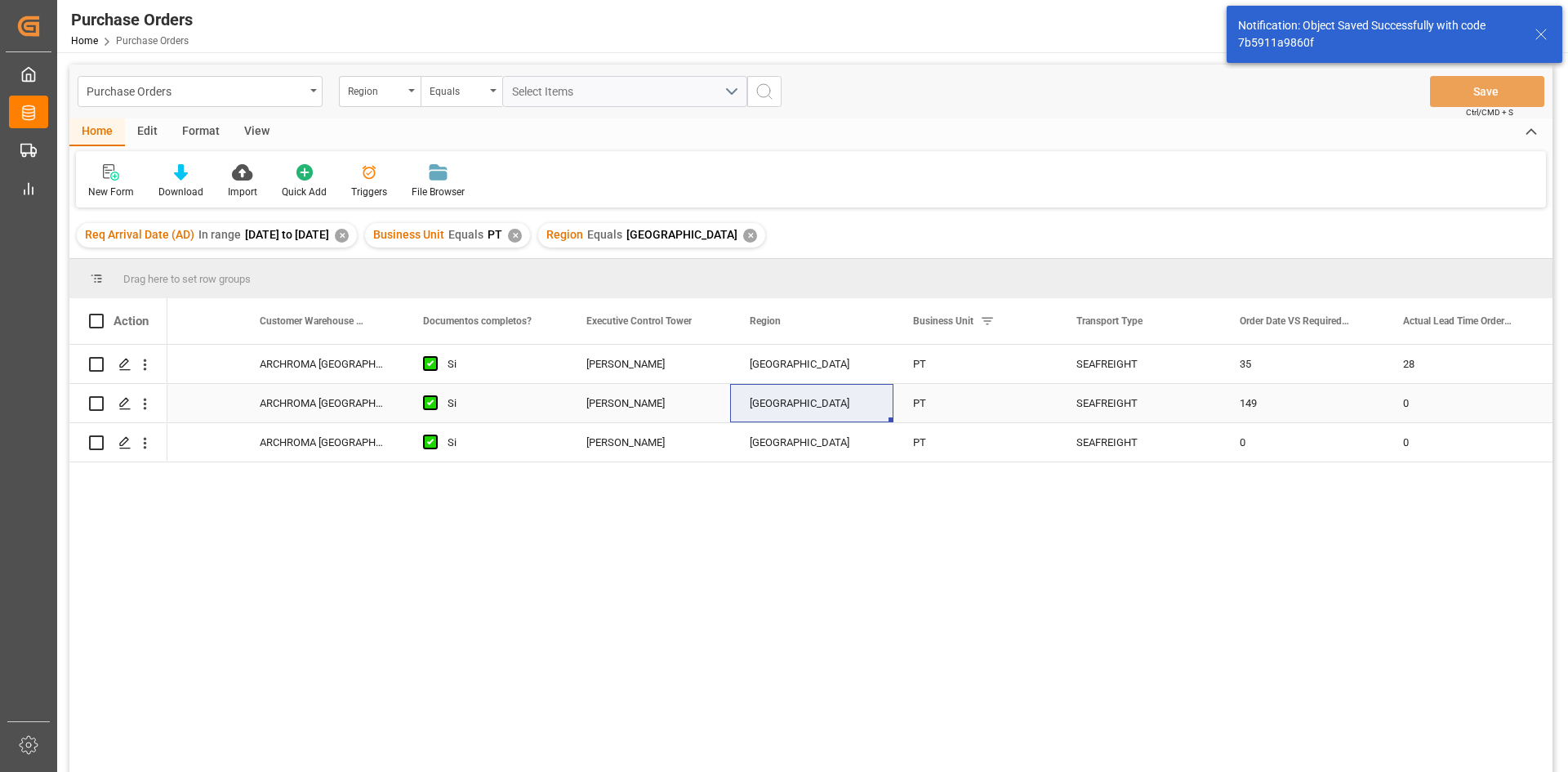
click at [1287, 404] on div "149" at bounding box center [1301, 403] width 163 height 38
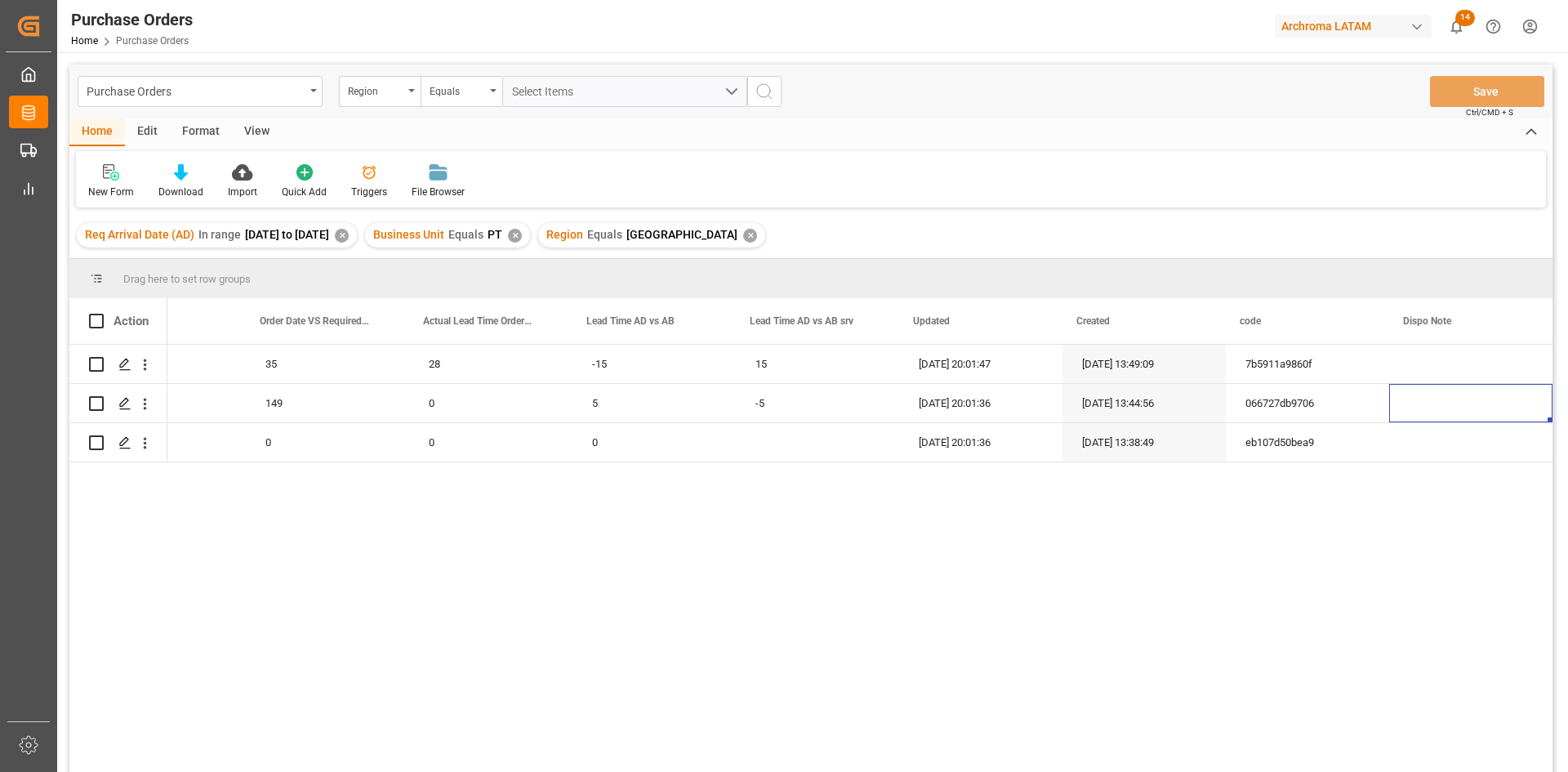
click at [745, 237] on div "✕" at bounding box center [750, 235] width 14 height 14
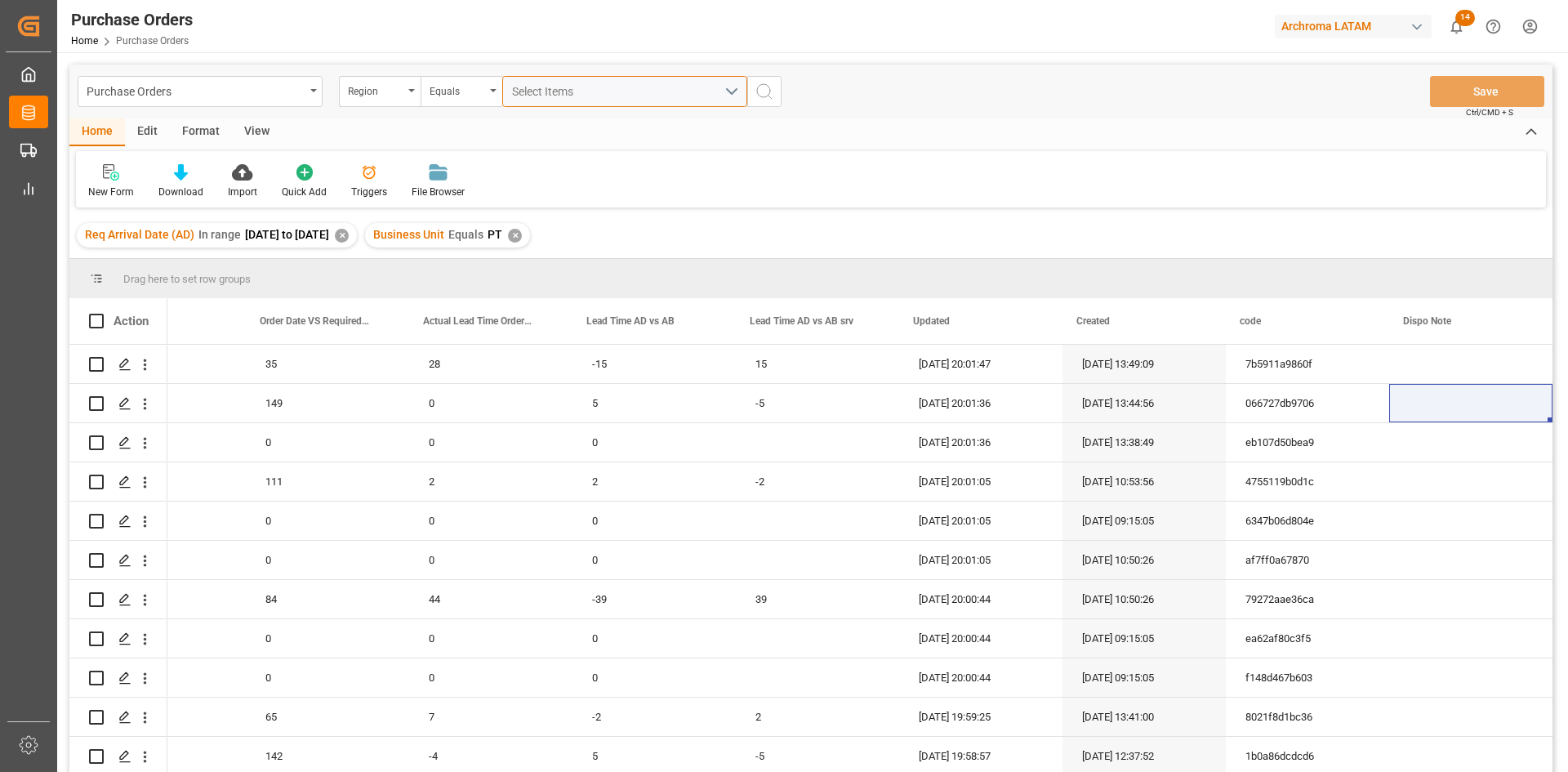
click at [734, 92] on button "Select Items" at bounding box center [624, 91] width 245 height 31
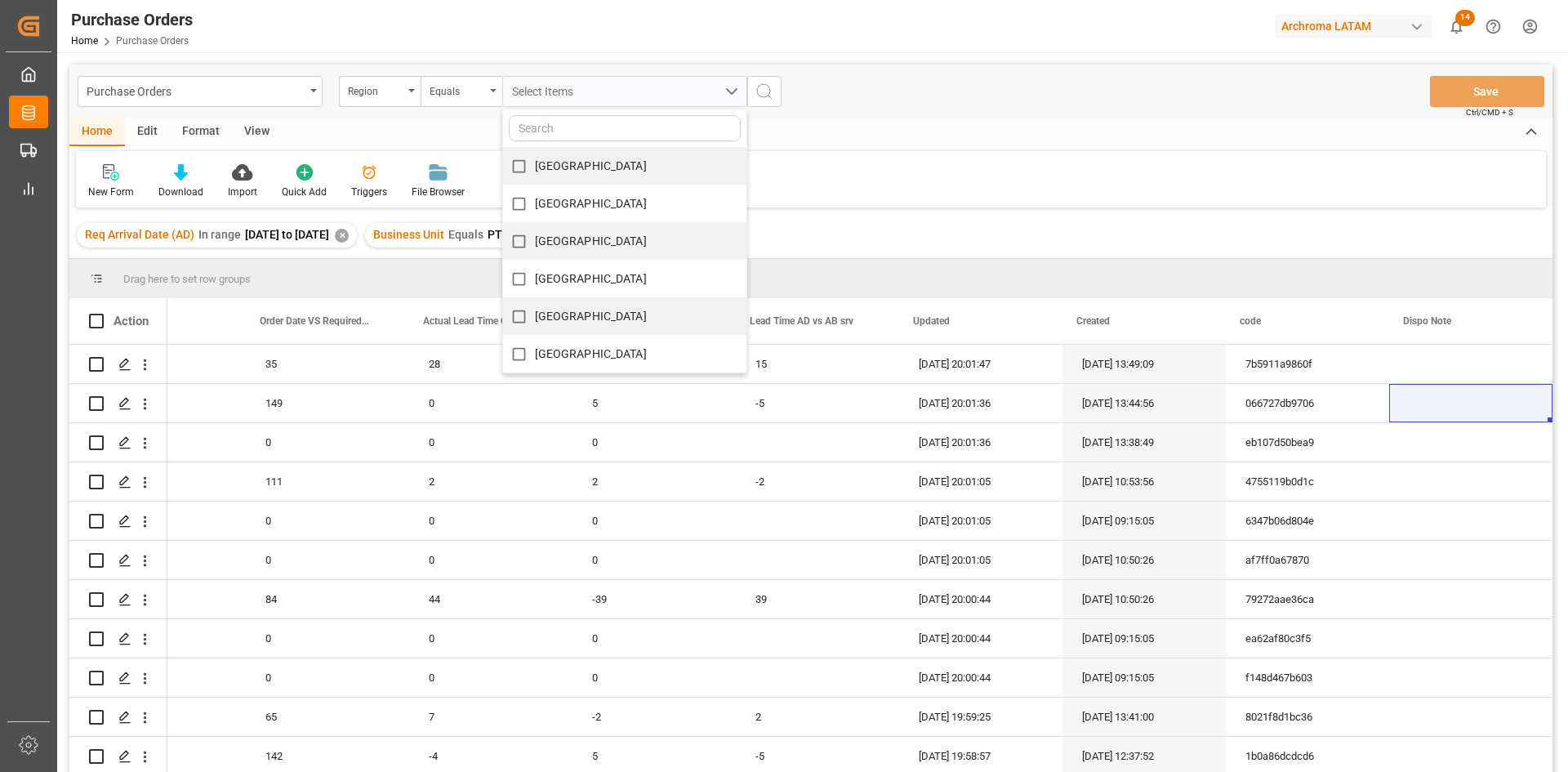
click at [578, 282] on span "COLOMBIA" at bounding box center [590, 278] width 112 height 13
click at [535, 282] on input "COLOMBIA" at bounding box center [519, 278] width 31 height 31
checkbox input "true"
click at [767, 91] on icon "search button" at bounding box center [764, 91] width 20 height 20
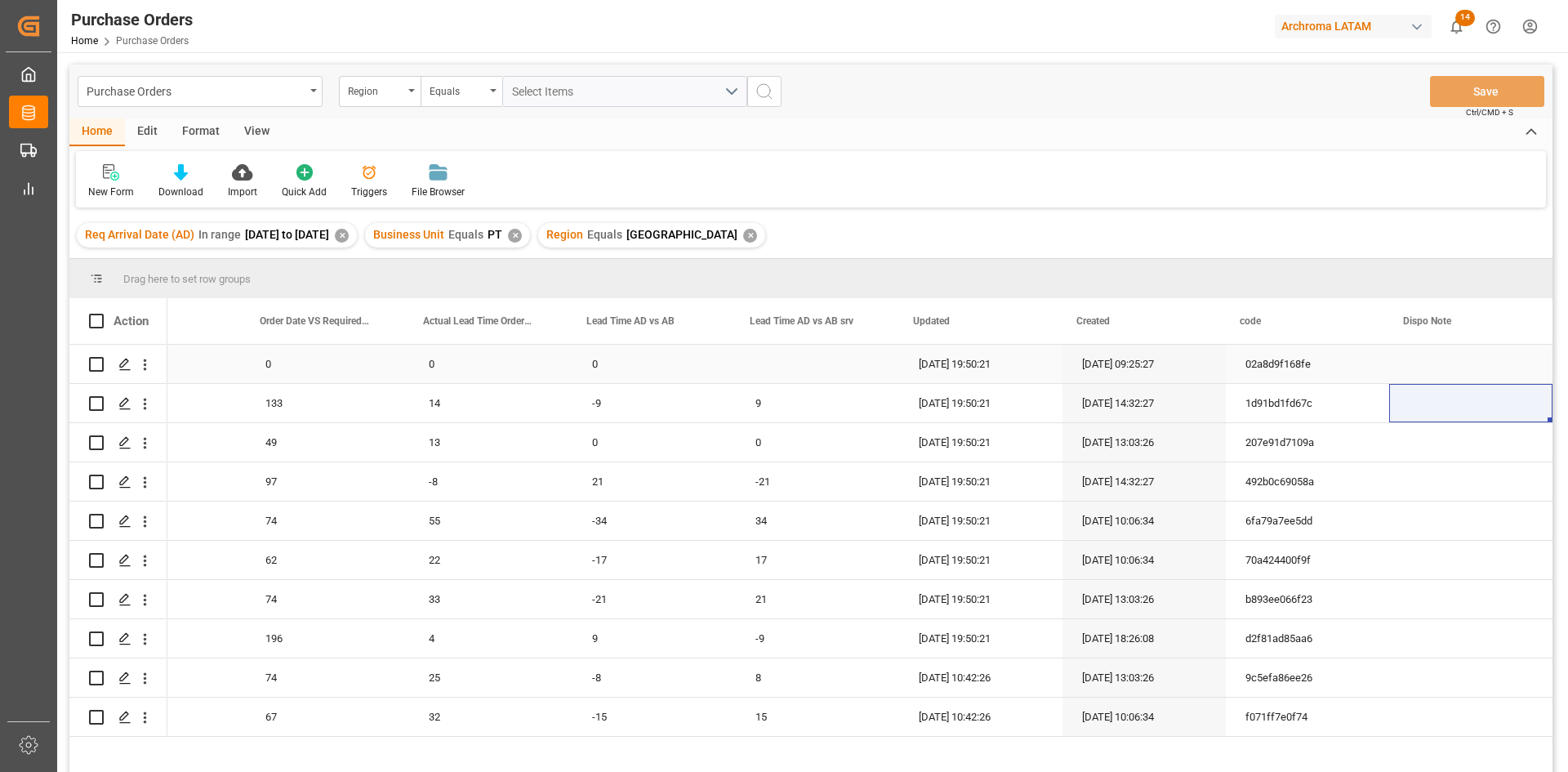
click at [825, 376] on div "Press SPACE to select this row." at bounding box center [817, 364] width 163 height 38
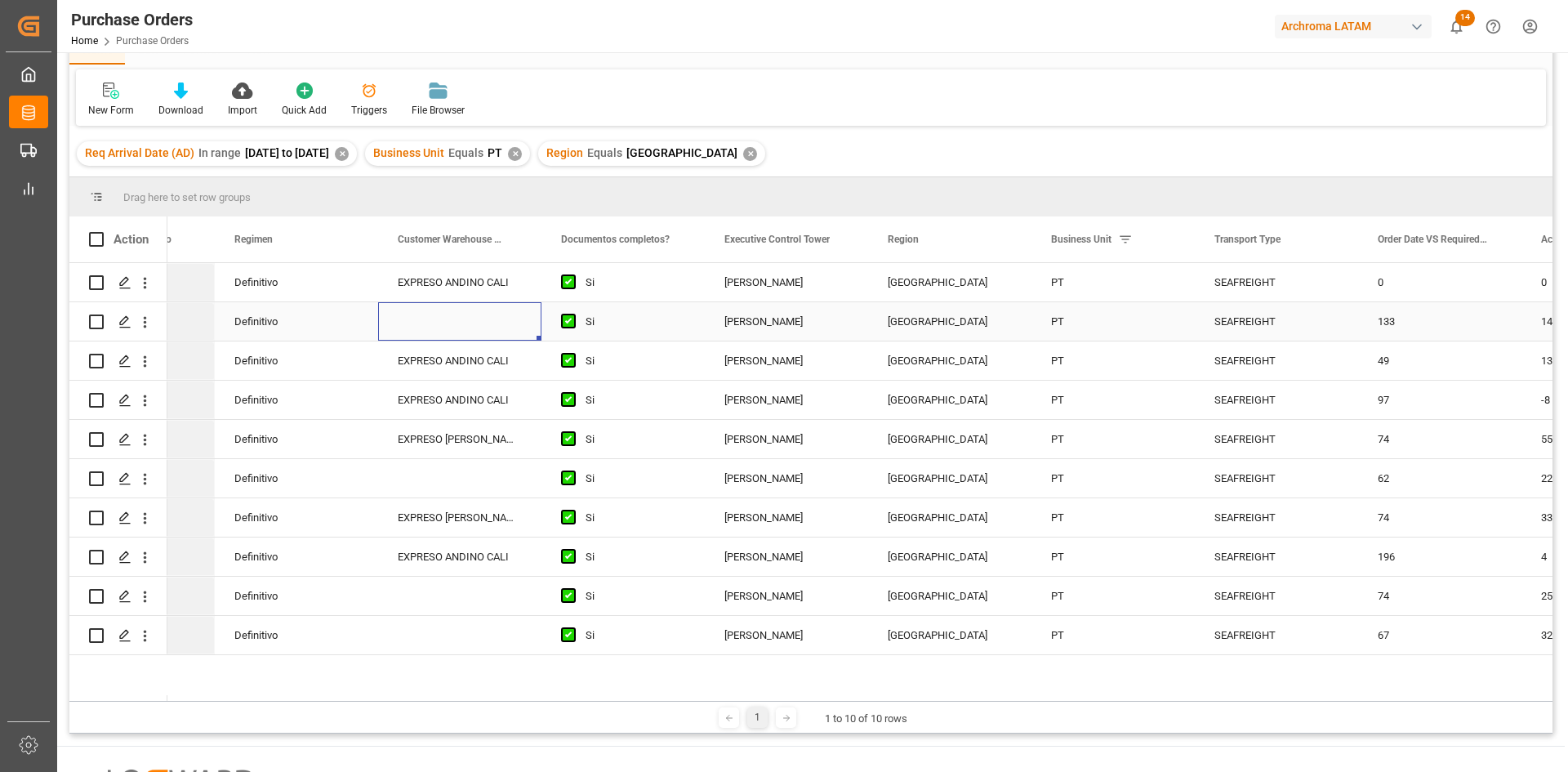
click at [464, 323] on div "Press SPACE to select this row." at bounding box center [459, 321] width 163 height 38
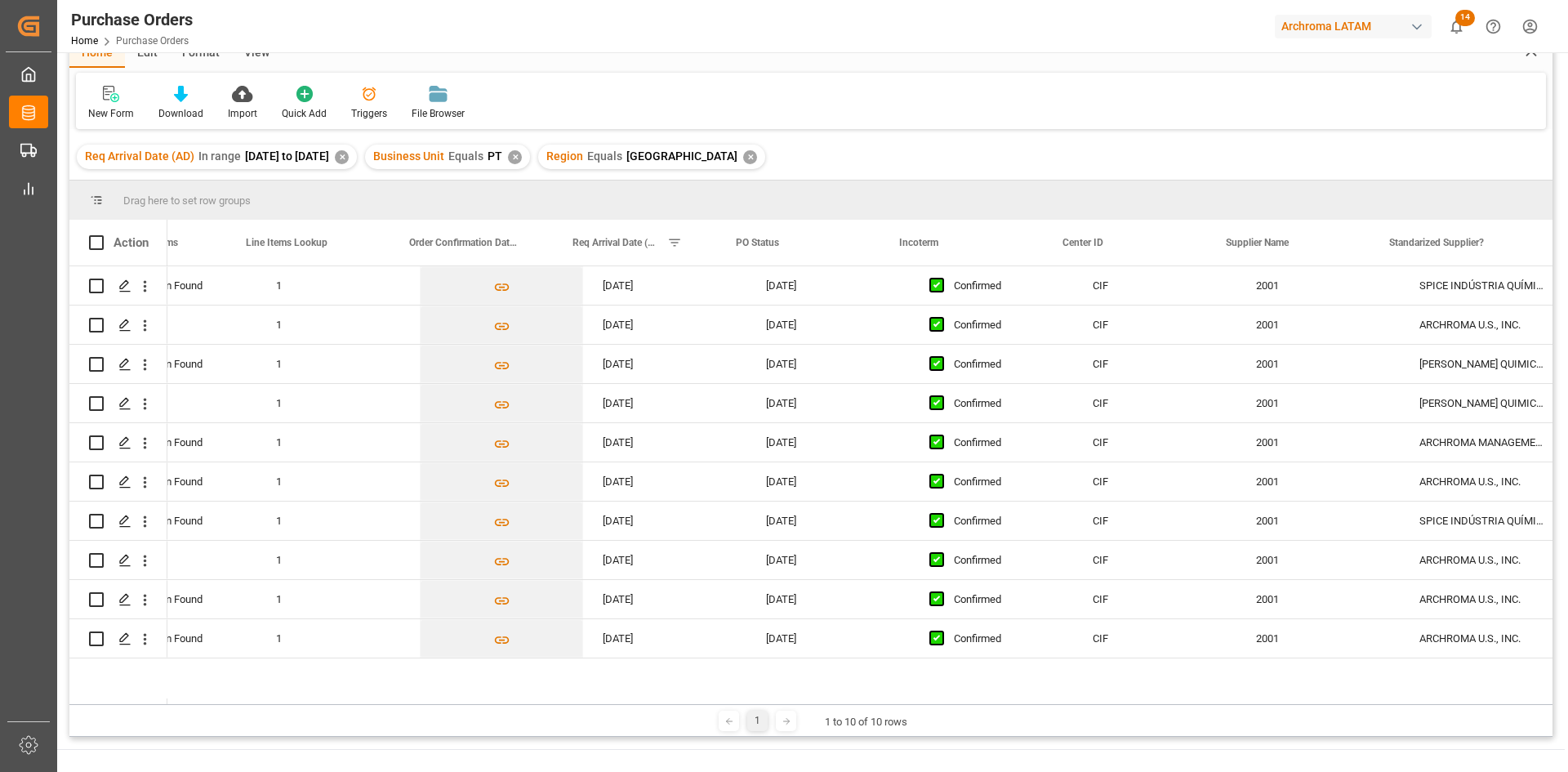
scroll to position [0, 989]
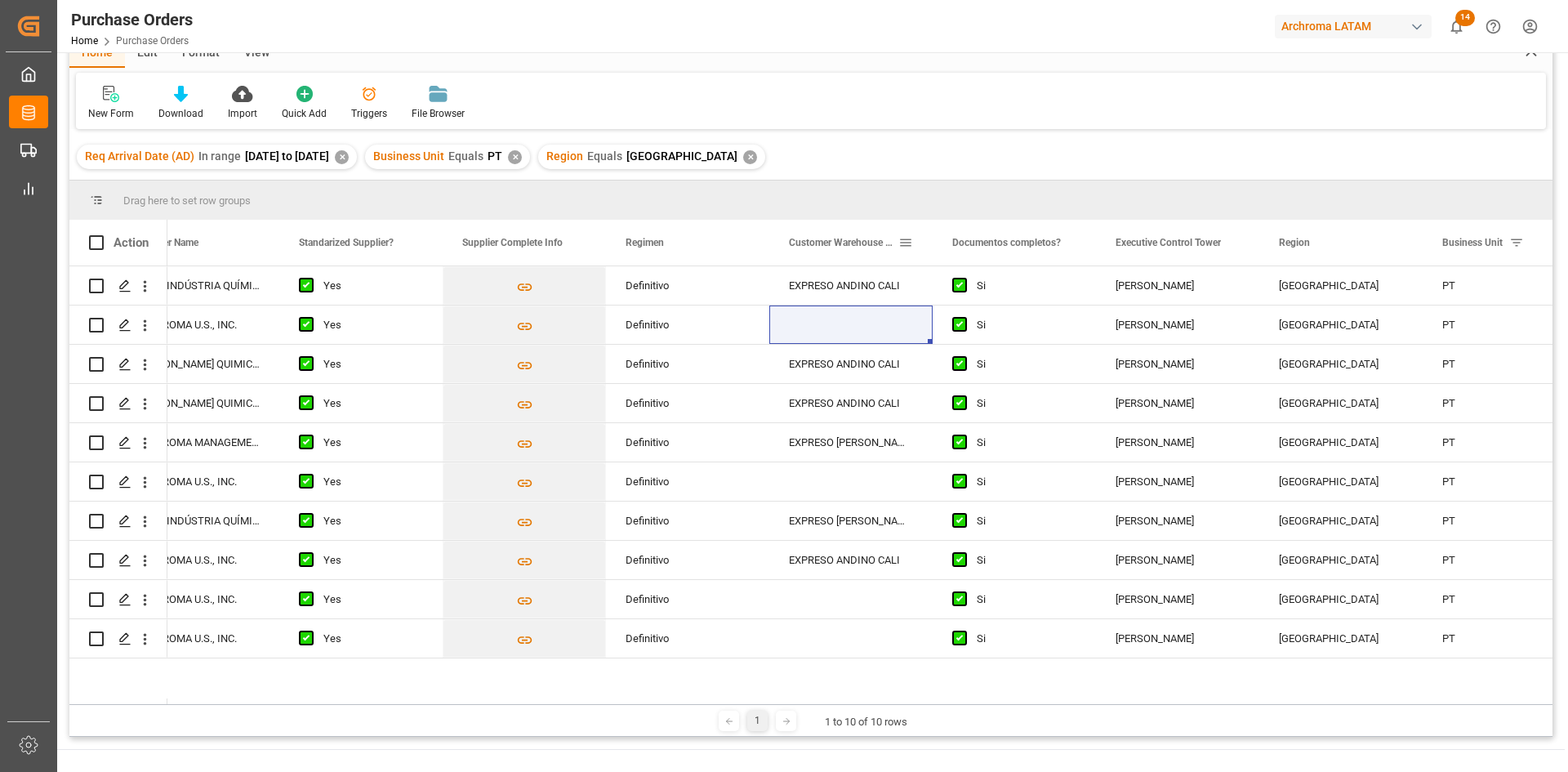
click at [907, 243] on span at bounding box center [906, 242] width 14 height 14
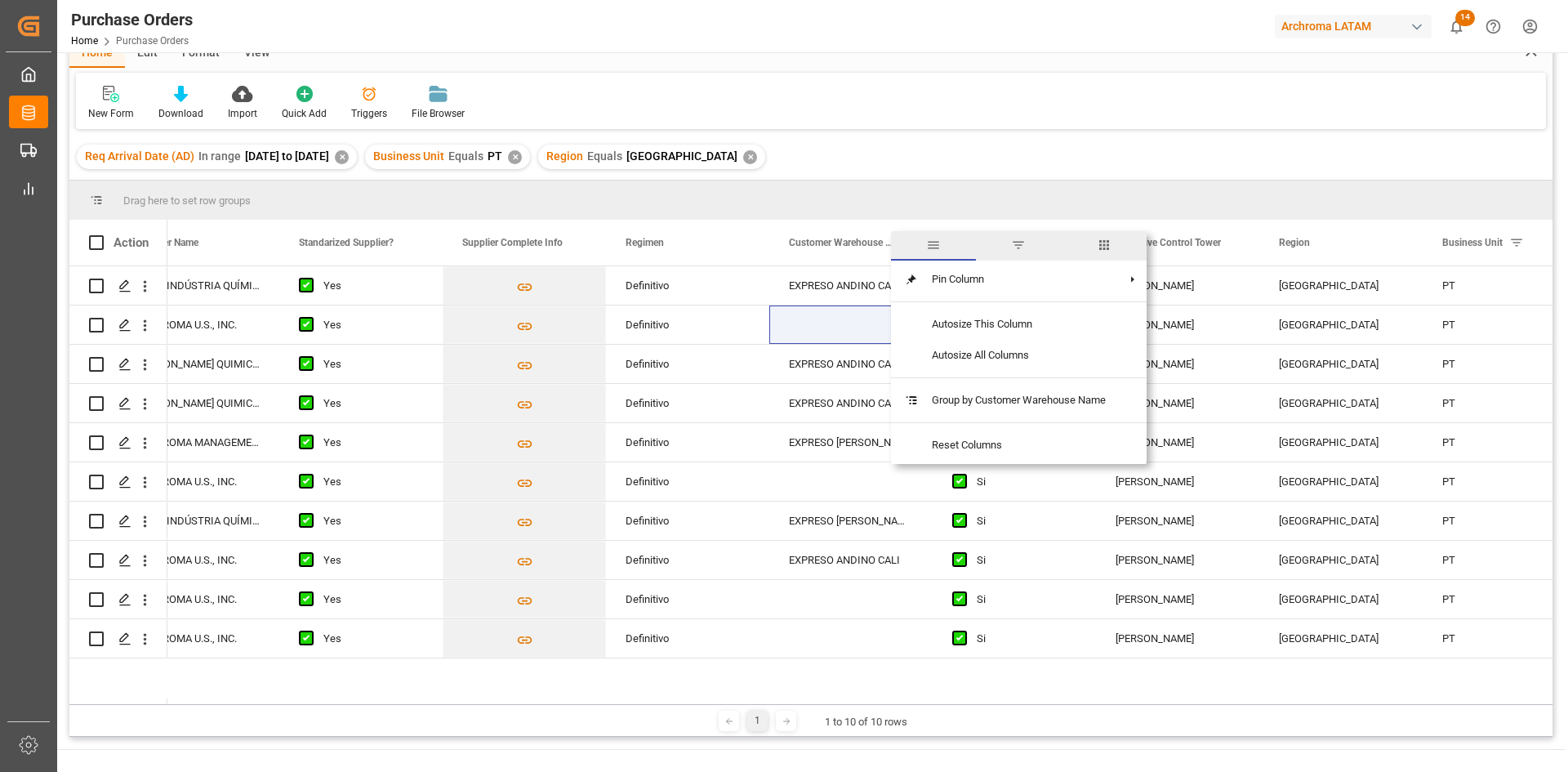
click at [1019, 247] on span "filter" at bounding box center [1018, 244] width 14 height 14
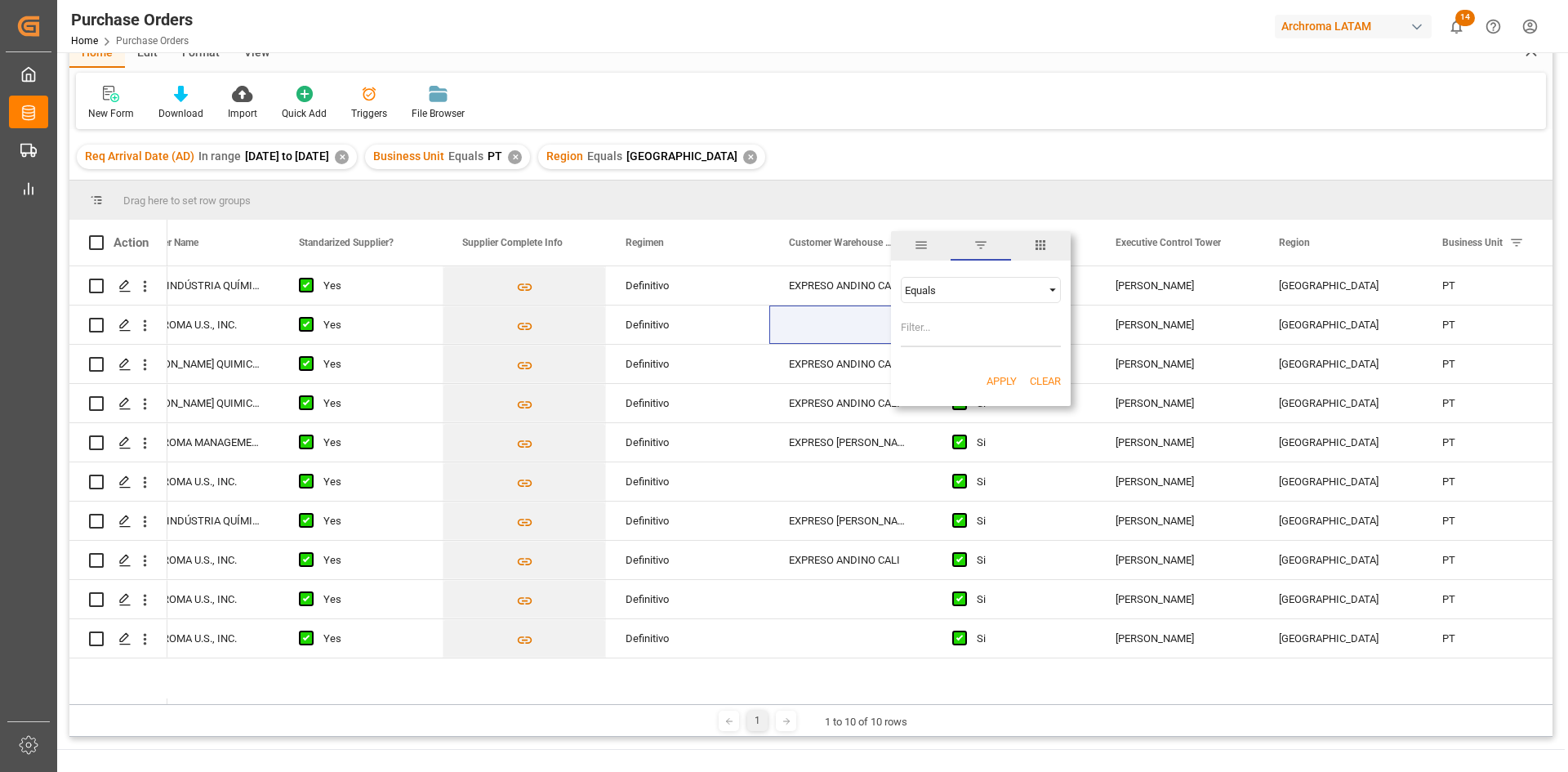
click at [1000, 377] on button "Apply" at bounding box center [1002, 381] width 31 height 16
click at [906, 239] on span at bounding box center [906, 242] width 14 height 14
click at [1049, 291] on span "Filtering operator" at bounding box center [1052, 289] width 14 height 14
click at [954, 374] on div "Contains" at bounding box center [981, 368] width 160 height 26
click at [956, 325] on input "Filter Value" at bounding box center [981, 331] width 160 height 32
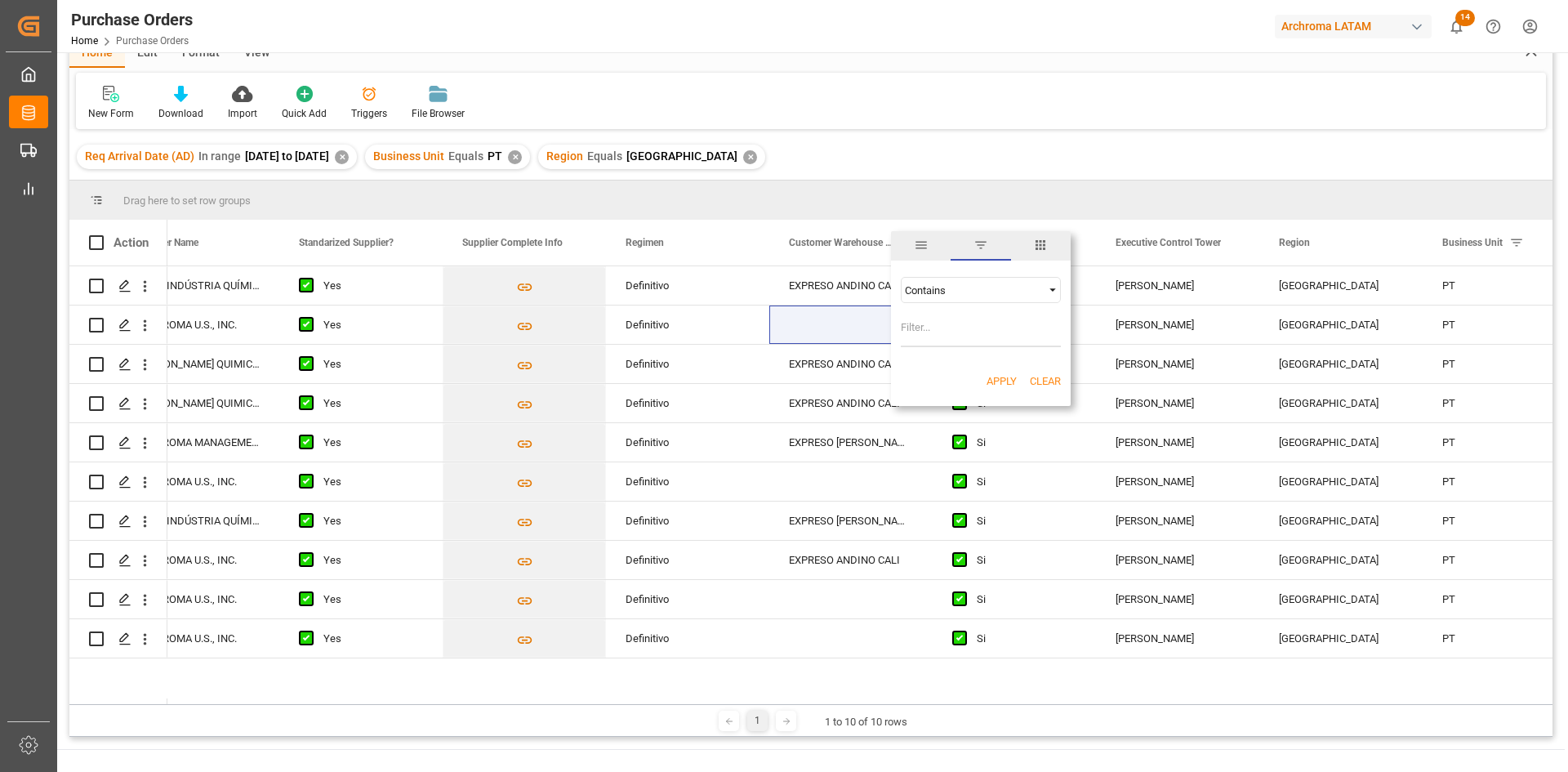
click at [997, 334] on input "Filter Value" at bounding box center [981, 331] width 160 height 32
click at [1038, 240] on span "columns" at bounding box center [1040, 244] width 14 height 14
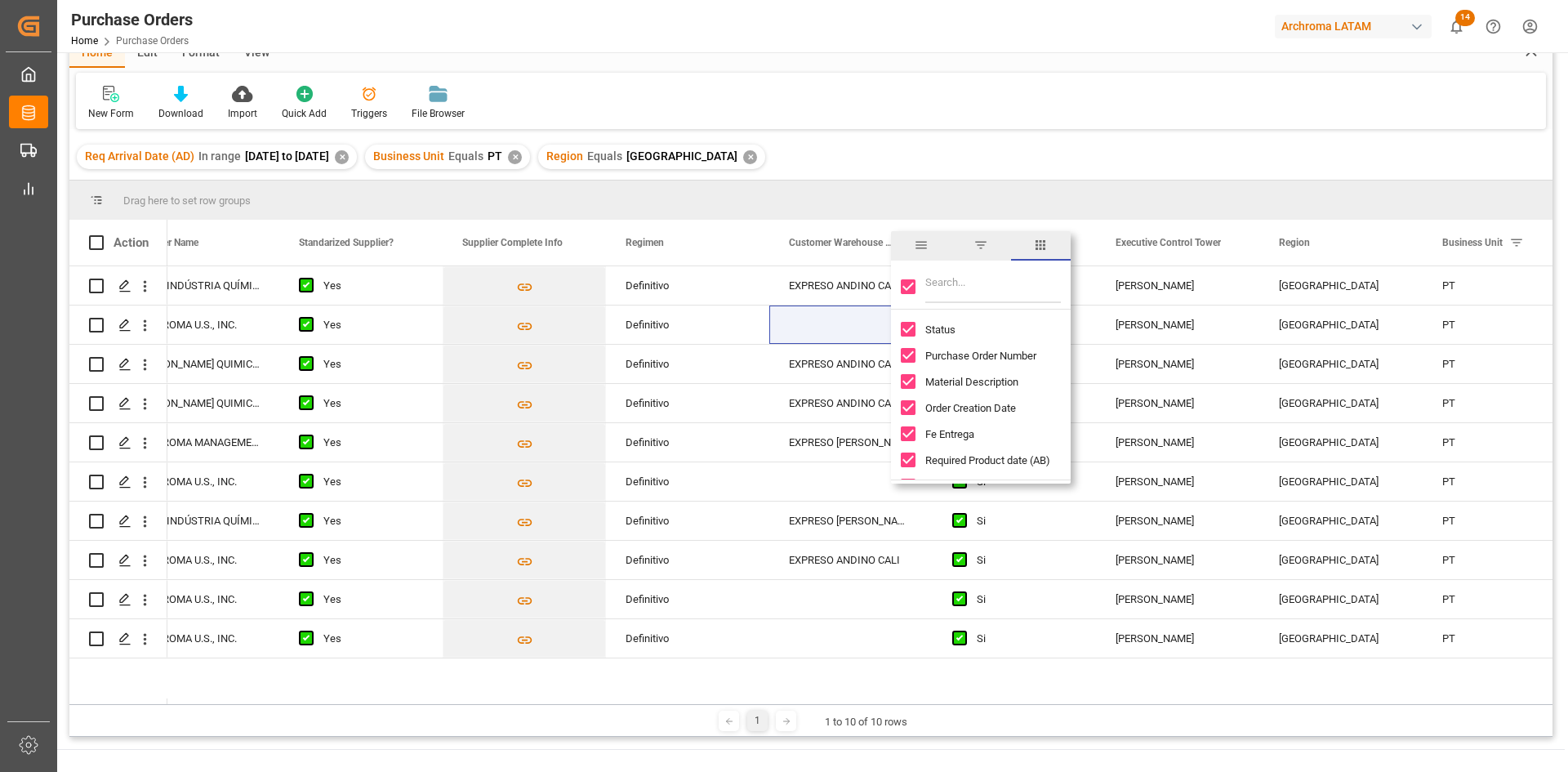
click at [985, 250] on span "filter" at bounding box center [980, 244] width 14 height 14
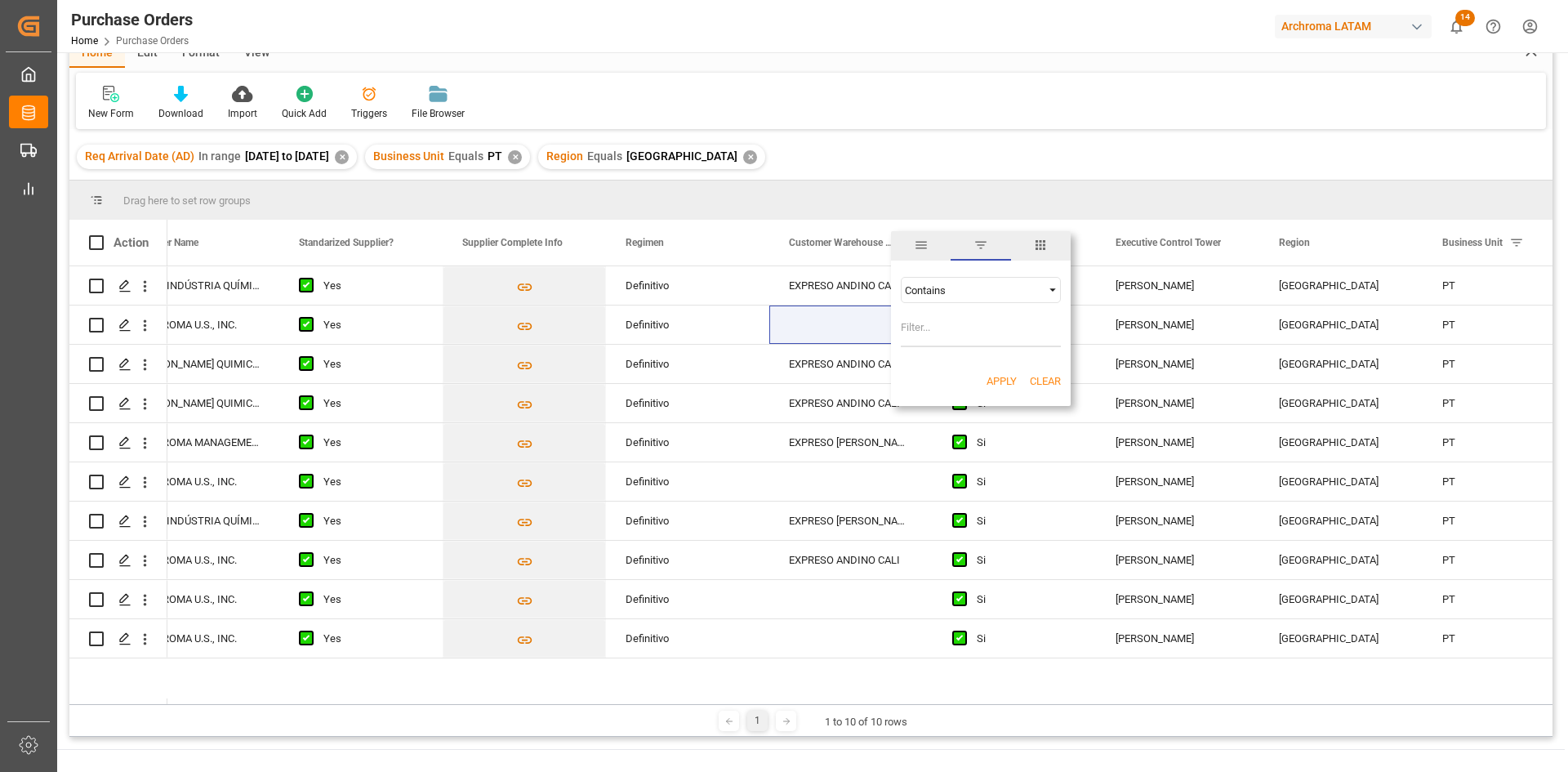
click at [1036, 281] on div "Contains" at bounding box center [981, 289] width 160 height 26
click at [959, 316] on div "Equals" at bounding box center [981, 315] width 160 height 26
click at [916, 244] on span "general" at bounding box center [921, 244] width 14 height 14
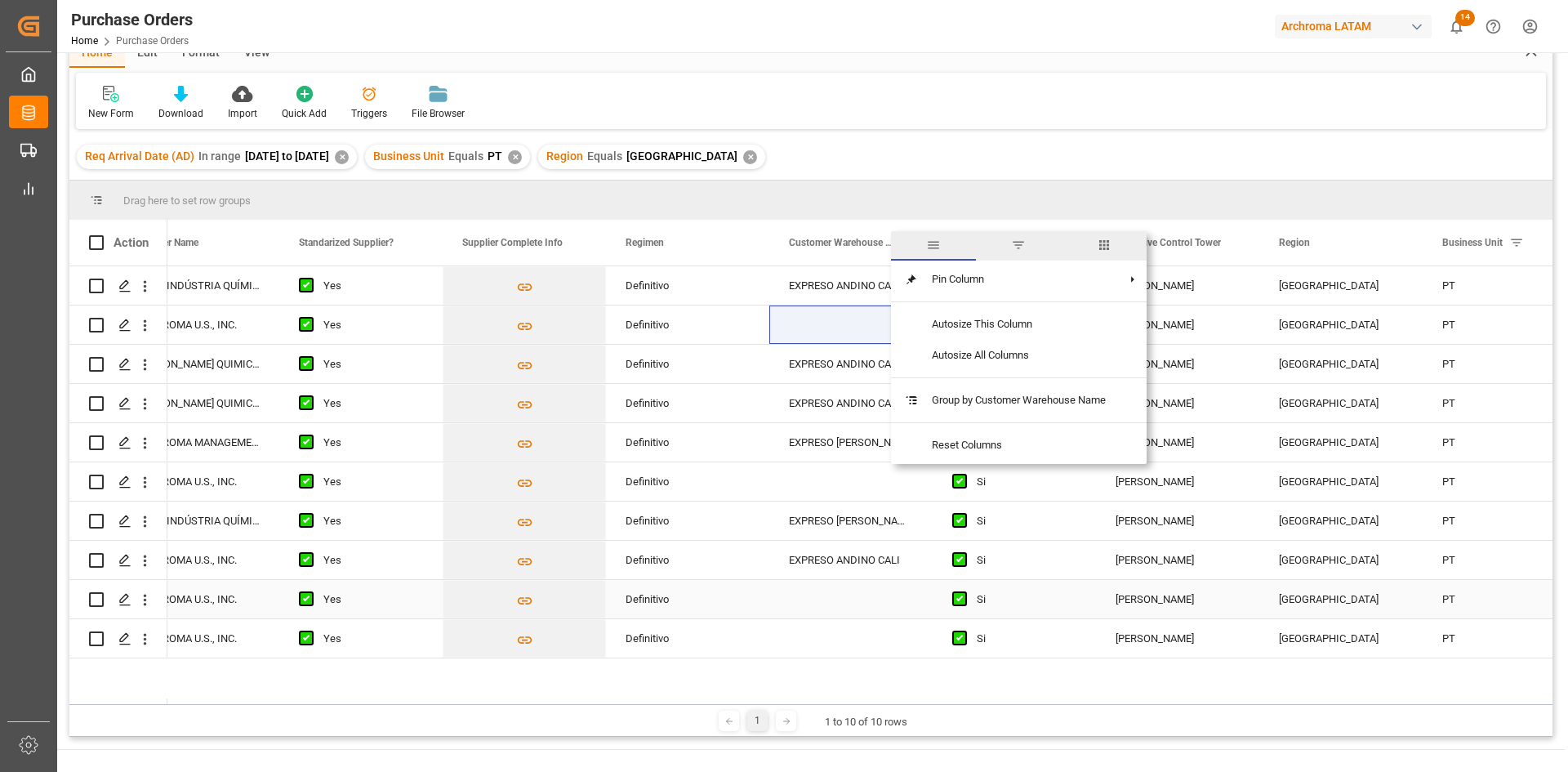
click at [799, 586] on div "Press SPACE to select this row." at bounding box center [850, 599] width 163 height 38
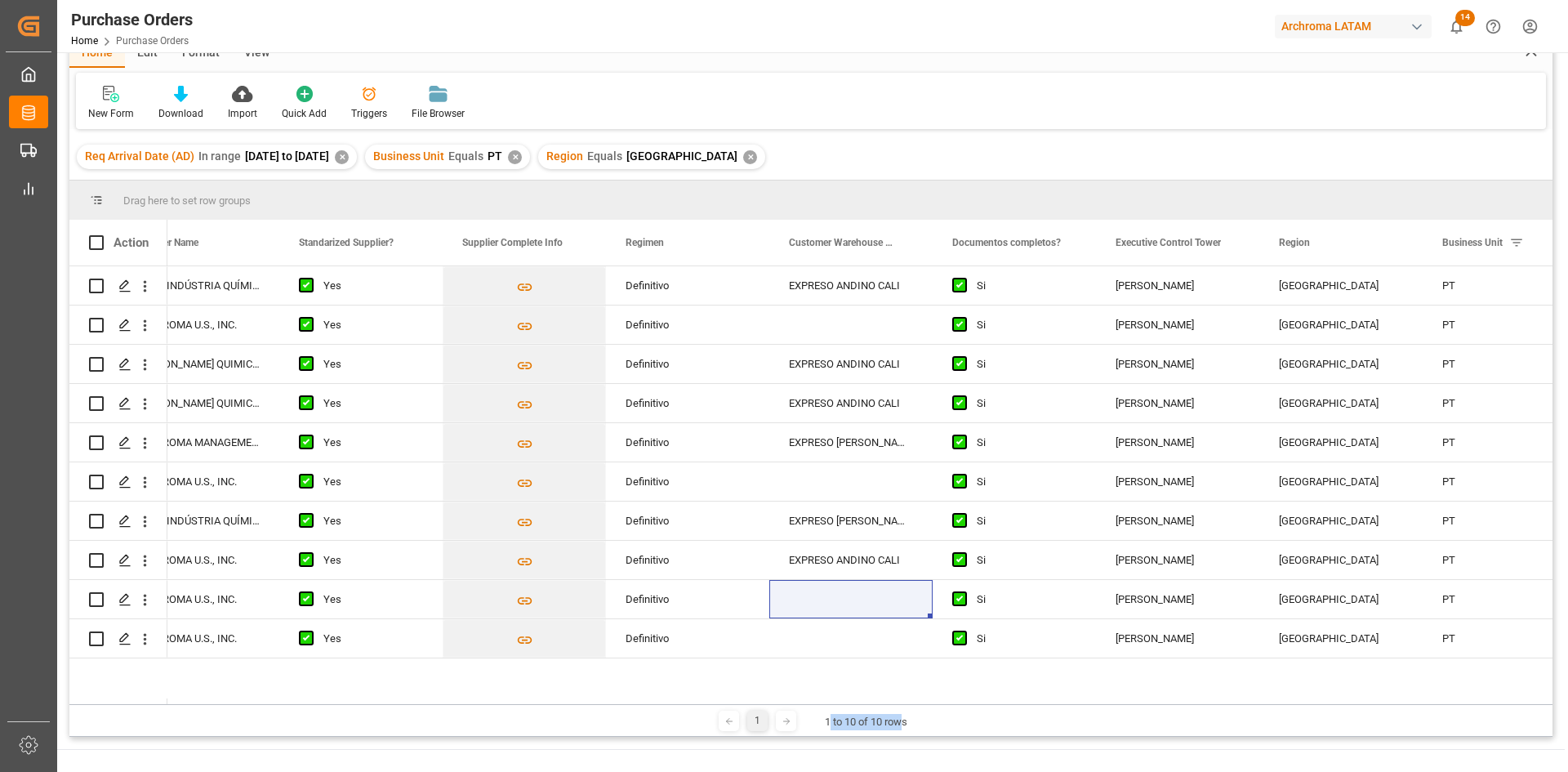
drag, startPoint x: 904, startPoint y: 704, endPoint x: 827, endPoint y: 704, distance: 77.0
click at [827, 704] on div "1 1 to 10 of 10 rows" at bounding box center [811, 721] width 1483 height 32
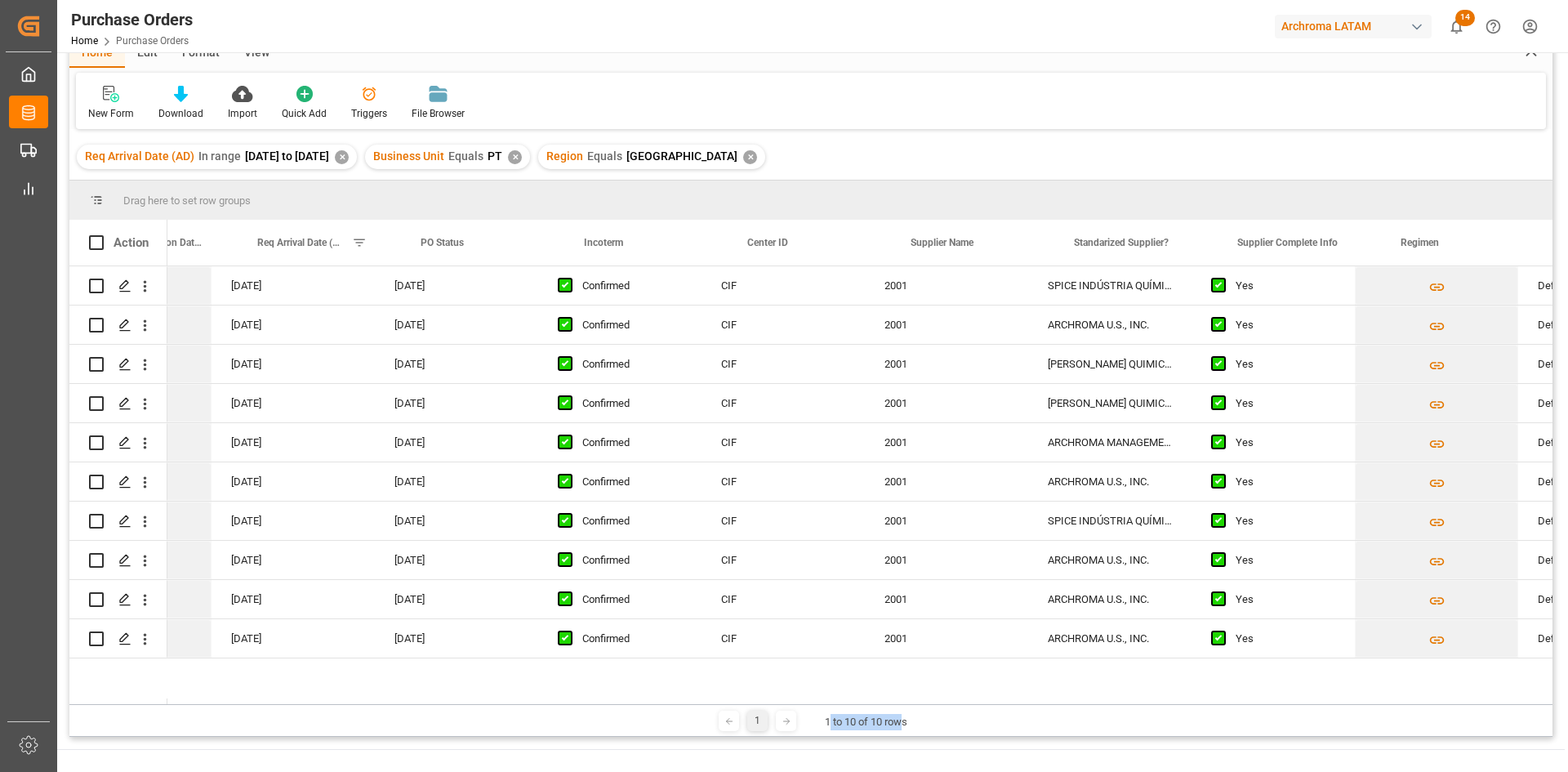
scroll to position [0, 1955]
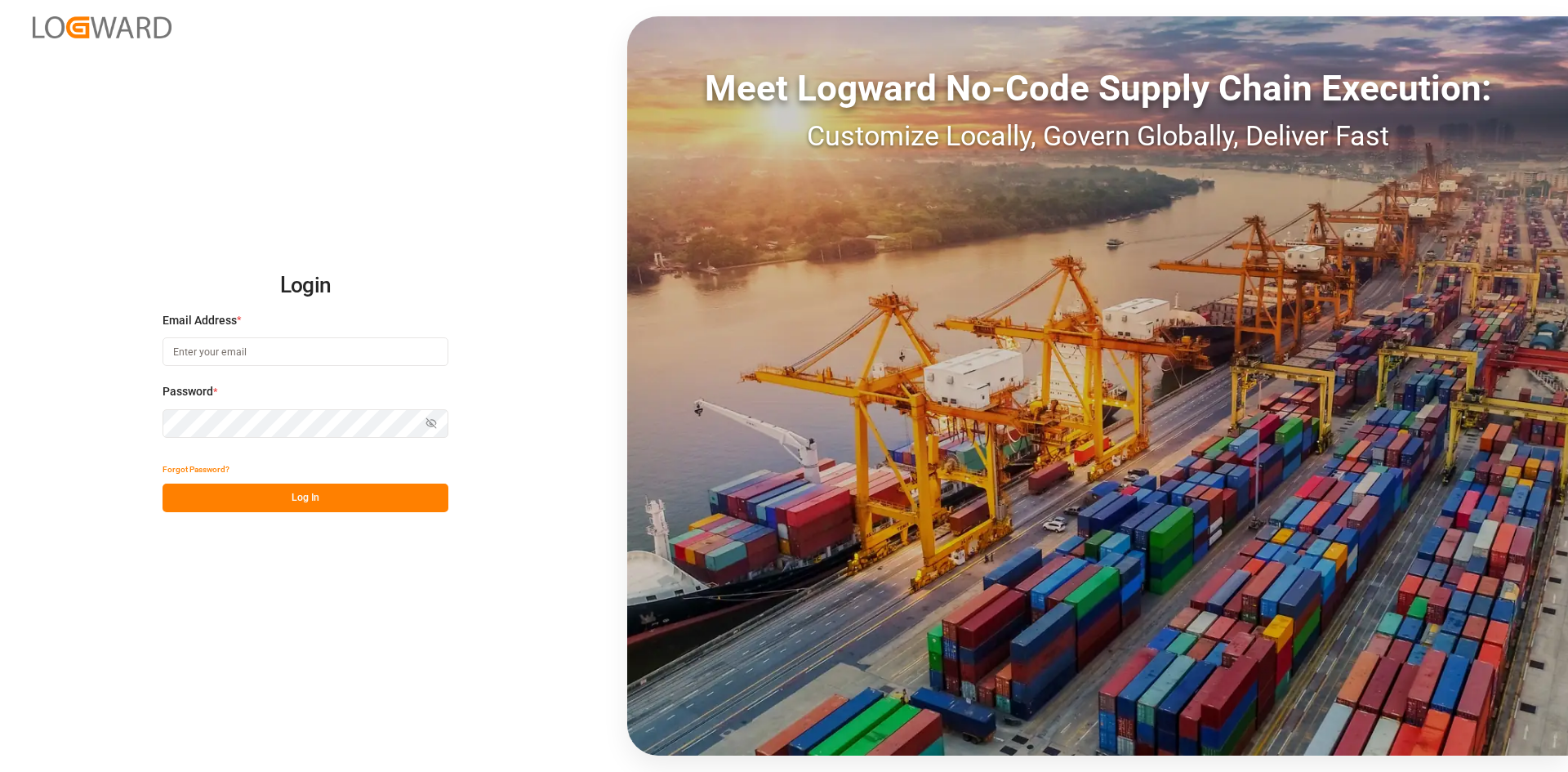
type input "[PERSON_NAME][EMAIL_ADDRESS][PERSON_NAME][DOMAIN_NAME]"
click at [299, 496] on button "Log In" at bounding box center [306, 498] width 286 height 29
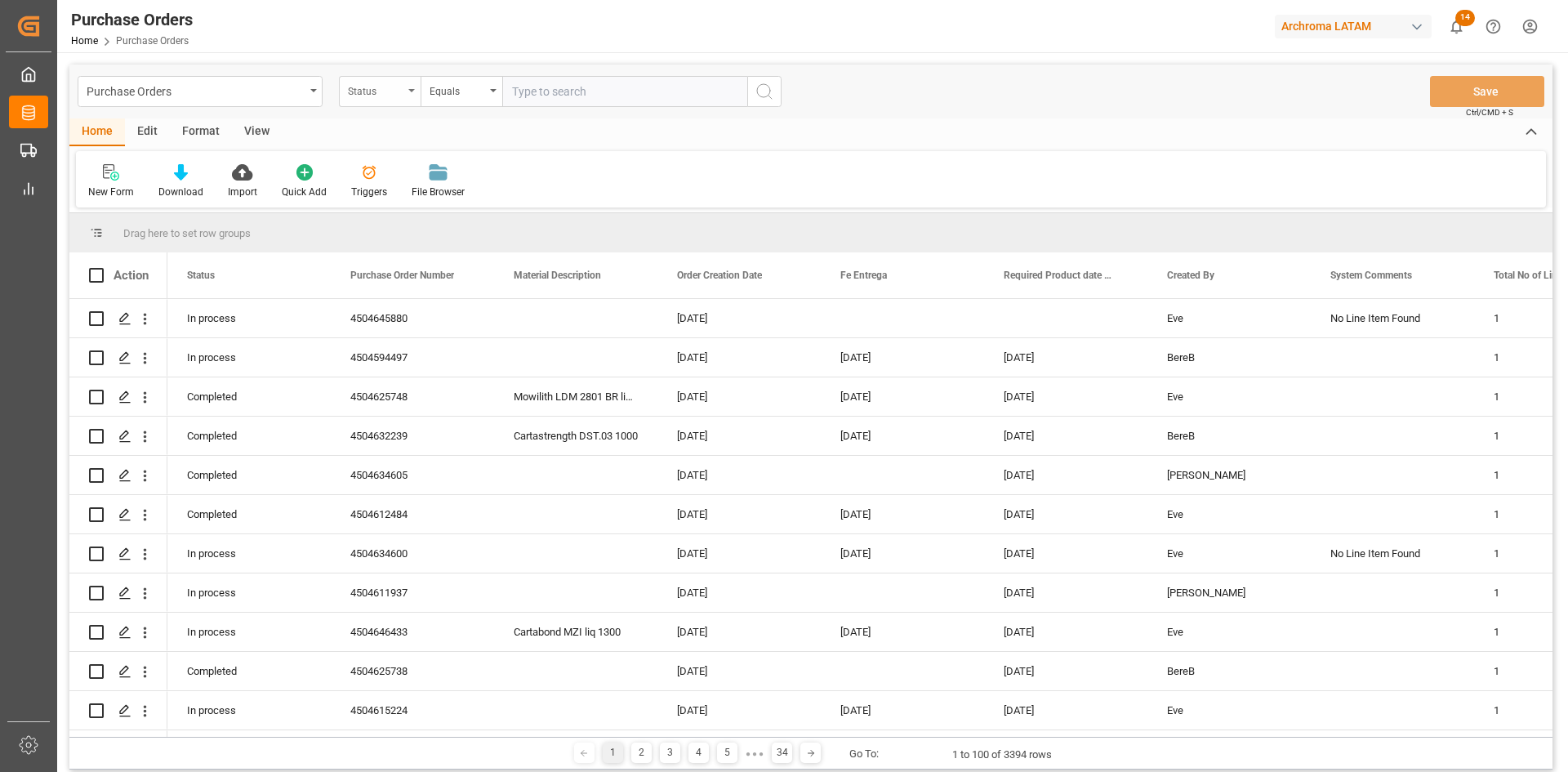
click at [398, 88] on div "Status" at bounding box center [376, 90] width 55 height 19
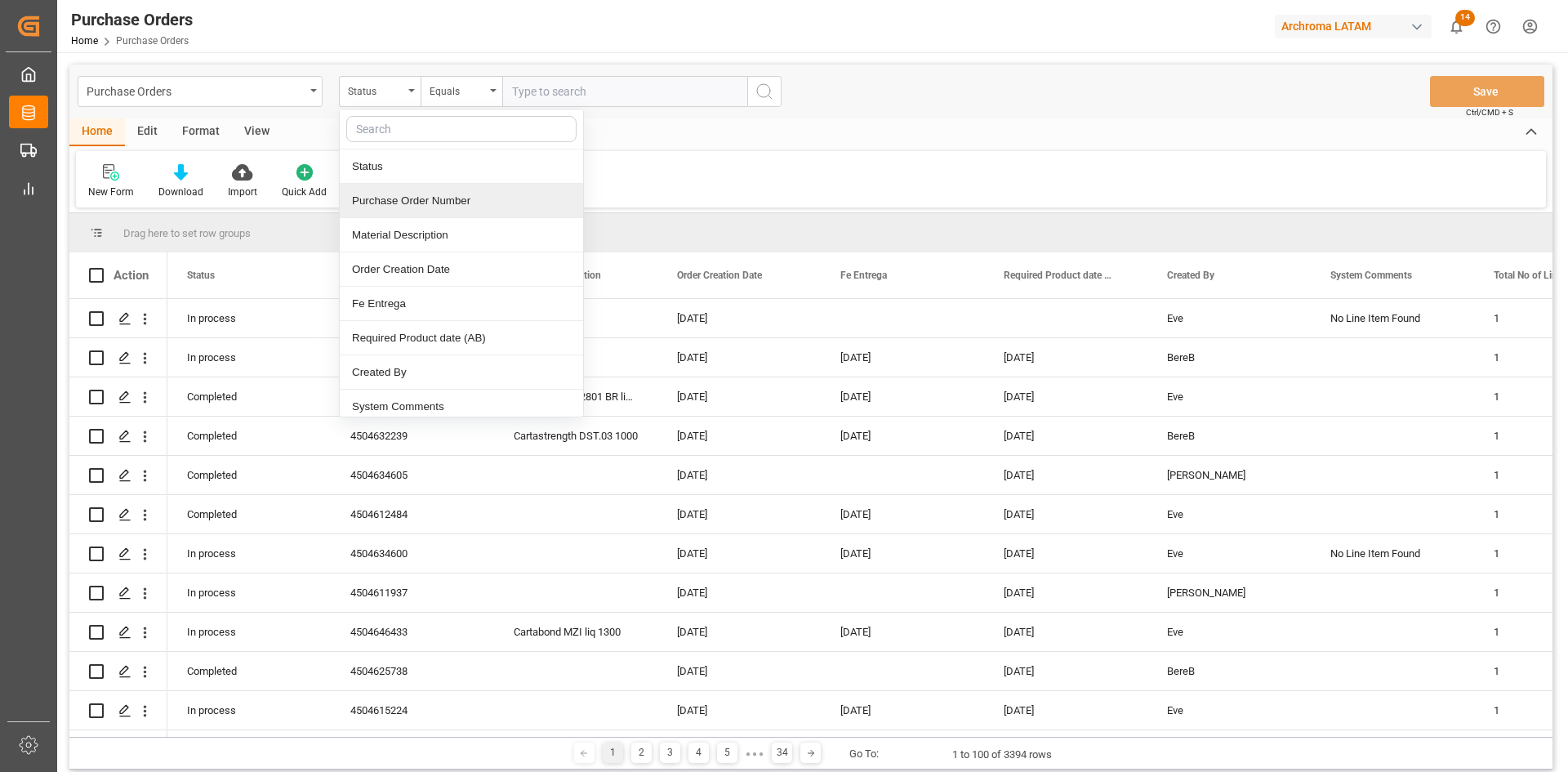
click at [431, 196] on div "Purchase Order Number" at bounding box center [460, 201] width 243 height 34
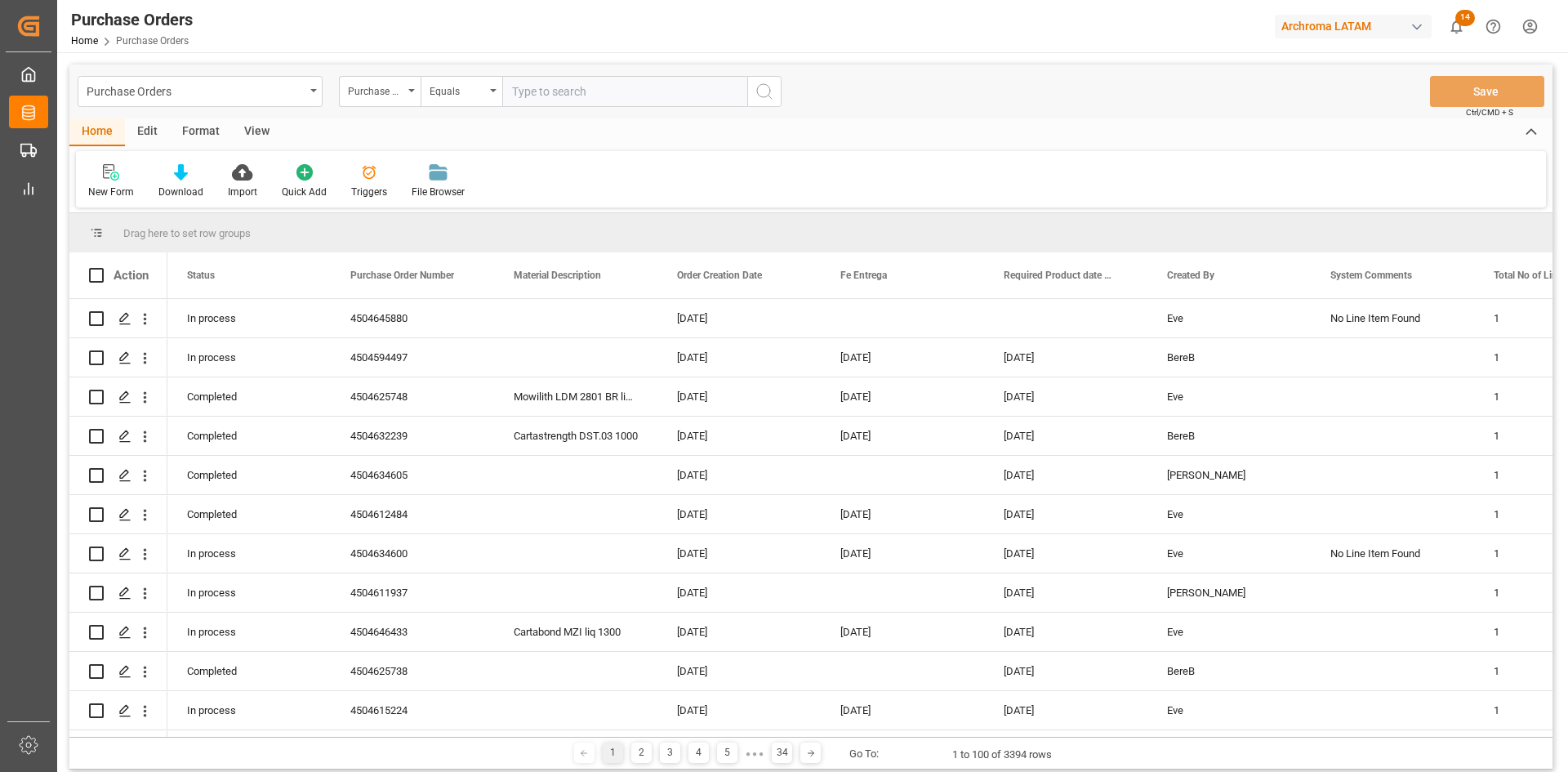
click at [556, 95] on input "text" at bounding box center [624, 91] width 245 height 31
paste input "4504638435"
type input "4504638435"
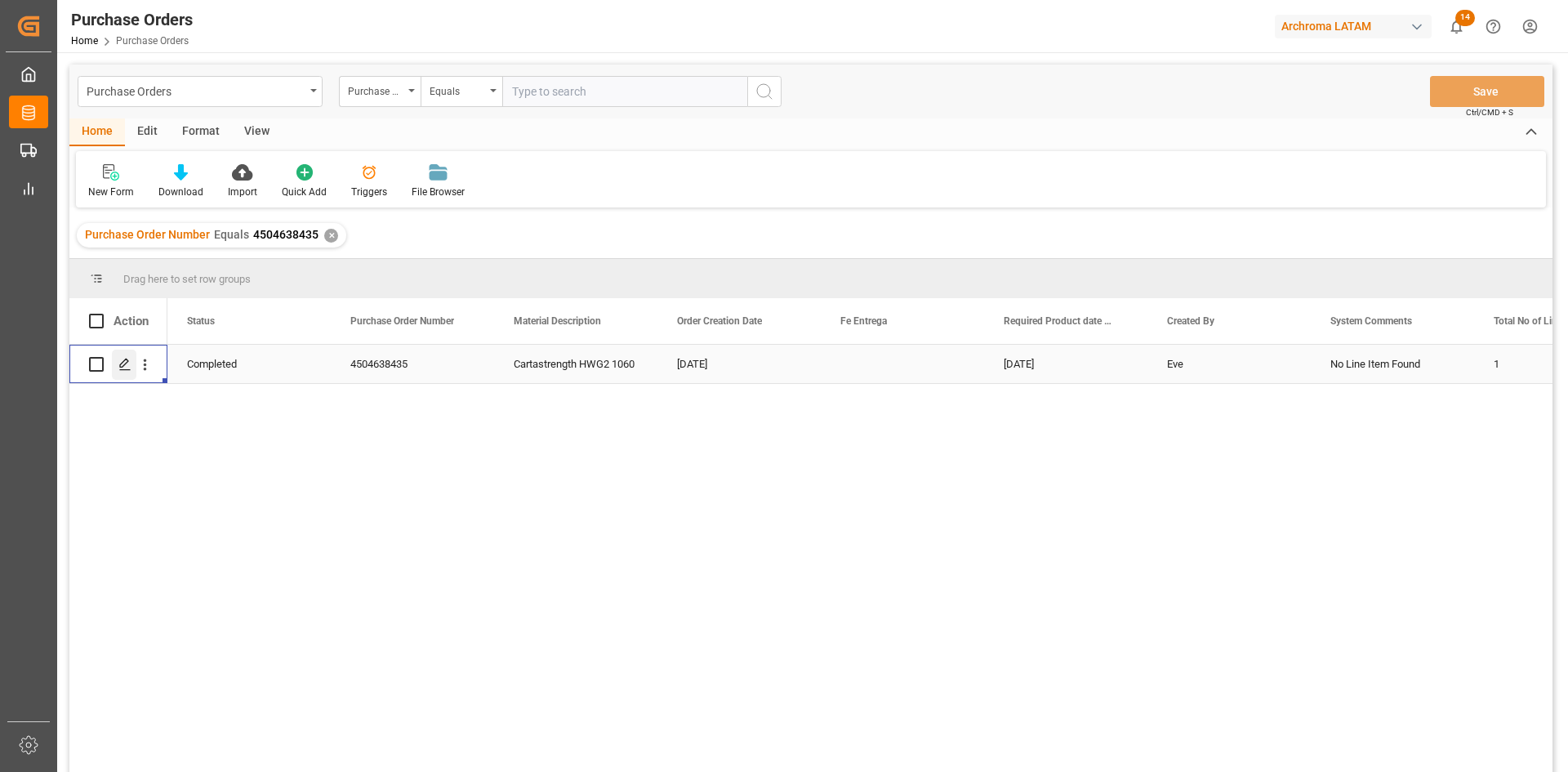
click at [121, 364] on polygon "Press SPACE to select this row." at bounding box center [124, 363] width 9 height 9
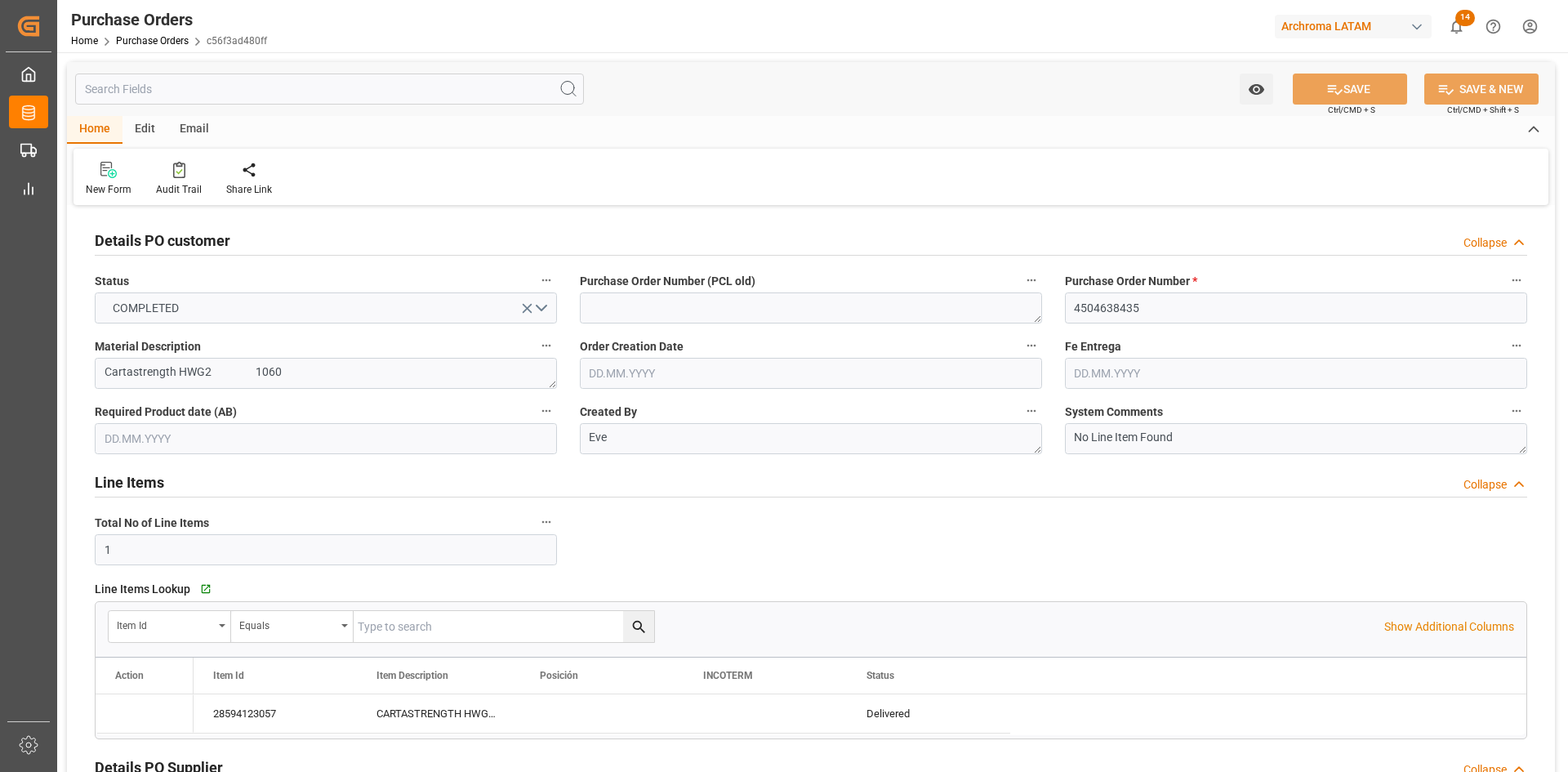
type input "02.07.2025"
type input "01.09.2025"
type input "28.08.2025"
type input "20.08.2025"
type input "[DATE]"
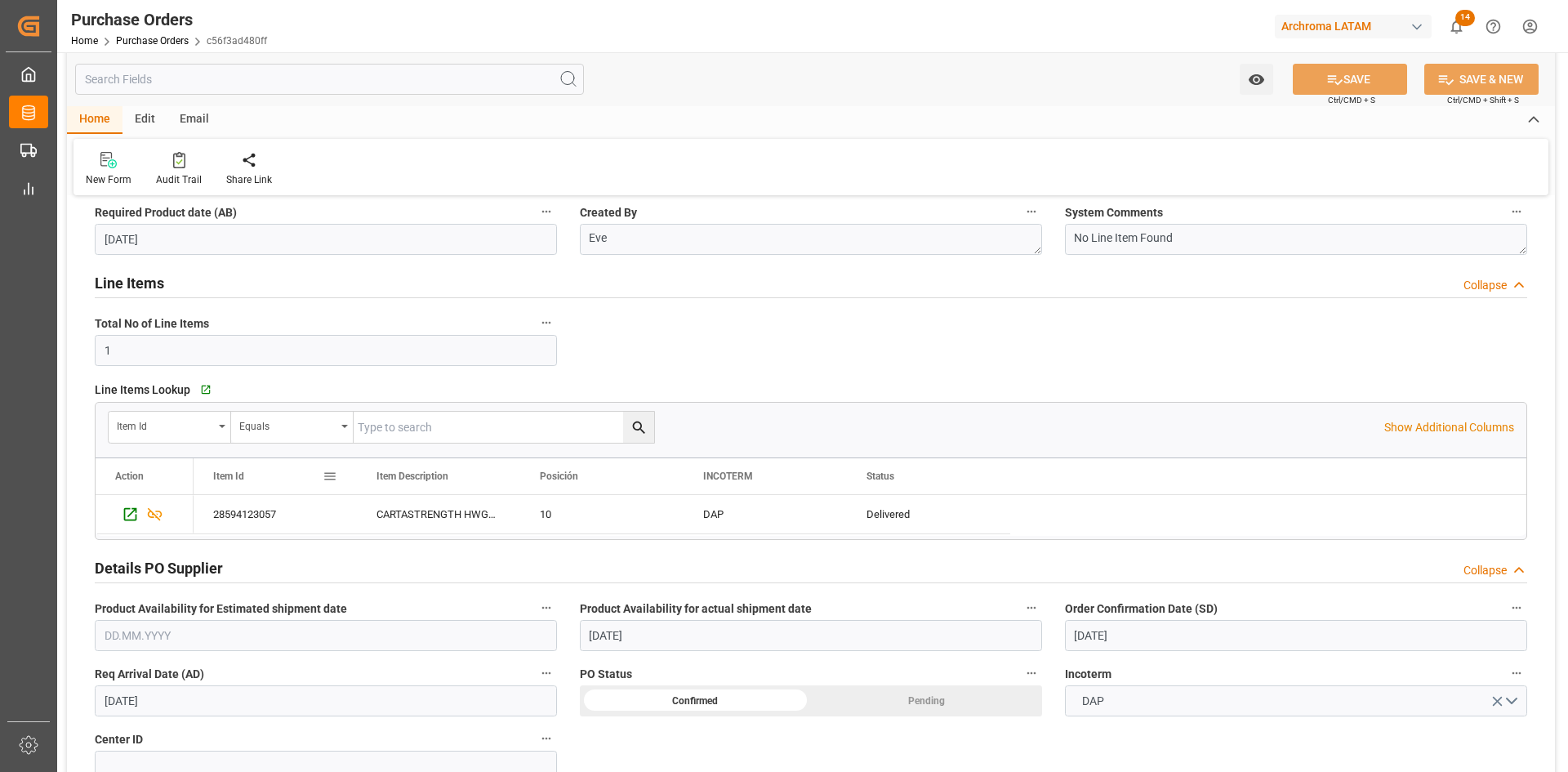
scroll to position [245, 0]
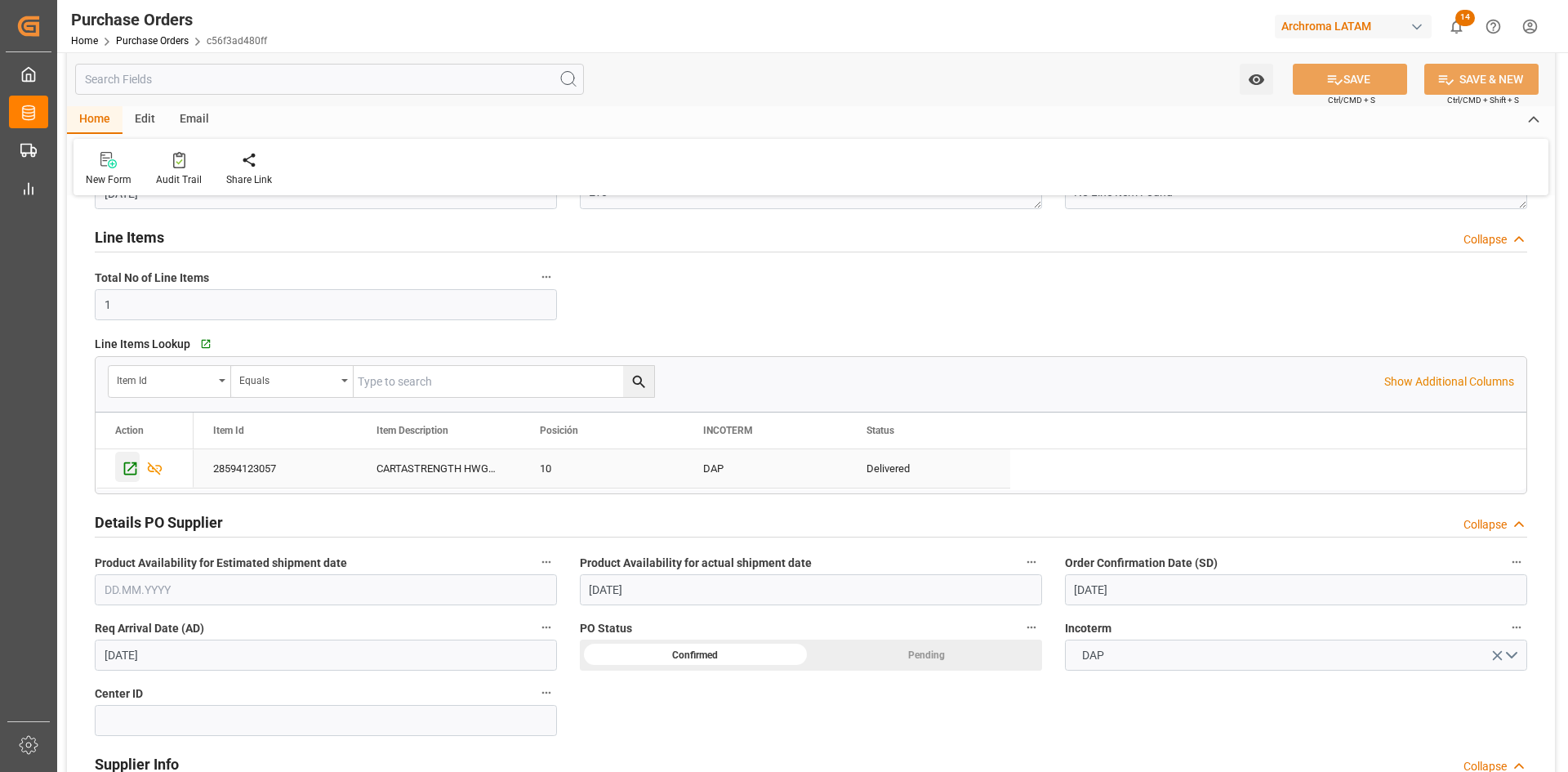
click at [131, 471] on icon "Press SPACE to select this row." at bounding box center [131, 468] width 17 height 17
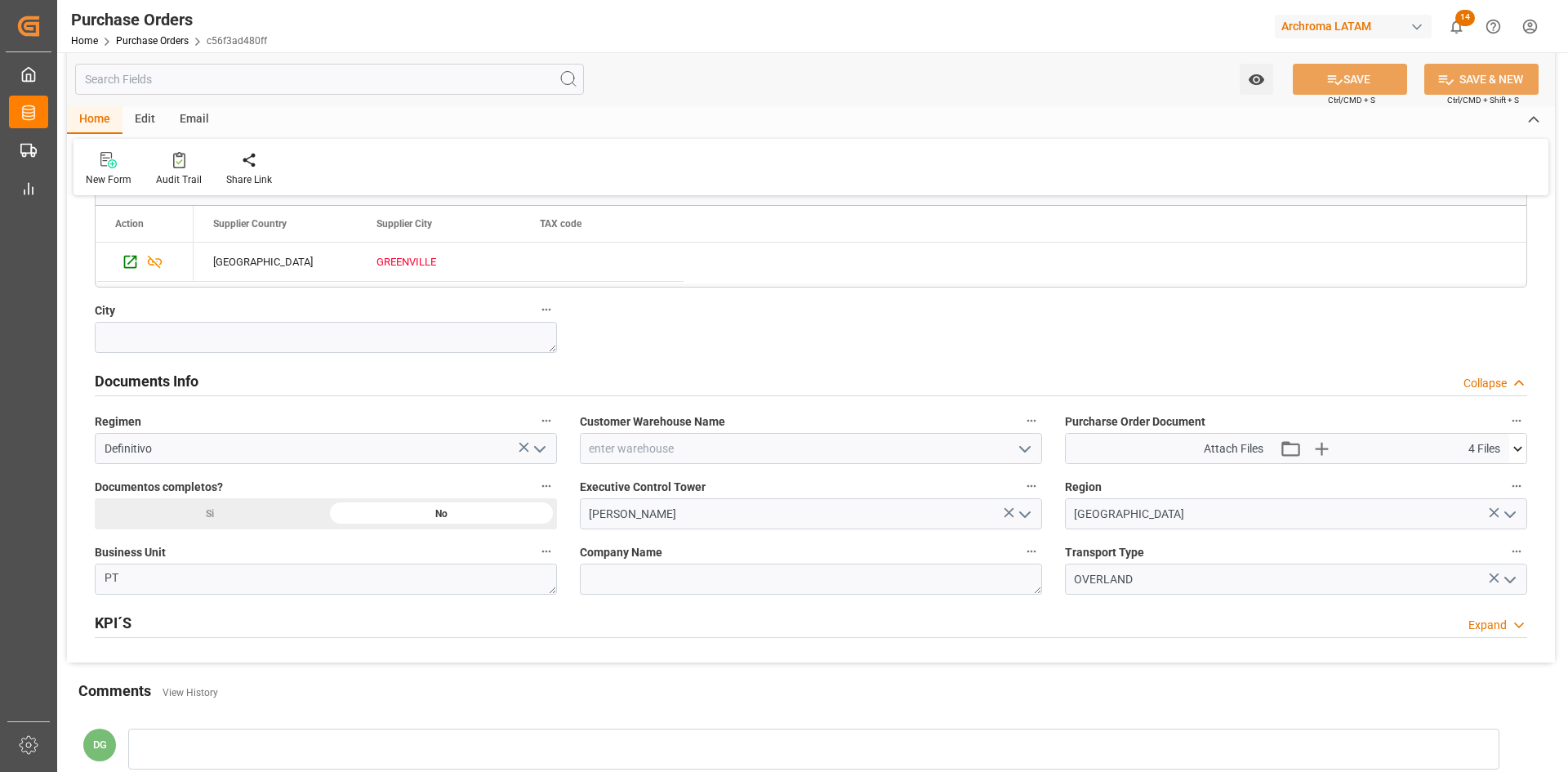
scroll to position [980, 0]
click at [1022, 448] on icon "open menu" at bounding box center [1025, 447] width 20 height 20
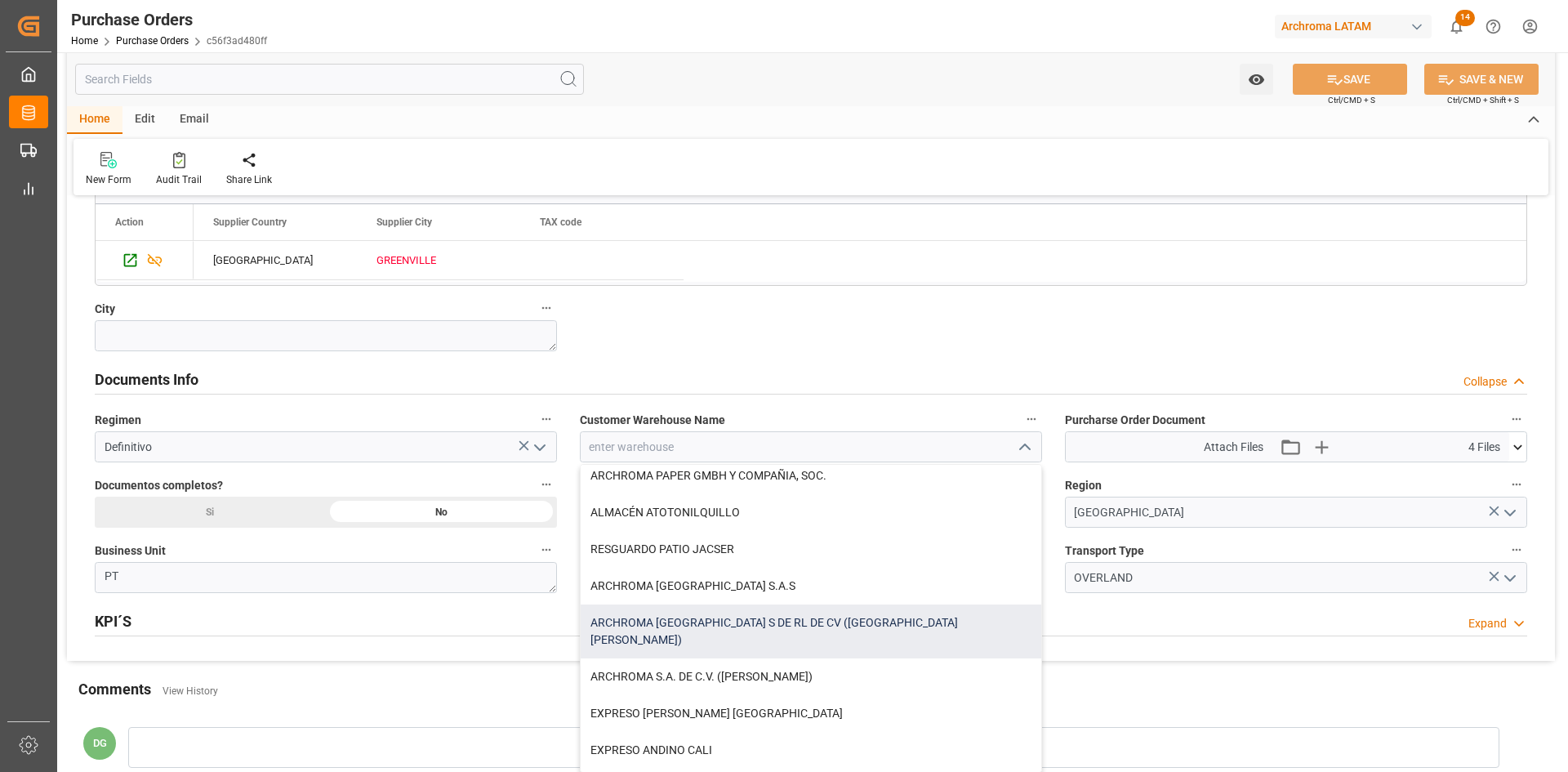
scroll to position [82, 0]
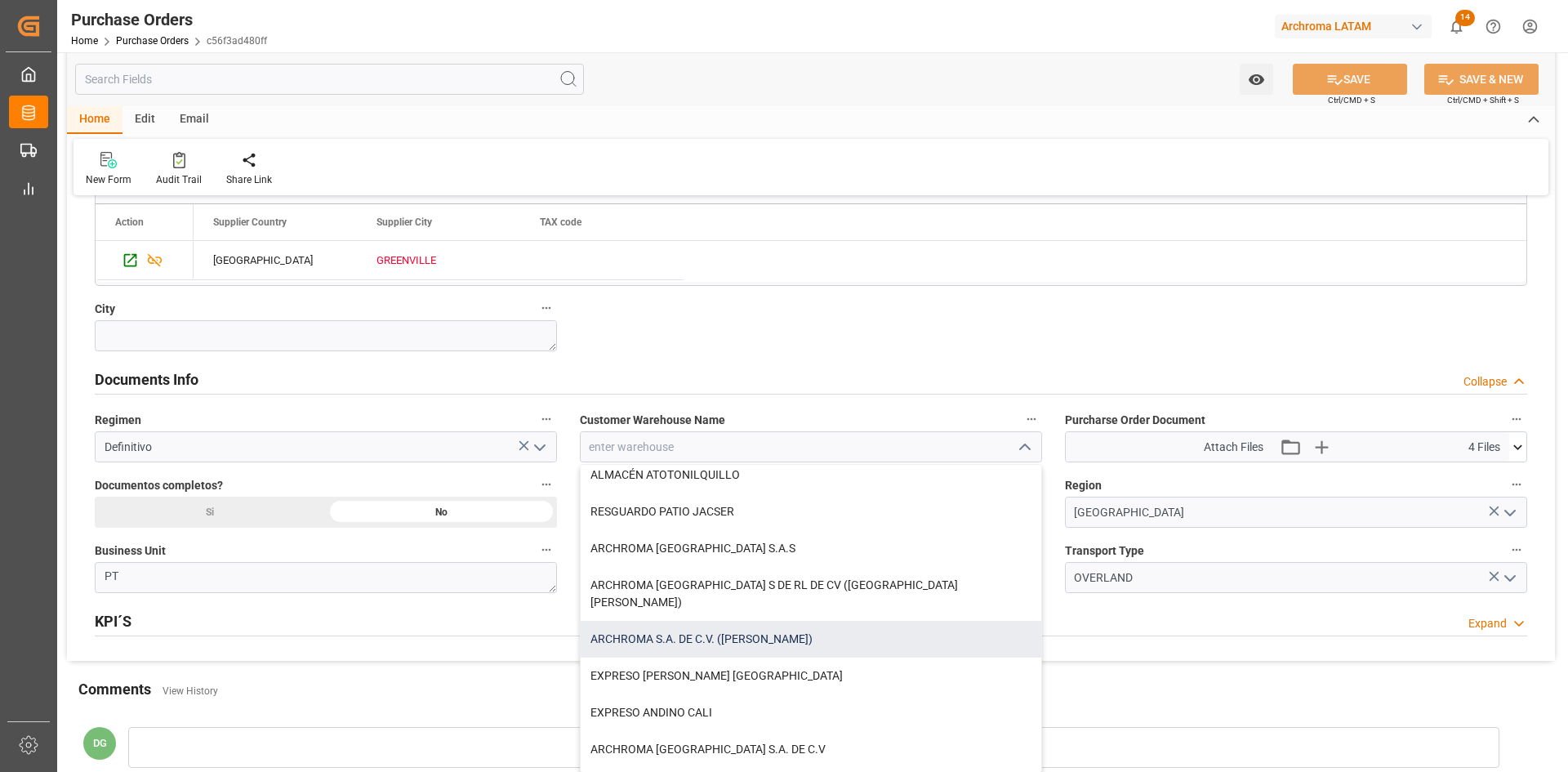
click at [784, 620] on div "ARCHROMA S.A. DE C.V. (SALVATIERRA)" at bounding box center [810, 639] width 460 height 37
type input "ARCHROMA S.A. DE C.V. (SALVATIERRA)"
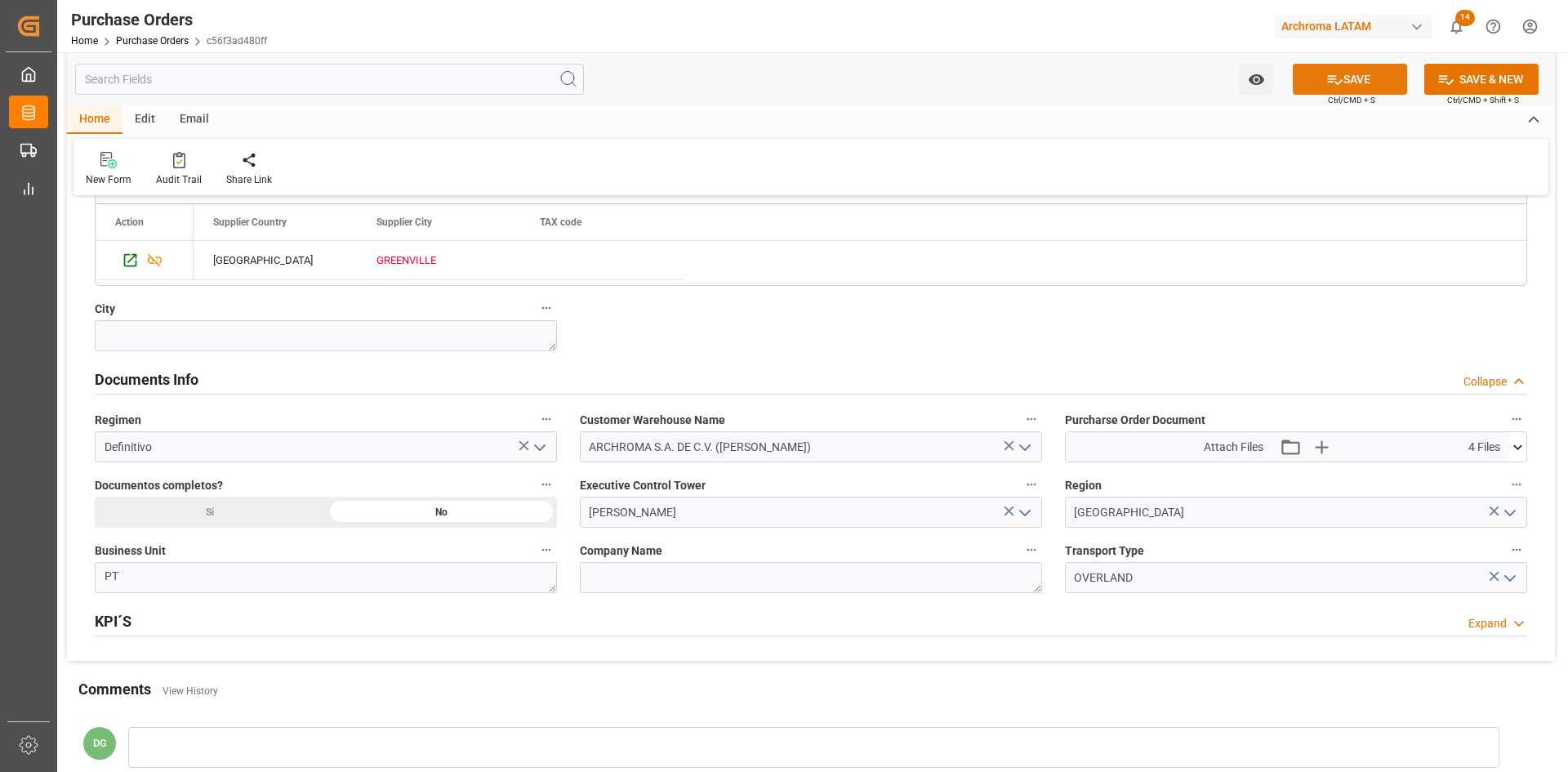
click at [1363, 75] on button "SAVE" at bounding box center [1350, 79] width 114 height 31
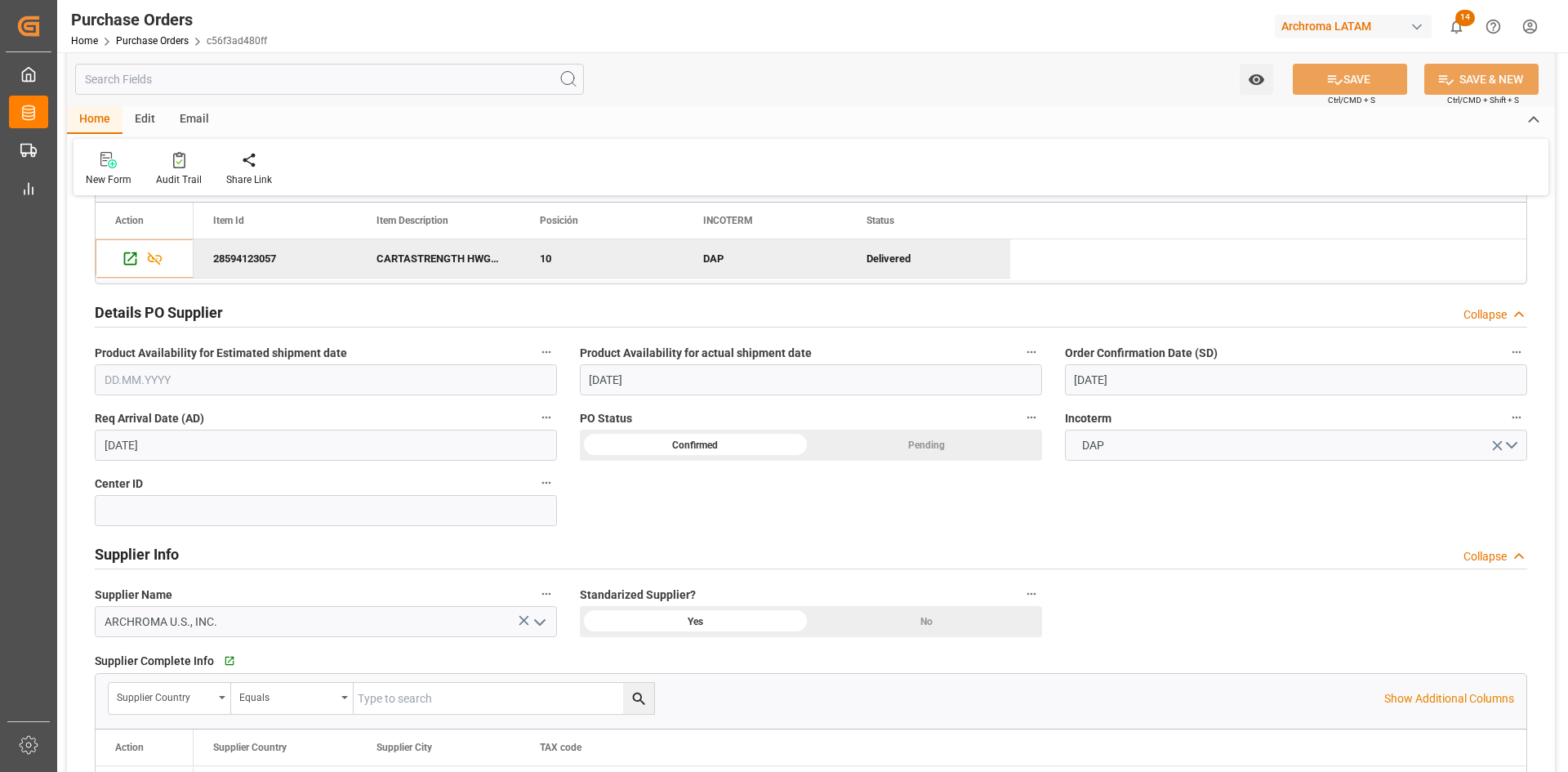
scroll to position [217, 0]
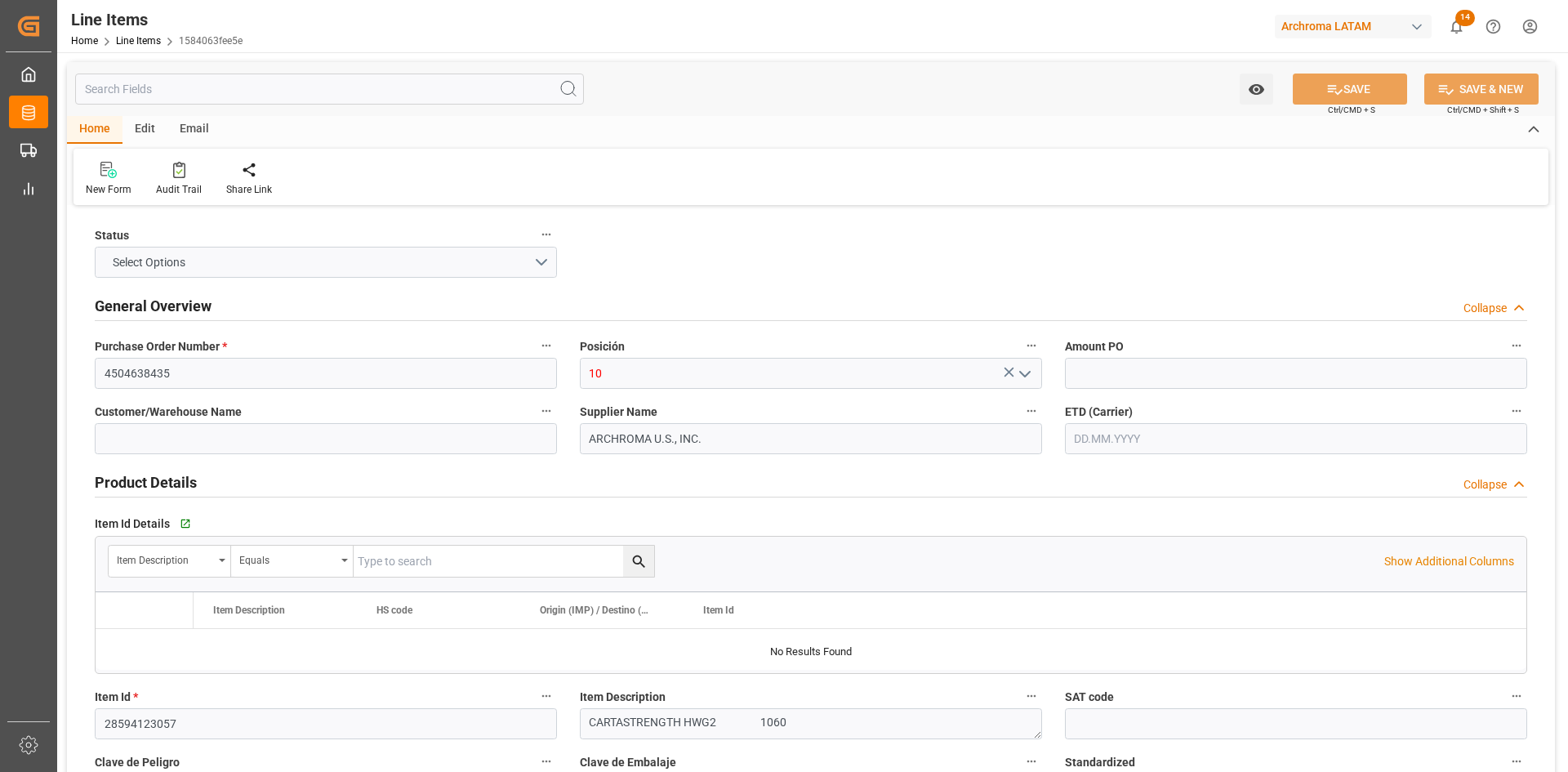
type input "1"
type input "12352401"
type input "18020"
type input "24507.2"
type input "[DATE]"
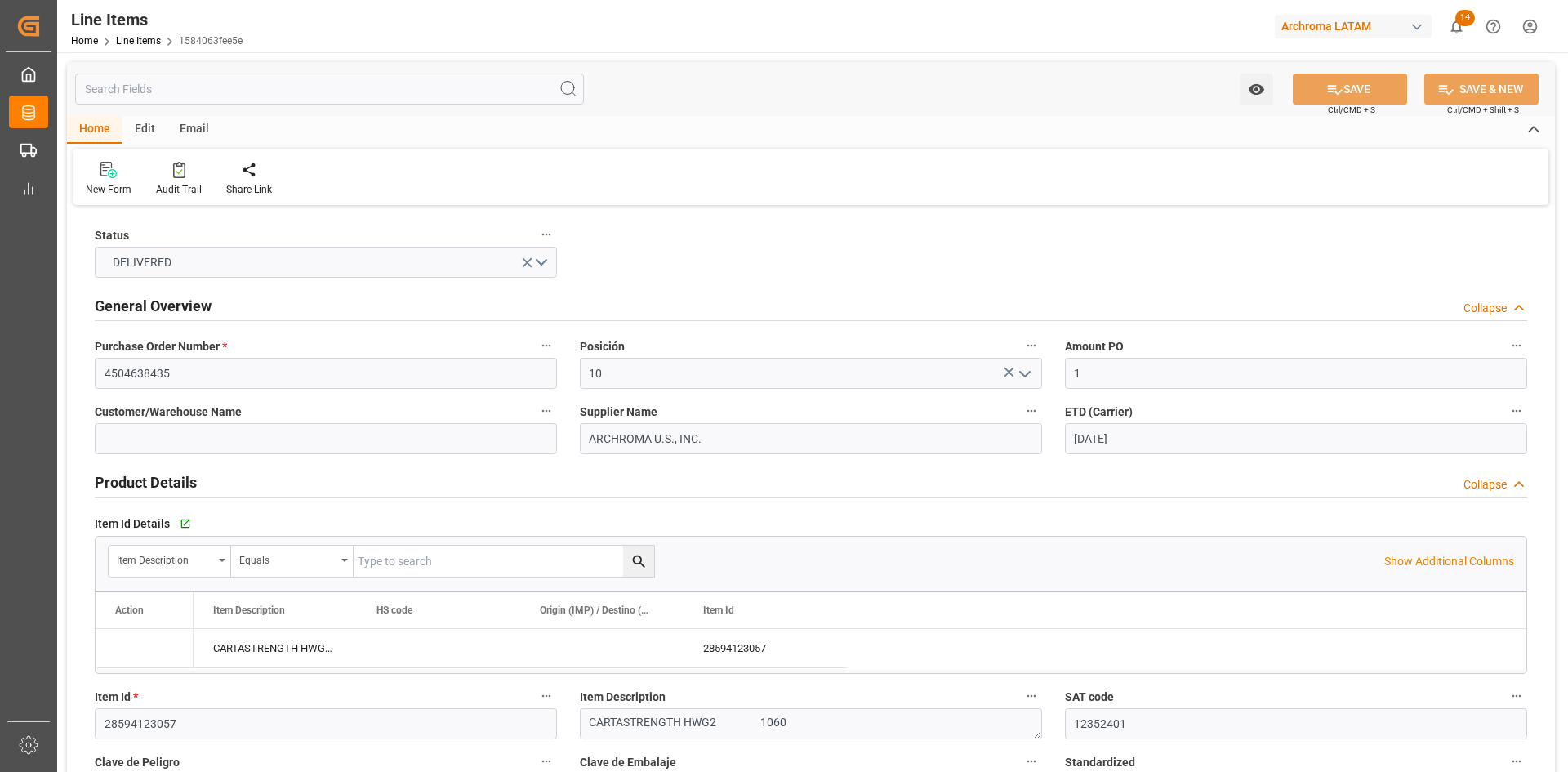
type input "[DATE]"
type input "13.09.2025 01:50"
type input "08.07.2025 19:46"
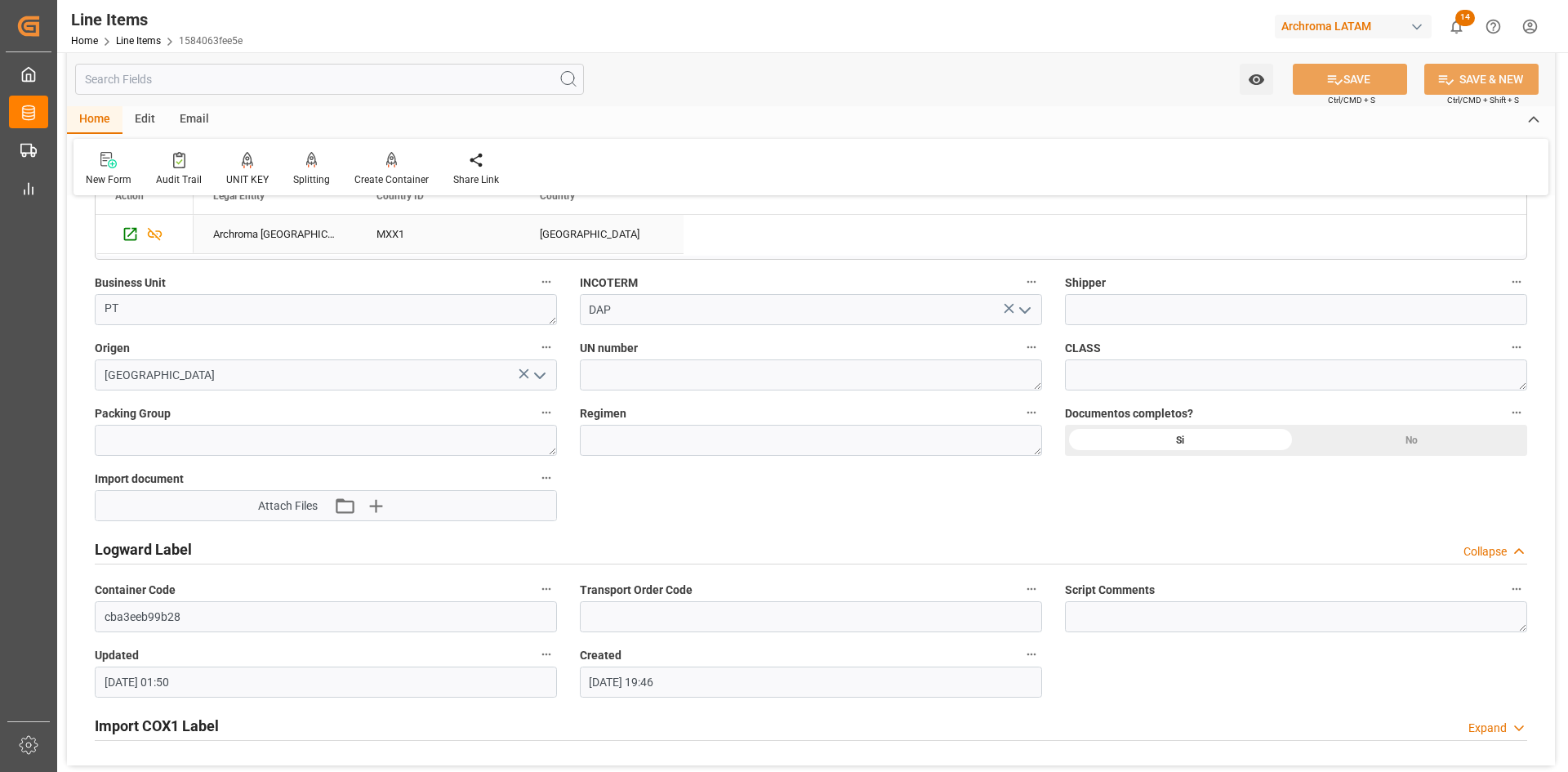
scroll to position [1432, 0]
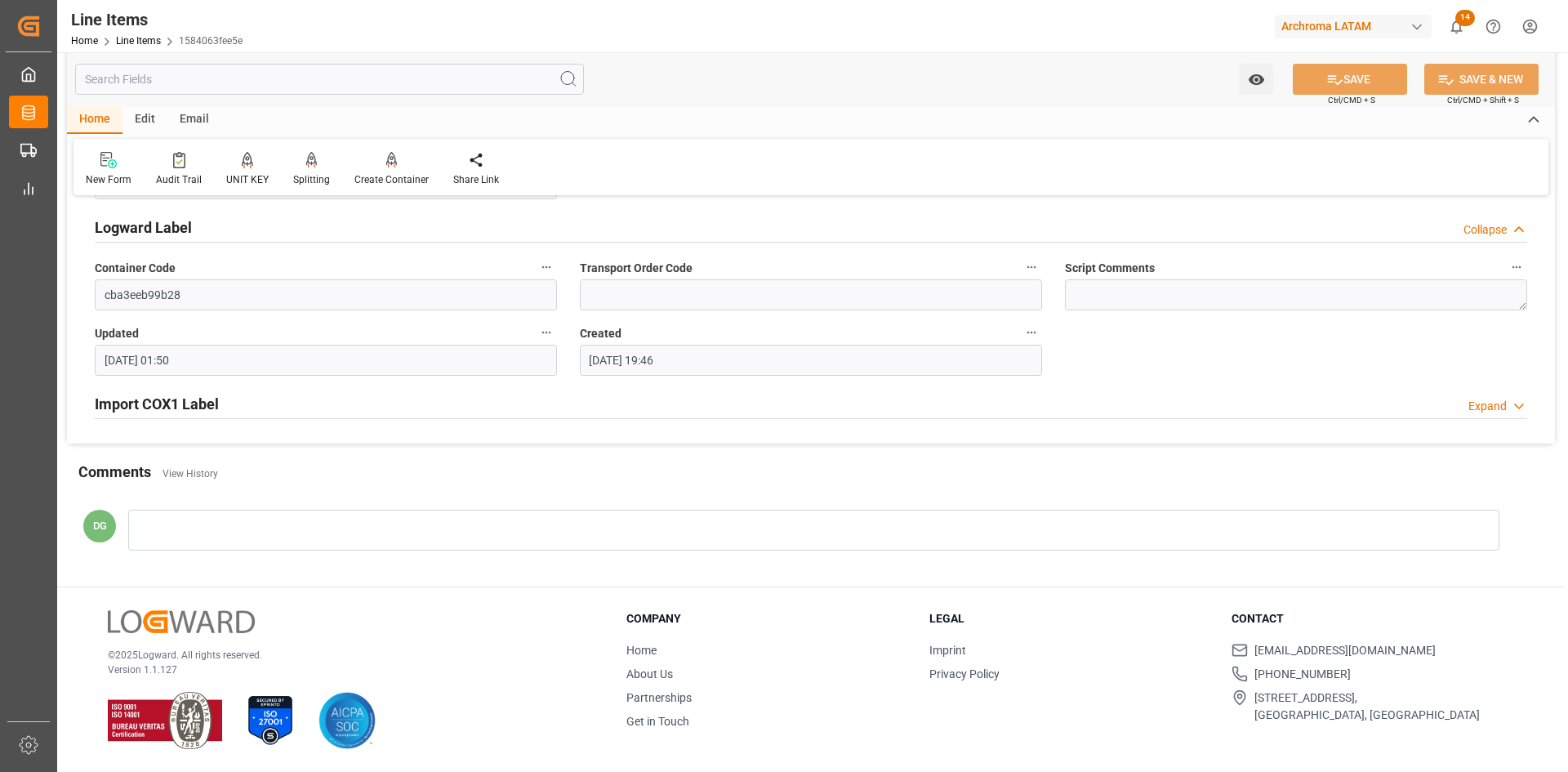
click at [191, 405] on h2 "Import COX1 Label" at bounding box center [156, 403] width 124 height 22
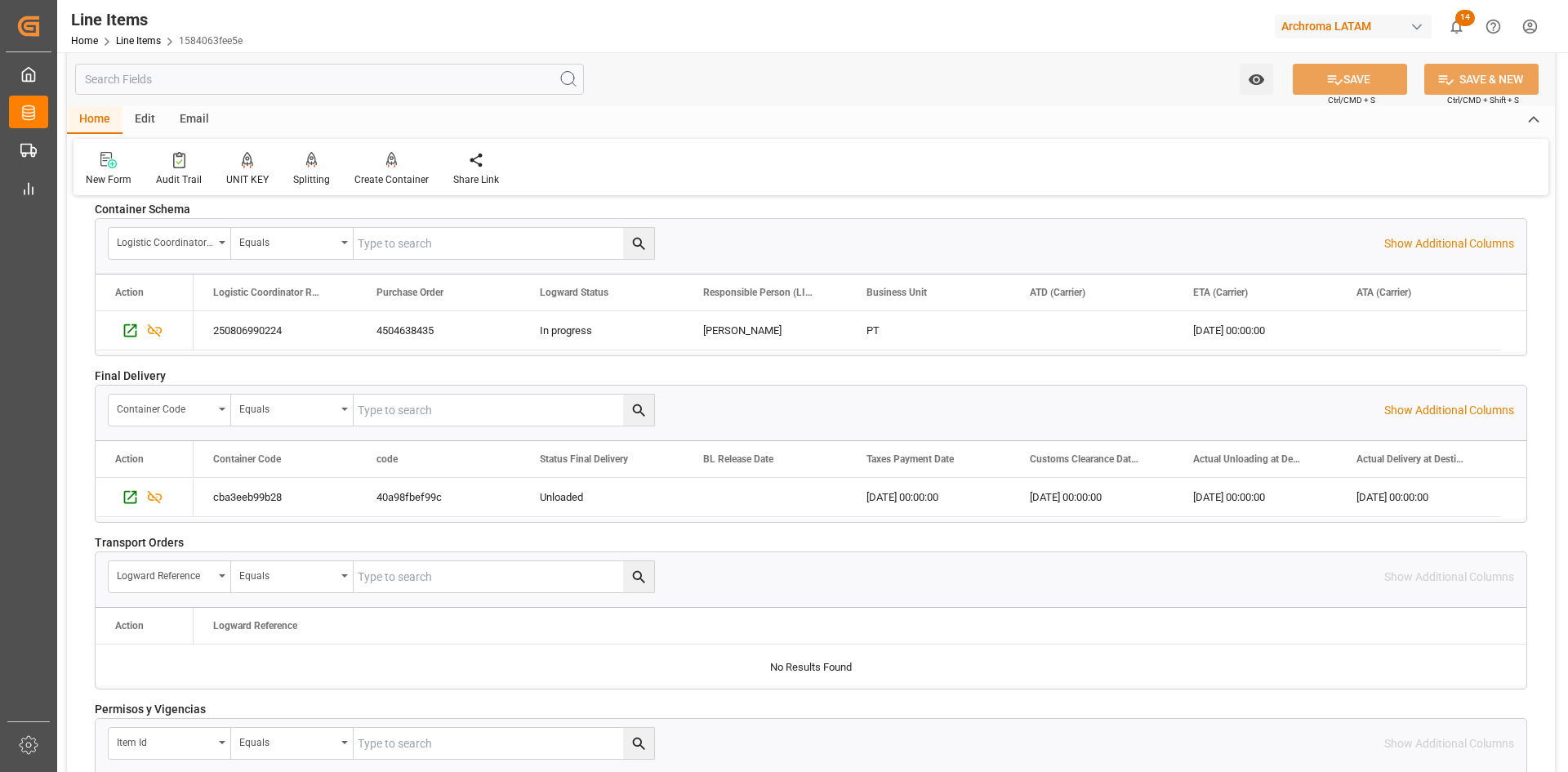
scroll to position [2331, 0]
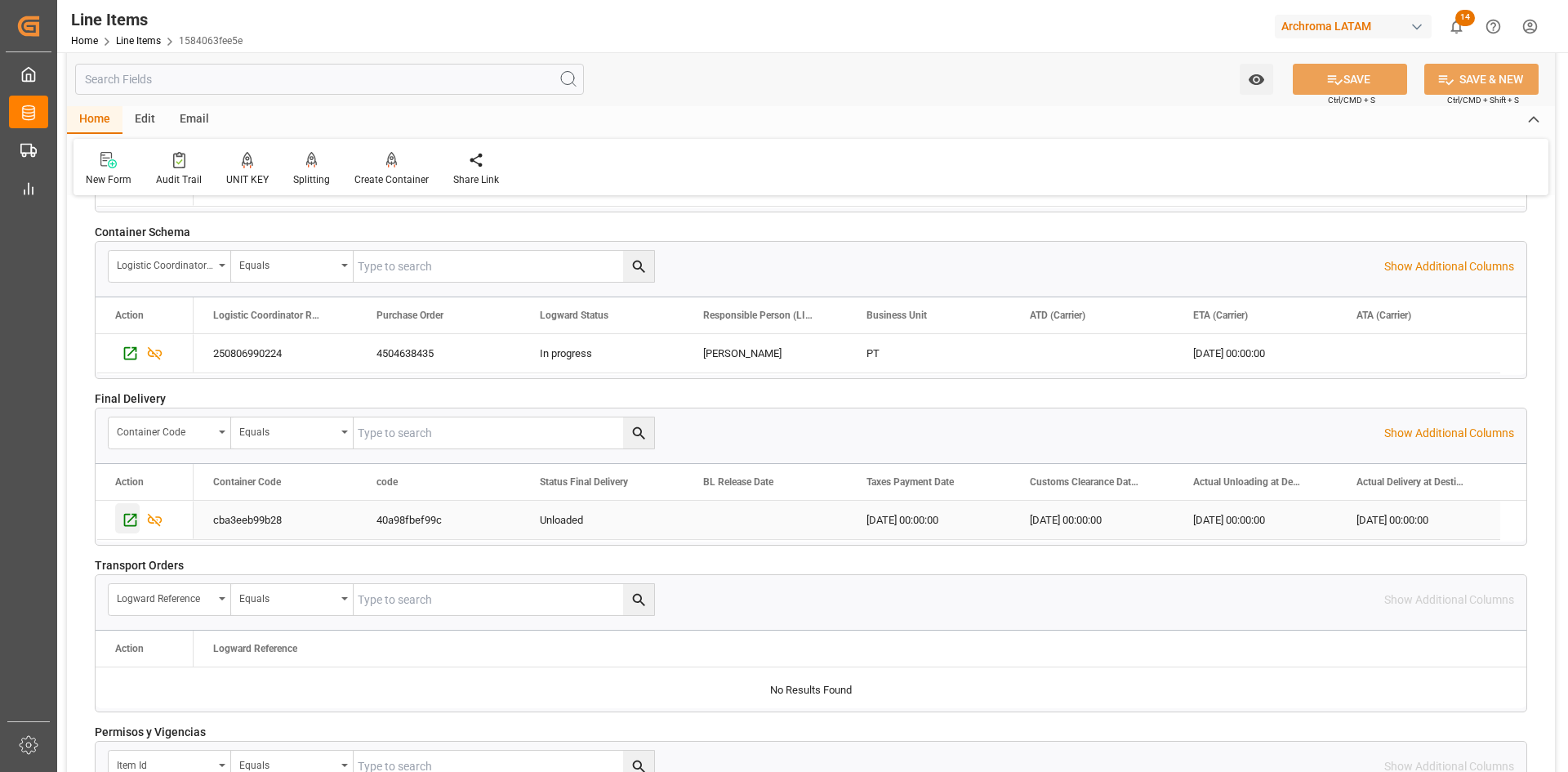
click at [122, 515] on icon "Press SPACE to select this row." at bounding box center [131, 519] width 17 height 17
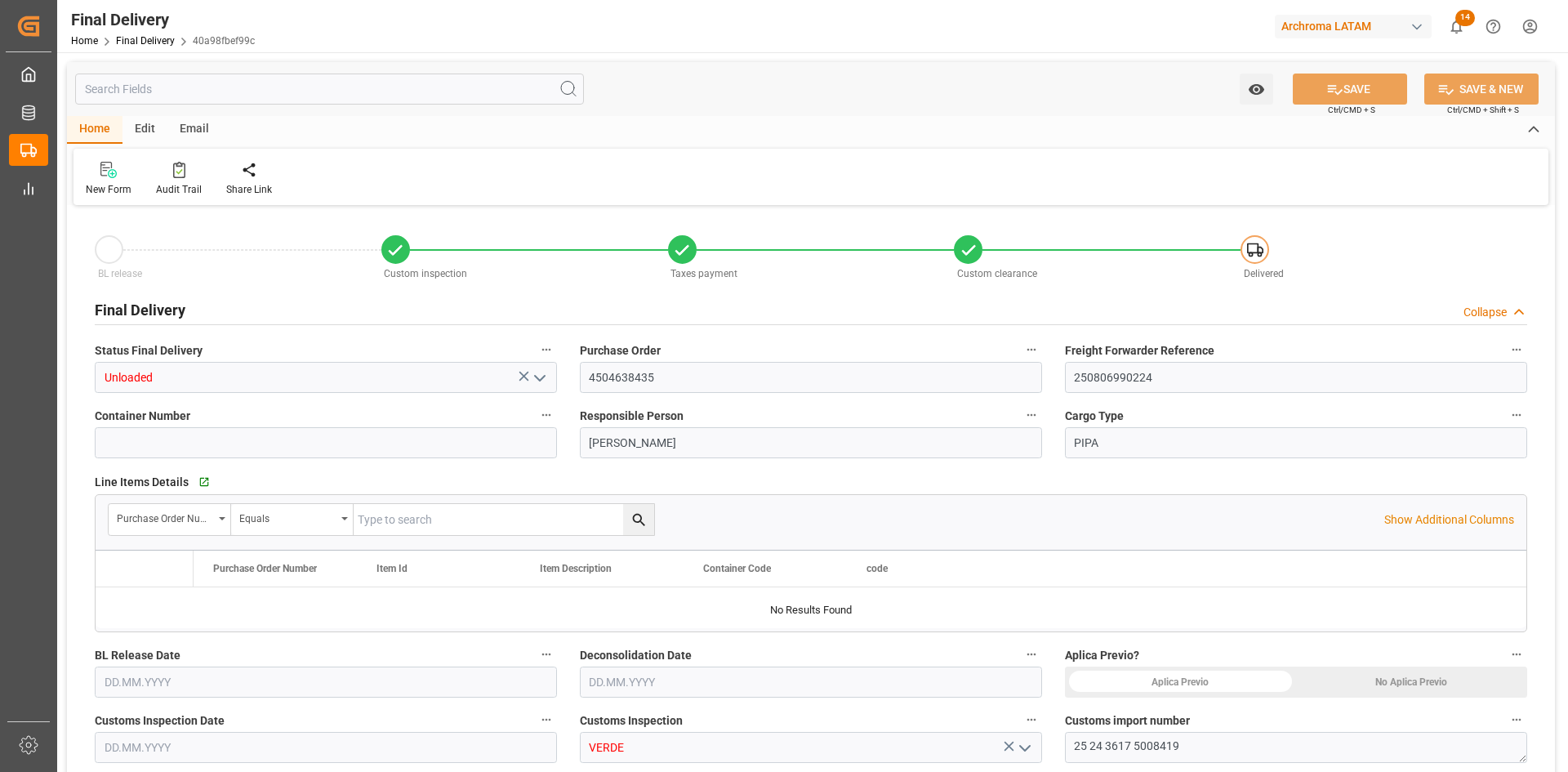
type input "[DATE]"
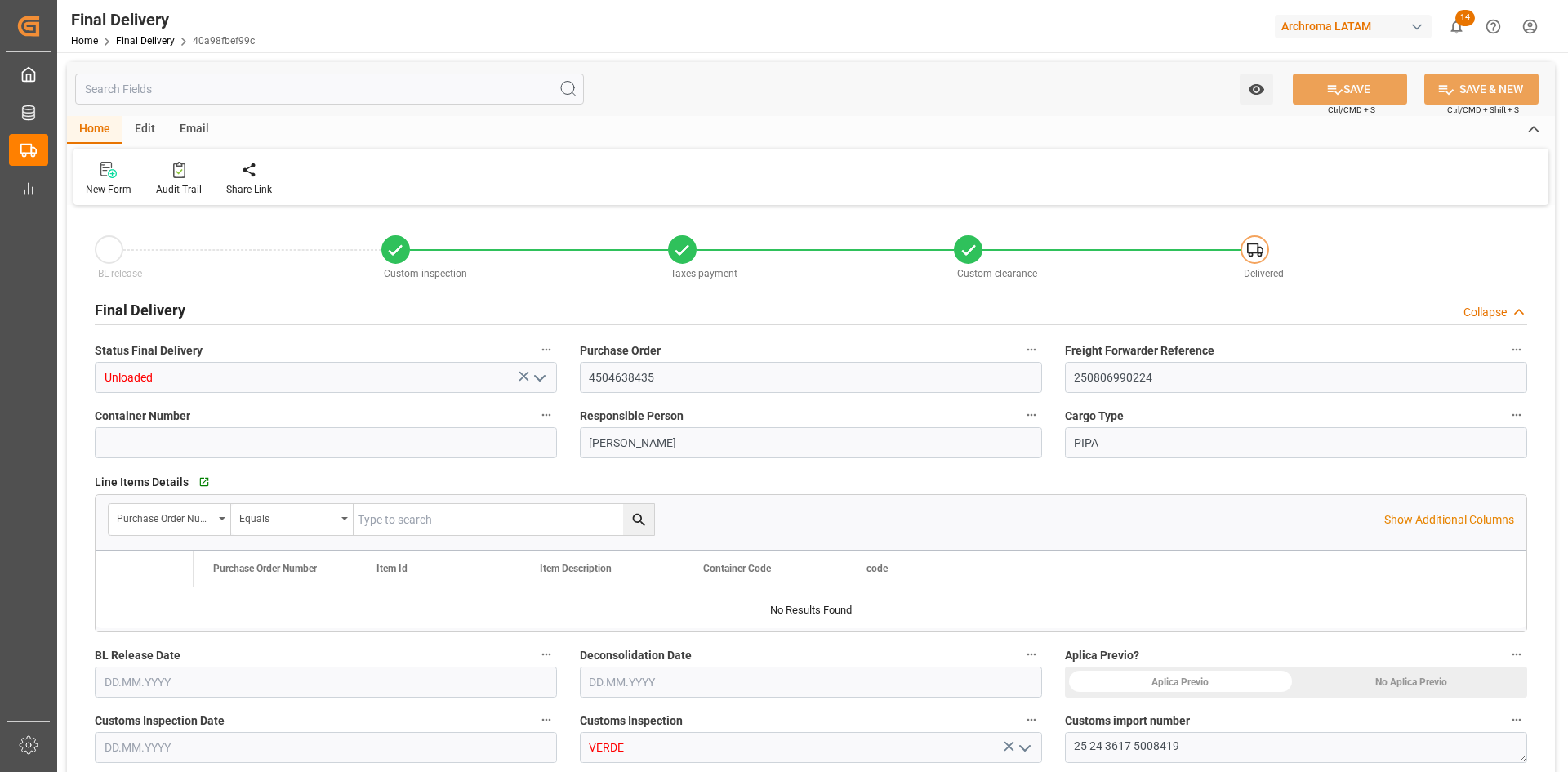
type input "[DATE] 00:00"
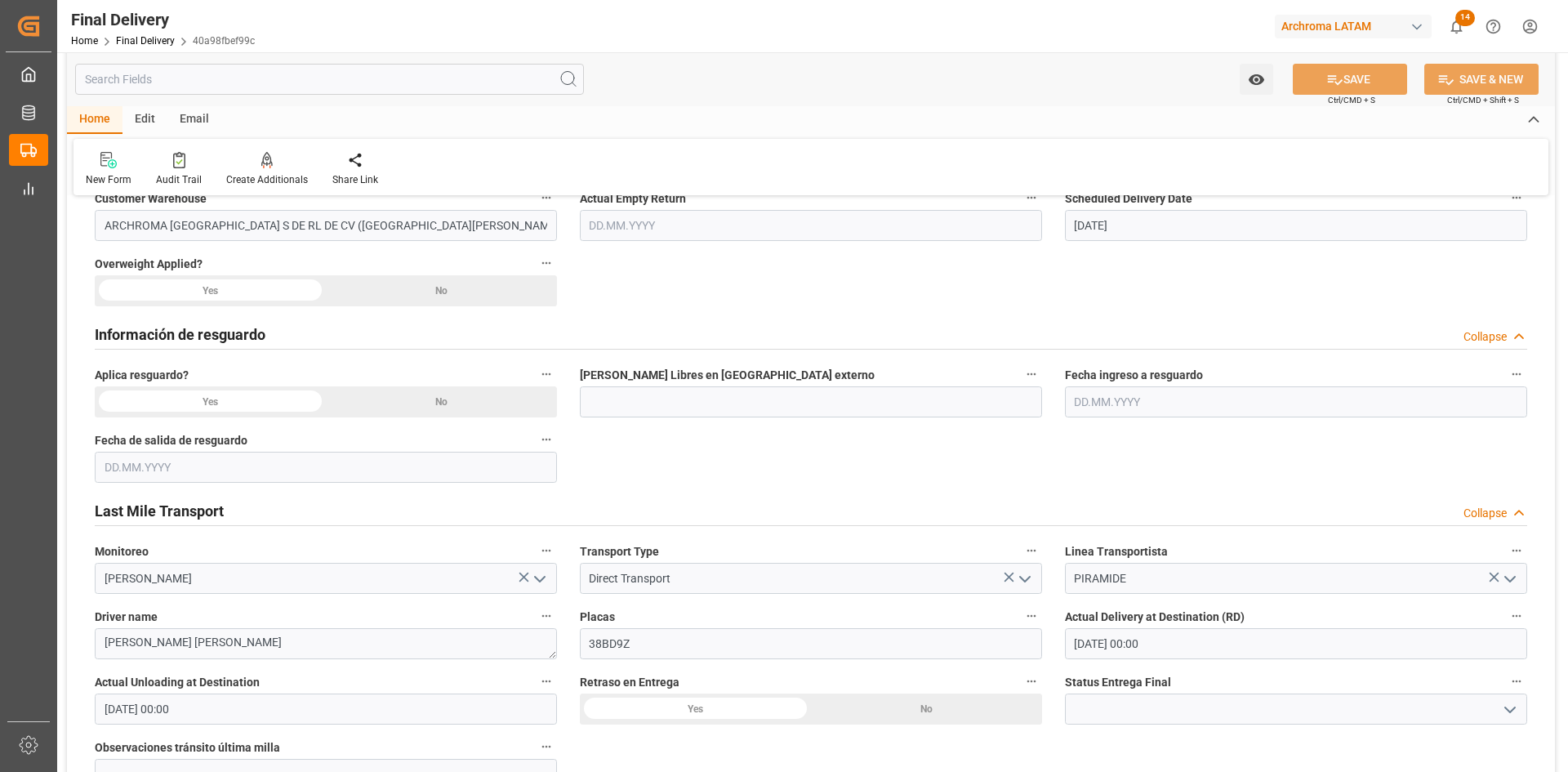
scroll to position [654, 0]
click at [243, 334] on h2 "Información de resguardo" at bounding box center [179, 333] width 171 height 22
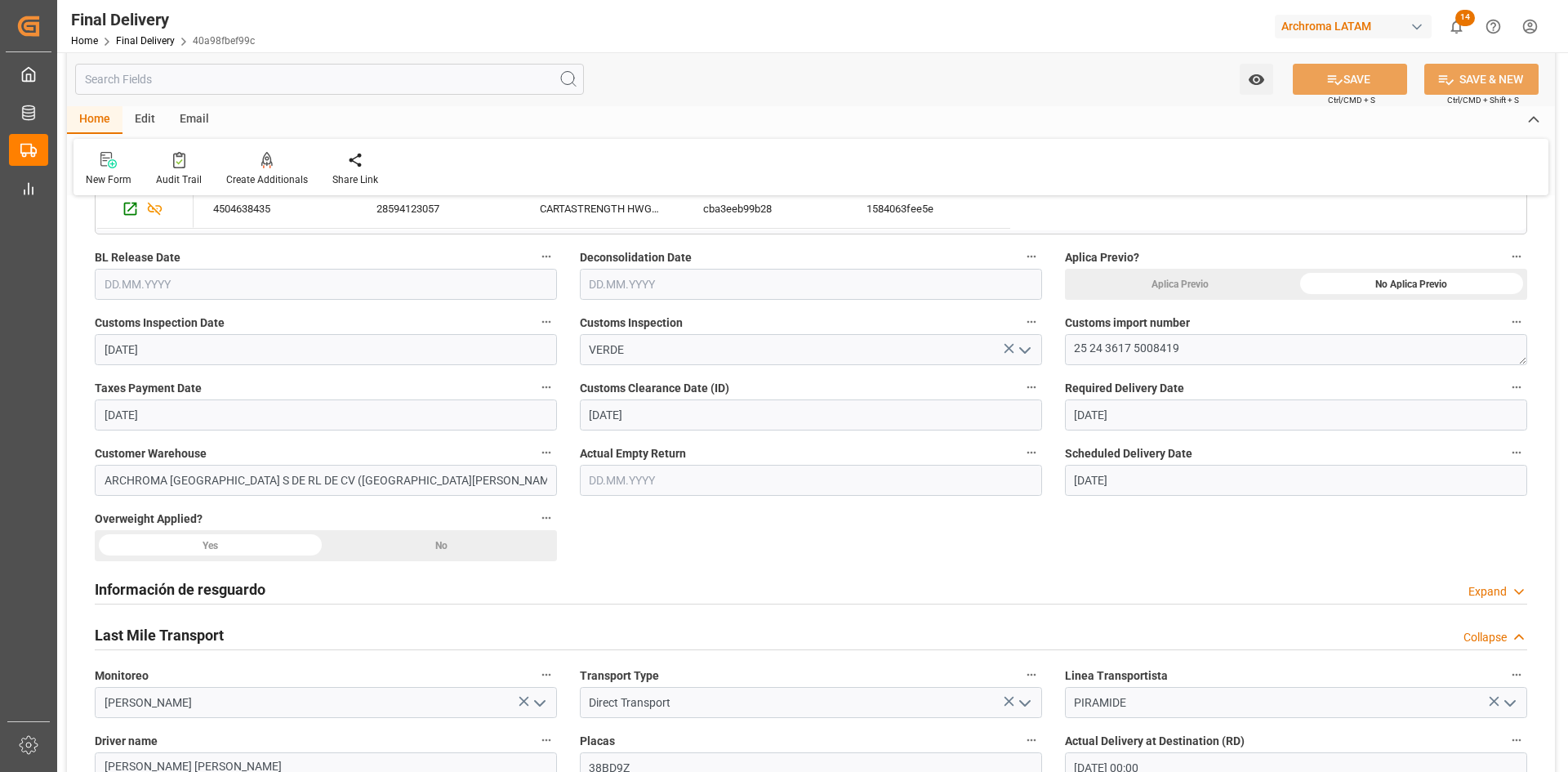
scroll to position [408, 0]
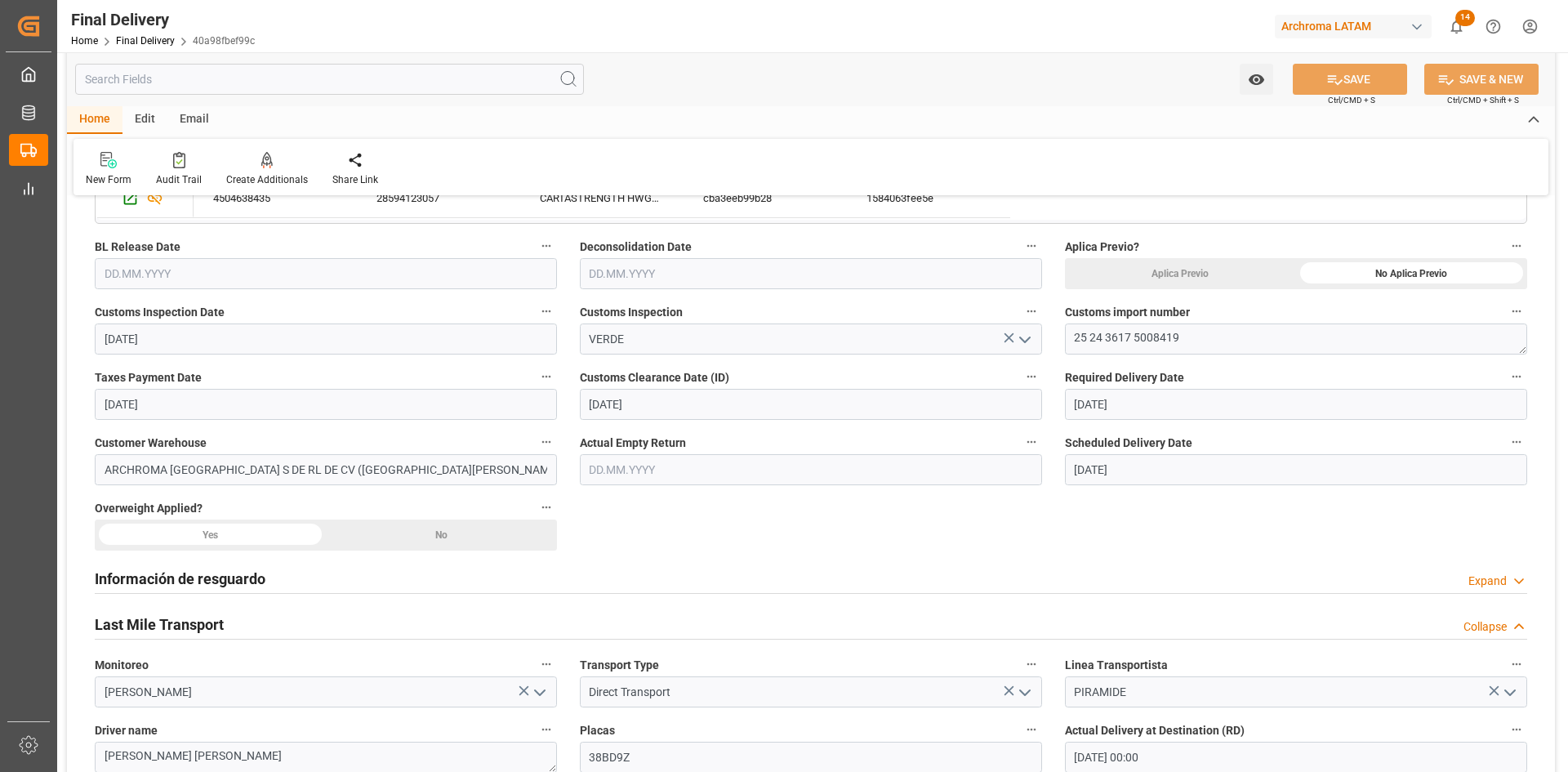
click at [447, 534] on div "No" at bounding box center [441, 535] width 232 height 31
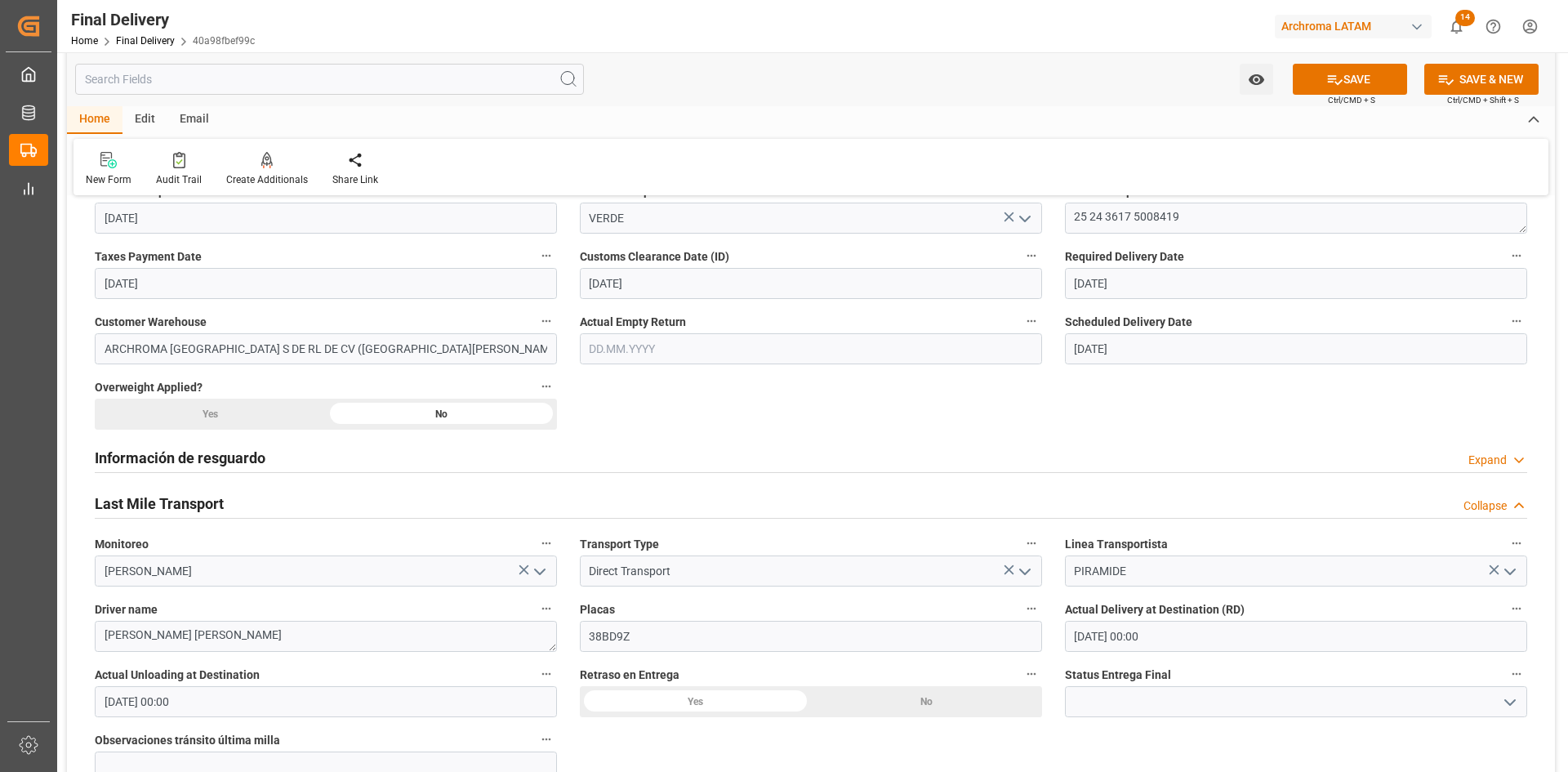
scroll to position [572, 0]
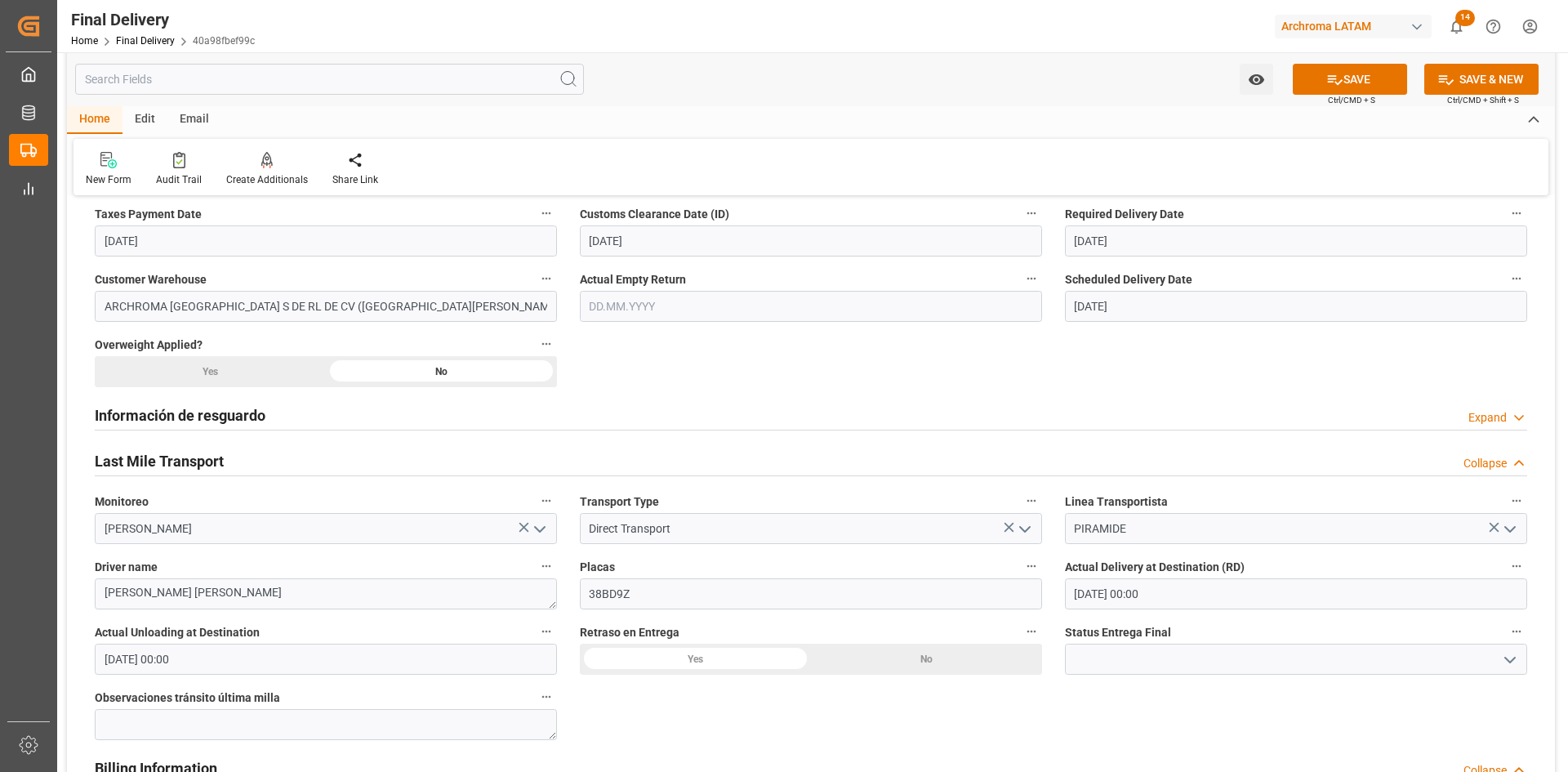
click at [925, 654] on div "No" at bounding box center [927, 659] width 232 height 31
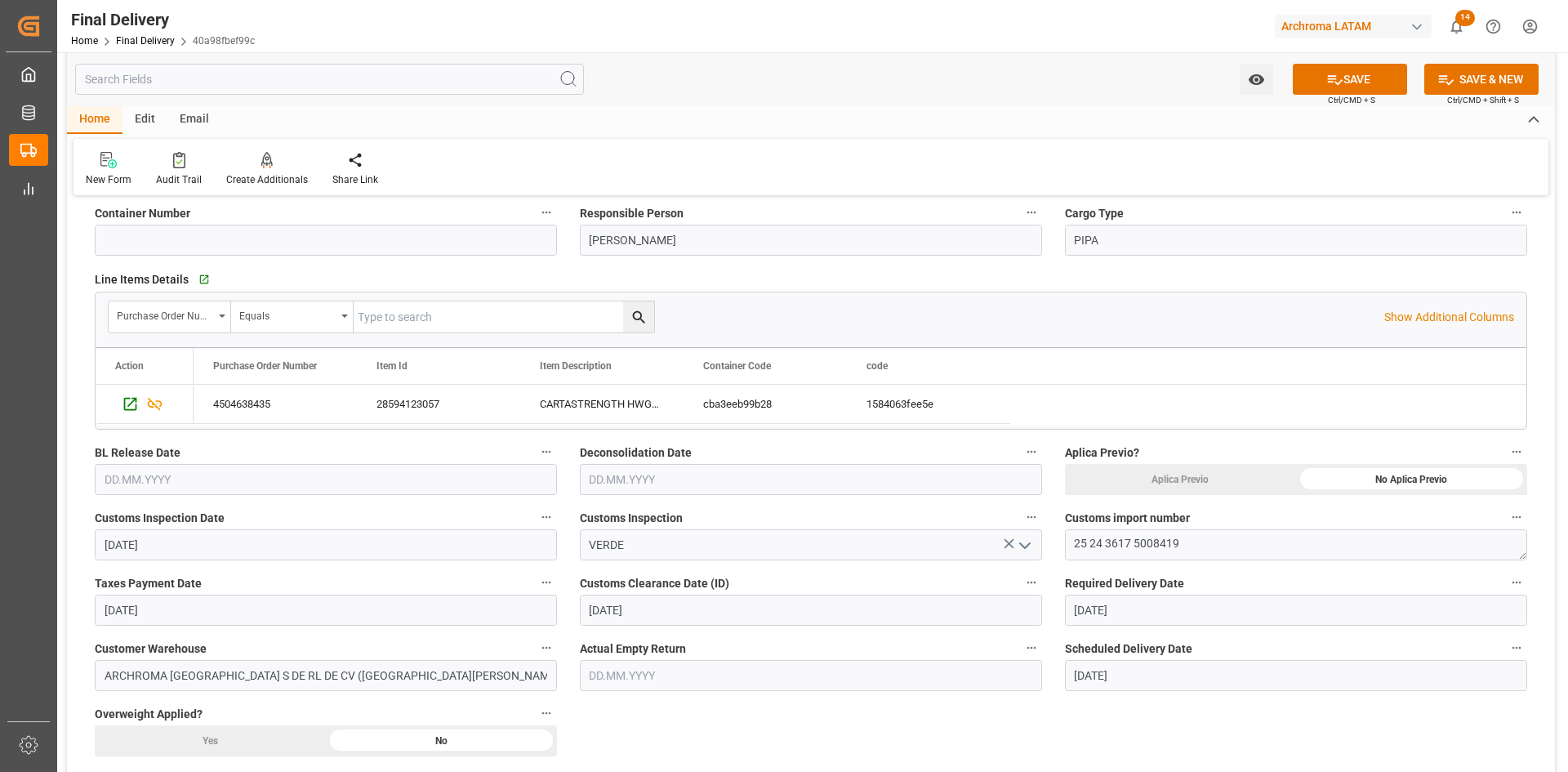
scroll to position [0, 0]
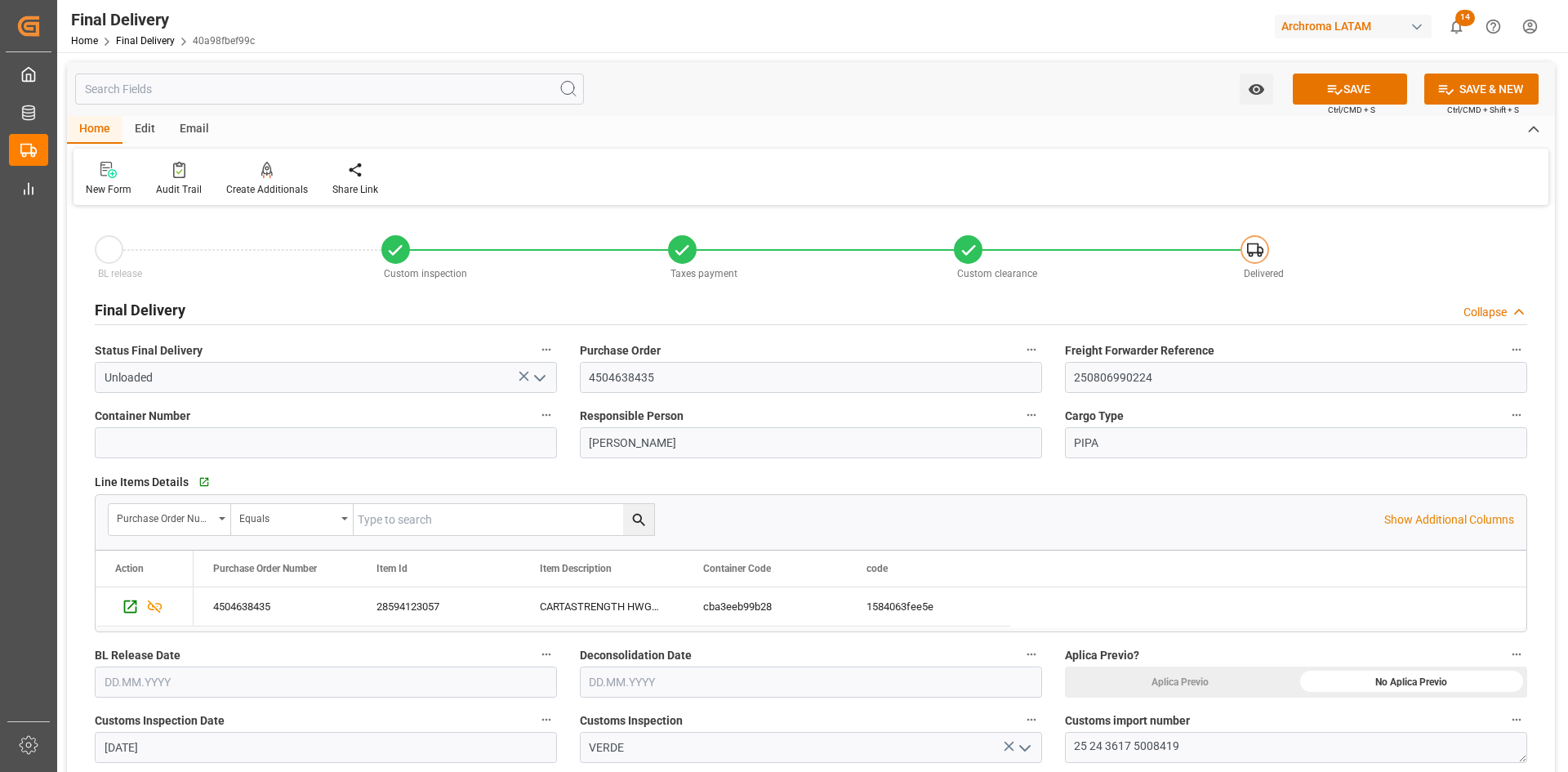
click at [1356, 85] on button "SAVE" at bounding box center [1350, 89] width 114 height 31
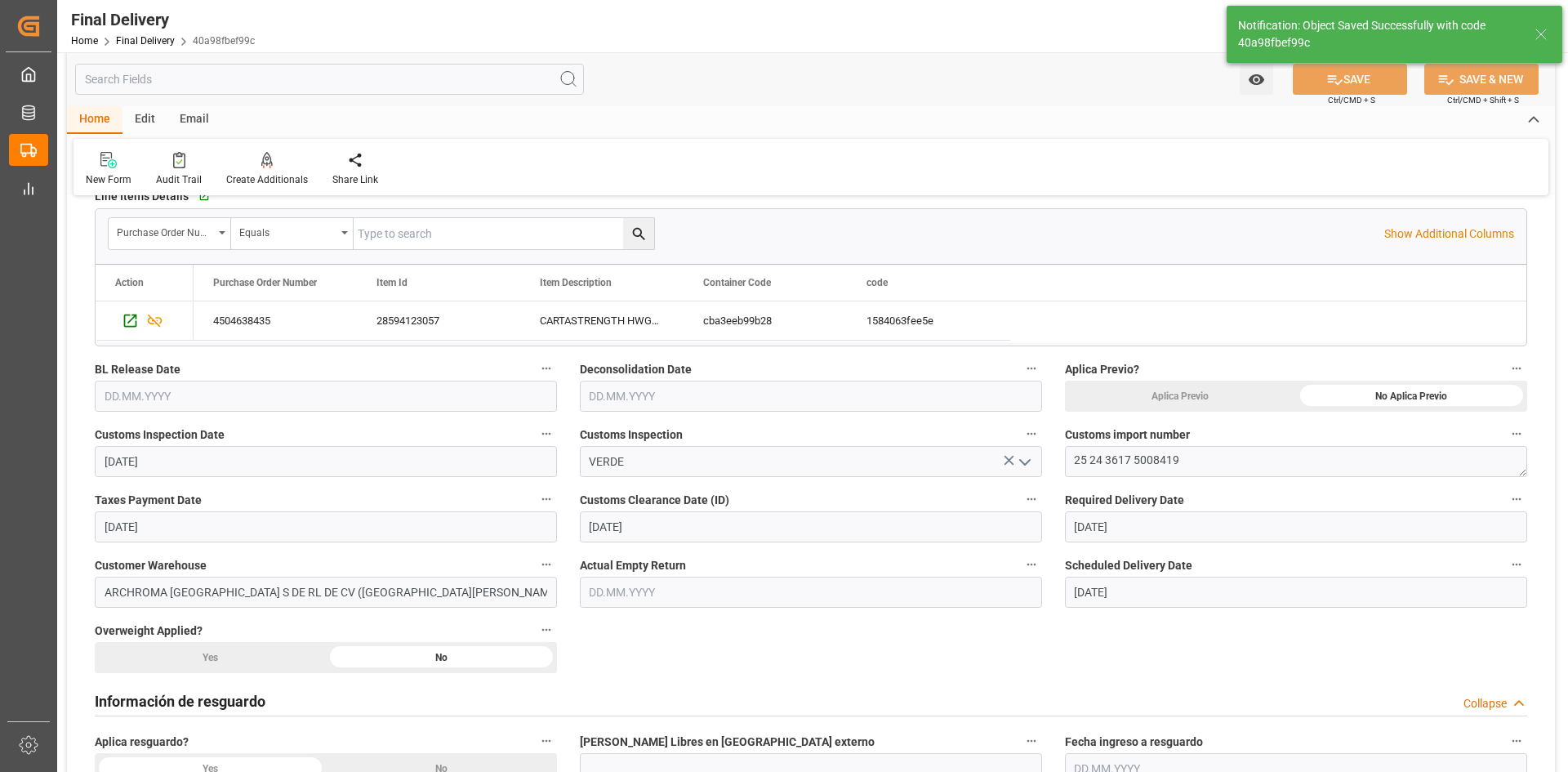
scroll to position [490, 0]
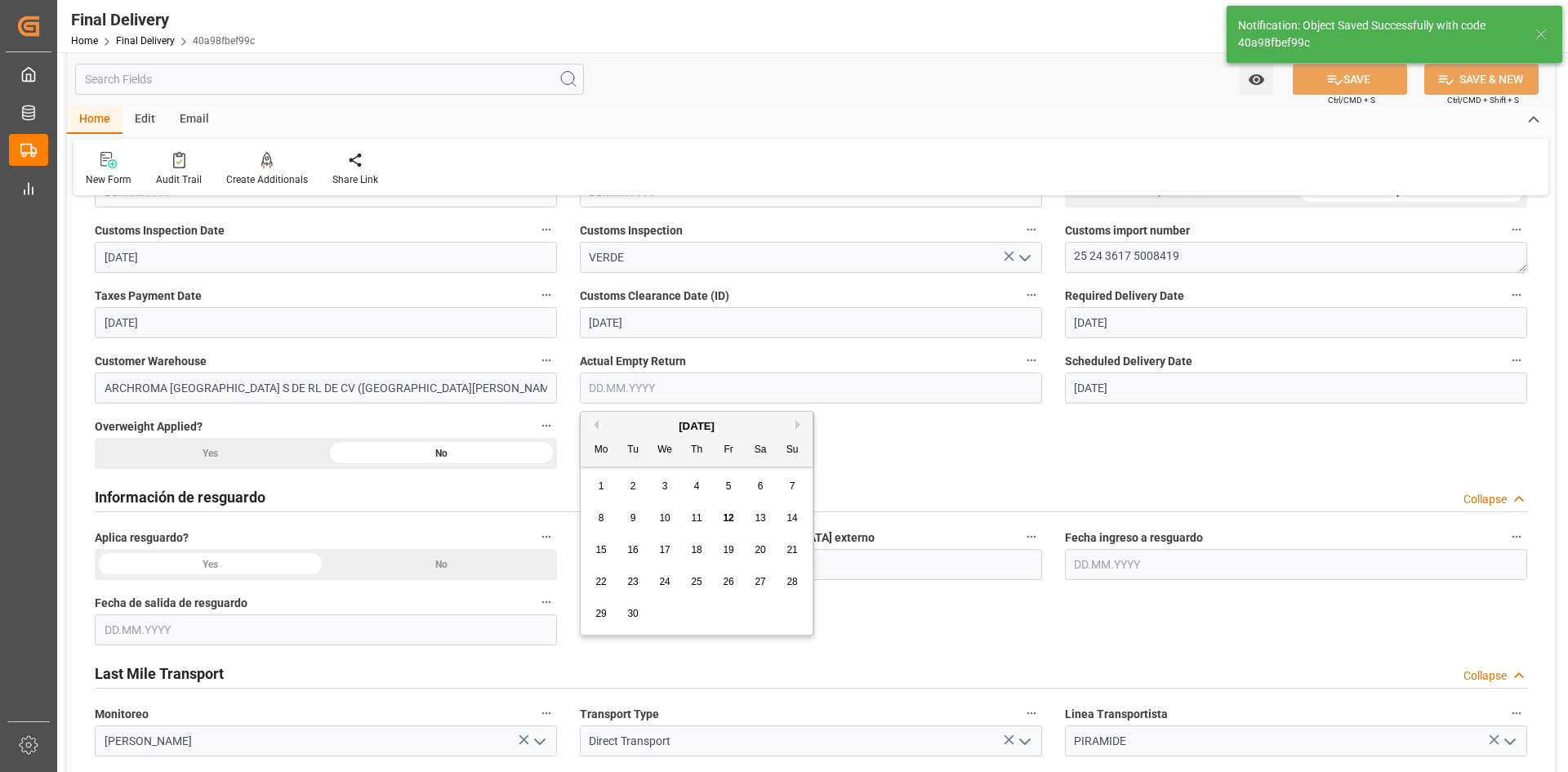
click at [891, 384] on input "text" at bounding box center [810, 388] width 462 height 31
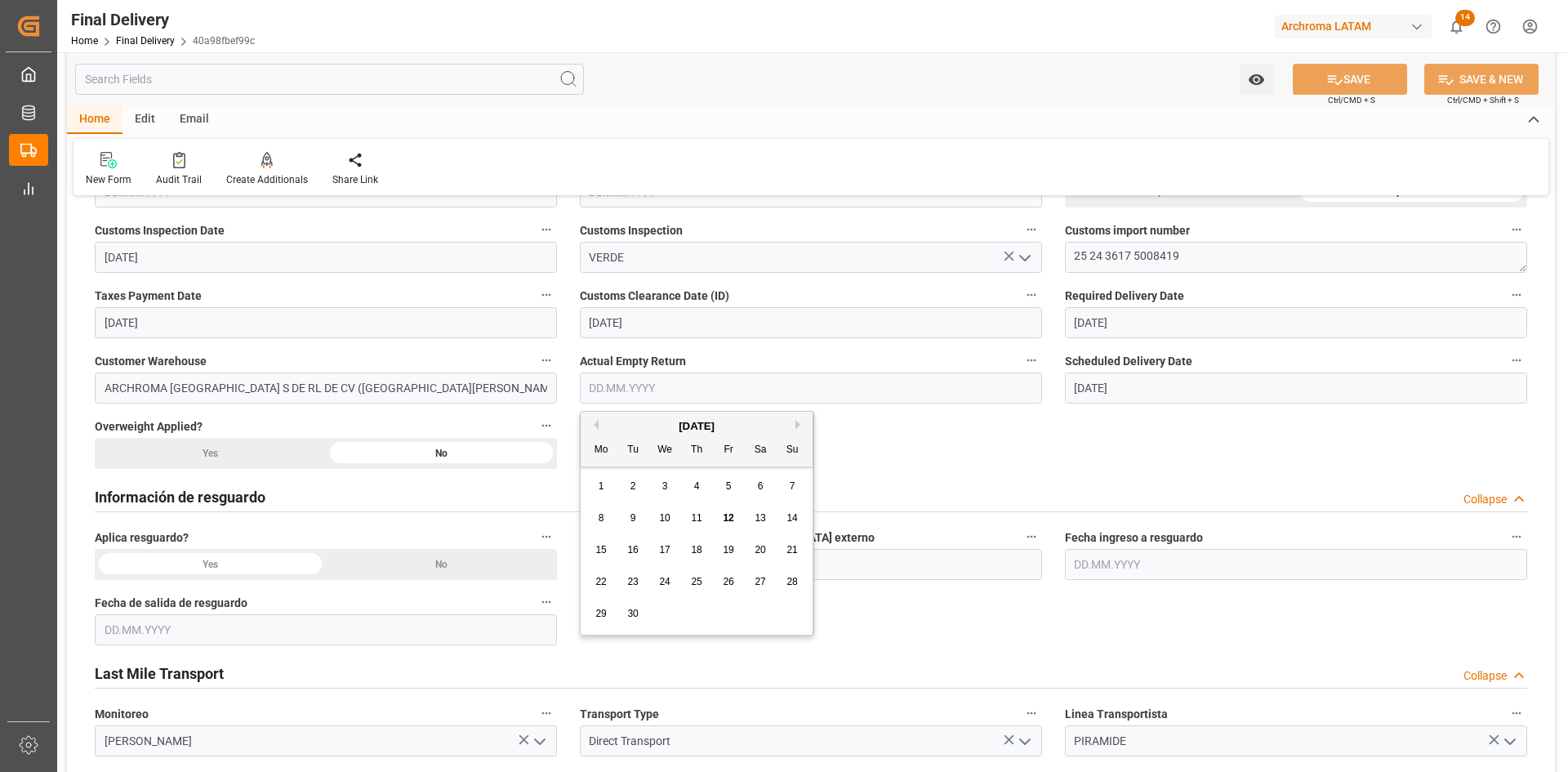
click at [596, 423] on button "Previous Month" at bounding box center [594, 424] width 10 height 10
click at [603, 614] on span "25" at bounding box center [601, 614] width 10 height 11
type input "[DATE]"
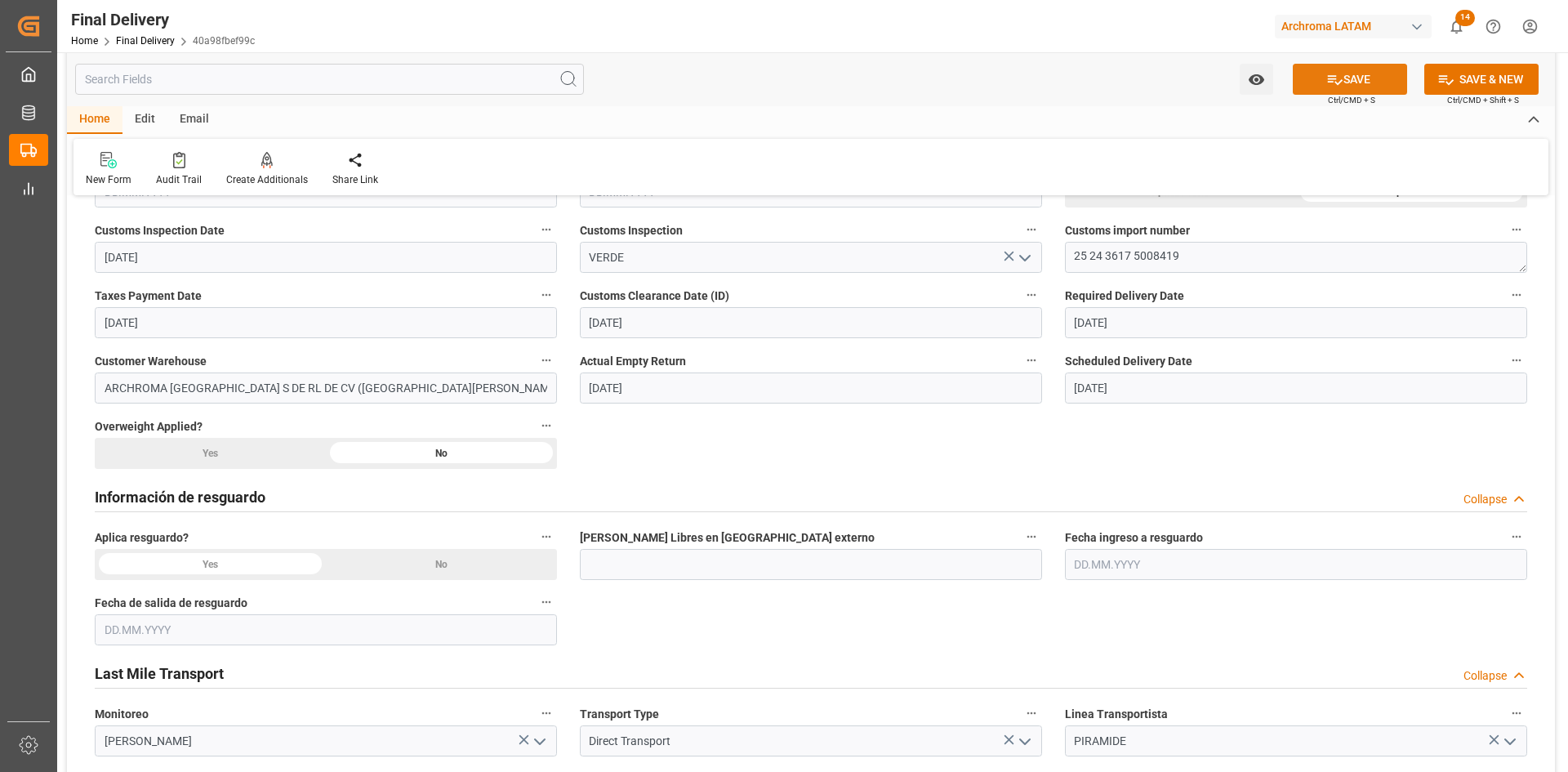
click at [1372, 69] on button "SAVE" at bounding box center [1350, 79] width 114 height 31
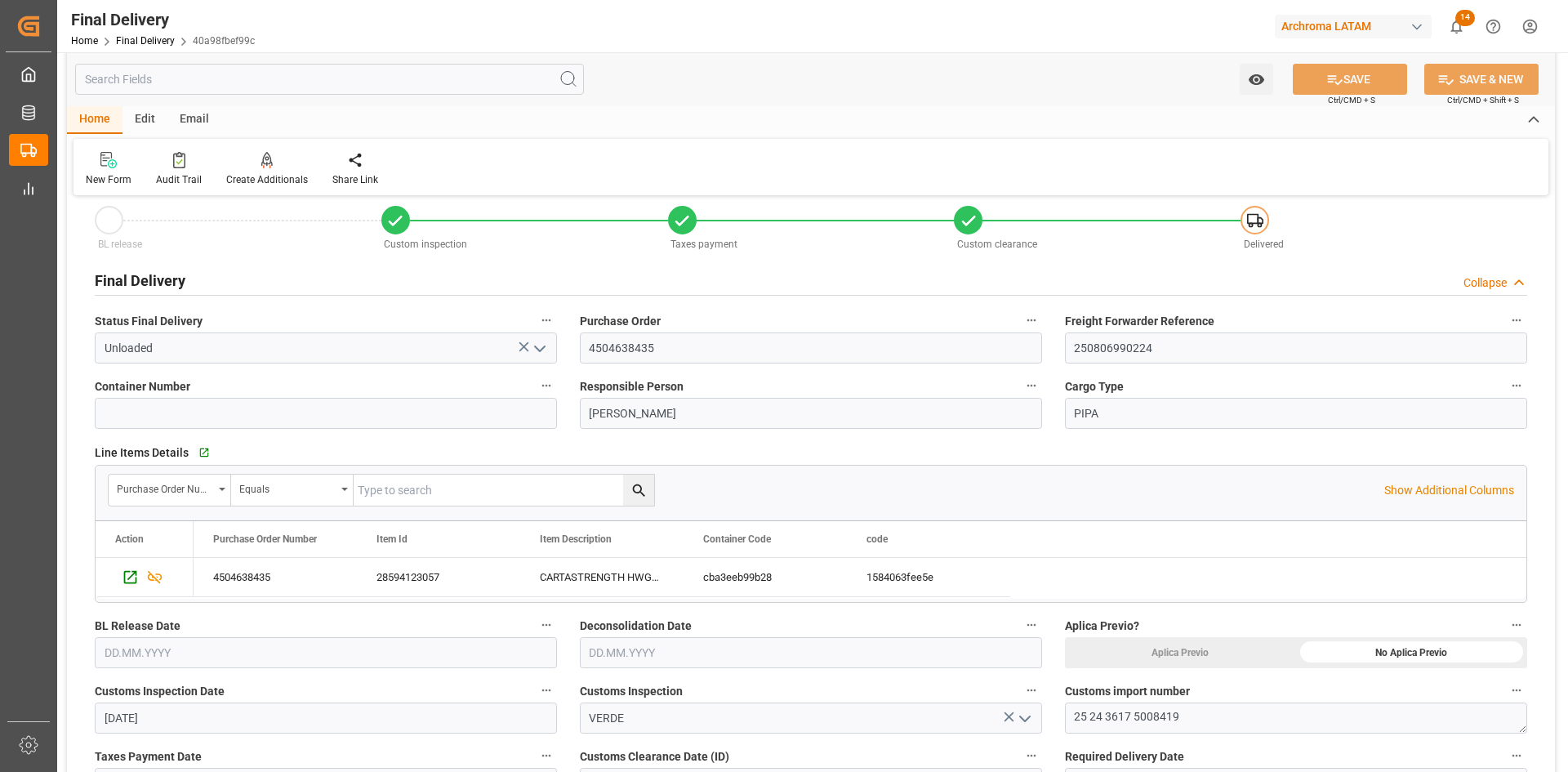
scroll to position [0, 0]
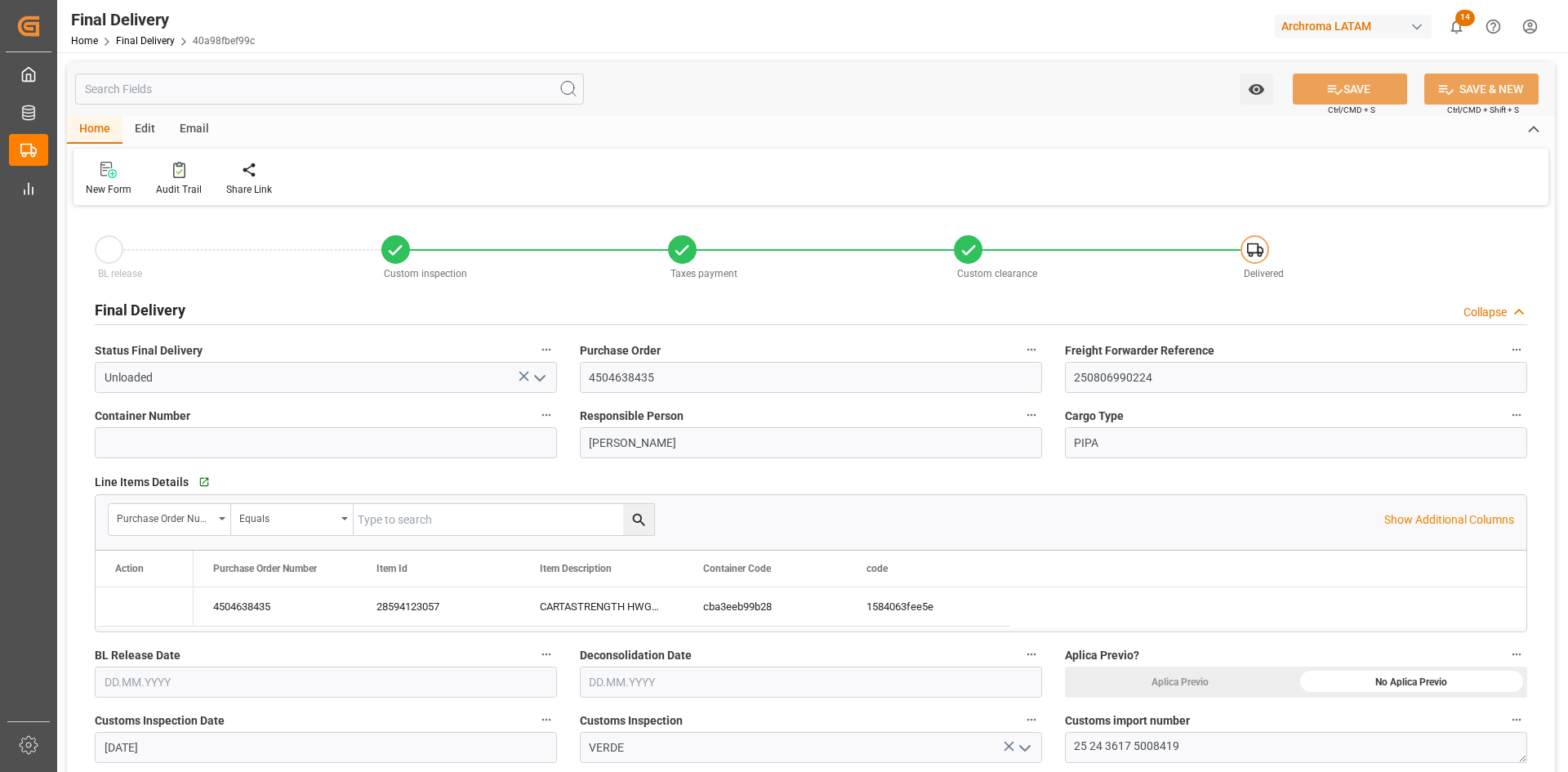
type input "[DATE]"
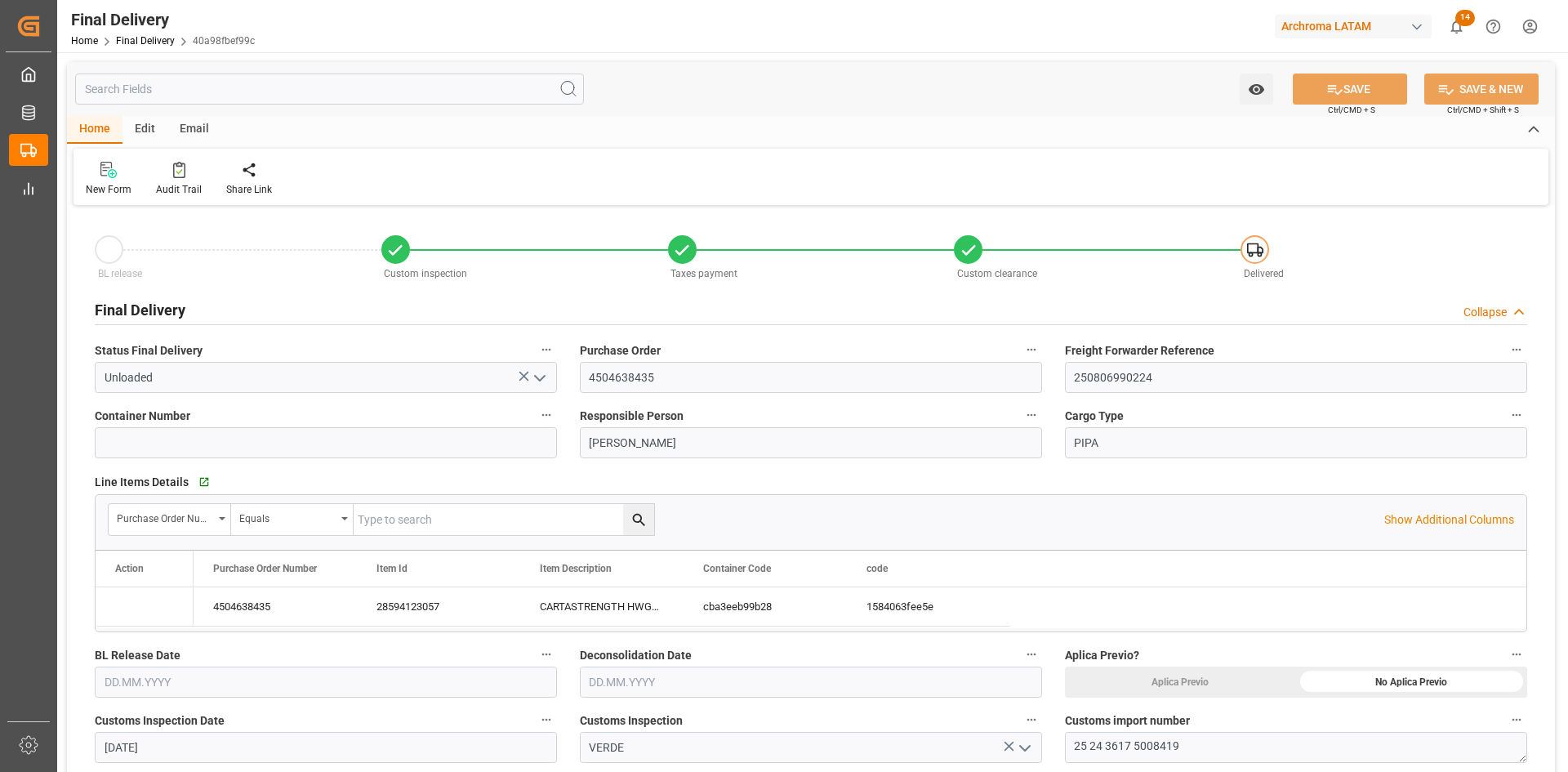
type input "[DATE] 00:00"
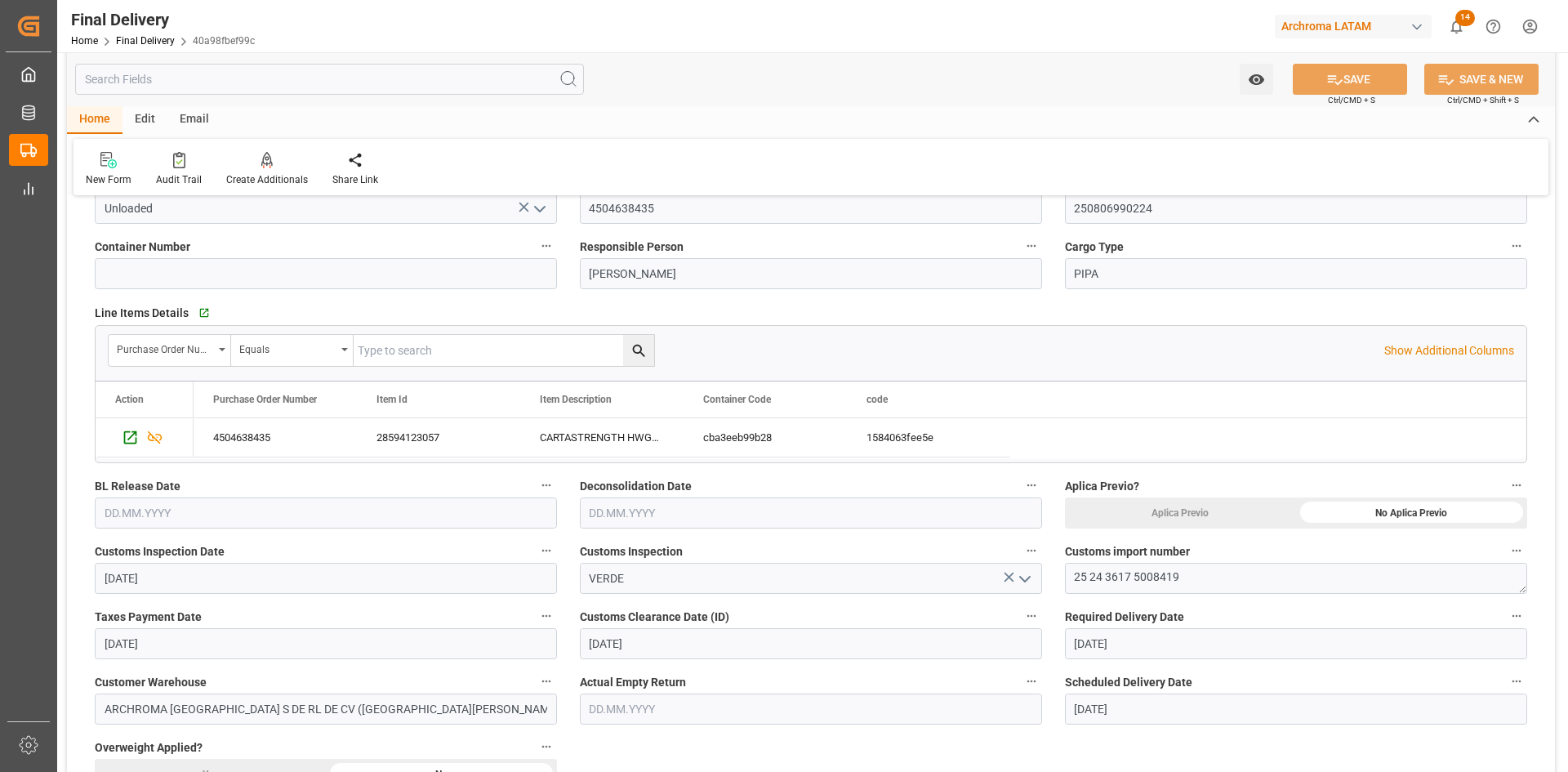
scroll to position [490, 0]
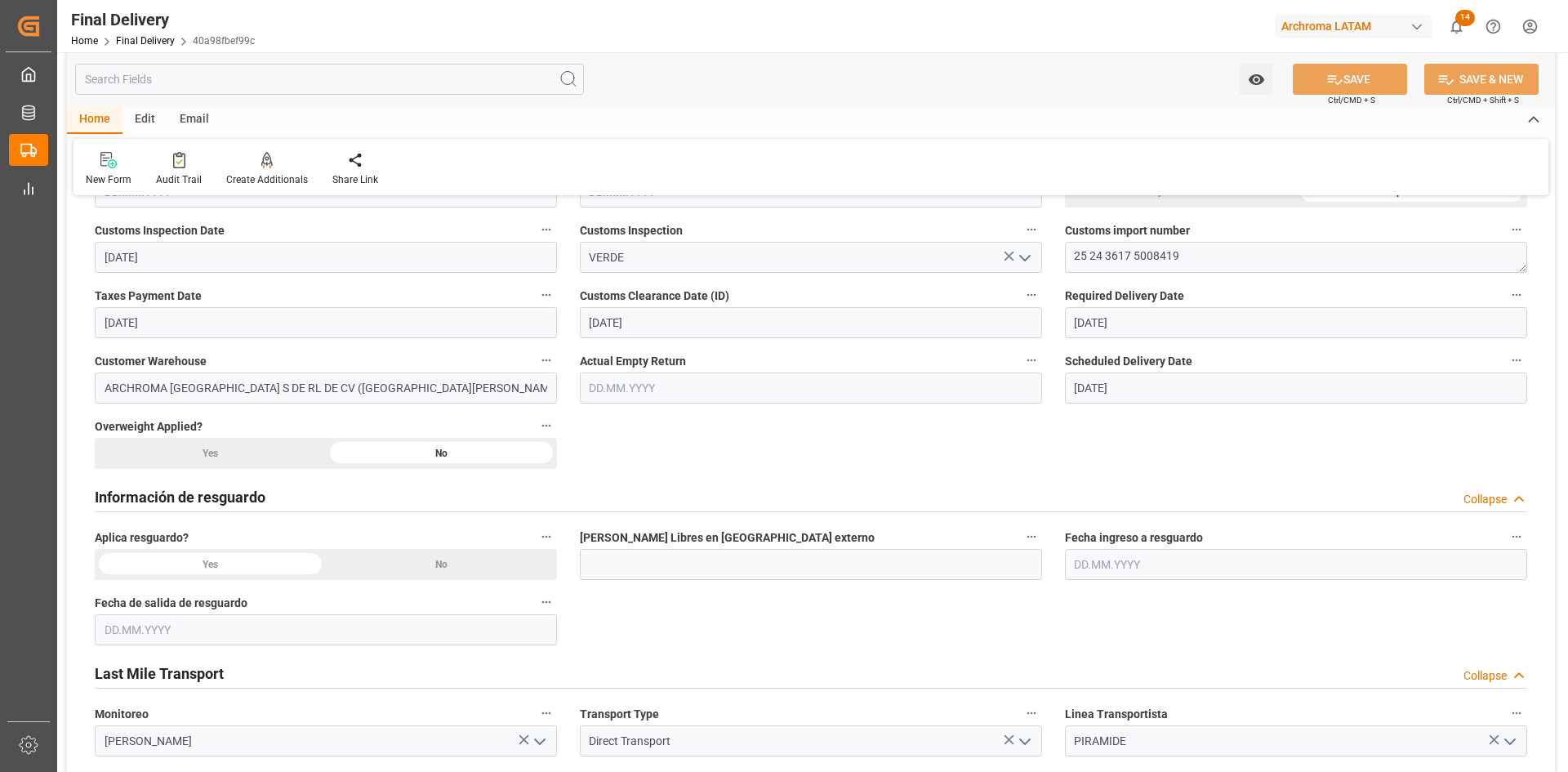
click at [723, 377] on input "text" at bounding box center [810, 388] width 462 height 31
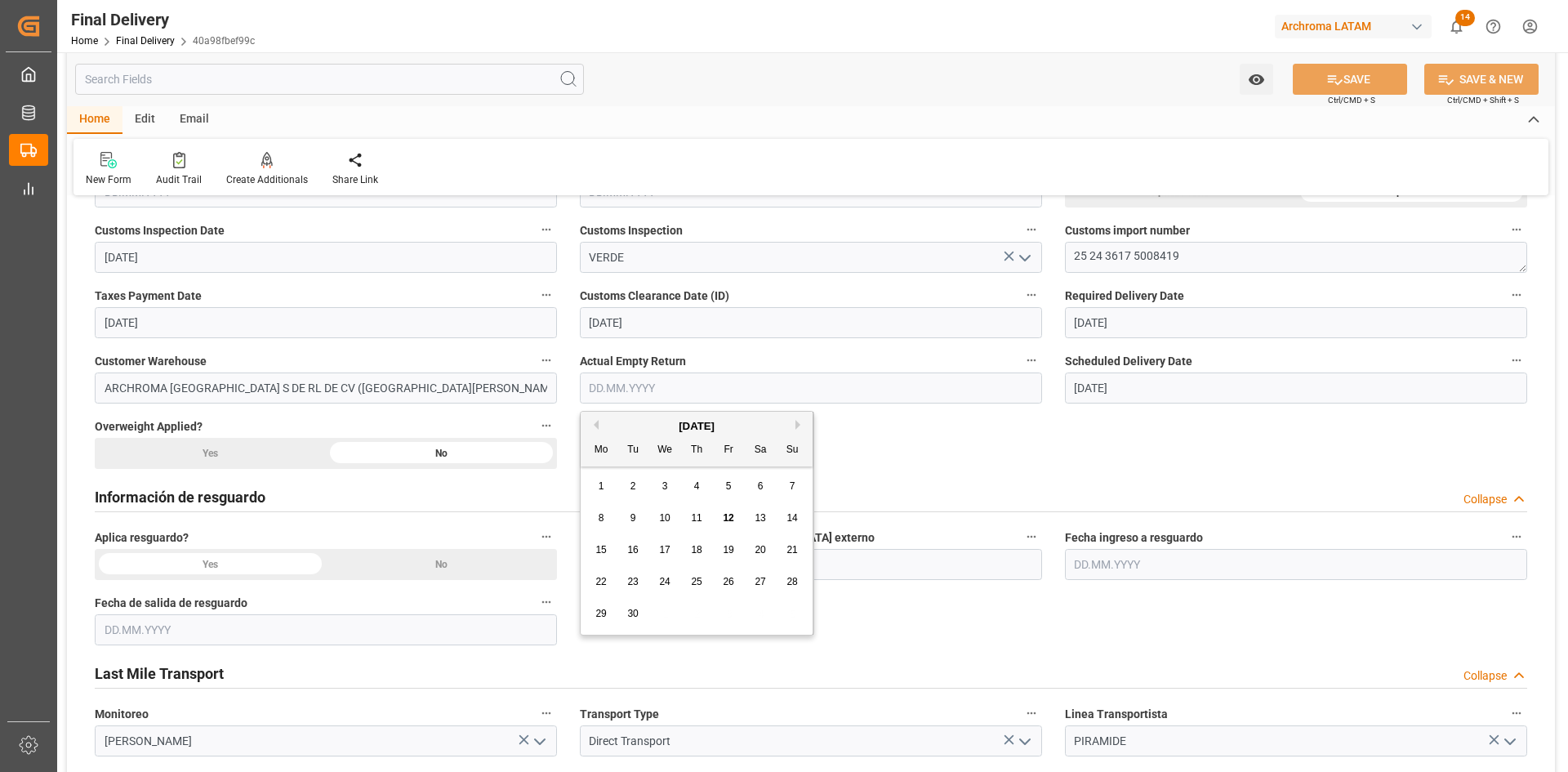
click at [700, 584] on span "25" at bounding box center [696, 581] width 10 height 11
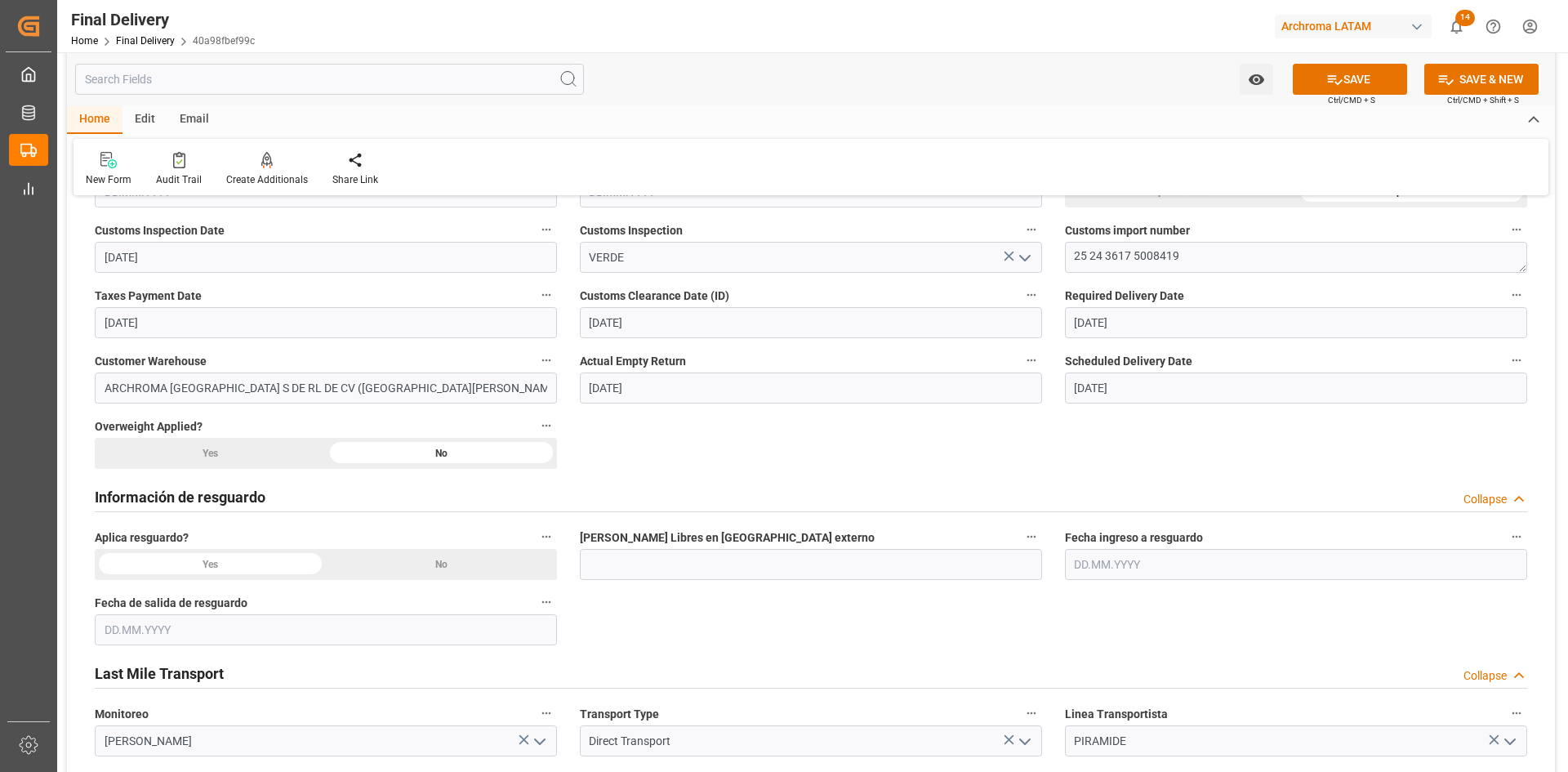
click at [858, 392] on input "25.09.2025" at bounding box center [810, 388] width 462 height 31
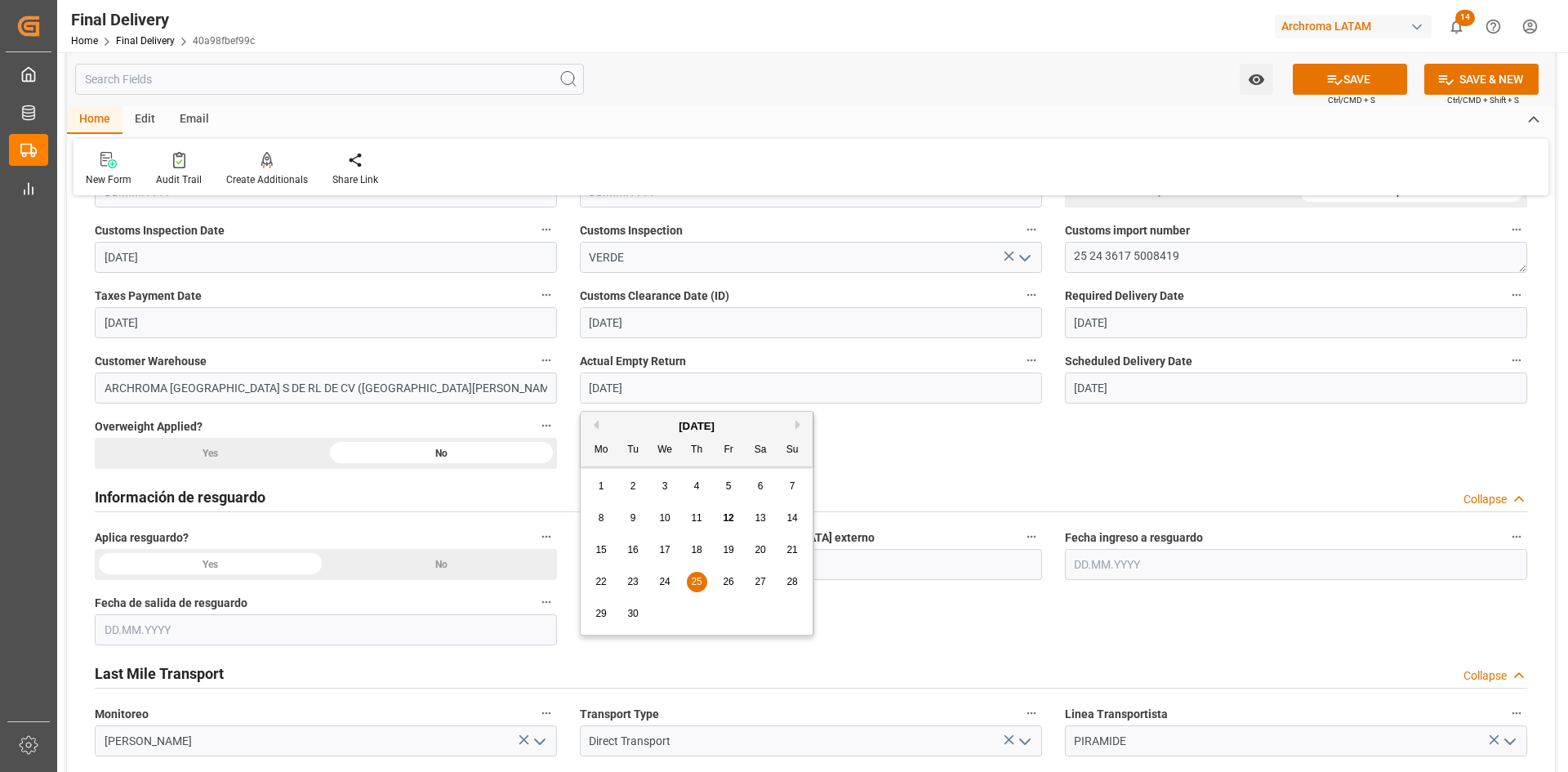
click at [591, 425] on button "Previous Month" at bounding box center [594, 424] width 10 height 10
click at [599, 608] on span "25" at bounding box center [601, 614] width 10 height 11
type input "[DATE]"
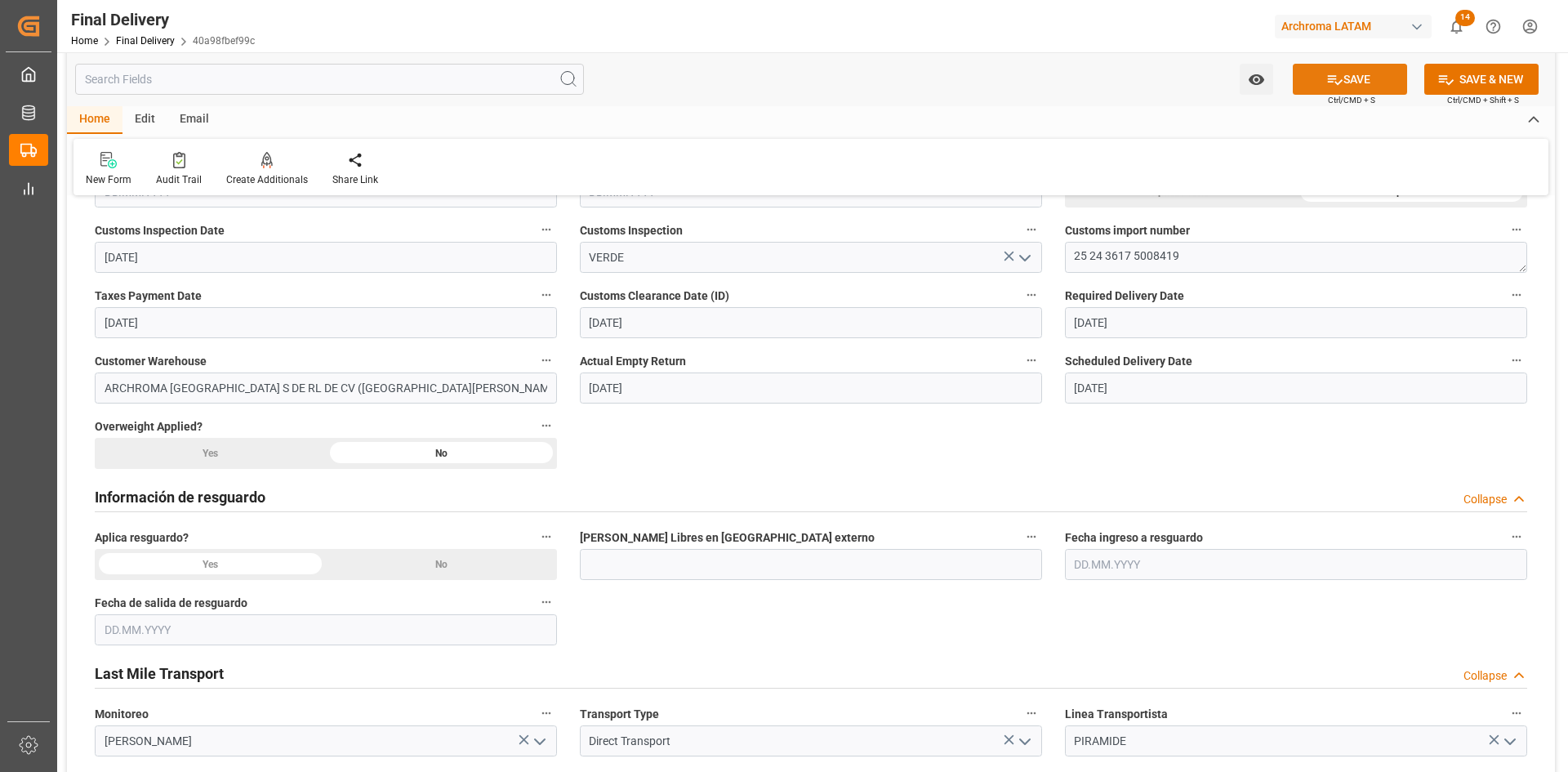
click at [1373, 89] on button "SAVE" at bounding box center [1350, 79] width 114 height 31
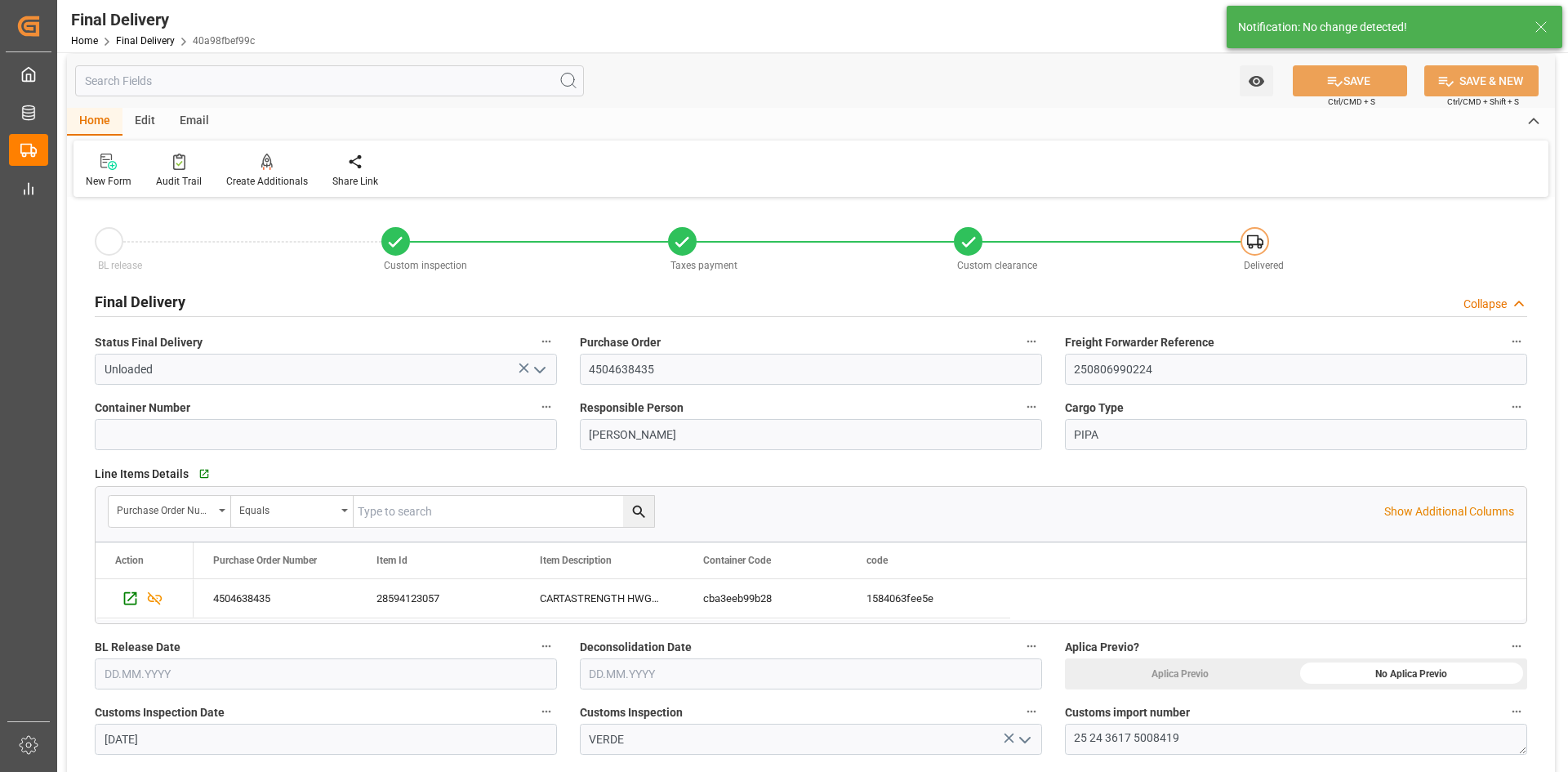
scroll to position [0, 0]
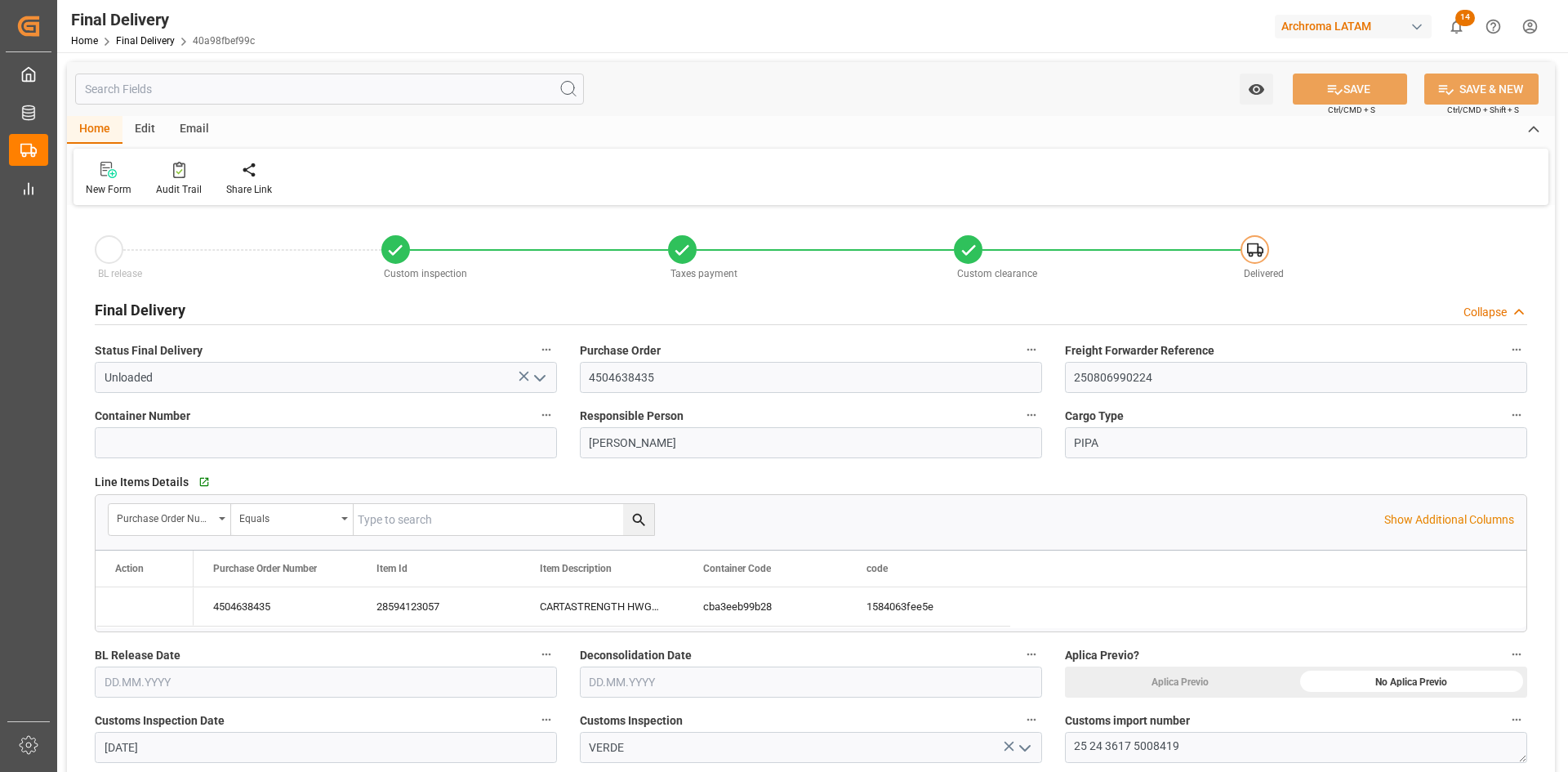
type input "[DATE]"
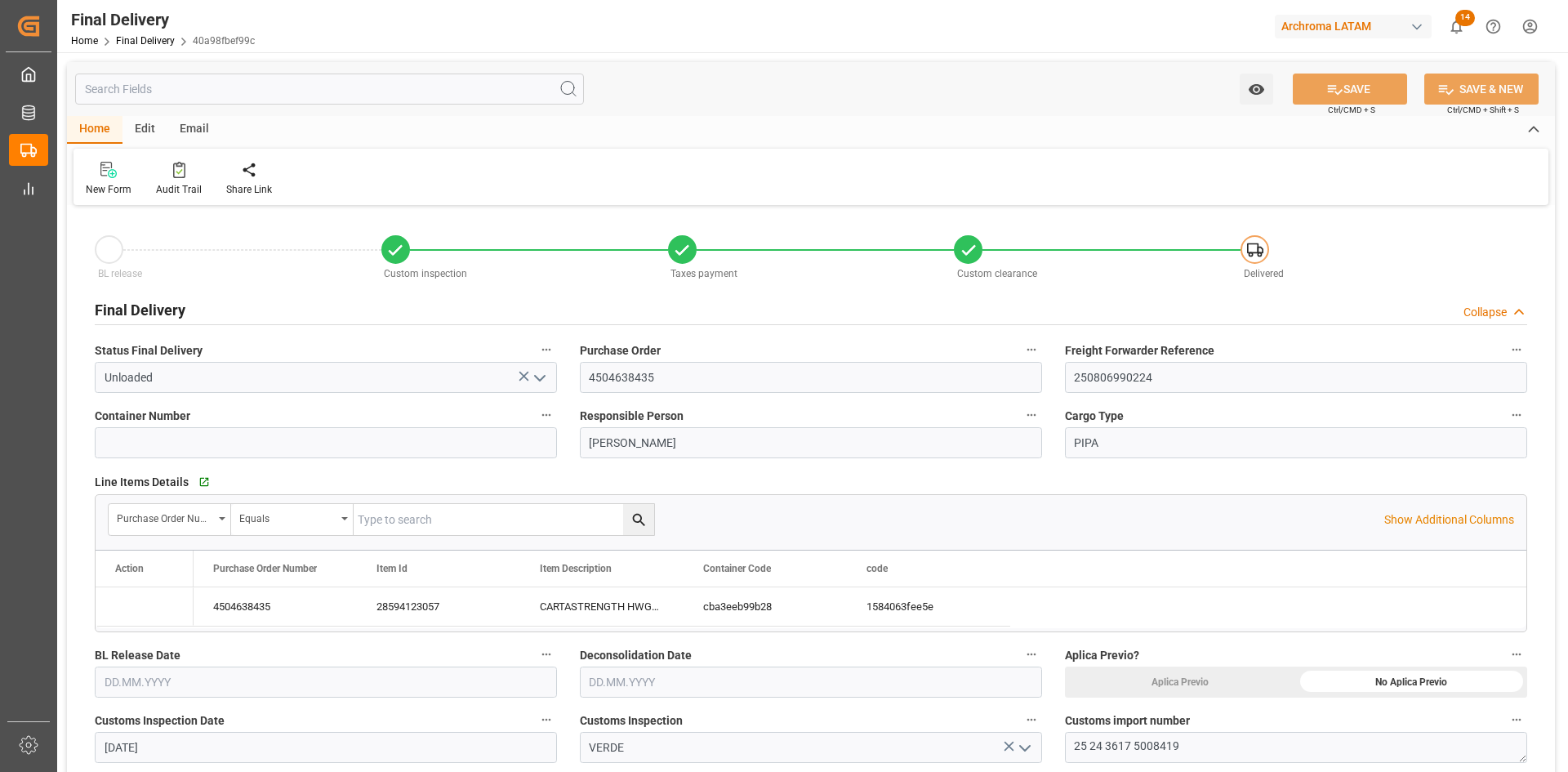
type input "[DATE] 00:00"
click at [540, 377] on icon "open menu" at bounding box center [540, 377] width 20 height 20
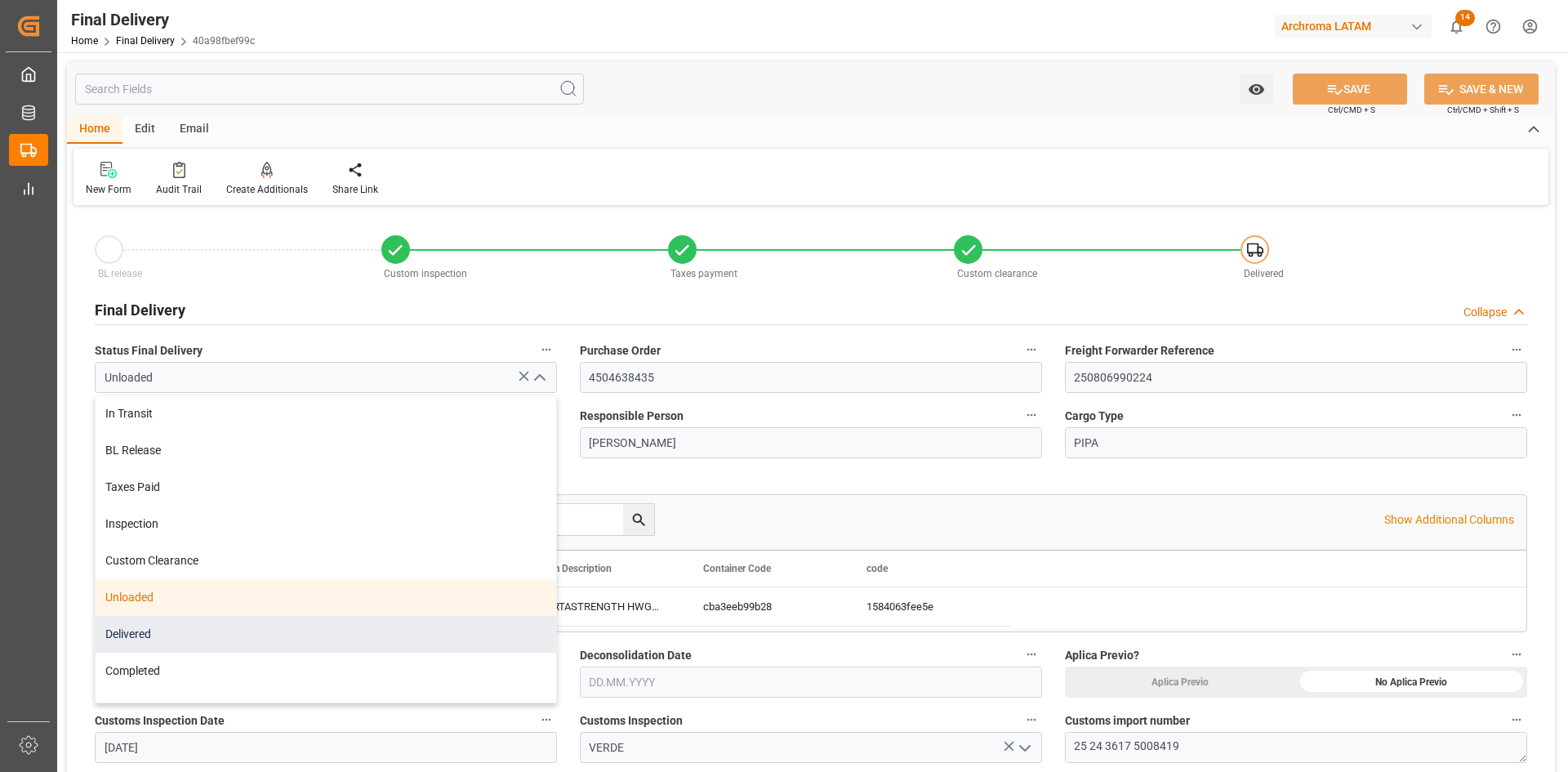
click at [226, 645] on div "Delivered" at bounding box center [325, 634] width 460 height 37
type input "Delivered"
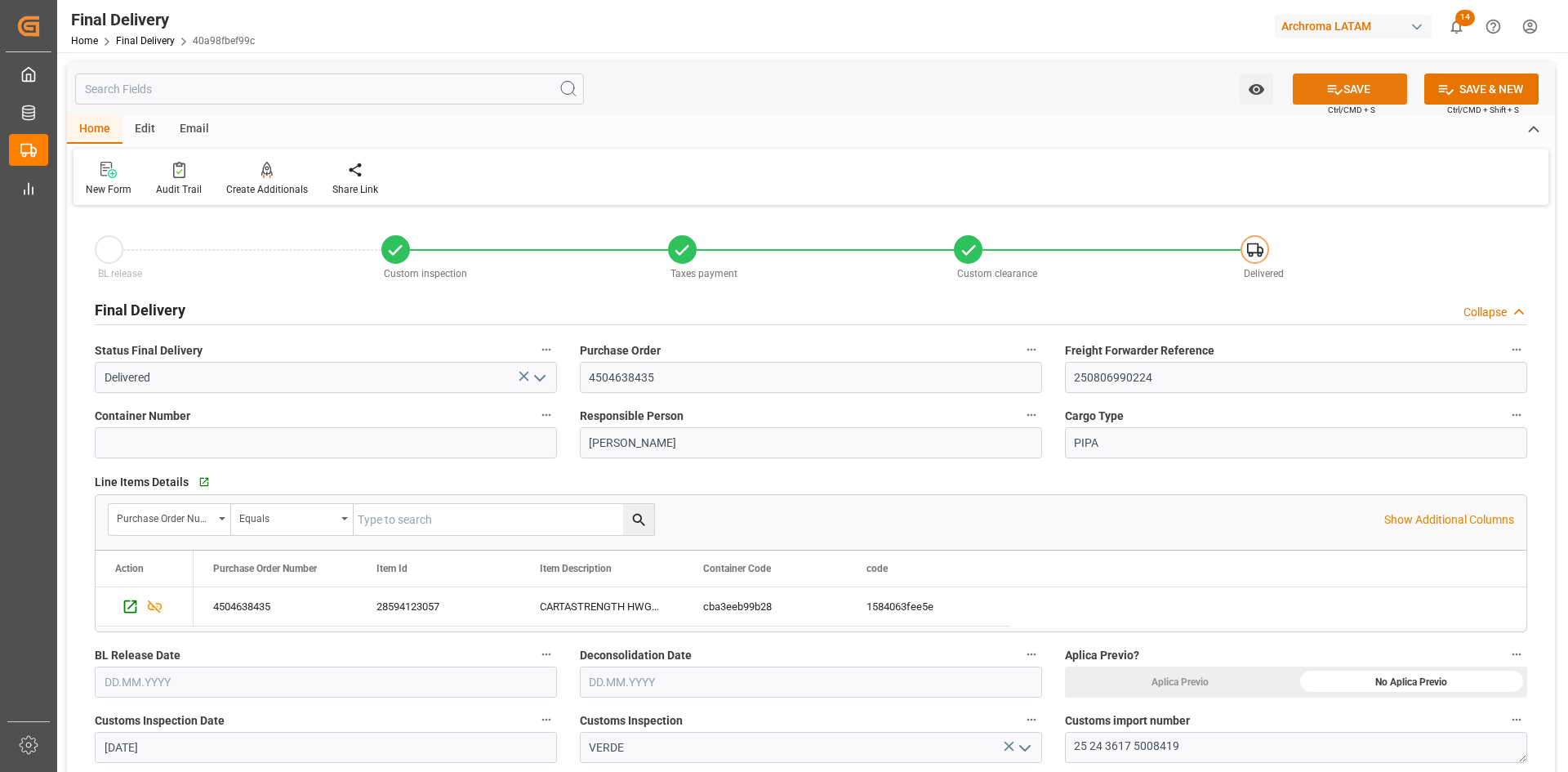
click at [1333, 88] on icon at bounding box center [1335, 90] width 17 height 17
